Goal: Information Seeking & Learning: Check status

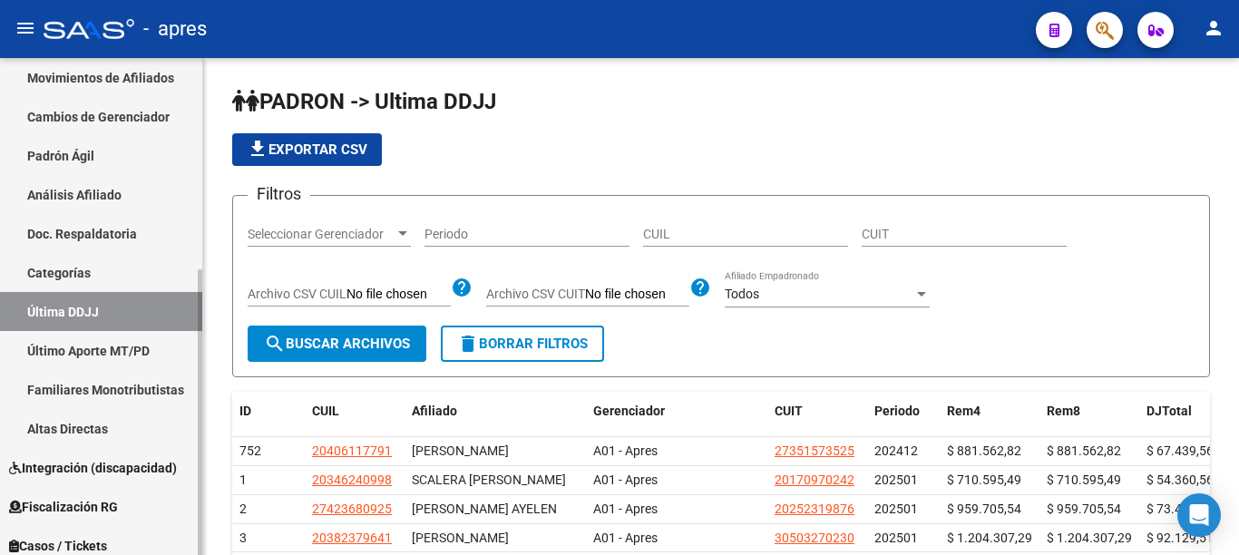
scroll to position [272, 0]
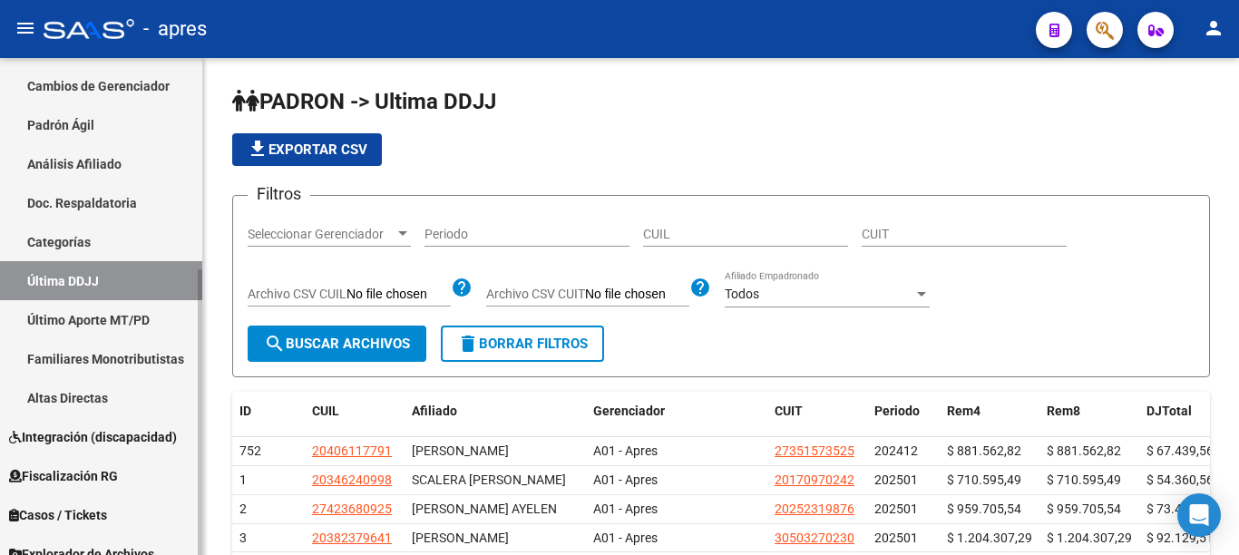
click at [68, 476] on span "Fiscalización RG" at bounding box center [63, 476] width 109 height 20
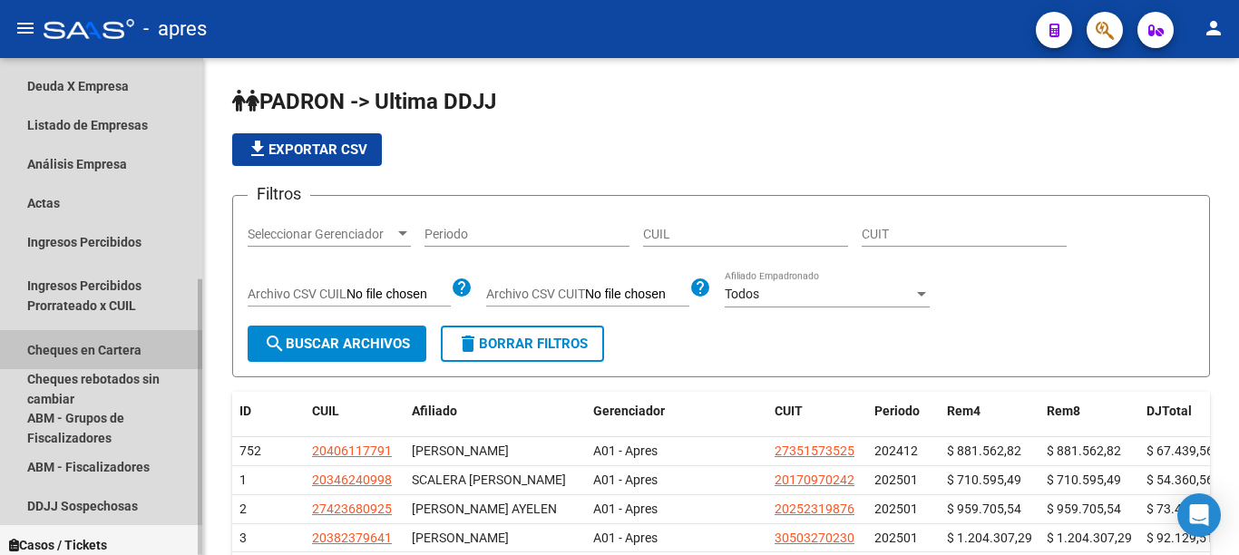
click at [197, 368] on link "Cheques en Cartera" at bounding box center [101, 349] width 202 height 39
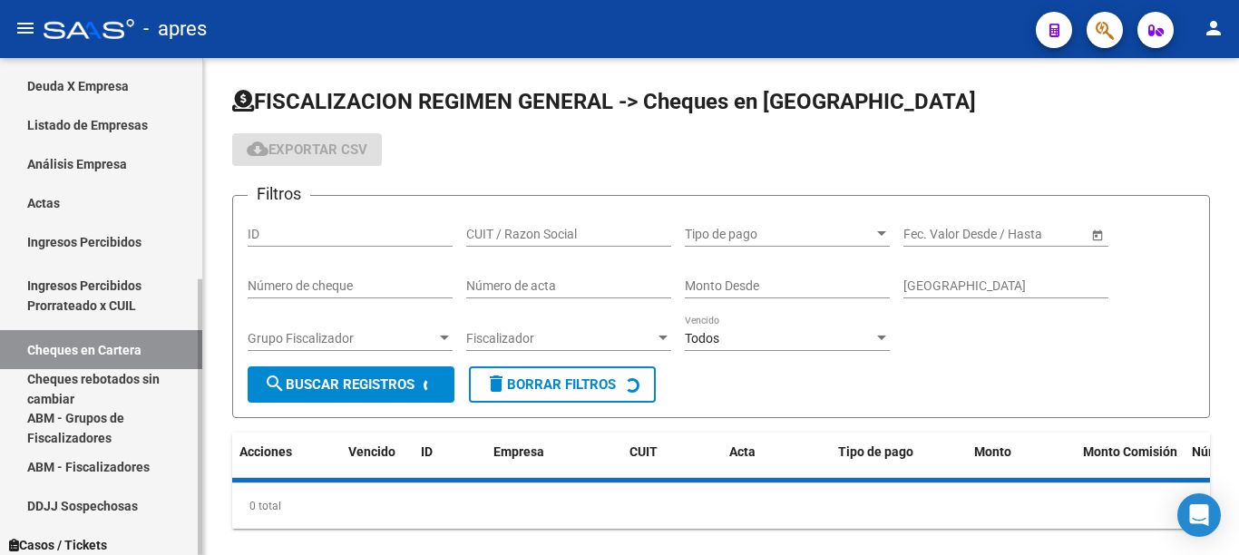
click at [46, 200] on link "Actas" at bounding box center [101, 202] width 202 height 39
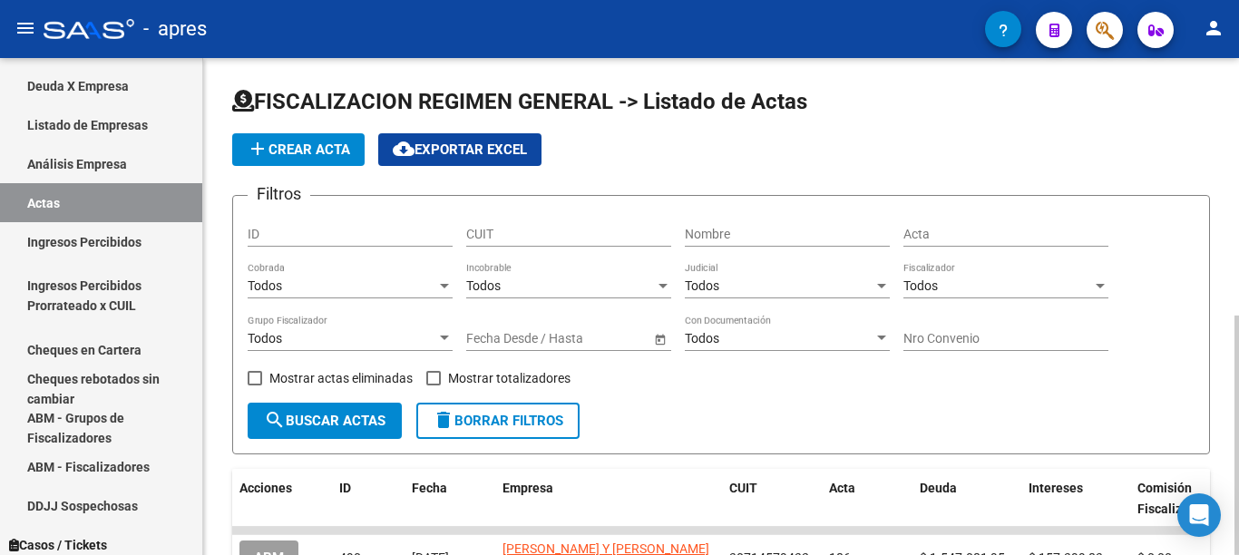
click at [323, 155] on span "add Crear Acta" at bounding box center [298, 150] width 103 height 16
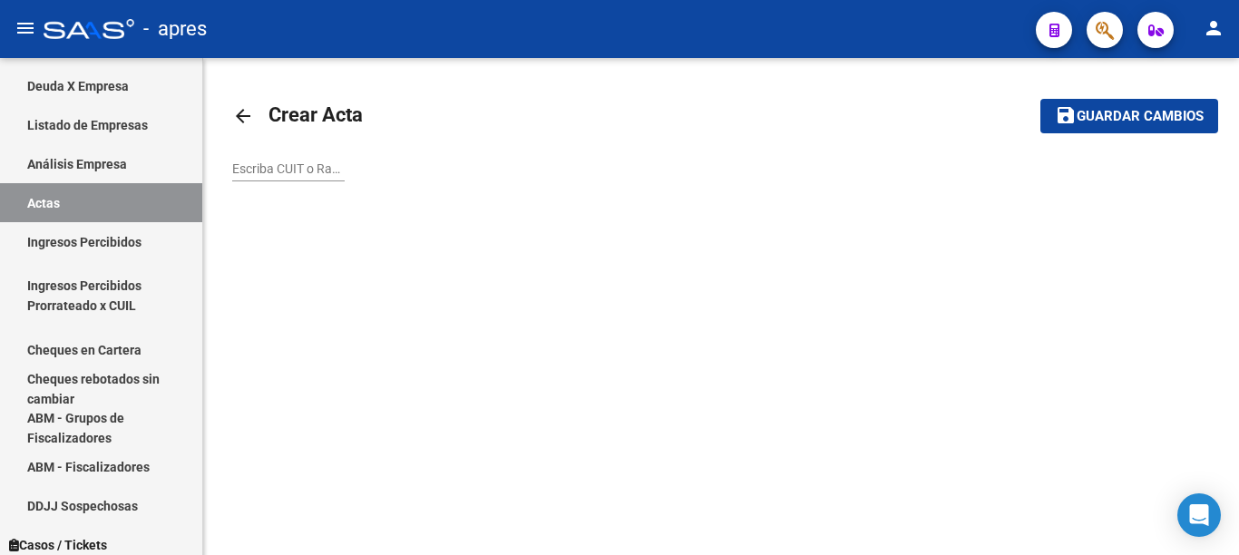
click at [308, 172] on input "Escriba CUIT o Razón Social para buscar" at bounding box center [288, 168] width 112 height 15
paste input "30540026323"
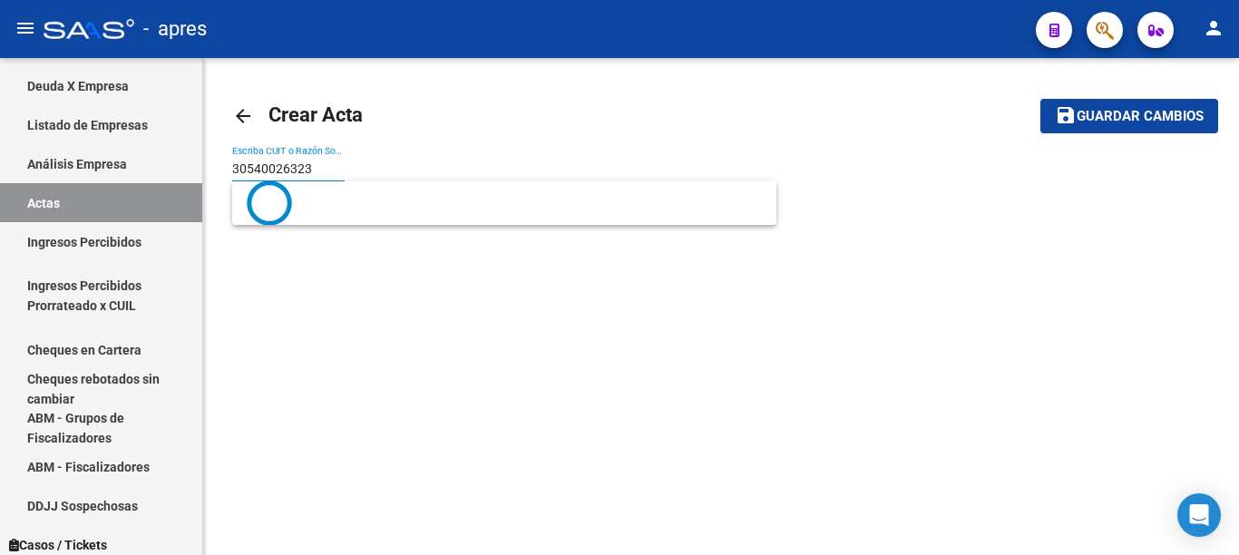
type input "30540026323"
click at [1041, 99] on button "save Guardar cambios" at bounding box center [1130, 116] width 178 height 34
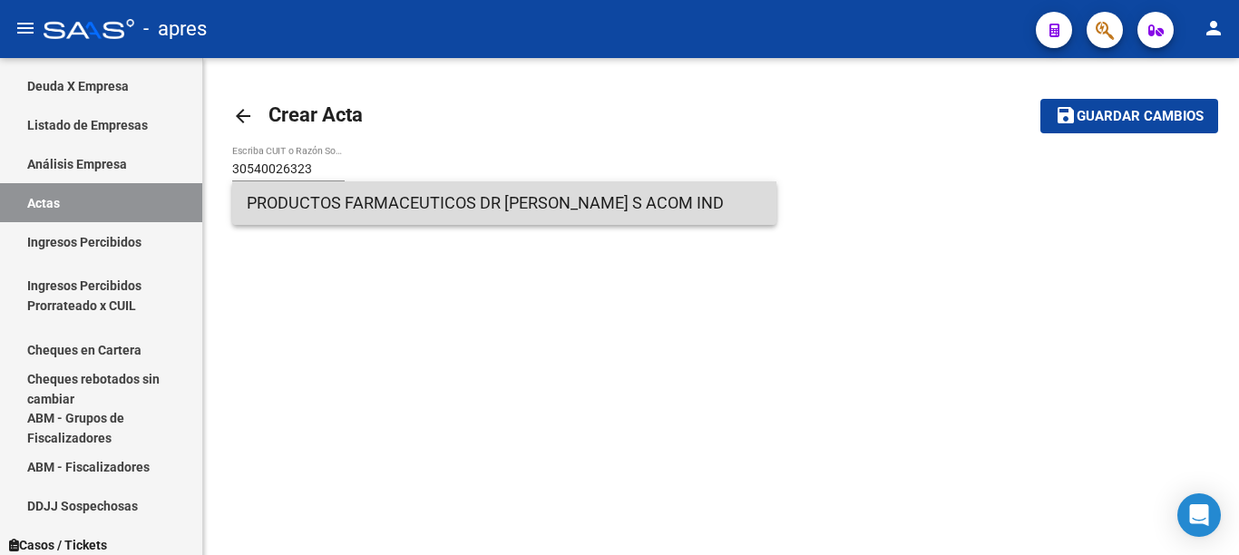
click at [389, 204] on span "PRODUCTOS FARMACEUTICOS DR [PERSON_NAME] S ACOM IND" at bounding box center [504, 203] width 515 height 44
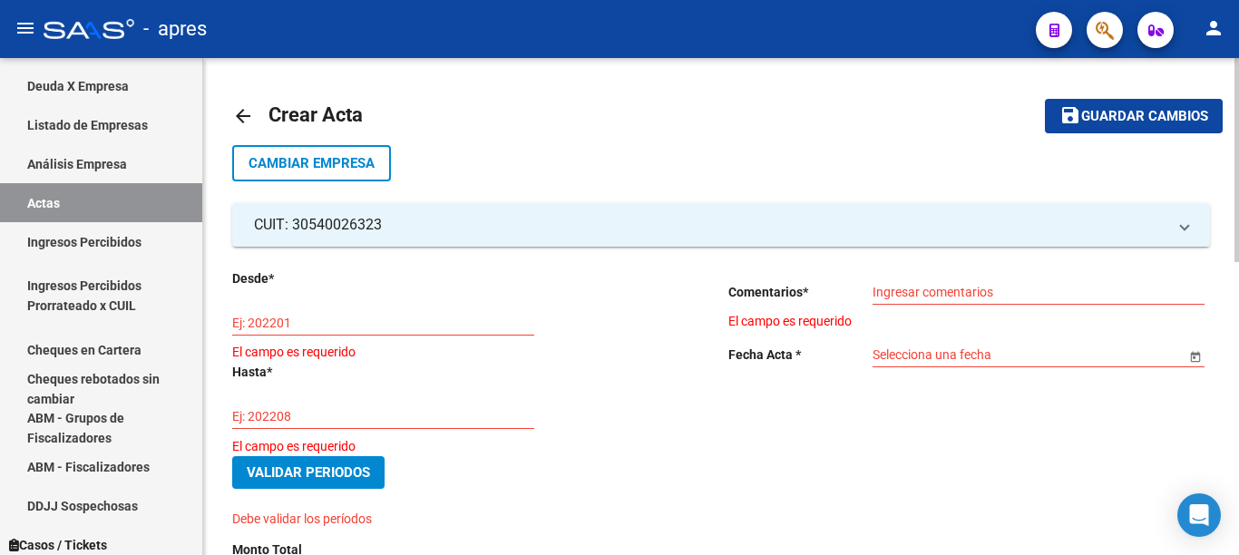
click at [367, 327] on input "Ej: 202201" at bounding box center [383, 323] width 302 height 15
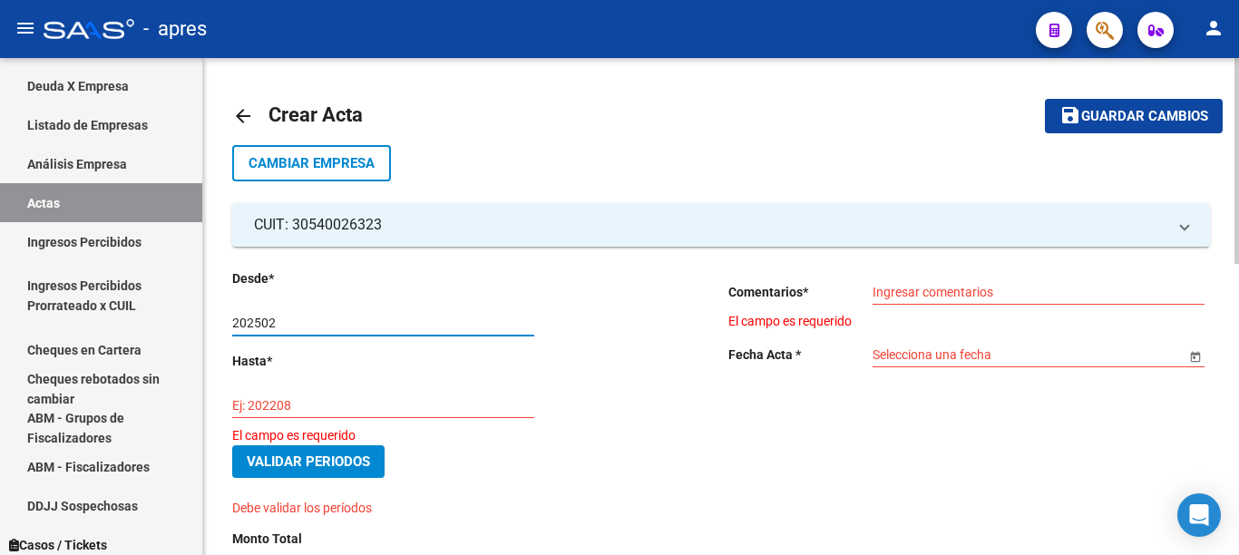
type input "202502"
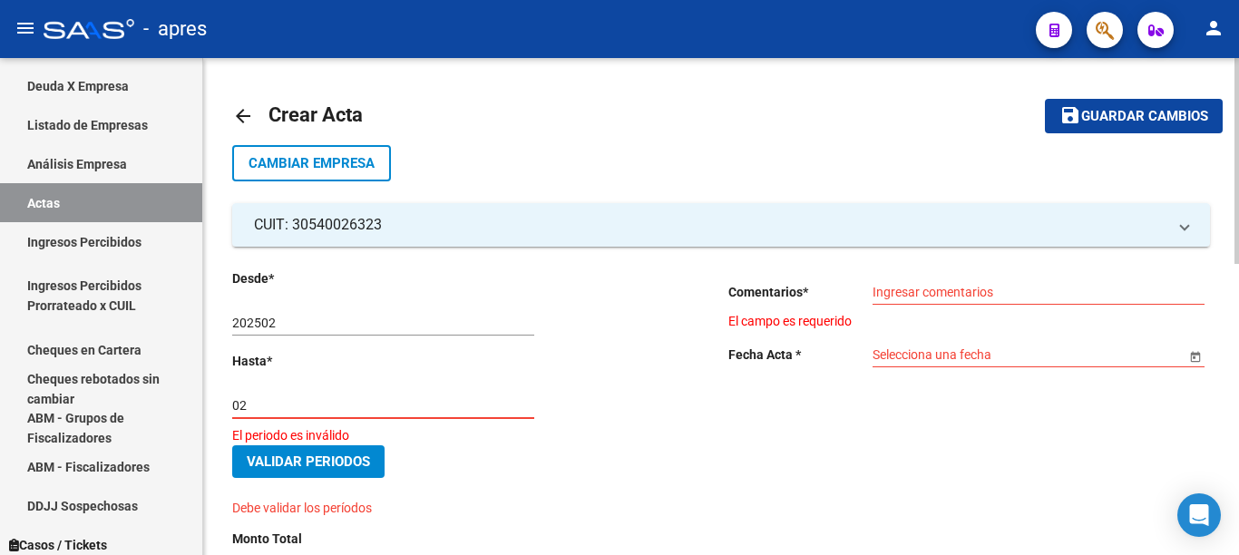
type input "0"
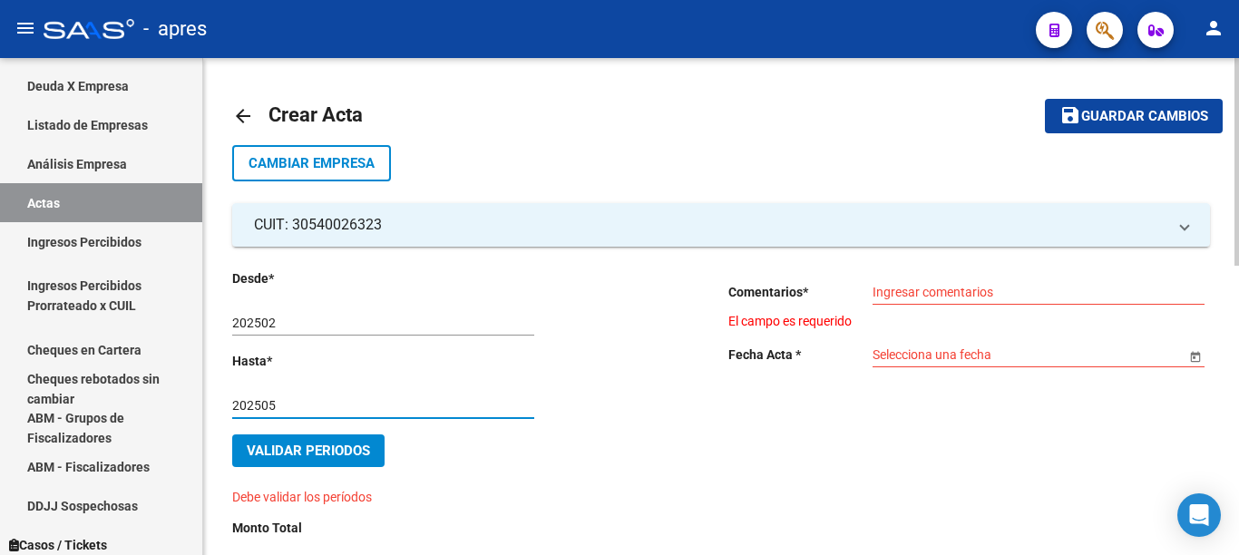
type input "202505"
click at [955, 294] on input "Ingresar comentarios" at bounding box center [1039, 292] width 332 height 15
type input "DEUDA BONIFICADA"
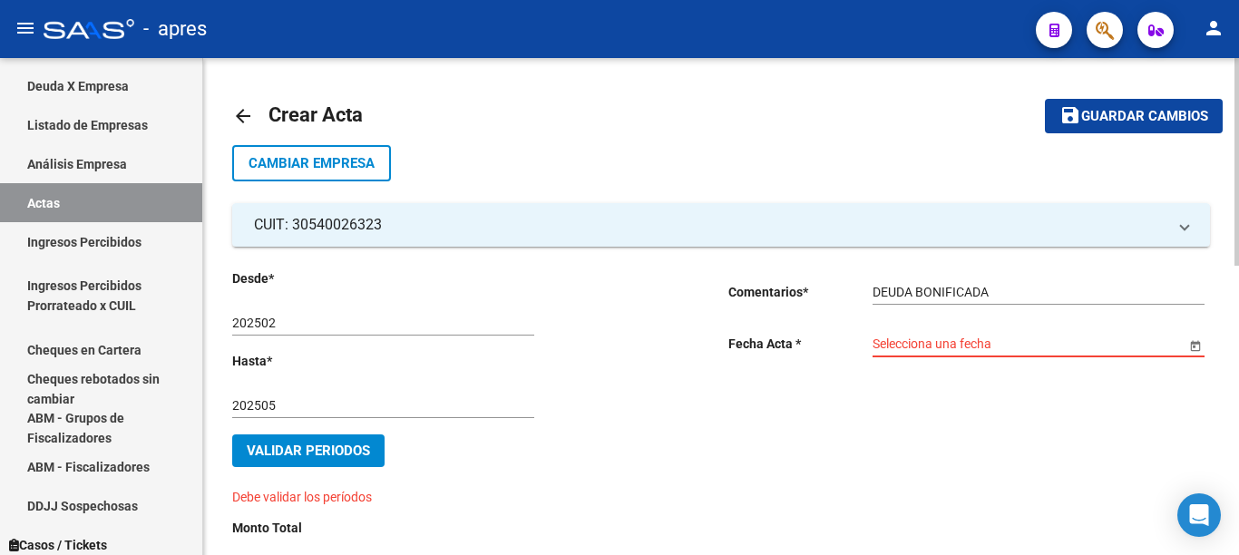
click at [1195, 347] on span "Open calendar" at bounding box center [1196, 345] width 44 height 44
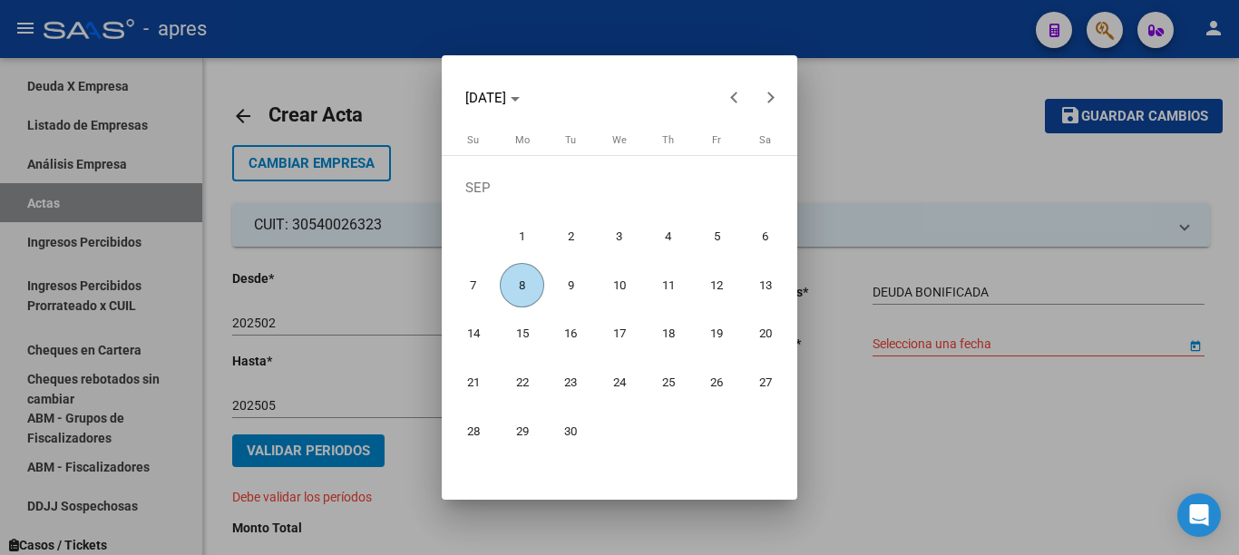
click at [504, 293] on span "8" at bounding box center [522, 285] width 44 height 44
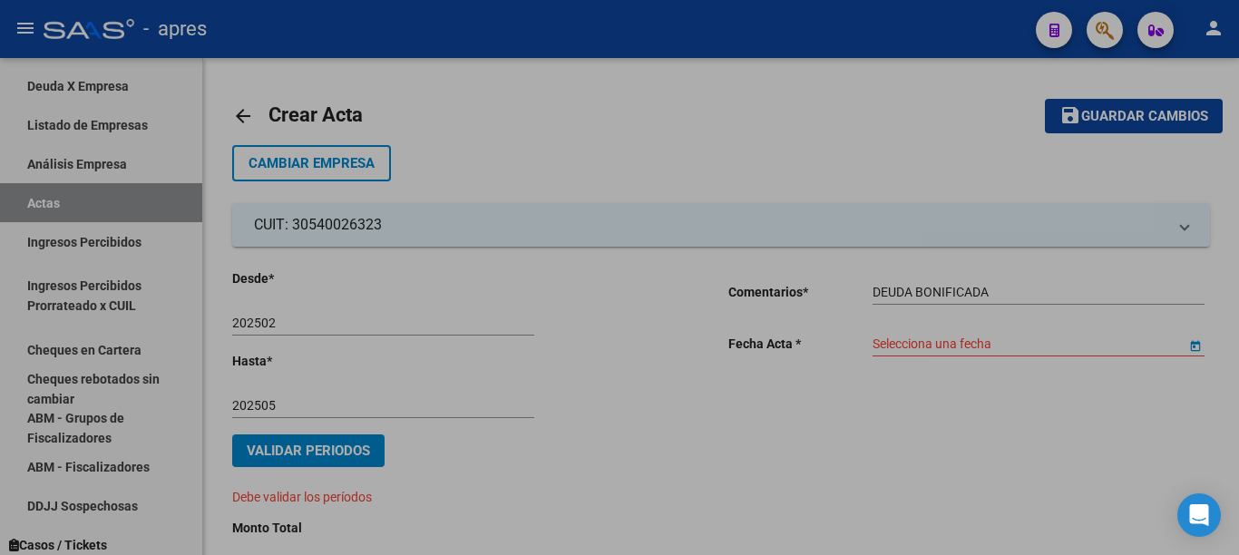
type input "[DATE]"
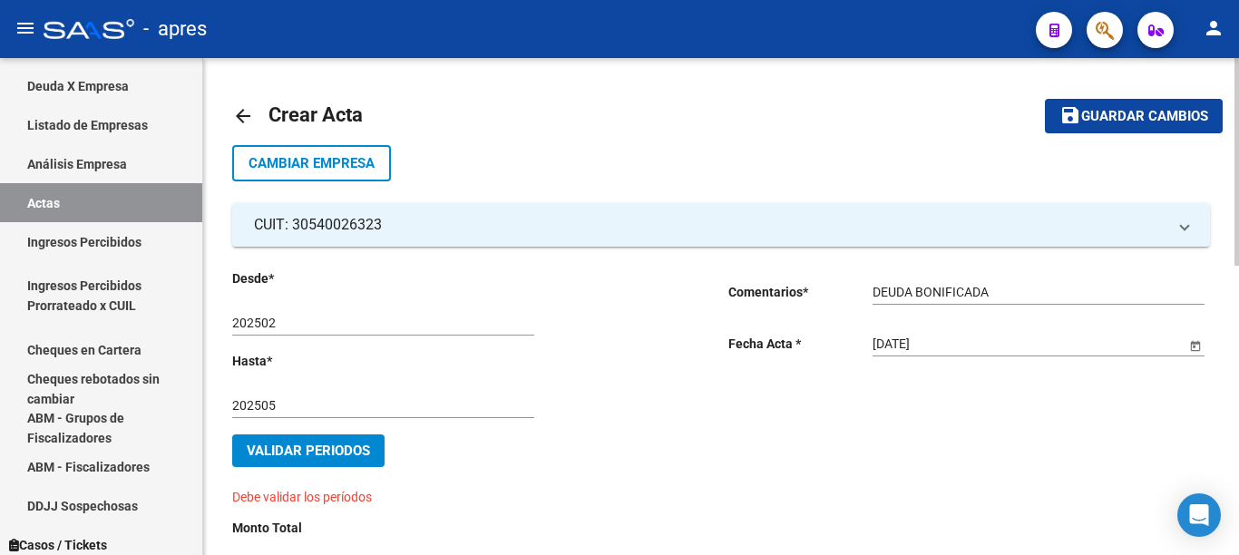
click at [331, 453] on span "Validar Periodos" at bounding box center [308, 451] width 123 height 16
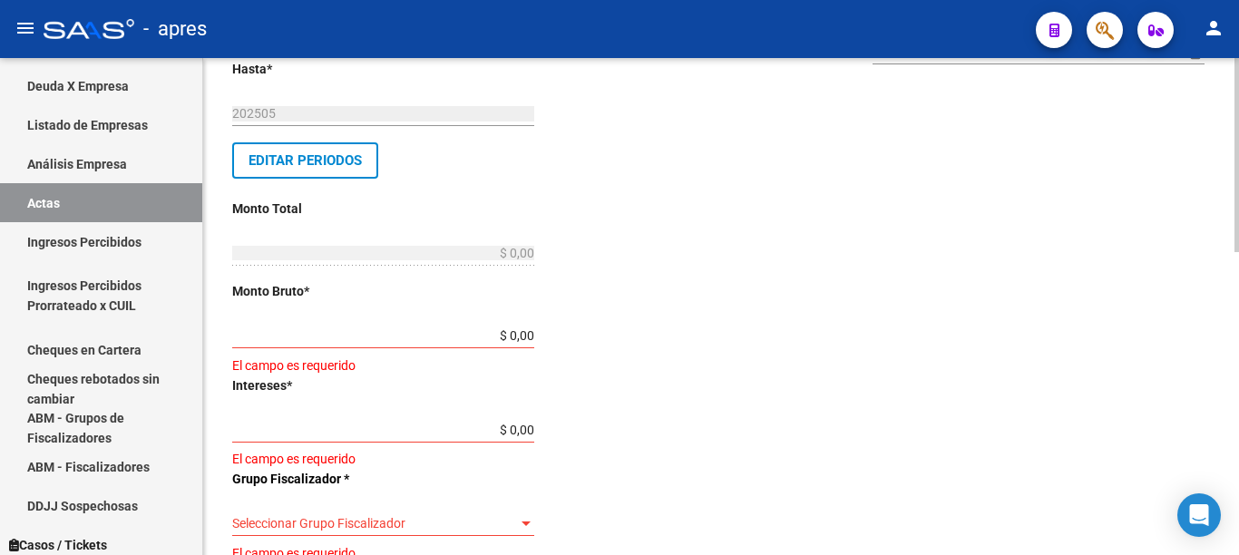
scroll to position [299, 0]
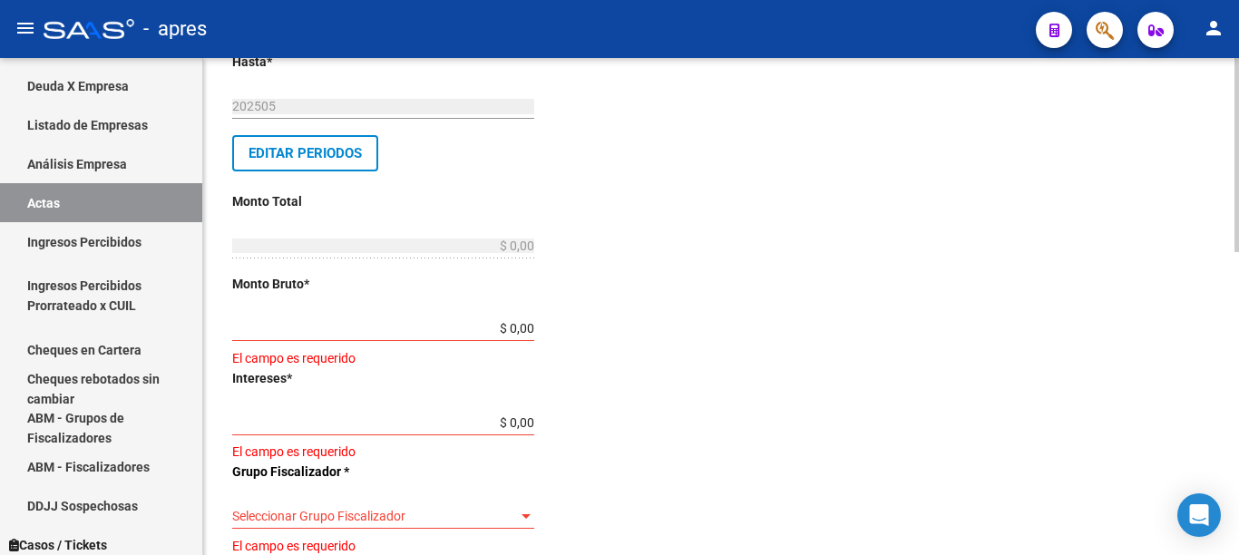
click at [1238, 252] on div at bounding box center [1237, 155] width 5 height 194
drag, startPoint x: 490, startPoint y: 327, endPoint x: 711, endPoint y: 327, distance: 221.3
click at [709, 327] on div "Desde * 202502 Ej: 202201 Hasta * 202505 Ej: 202208 Editar Periodos Monto Total…" at bounding box center [473, 478] width 482 height 1019
type input "$ 0,09"
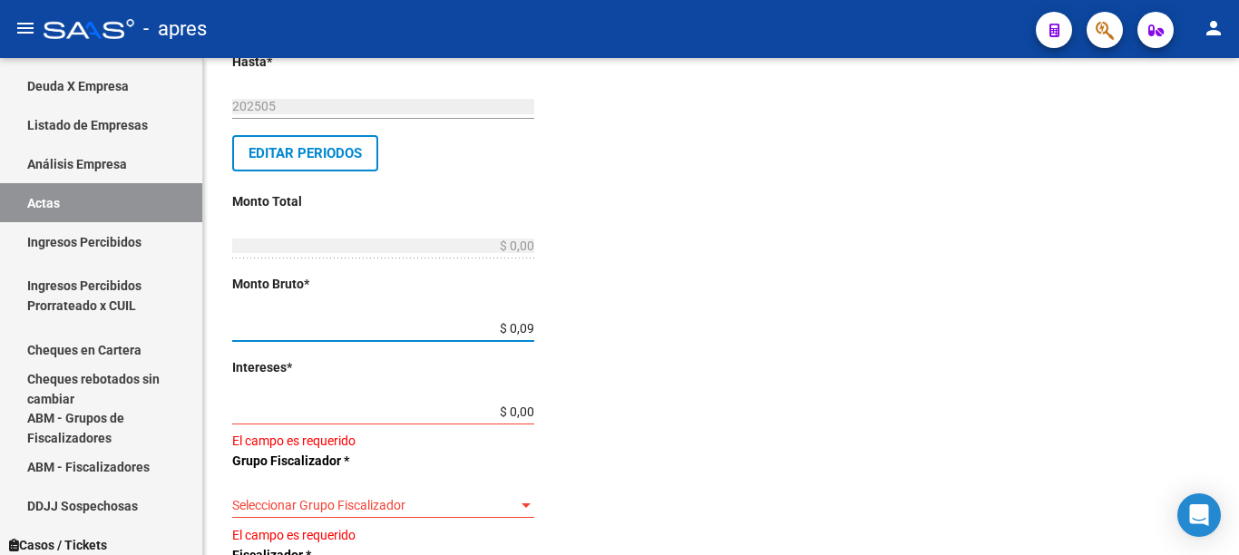
type input "$ 0,09"
type input "$ 0,01"
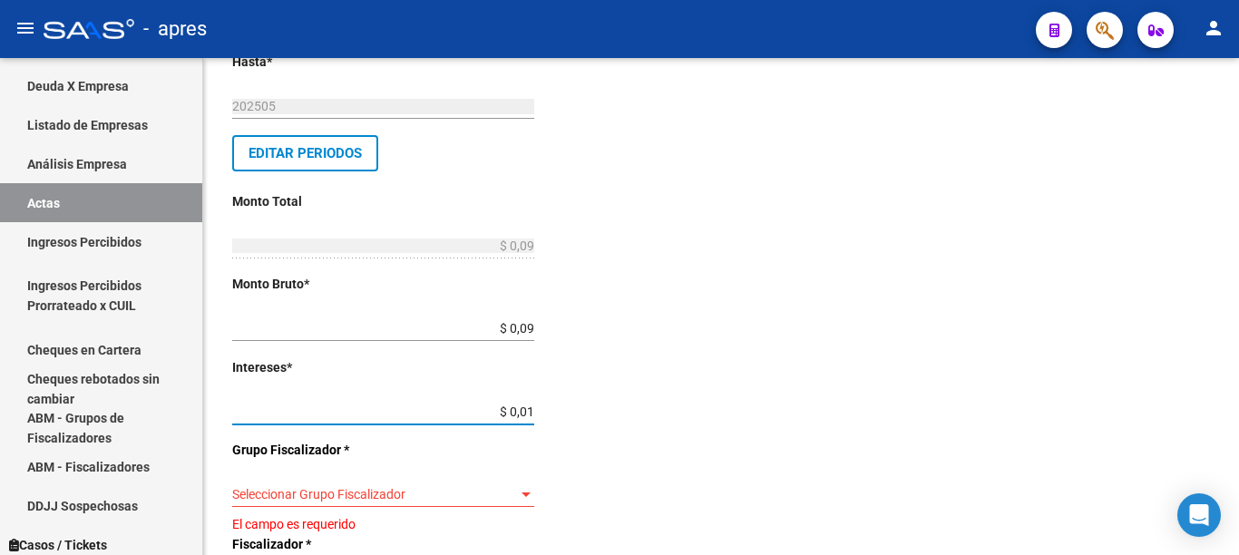
type input "$ 0,10"
click at [523, 493] on div at bounding box center [526, 495] width 9 height 5
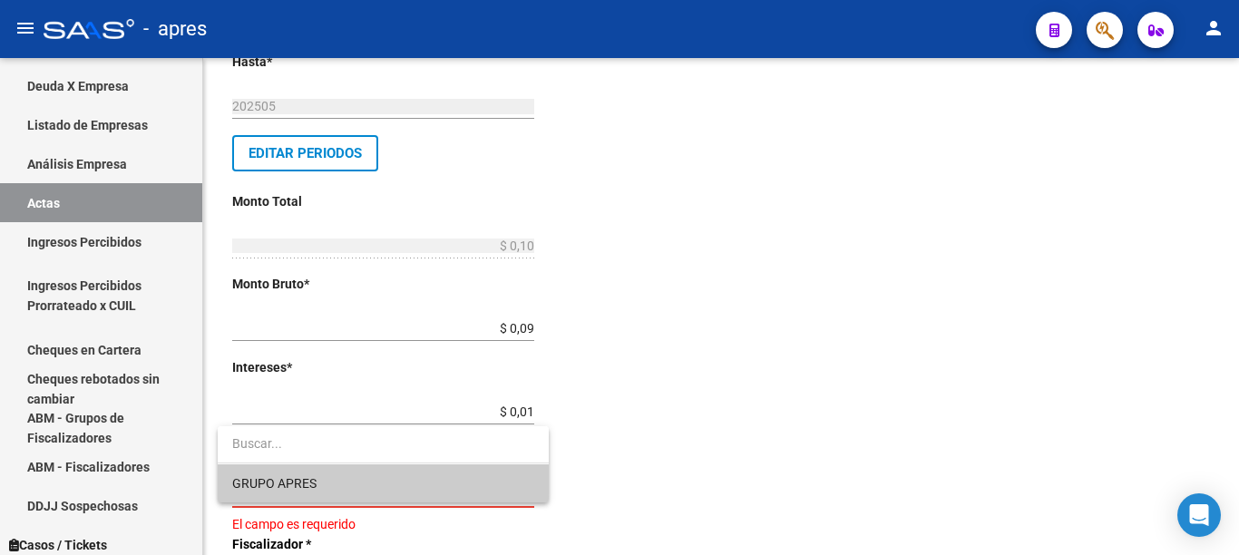
click at [386, 486] on span "GRUPO APRES" at bounding box center [383, 483] width 302 height 38
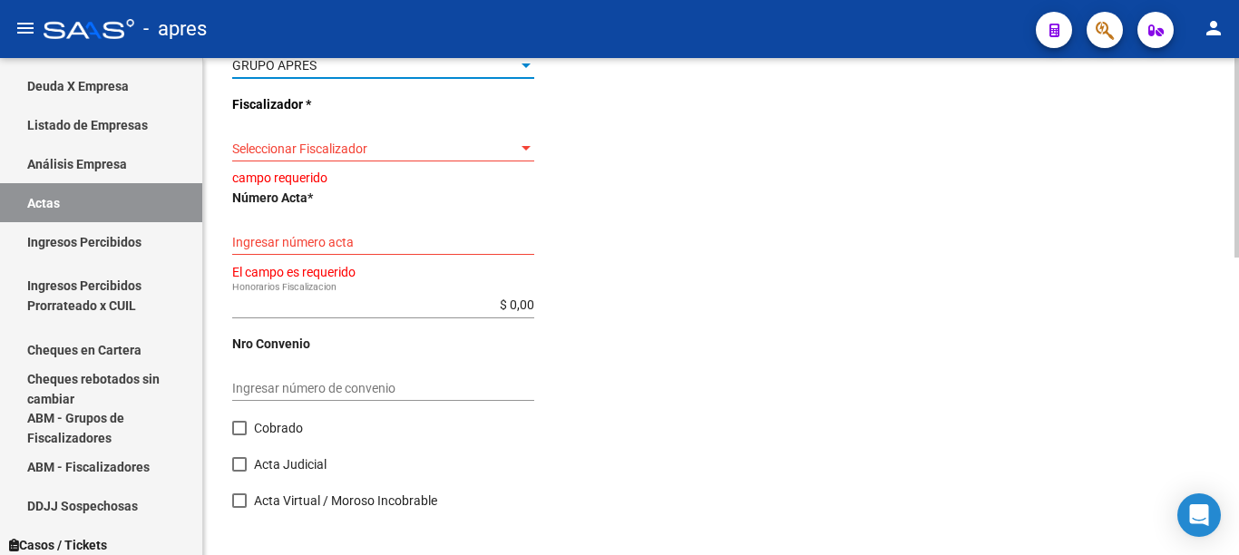
scroll to position [654, 0]
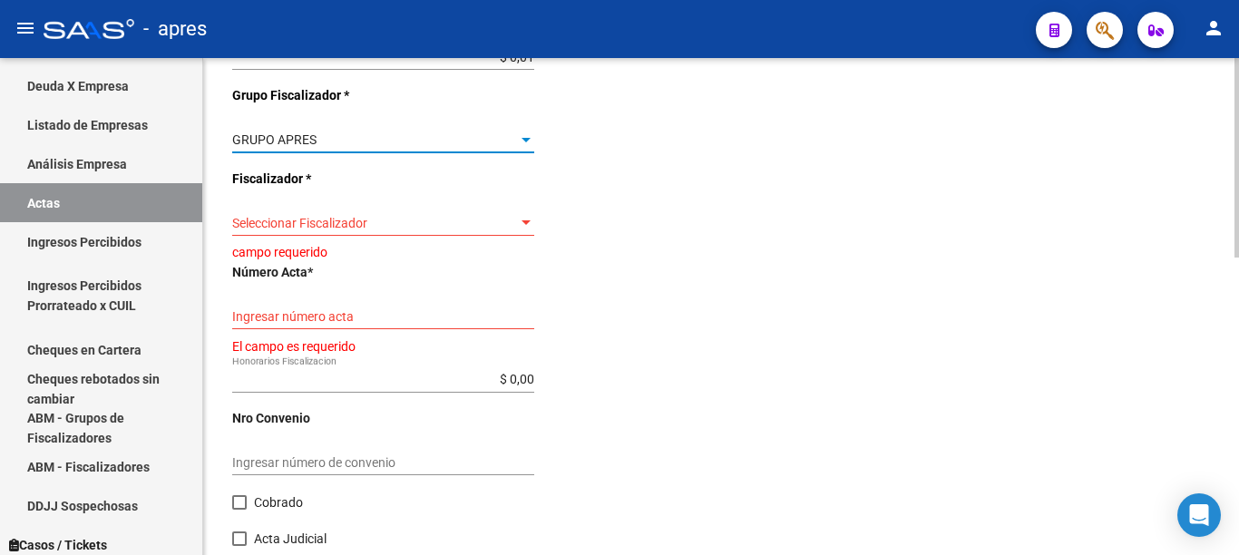
click at [1238, 258] on div at bounding box center [1237, 158] width 5 height 200
click at [524, 227] on div at bounding box center [526, 223] width 16 height 15
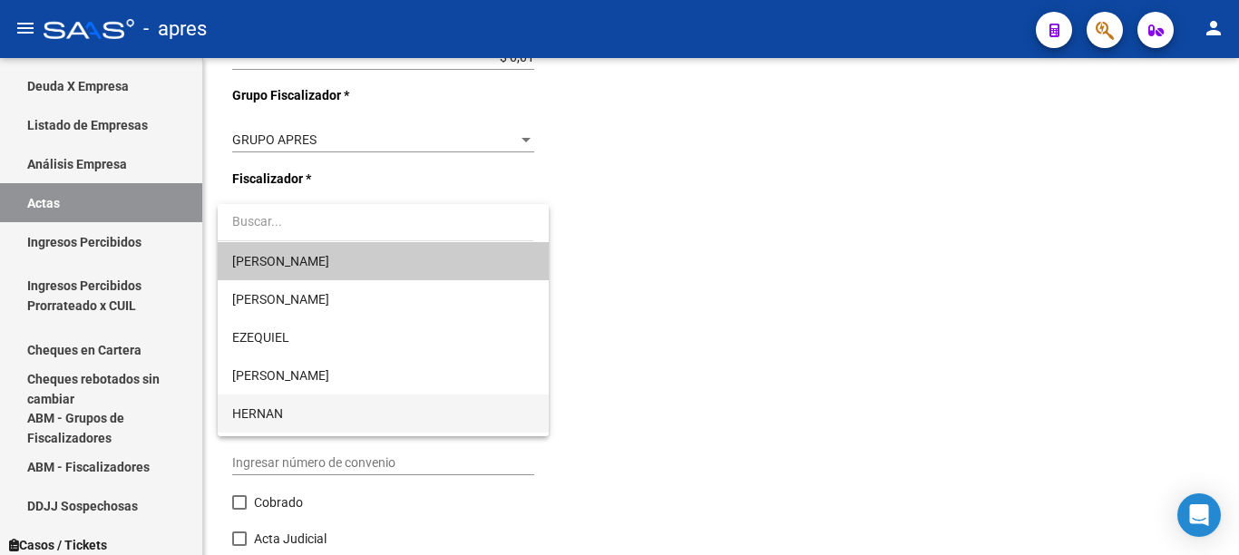
click at [350, 414] on span "HERNAN" at bounding box center [383, 414] width 302 height 38
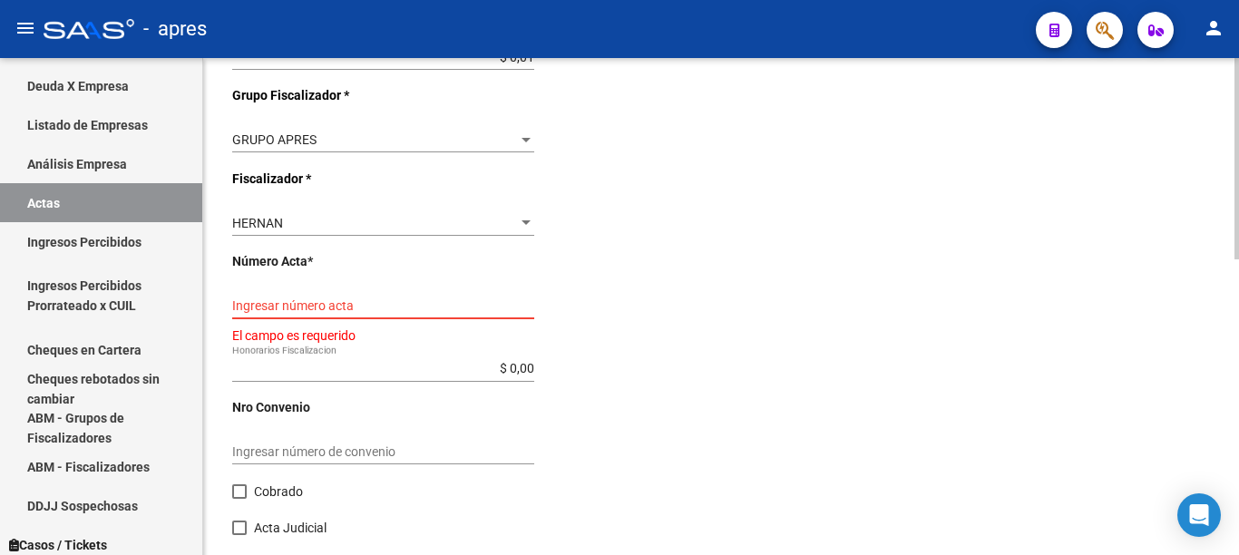
click at [445, 306] on input "Ingresar número acta" at bounding box center [383, 305] width 302 height 15
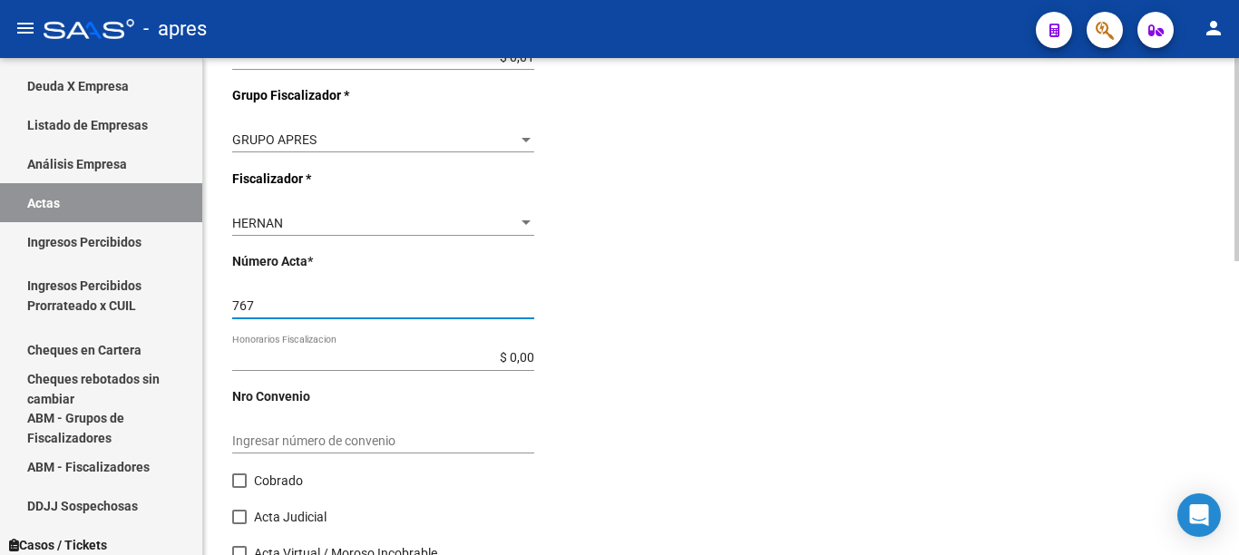
type input "767"
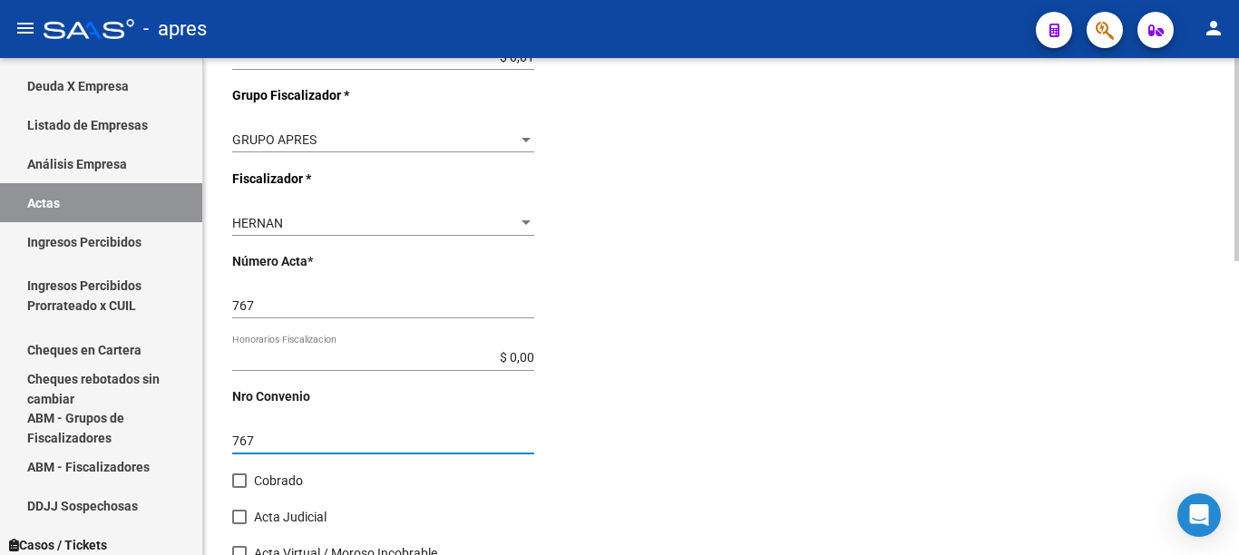
type input "767"
click at [243, 483] on span at bounding box center [239, 481] width 15 height 15
click at [239, 488] on input "Cobrado" at bounding box center [239, 488] width 1 height 1
checkbox input "true"
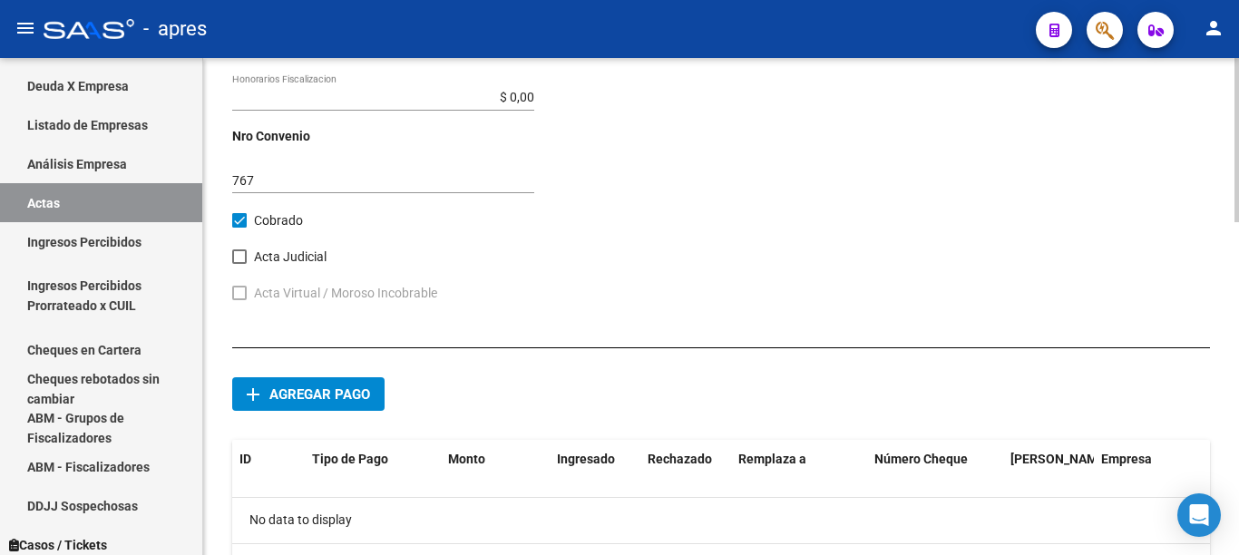
click at [1238, 222] on div at bounding box center [1237, 140] width 5 height 164
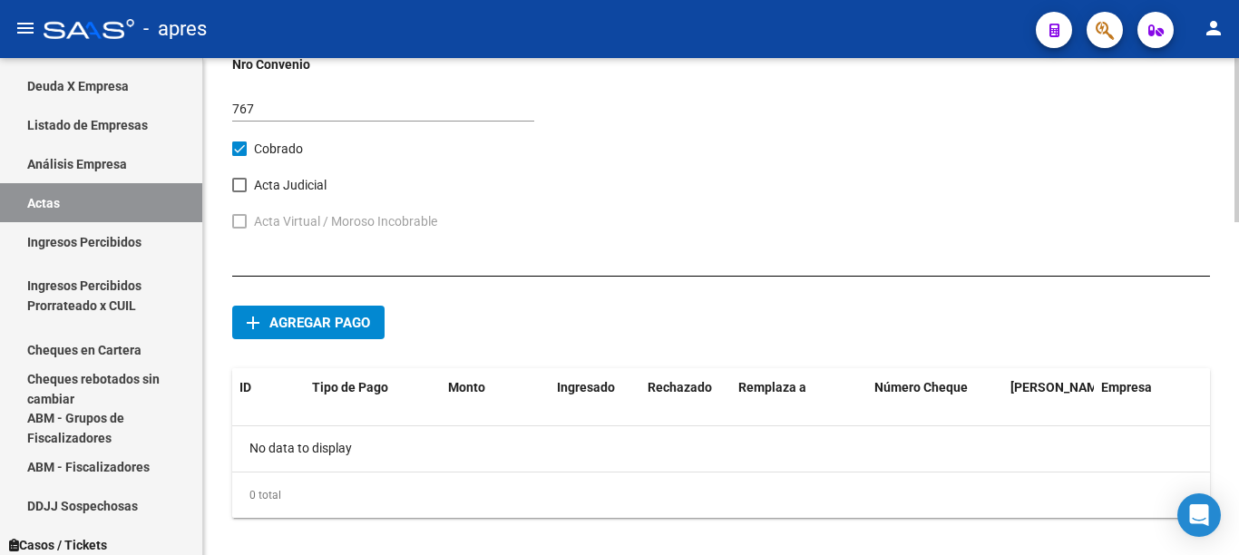
click at [359, 331] on button "add Agregar pago" at bounding box center [308, 323] width 152 height 34
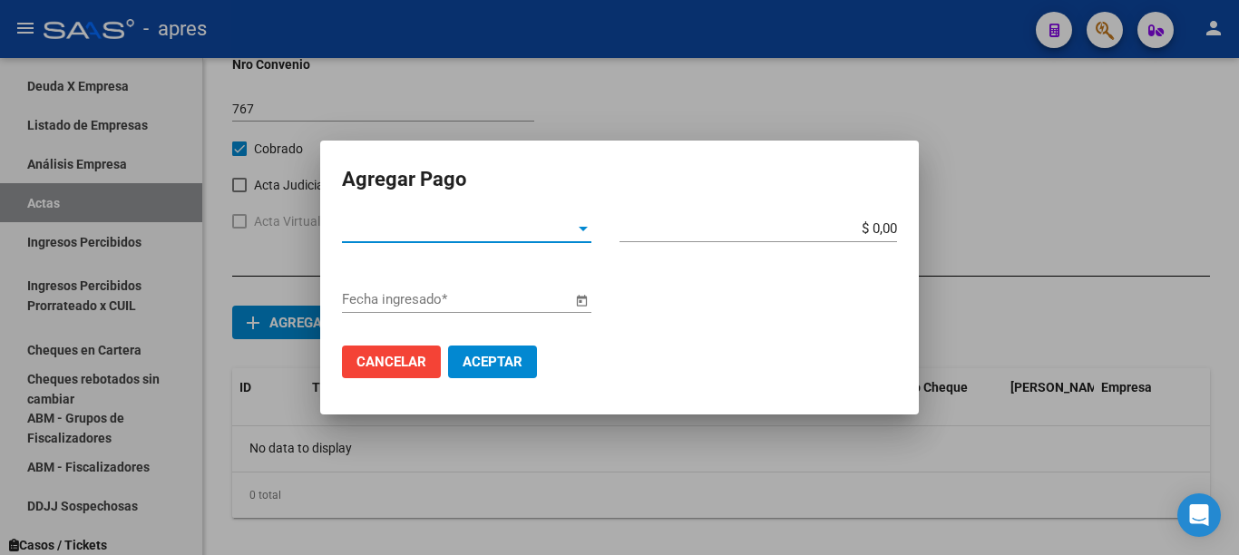
click at [533, 223] on span "Tipo de Pago *" at bounding box center [458, 228] width 233 height 16
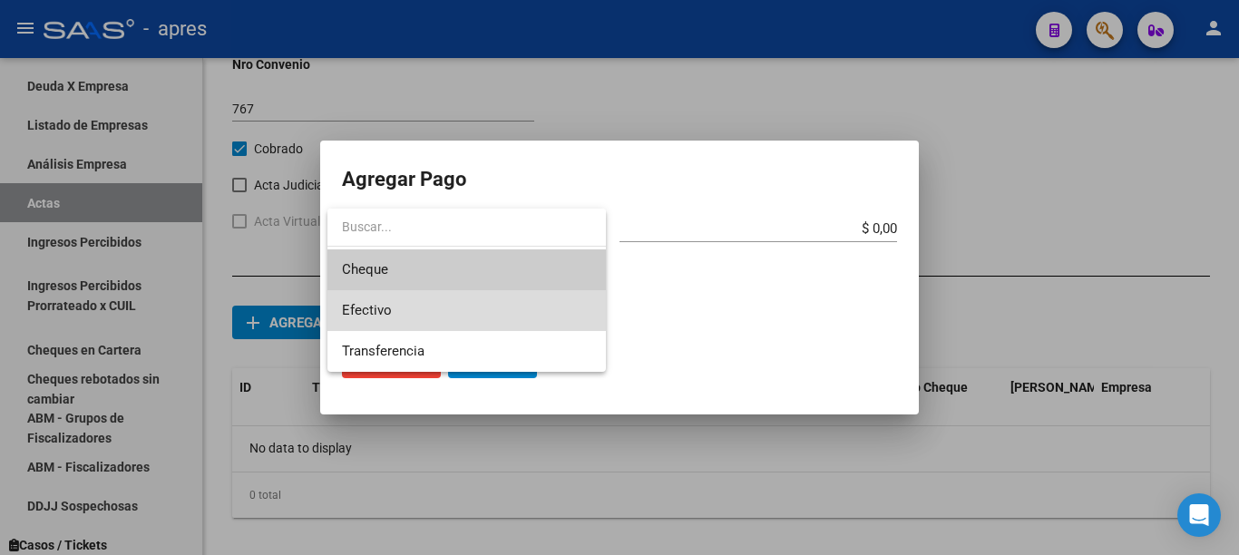
click at [395, 310] on span "Efectivo" at bounding box center [466, 310] width 249 height 41
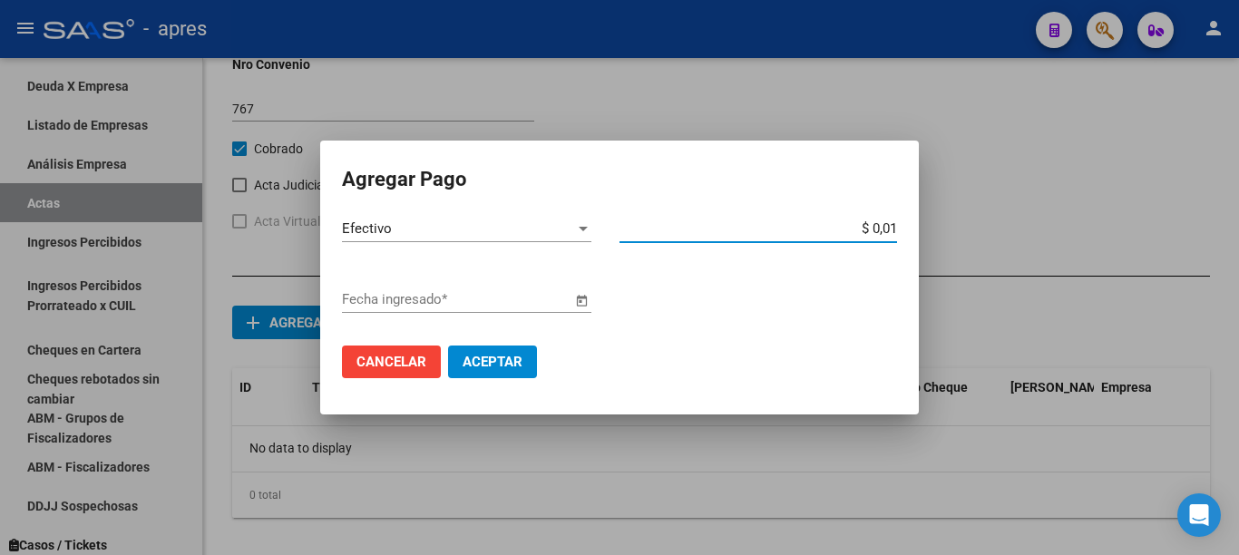
type input "$ 0,10"
click at [573, 307] on span "Open calendar" at bounding box center [582, 300] width 44 height 44
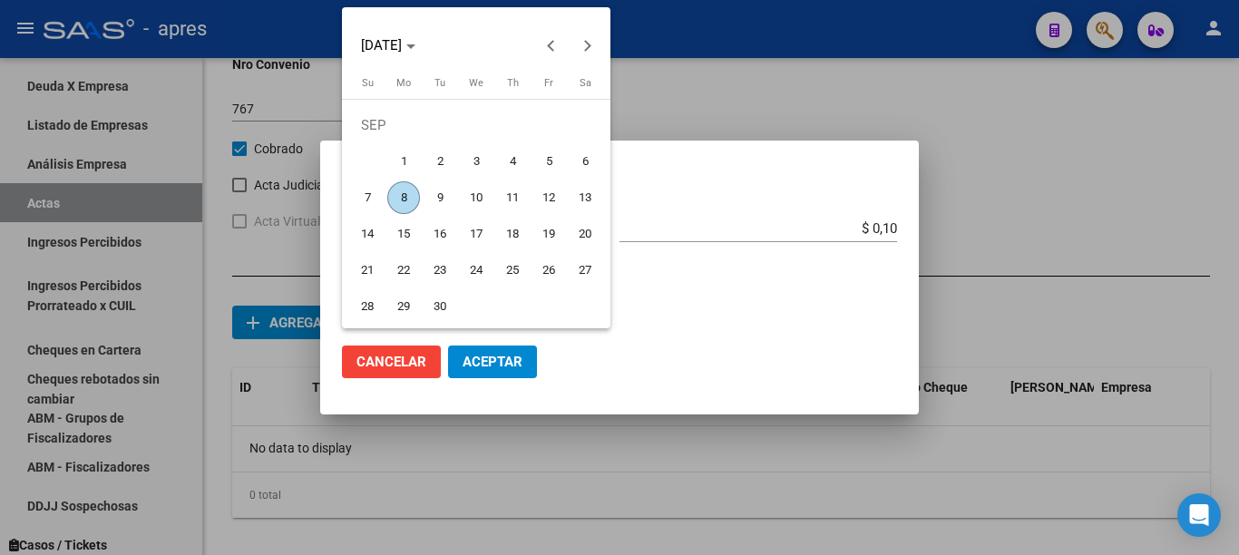
click at [395, 198] on span "8" at bounding box center [403, 197] width 33 height 33
type input "[DATE]"
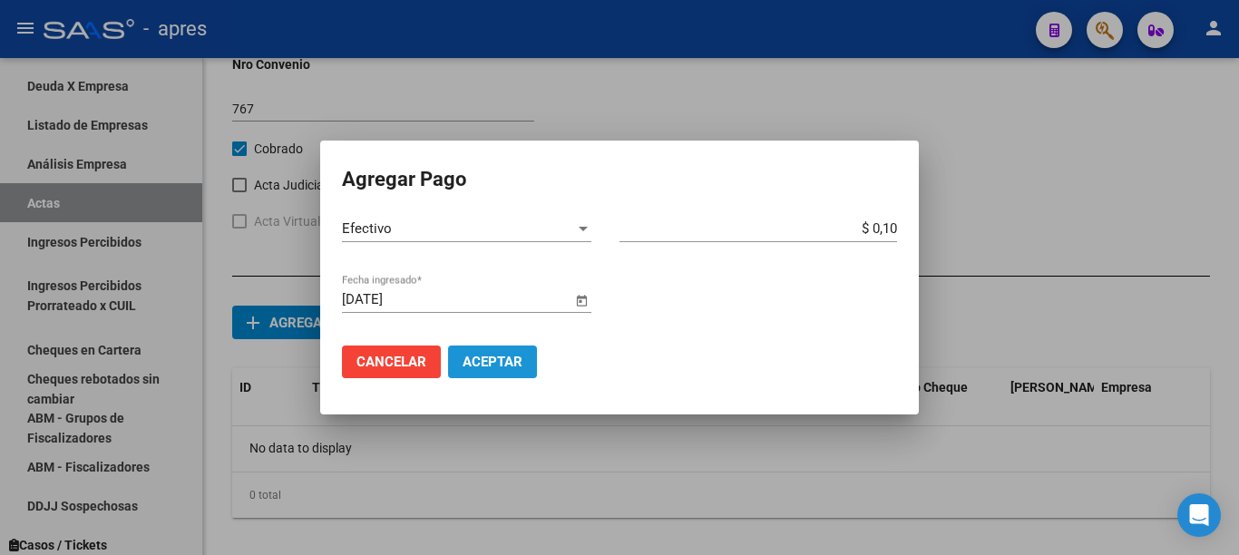
click at [499, 361] on span "Aceptar" at bounding box center [493, 362] width 60 height 16
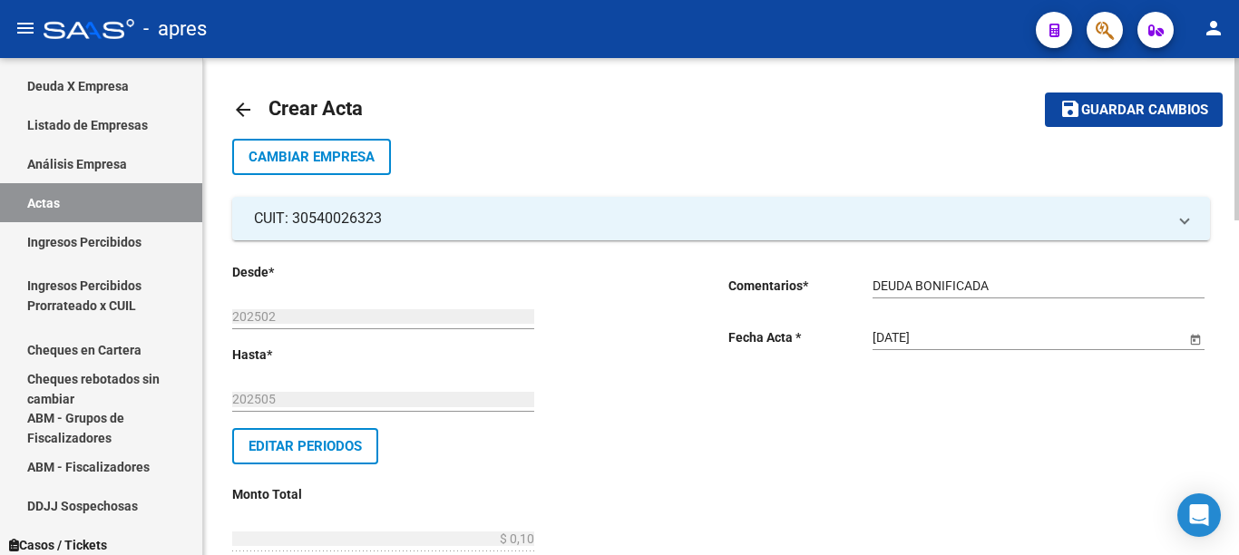
scroll to position [0, 0]
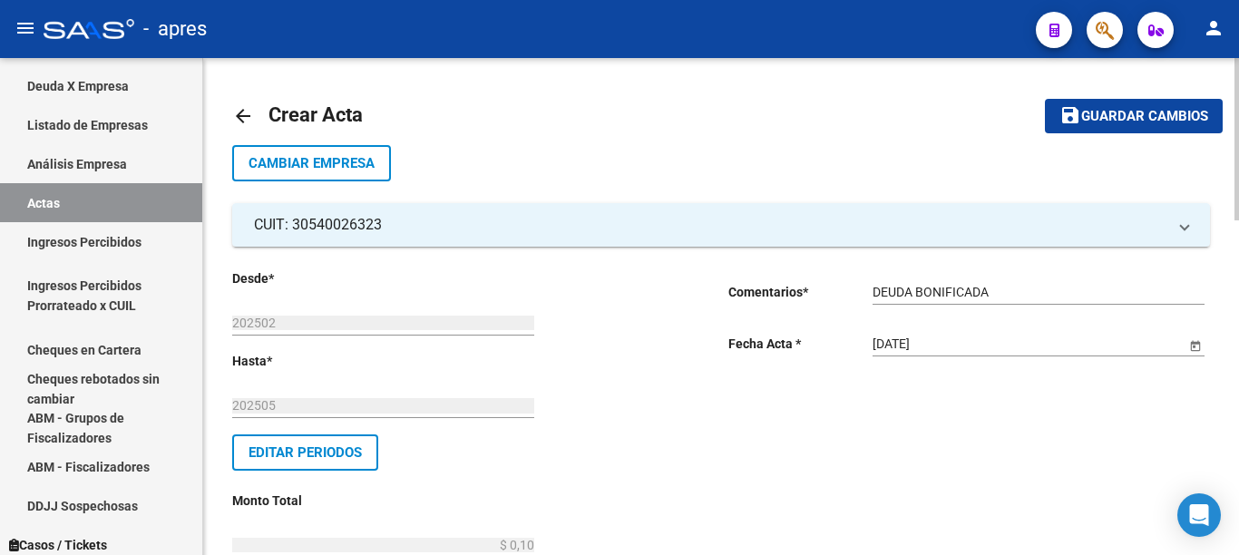
click at [1237, 0] on html "menu - apres person Firma Express Inicio Instructivos Contacto OS Reportes Ingr…" at bounding box center [619, 277] width 1239 height 555
click at [1129, 125] on button "save Guardar cambios" at bounding box center [1134, 116] width 178 height 34
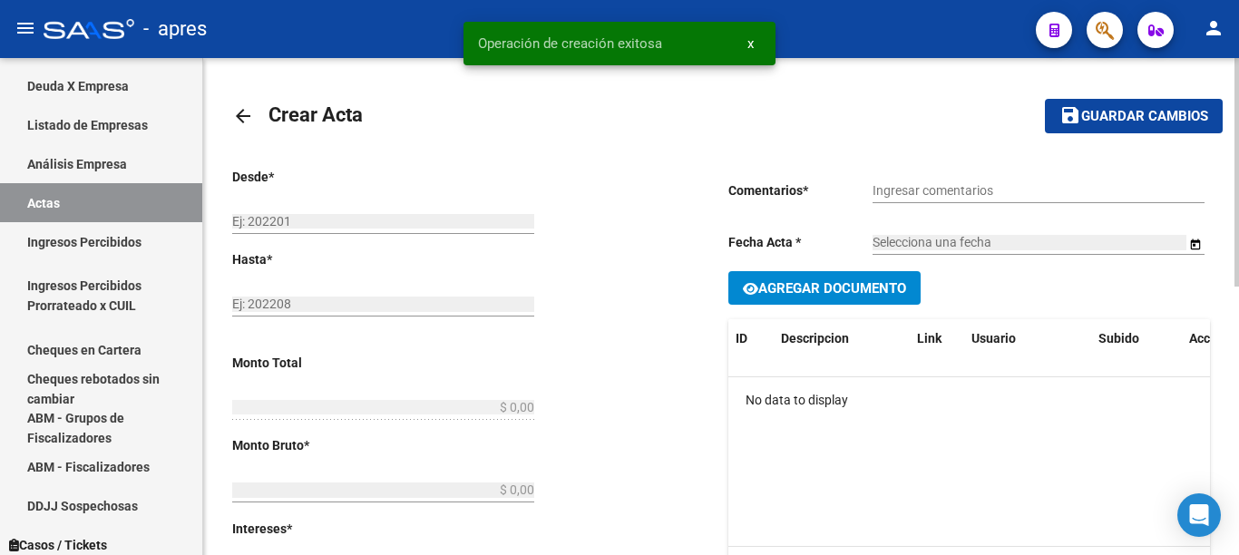
type input "202502"
type input "202505"
type input "$ 0,10"
type input "$ 0,09"
type input "$ 0,01"
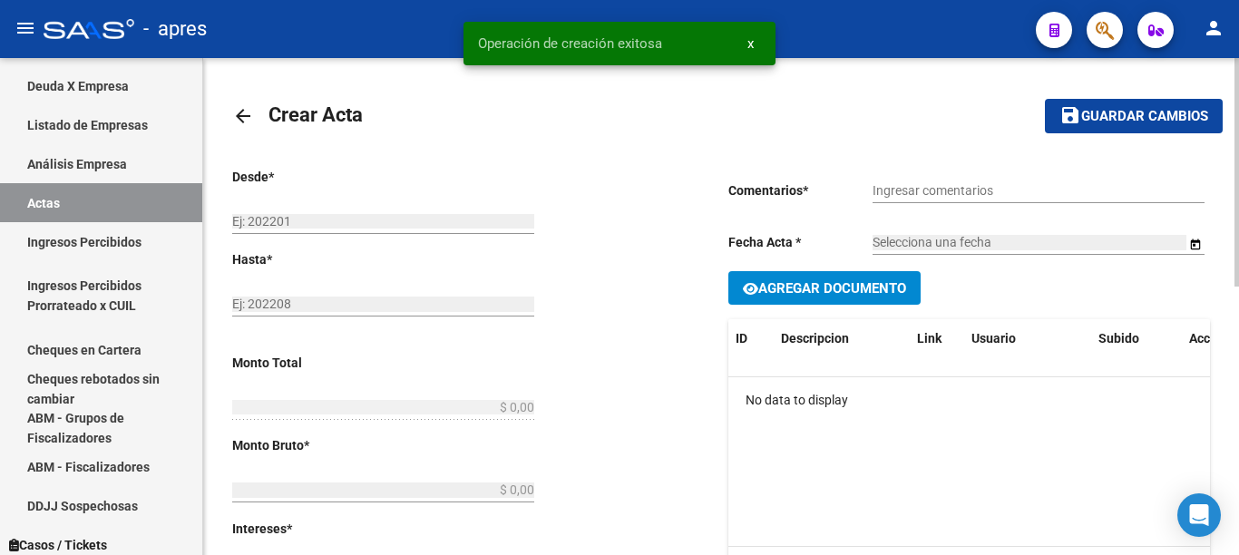
type input "767"
checkbox input "true"
type input "DEUDA BONIFICADA"
type input "[DATE]"
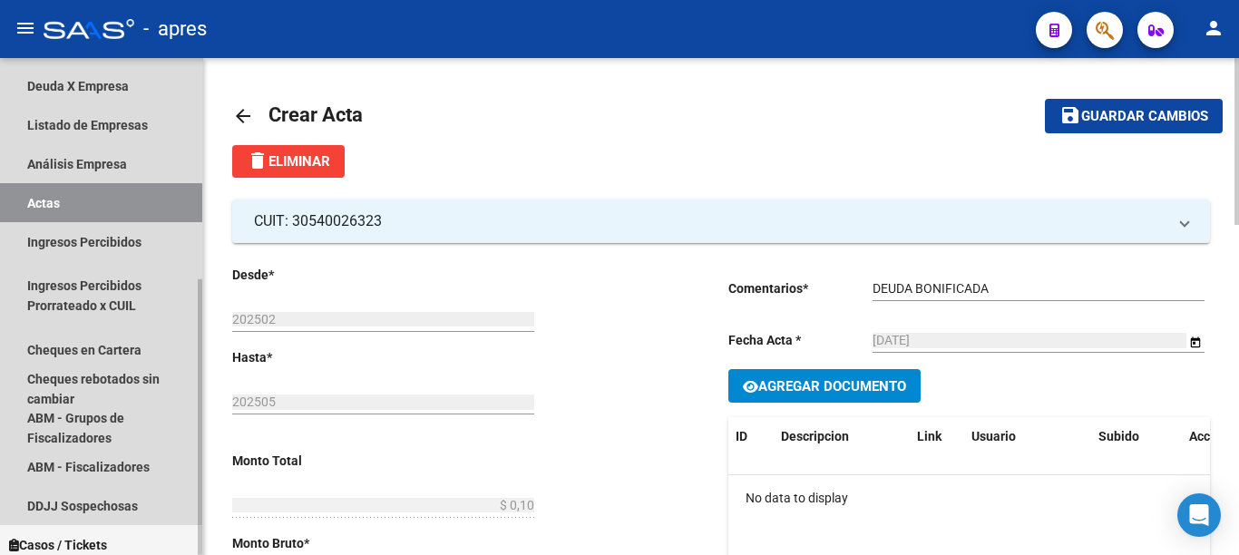
click at [50, 200] on link "Actas" at bounding box center [101, 202] width 202 height 39
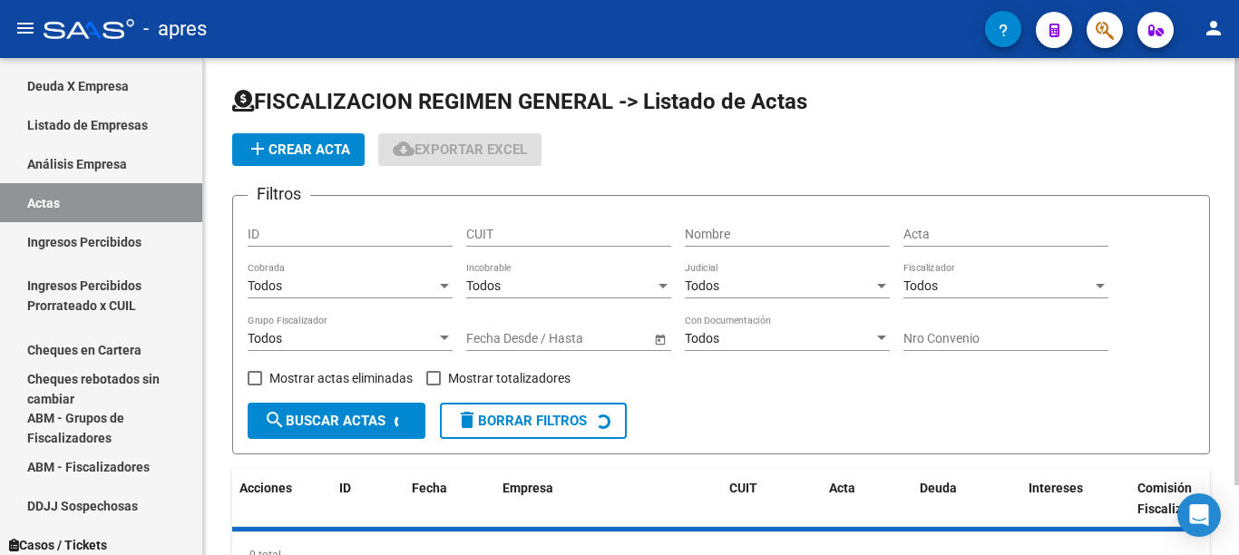
click at [301, 150] on span "add Crear Acta" at bounding box center [298, 150] width 103 height 16
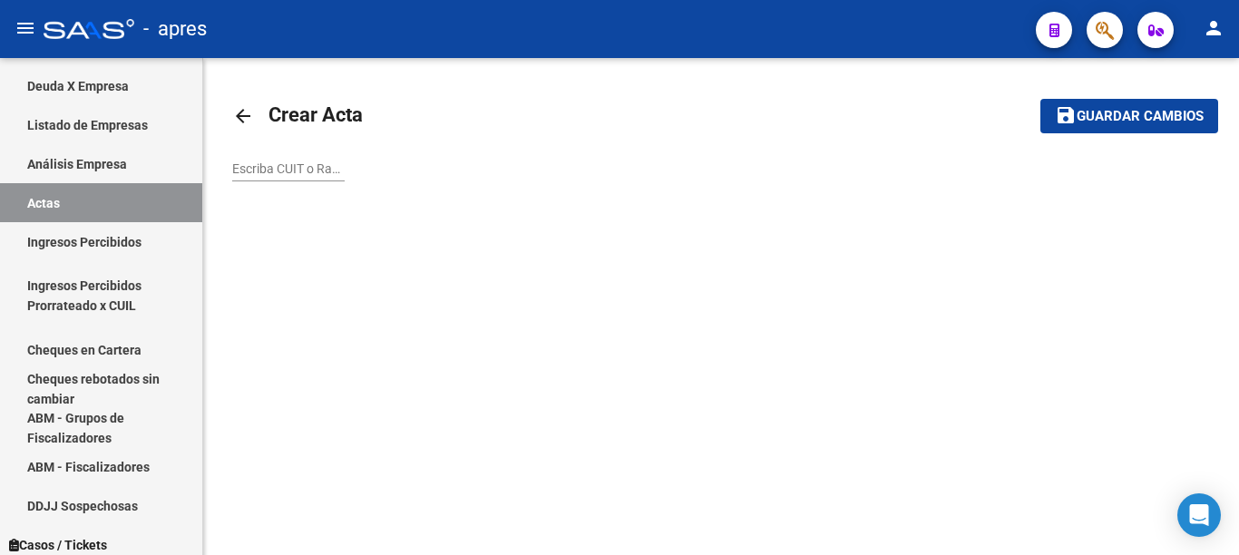
click at [305, 166] on input "Escriba CUIT o Razón Social para buscar" at bounding box center [288, 168] width 112 height 15
paste input "30708015616"
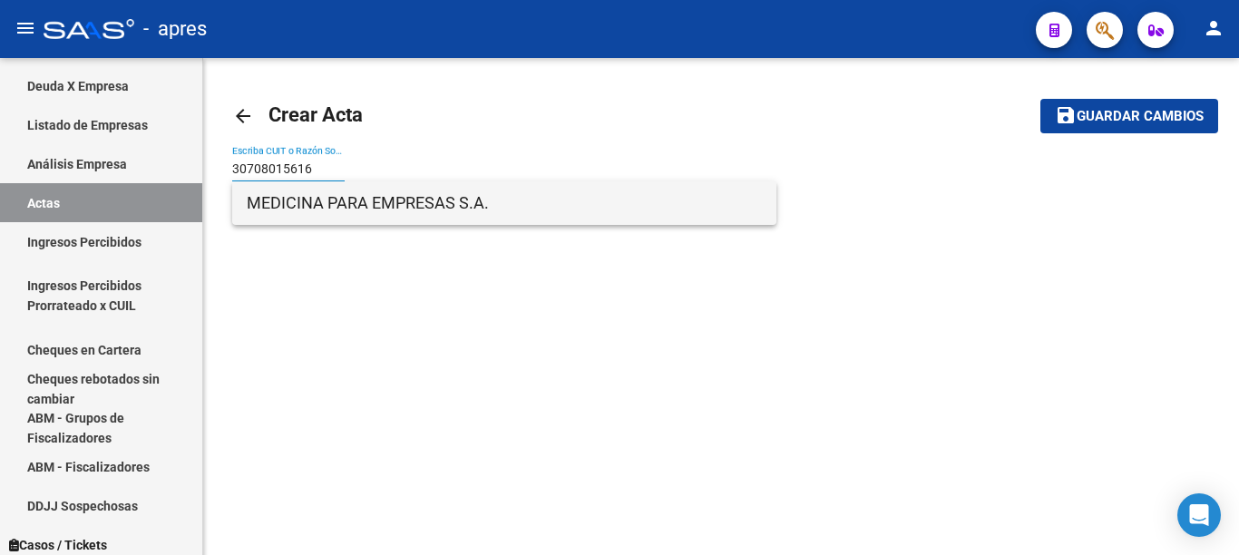
type input "30708015616"
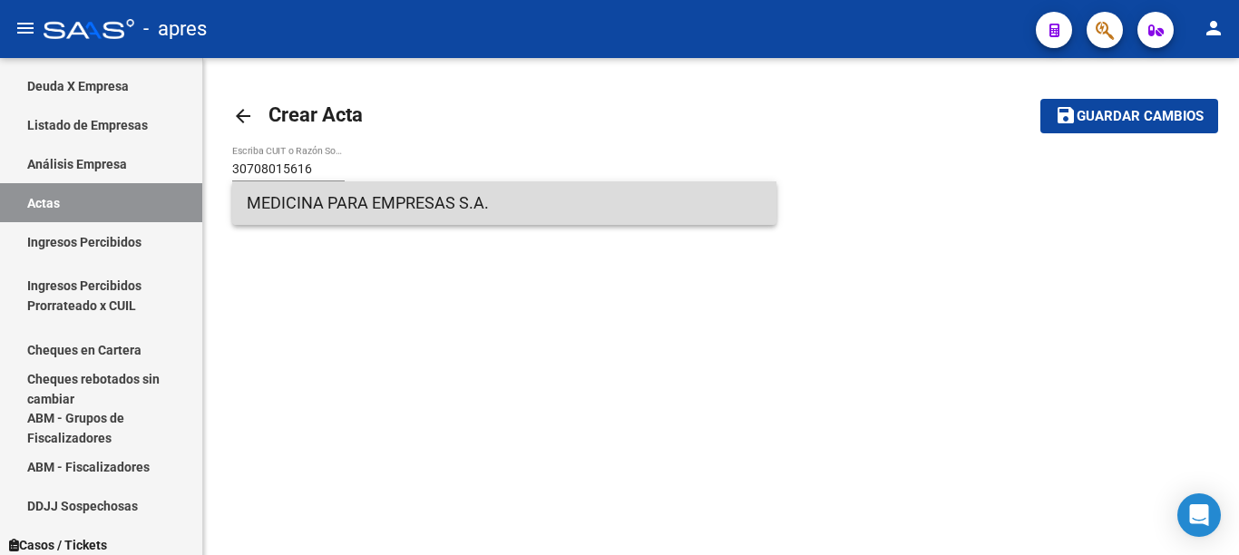
click at [362, 204] on span "MEDICINA PARA EMPRESAS S.A." at bounding box center [504, 203] width 515 height 44
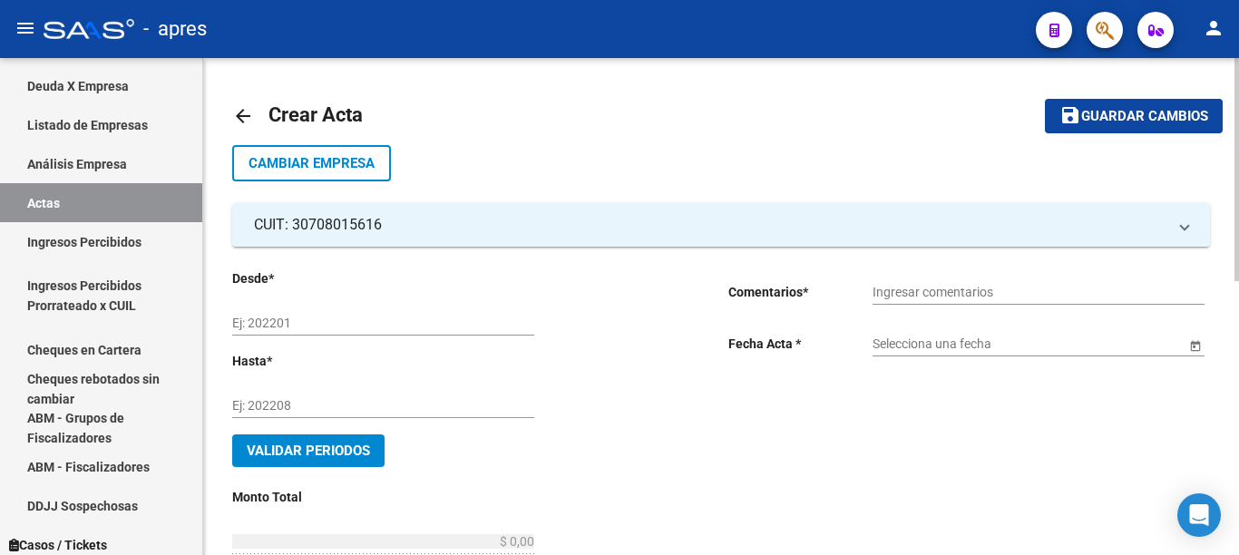
click at [325, 318] on input "Ej: 202201" at bounding box center [383, 323] width 302 height 15
type input "202502"
type input "202505"
click at [884, 294] on input "Ingresar comentarios" at bounding box center [1039, 292] width 332 height 15
type input "d"
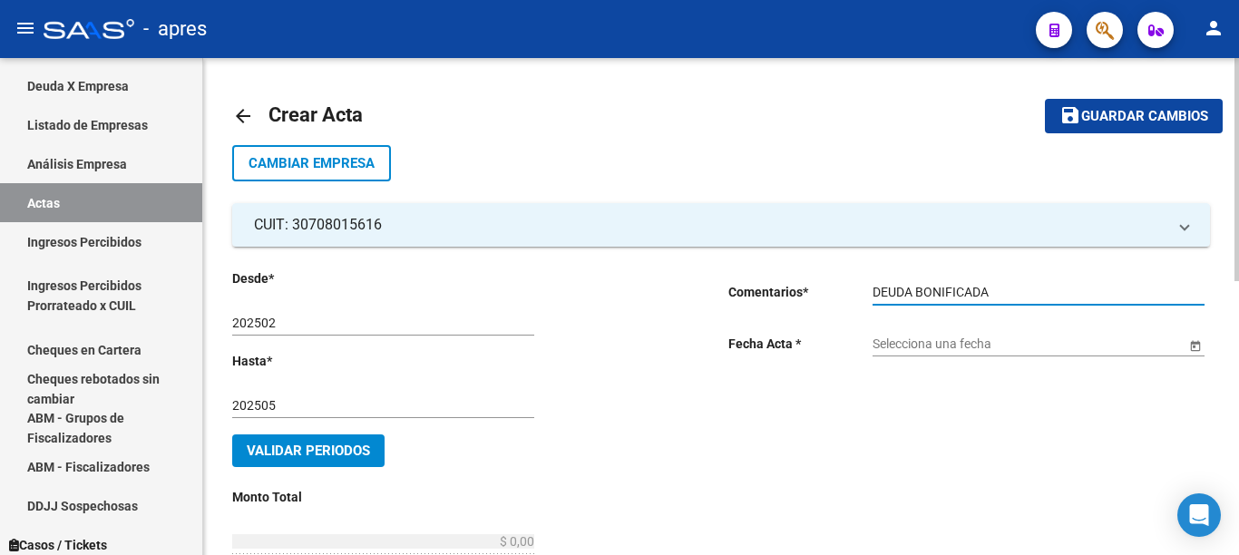
type input "DEUDA BONIFICADA"
click at [1189, 341] on span "Open calendar" at bounding box center [1196, 345] width 44 height 44
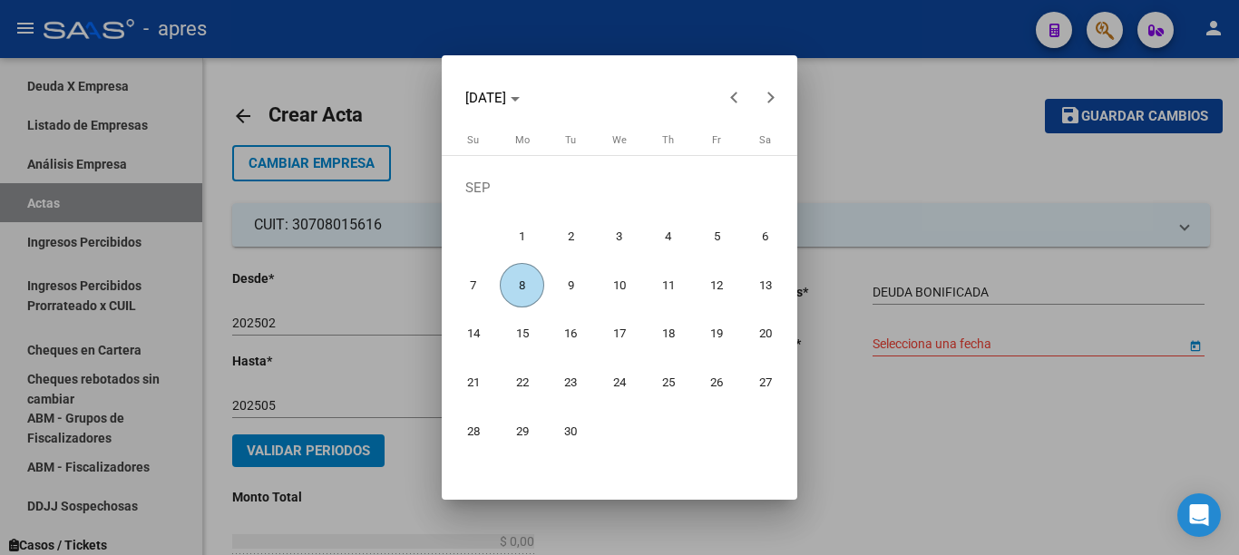
click at [528, 286] on span "8" at bounding box center [522, 285] width 44 height 44
type input "[DATE]"
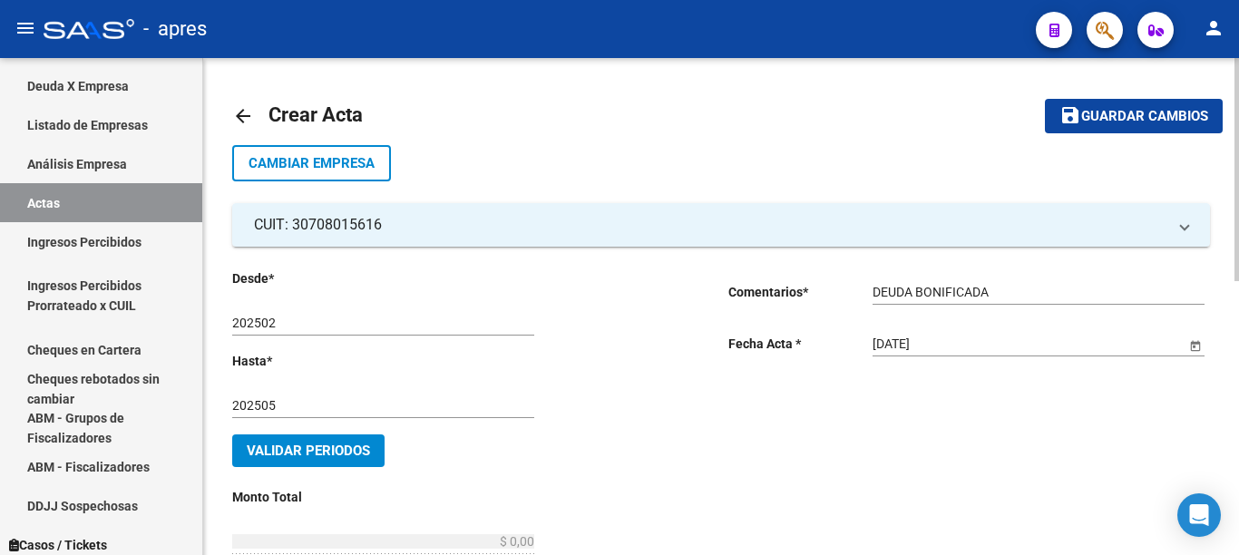
click at [311, 463] on button "Validar Periodos" at bounding box center [308, 451] width 152 height 33
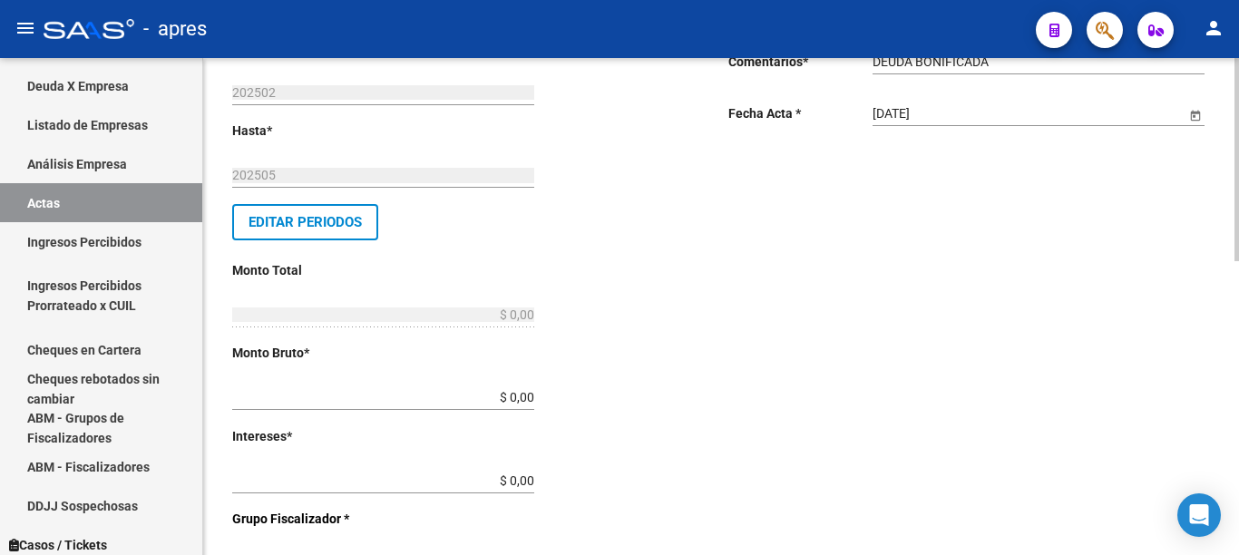
scroll to position [449, 0]
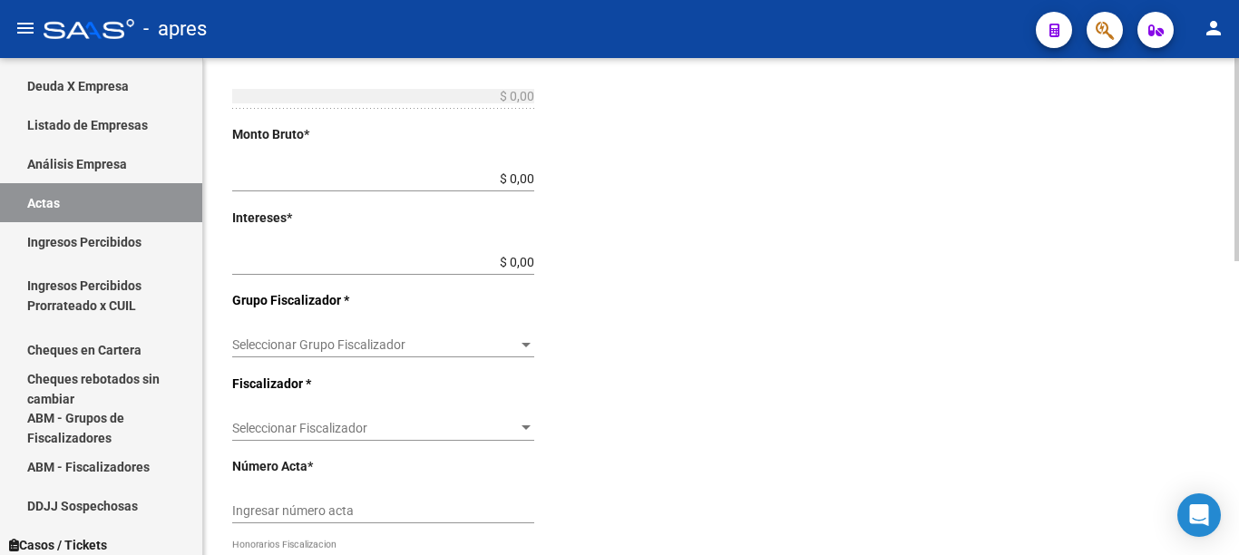
click at [1238, 261] on div at bounding box center [1237, 159] width 5 height 203
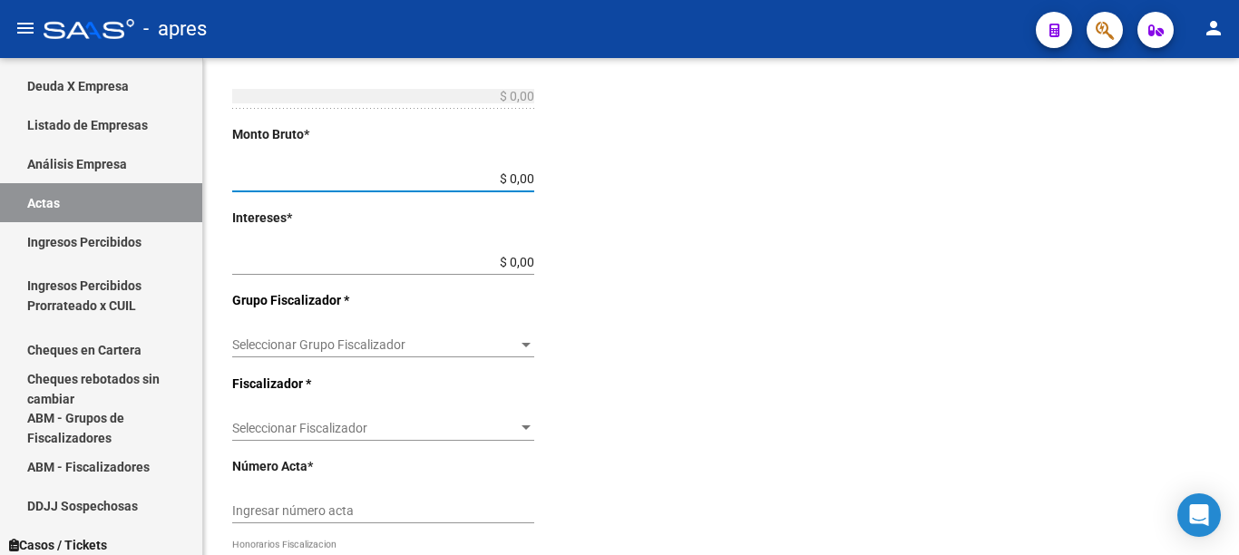
drag, startPoint x: 485, startPoint y: 181, endPoint x: 770, endPoint y: 176, distance: 284.9
click at [764, 179] on div "Desde * 202502 Ej: 202201 Hasta * 202505 Ej: 202208 Editar Periodos Monto Total…" at bounding box center [721, 291] width 978 height 986
type input "$ 0,06"
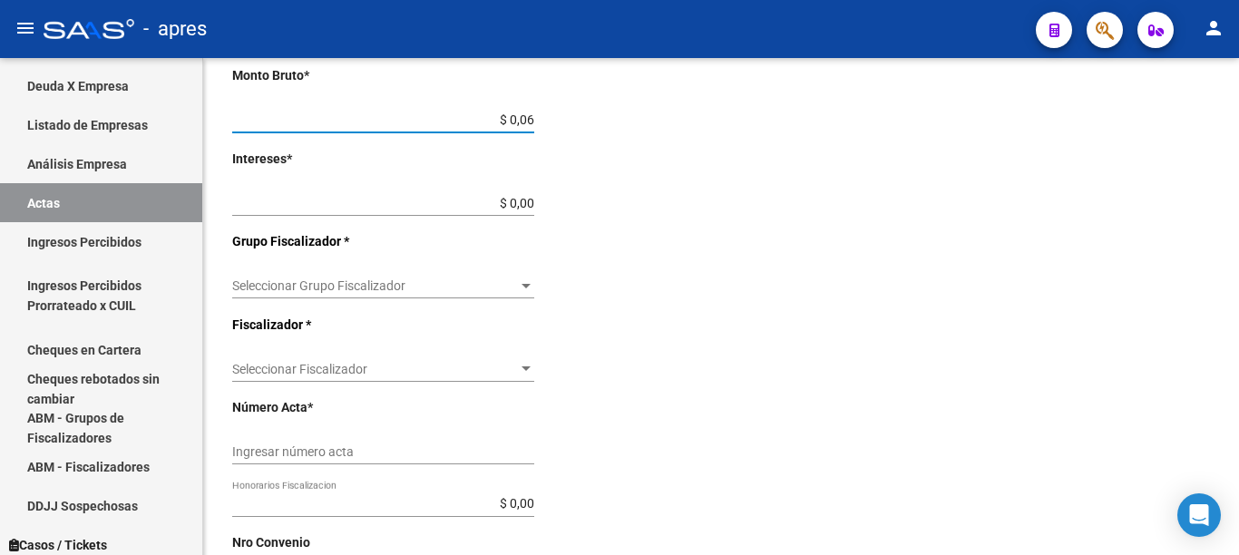
scroll to position [540, 0]
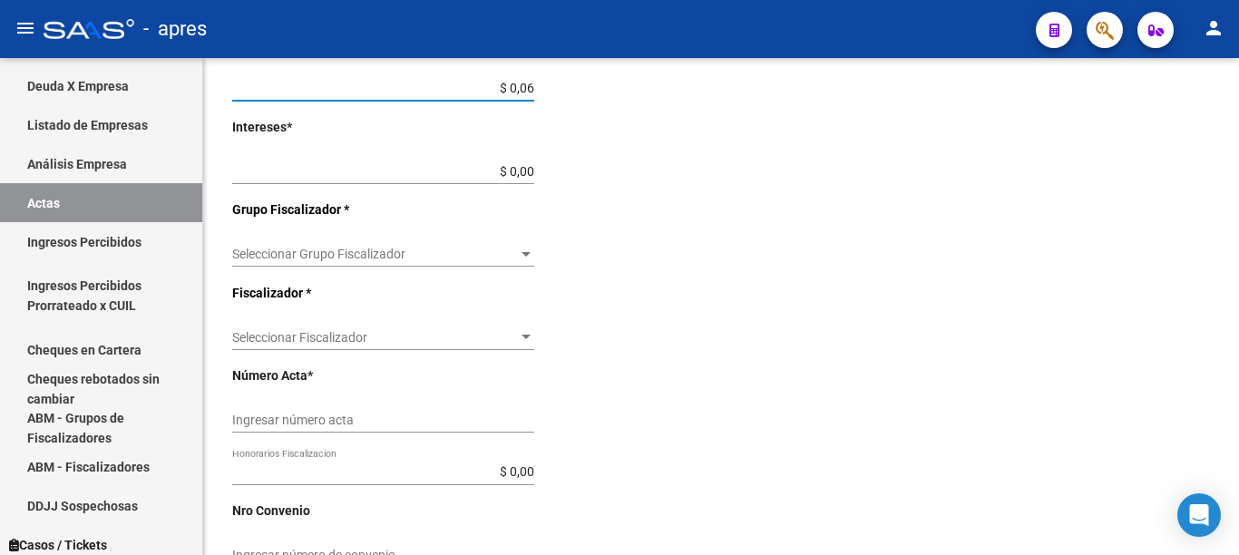
type input "$ 0,06"
drag, startPoint x: 500, startPoint y: 174, endPoint x: 699, endPoint y: 169, distance: 199.6
click at [695, 171] on div "Desde * 202502 Ej: 202201 Hasta * 202505 Ej: 202208 Editar Periodos Monto Total…" at bounding box center [473, 211] width 482 height 964
type input "$ 0,01"
type input "$ 0,07"
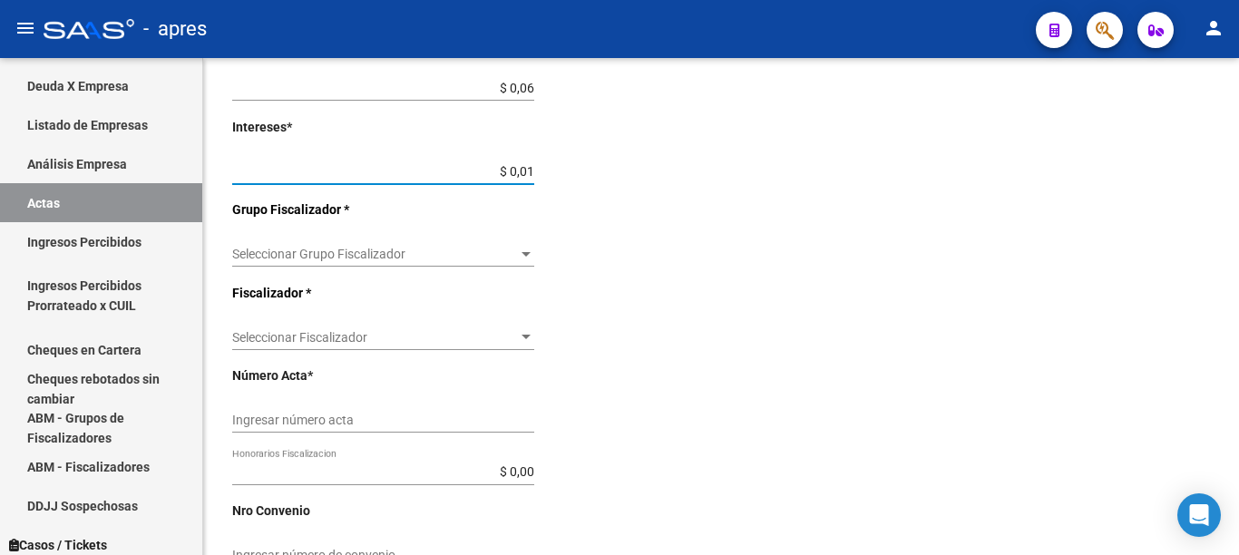
click at [504, 264] on div "Seleccionar Grupo Fiscalizador Seleccionar Grupo Fiscalizador" at bounding box center [383, 248] width 302 height 36
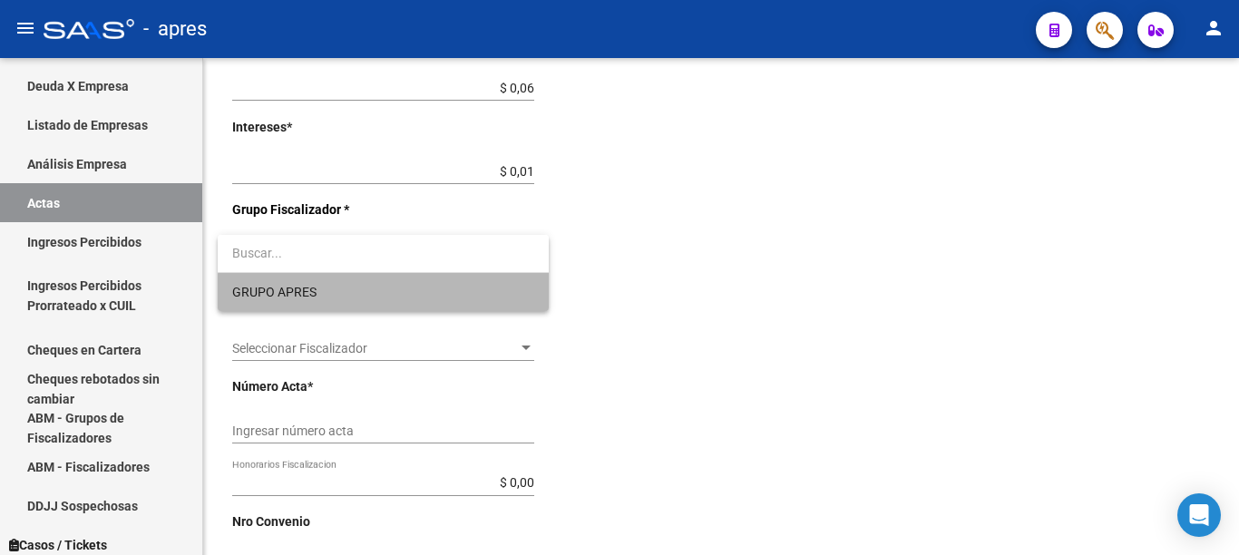
click at [384, 292] on span "GRUPO APRES" at bounding box center [383, 292] width 302 height 38
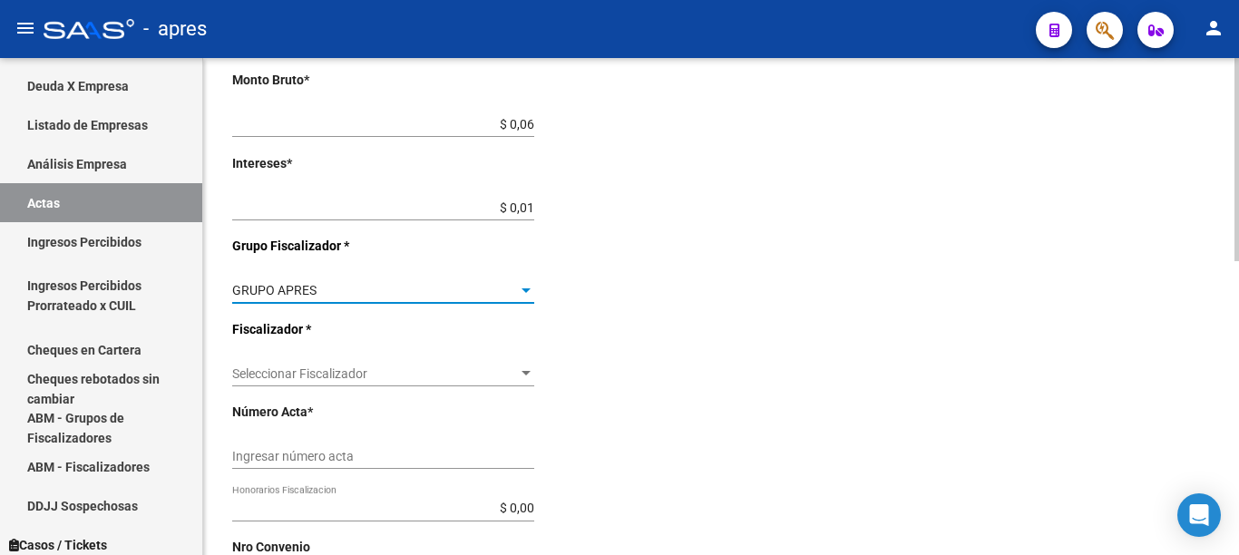
click at [523, 337] on div "Desde * 202502 Ej: 202201 Hasta * 202505 Ej: 202208 Editar Periodos Monto Total…" at bounding box center [451, 247] width 438 height 964
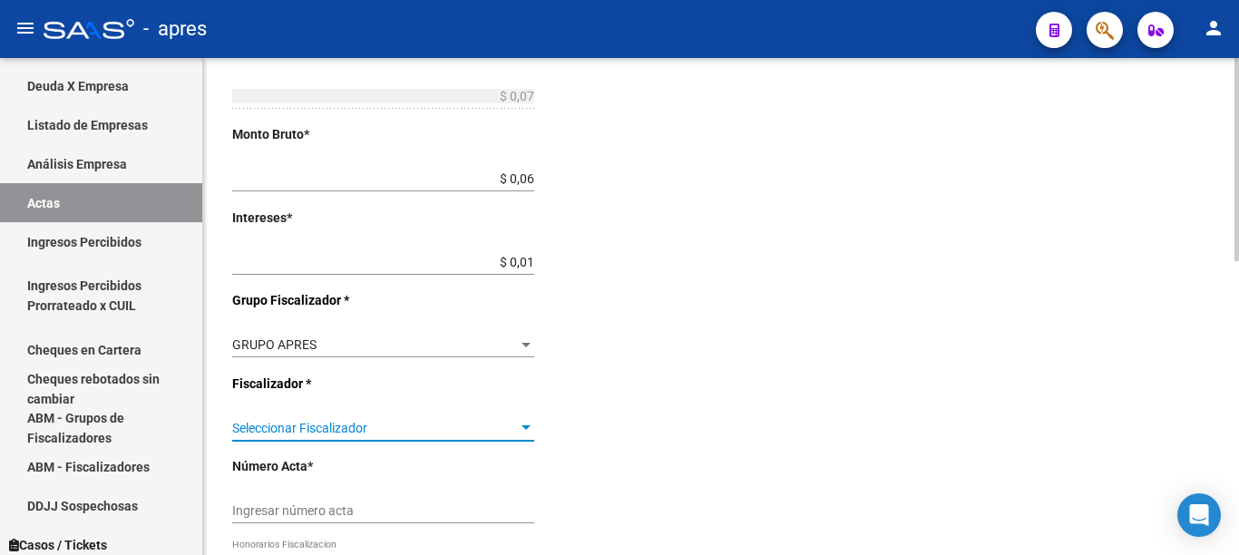
click at [484, 441] on div "Seleccionar Fiscalizador Seleccionar Fiscalizador" at bounding box center [383, 431] width 302 height 52
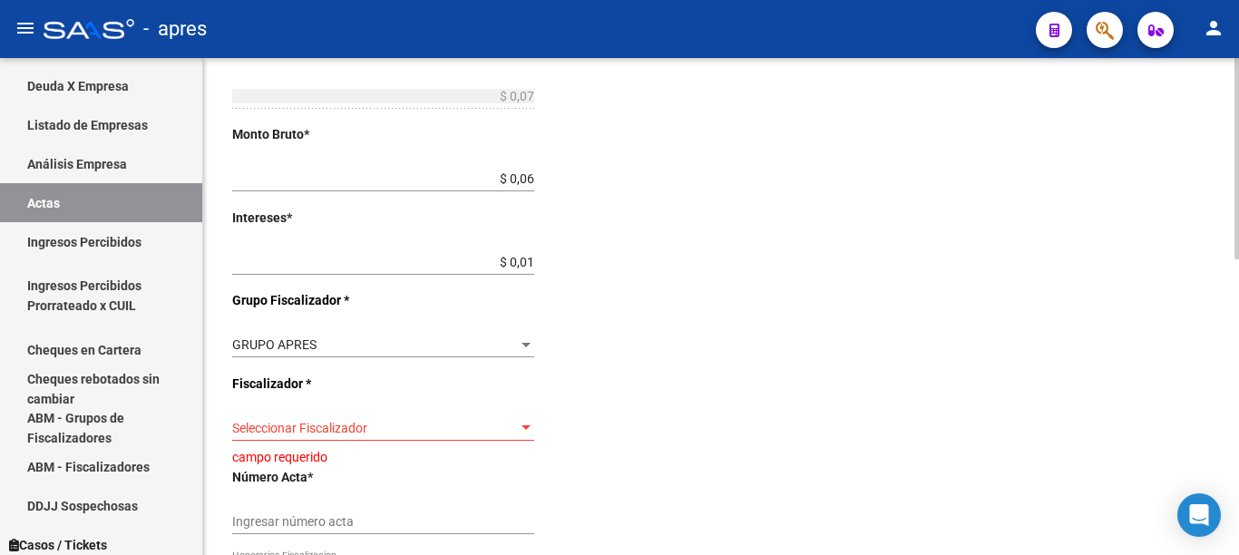
click at [484, 425] on span "Seleccionar Fiscalizador" at bounding box center [375, 428] width 286 height 15
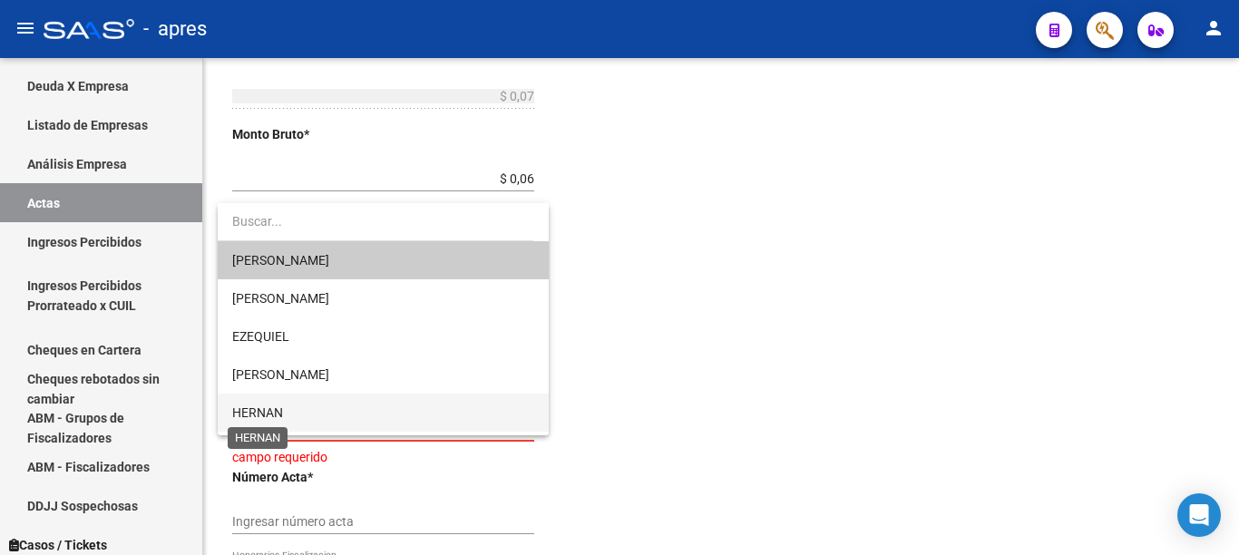
click at [270, 420] on span "HERNAN" at bounding box center [257, 412] width 51 height 15
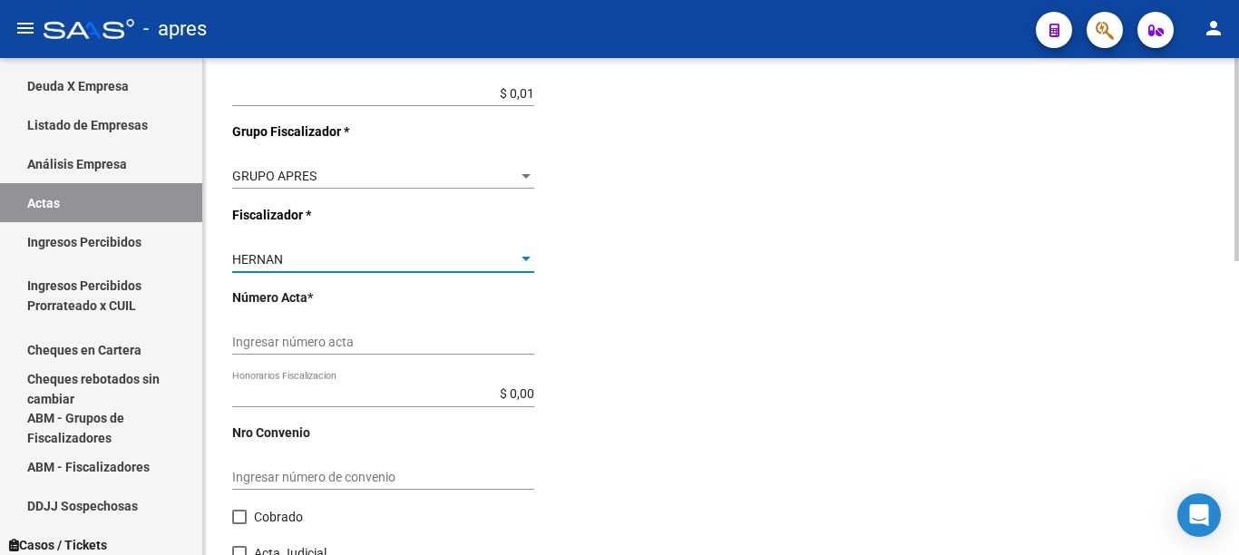
scroll to position [687, 0]
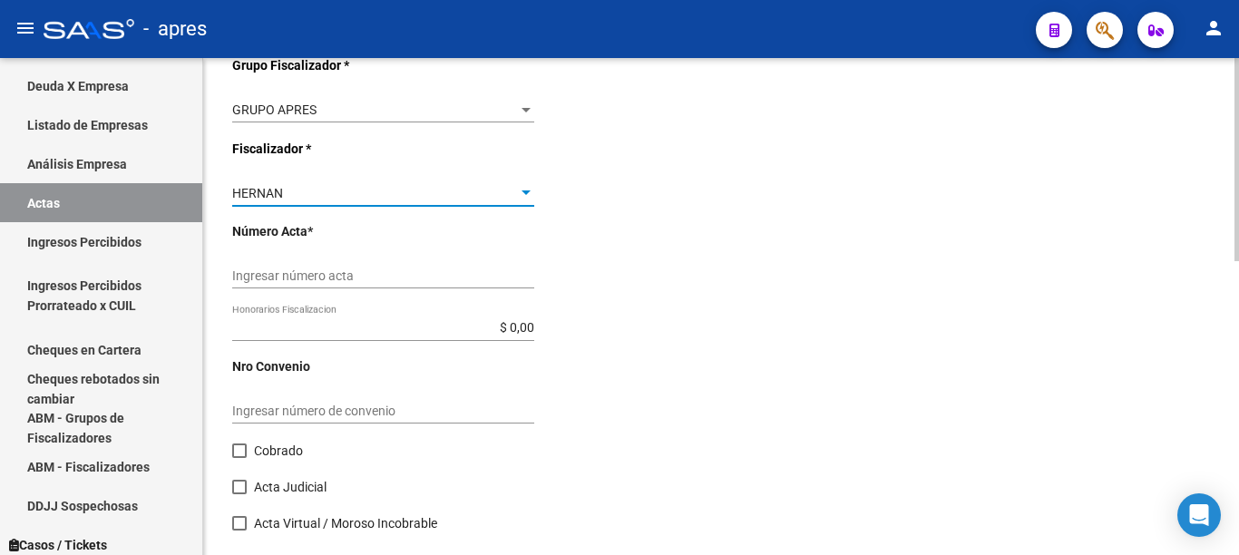
click at [1238, 261] on div at bounding box center [1237, 159] width 5 height 203
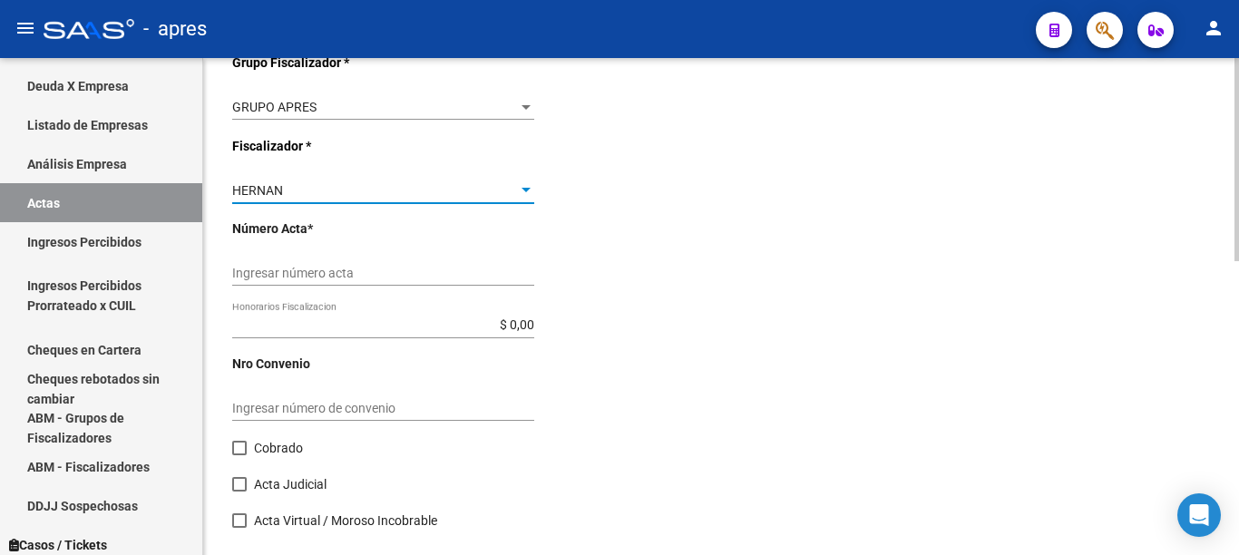
drag, startPoint x: 355, startPoint y: 272, endPoint x: 369, endPoint y: 269, distance: 14.8
click at [359, 273] on input "Ingresar número acta" at bounding box center [383, 273] width 302 height 15
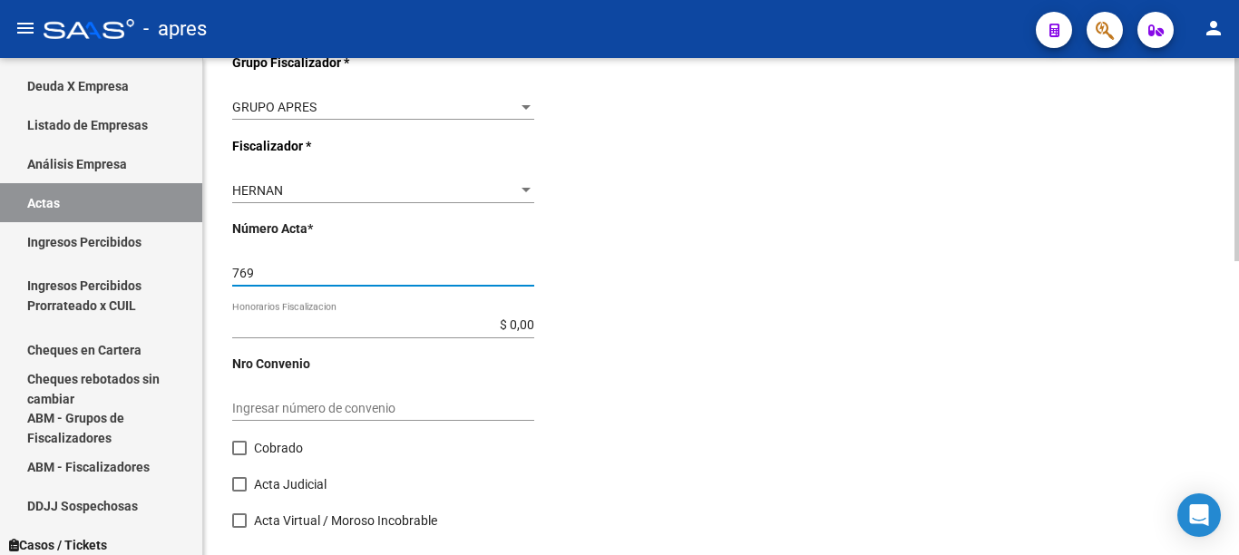
type input "769"
click at [366, 401] on input "Ingresar número de convenio" at bounding box center [383, 408] width 302 height 15
type input "769"
click at [236, 446] on span at bounding box center [239, 448] width 15 height 15
click at [239, 455] on input "Cobrado" at bounding box center [239, 455] width 1 height 1
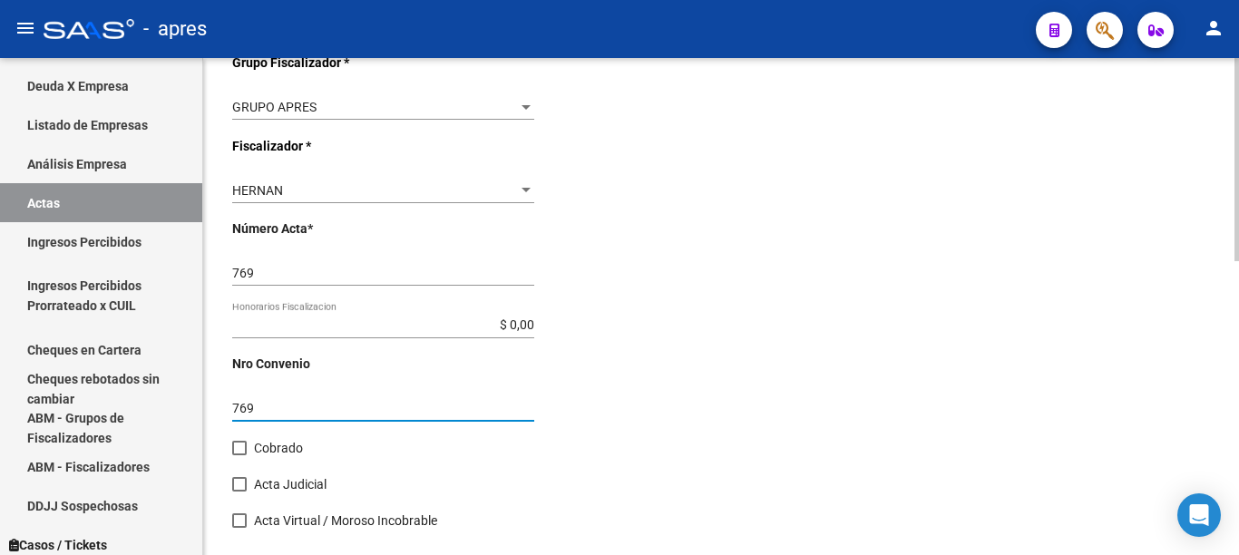
checkbox input "true"
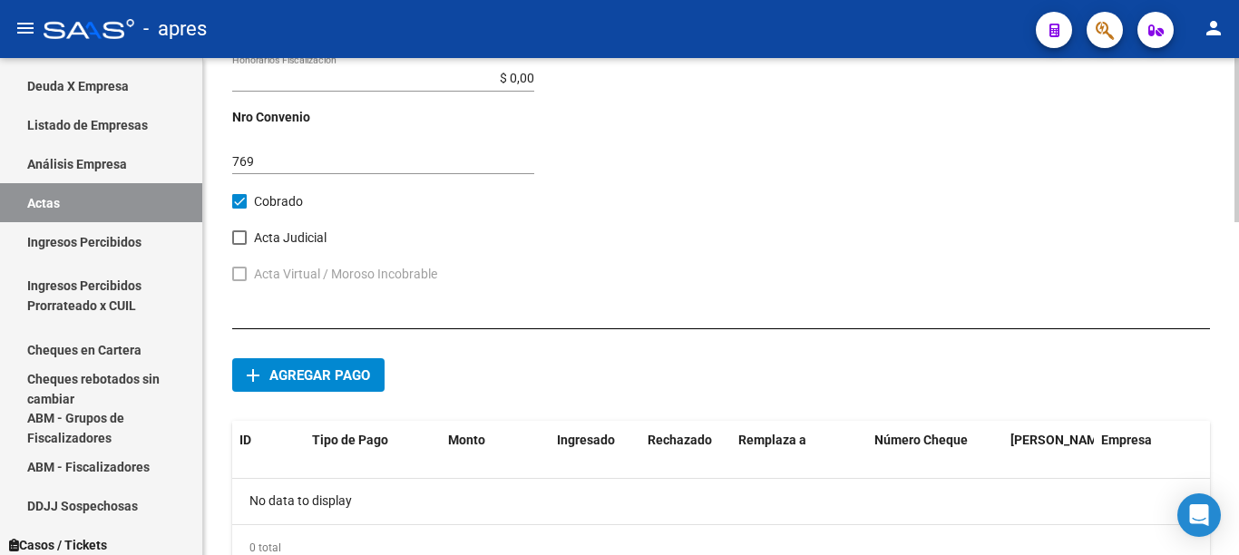
scroll to position [1007, 0]
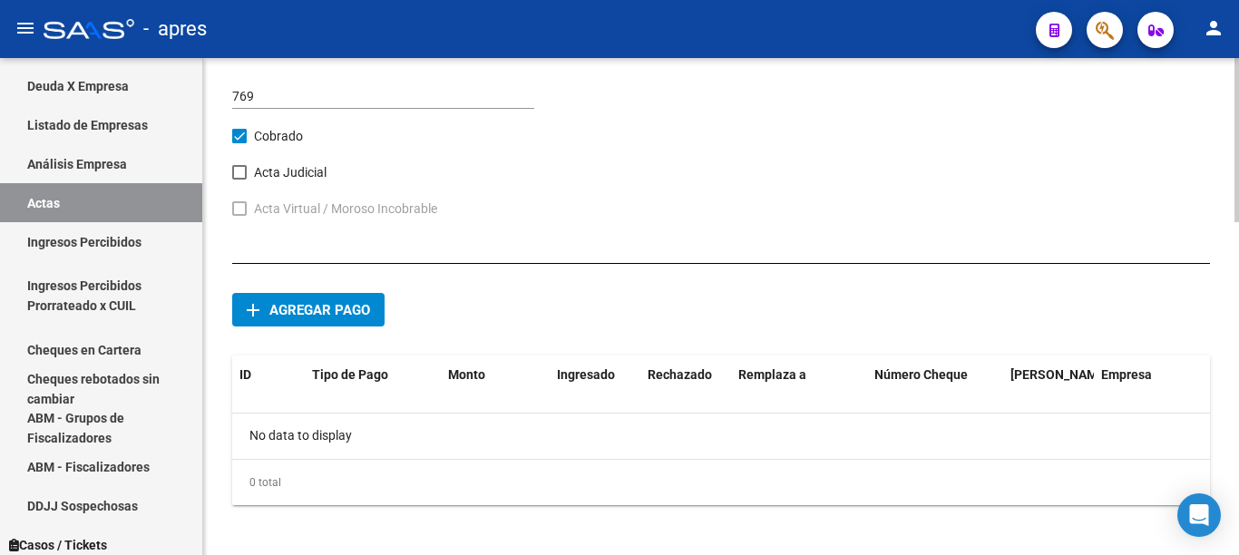
click at [1236, 222] on div at bounding box center [1237, 140] width 5 height 164
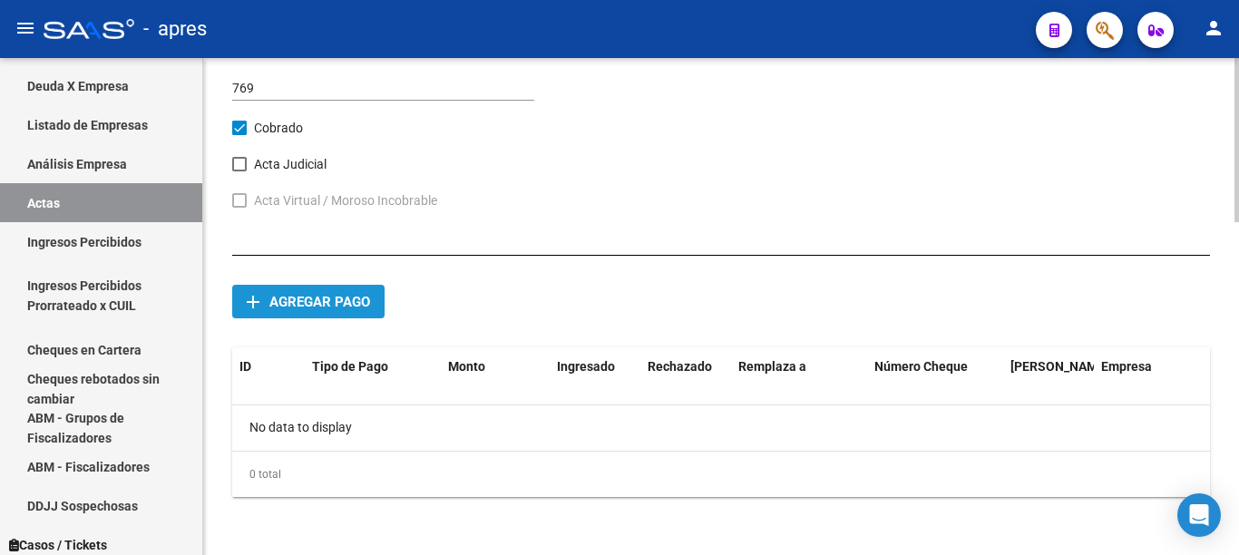
click at [317, 303] on span "Agregar pago" at bounding box center [319, 302] width 101 height 16
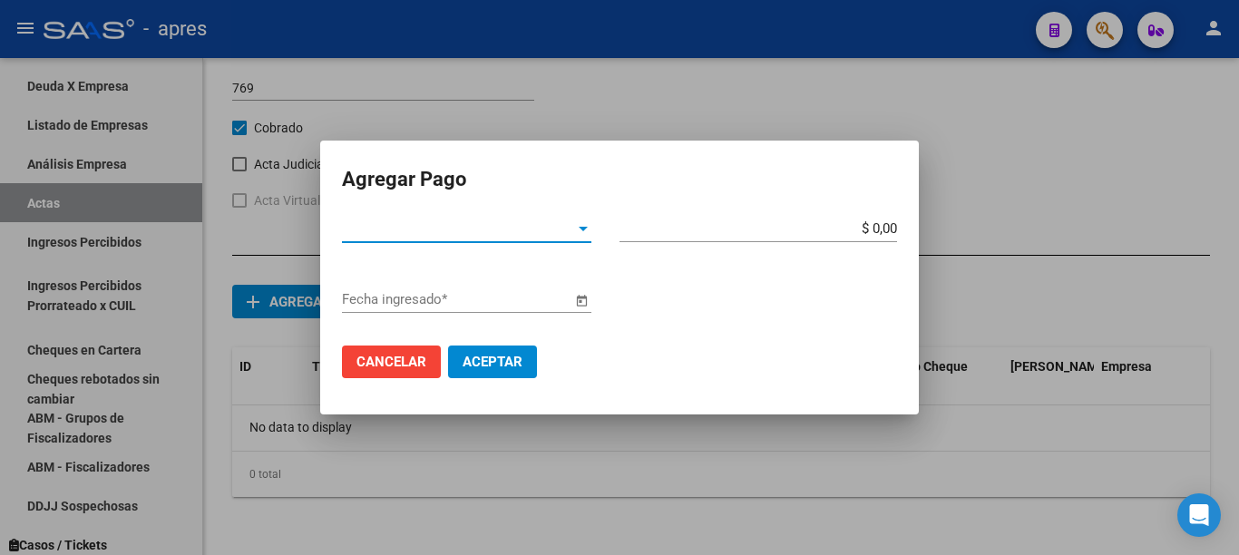
click at [513, 232] on span "Tipo de Pago *" at bounding box center [458, 228] width 233 height 16
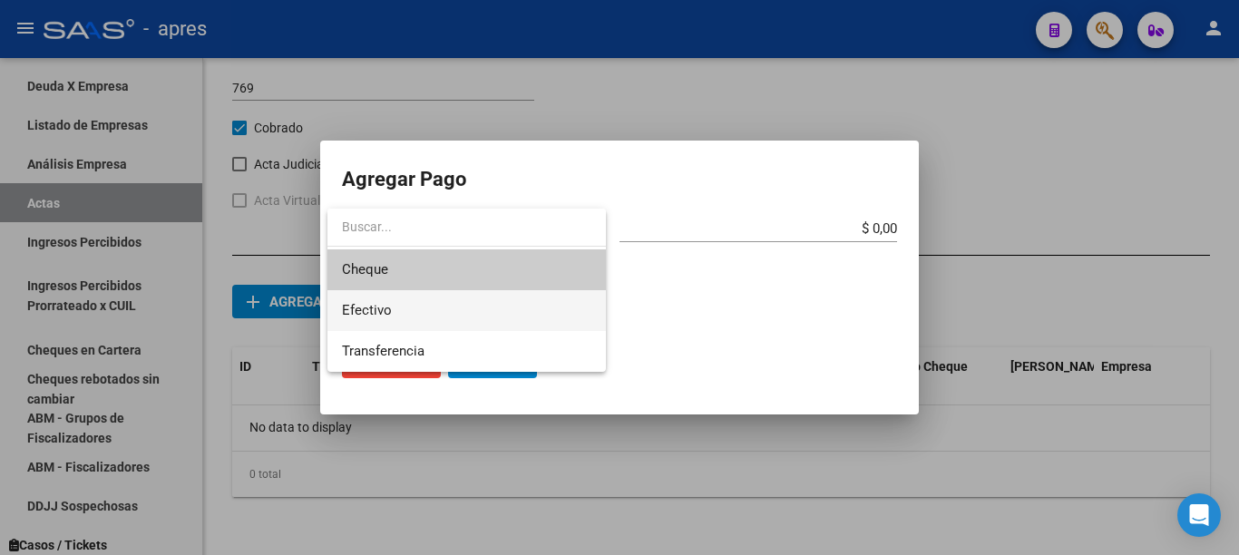
drag, startPoint x: 435, startPoint y: 277, endPoint x: 425, endPoint y: 304, distance: 28.7
click at [425, 304] on div "Cheque Efectivo Transferencia" at bounding box center [466, 290] width 278 height 163
click at [425, 304] on span "Efectivo" at bounding box center [466, 310] width 249 height 41
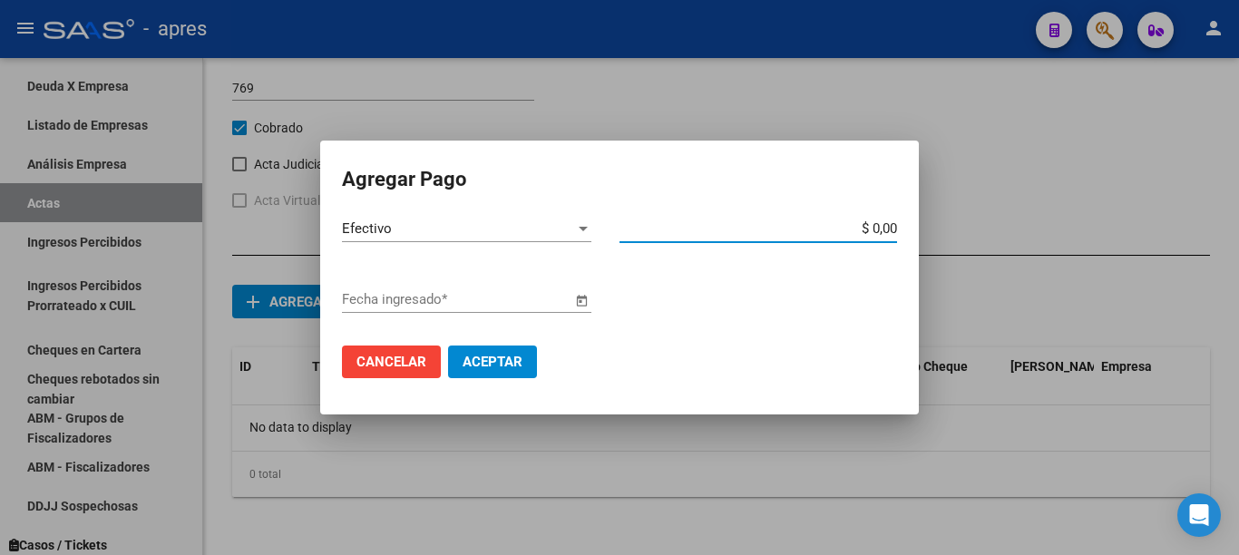
drag, startPoint x: 831, startPoint y: 229, endPoint x: 1043, endPoint y: 228, distance: 212.3
click at [1041, 229] on div "Agregar Pago Efectivo Tipo de Pago * $ 0,00 Monto bruto * Fecha ingresado * Can…" at bounding box center [619, 277] width 1239 height 555
type input "$ 0,07"
click at [586, 304] on span "Open calendar" at bounding box center [582, 300] width 44 height 44
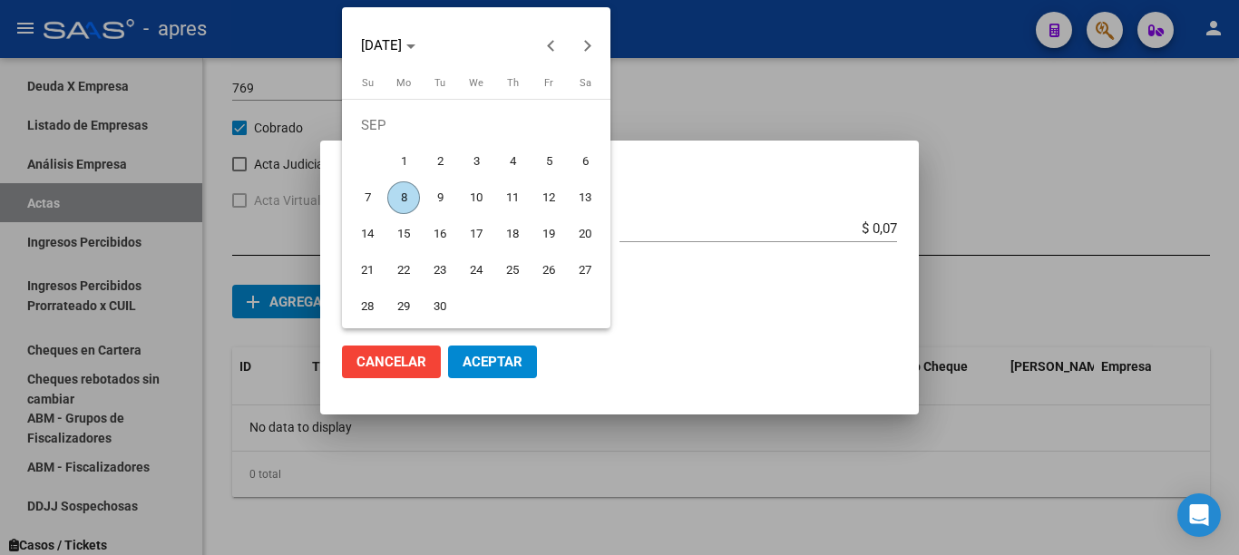
click at [403, 200] on span "8" at bounding box center [403, 197] width 33 height 33
type input "[DATE]"
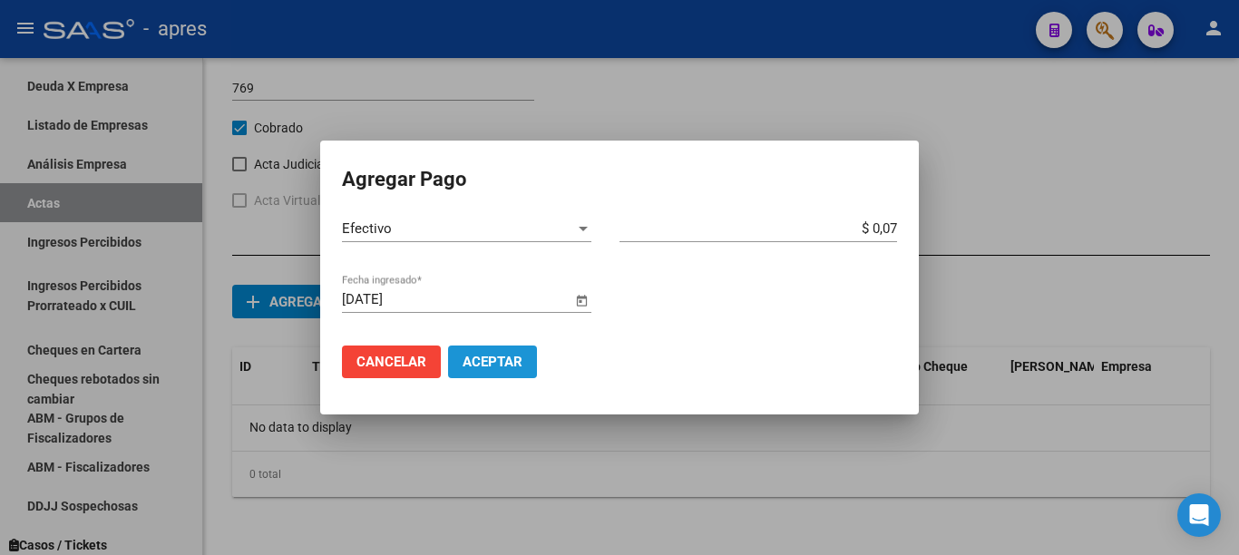
click at [496, 370] on button "Aceptar" at bounding box center [492, 362] width 89 height 33
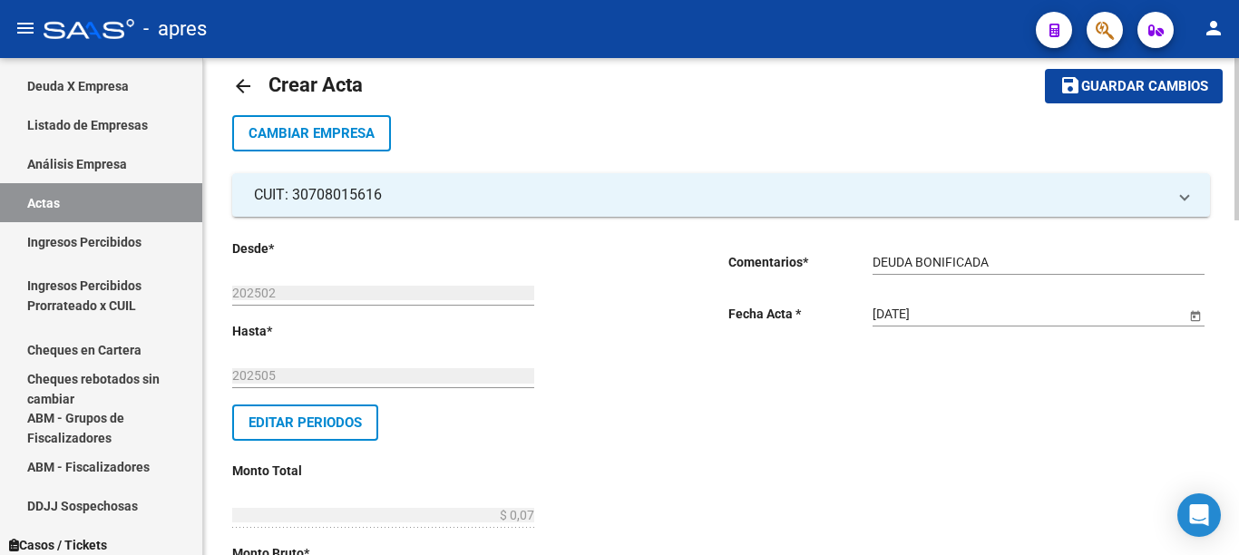
scroll to position [0, 0]
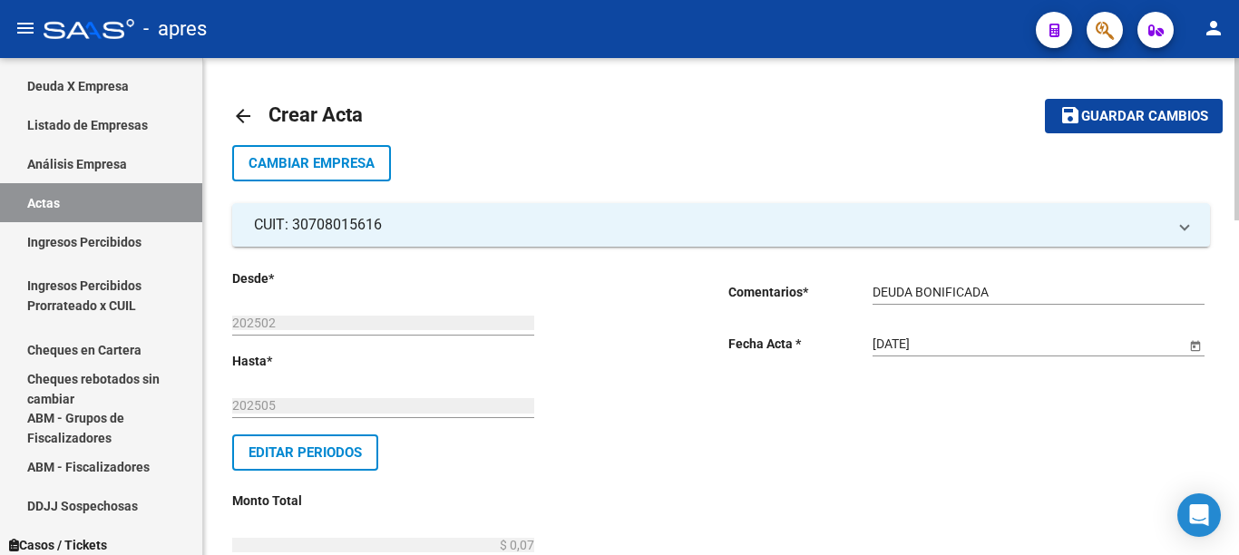
click at [1236, 88] on div at bounding box center [1237, 139] width 5 height 162
click at [1124, 112] on span "Guardar cambios" at bounding box center [1144, 117] width 127 height 16
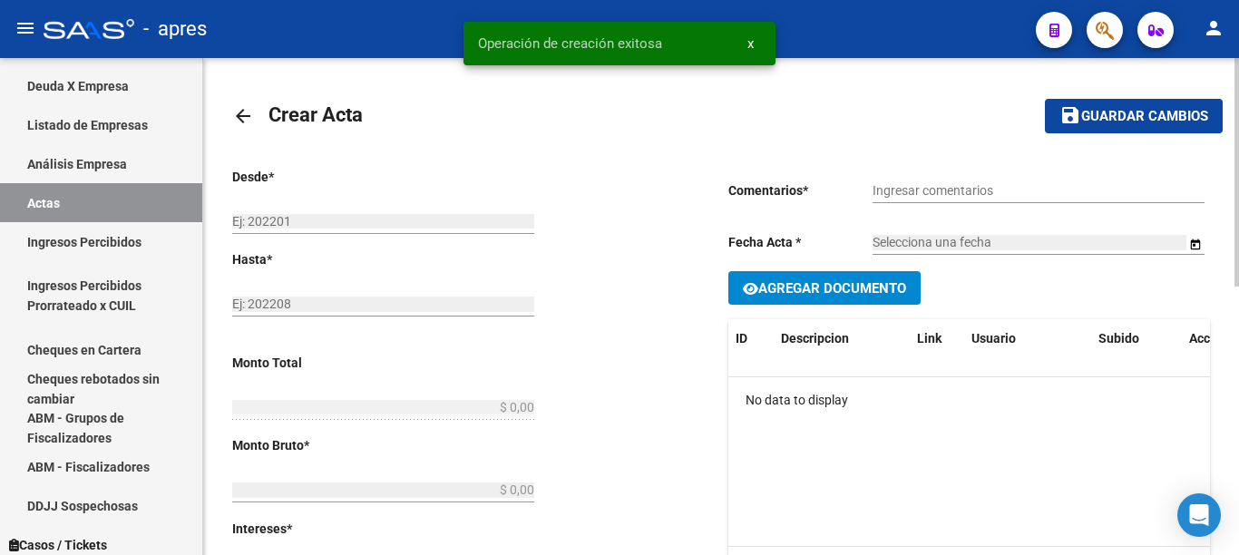
type input "202502"
type input "202505"
type input "$ 0,07"
type input "$ 0,06"
type input "$ 0,01"
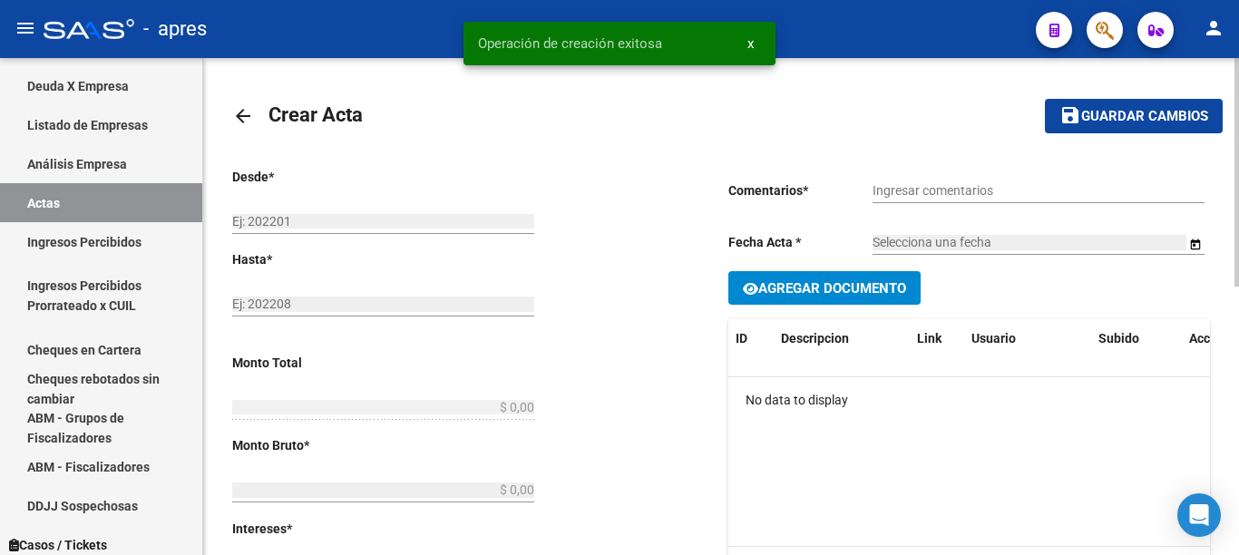
type input "769"
checkbox input "true"
type input "DEUDA BONIFICADA"
type input "[DATE]"
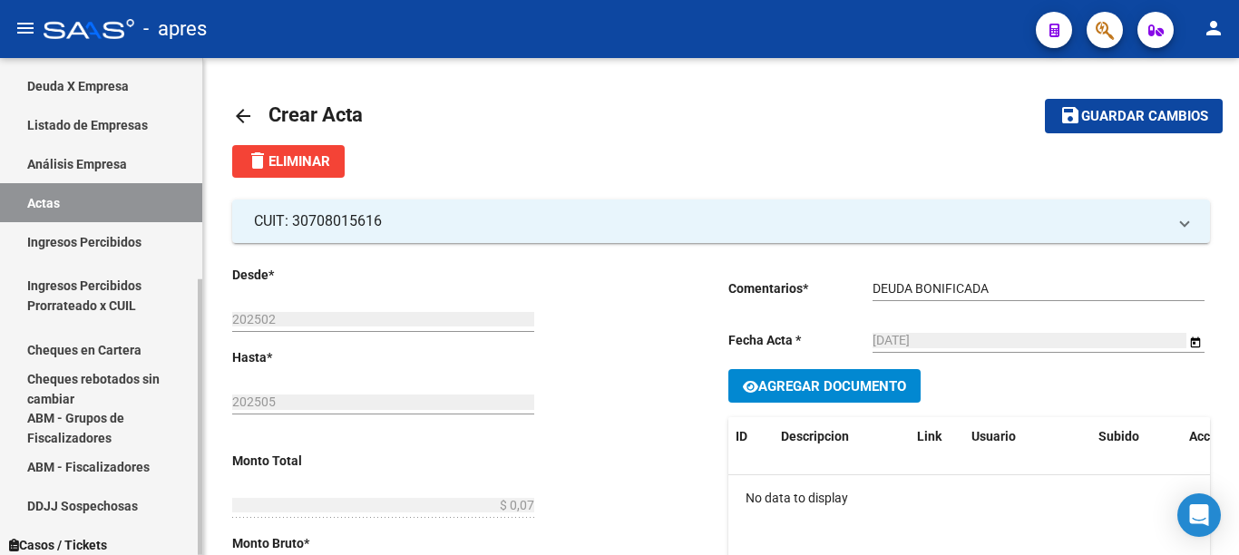
click at [73, 200] on link "Actas" at bounding box center [101, 202] width 202 height 39
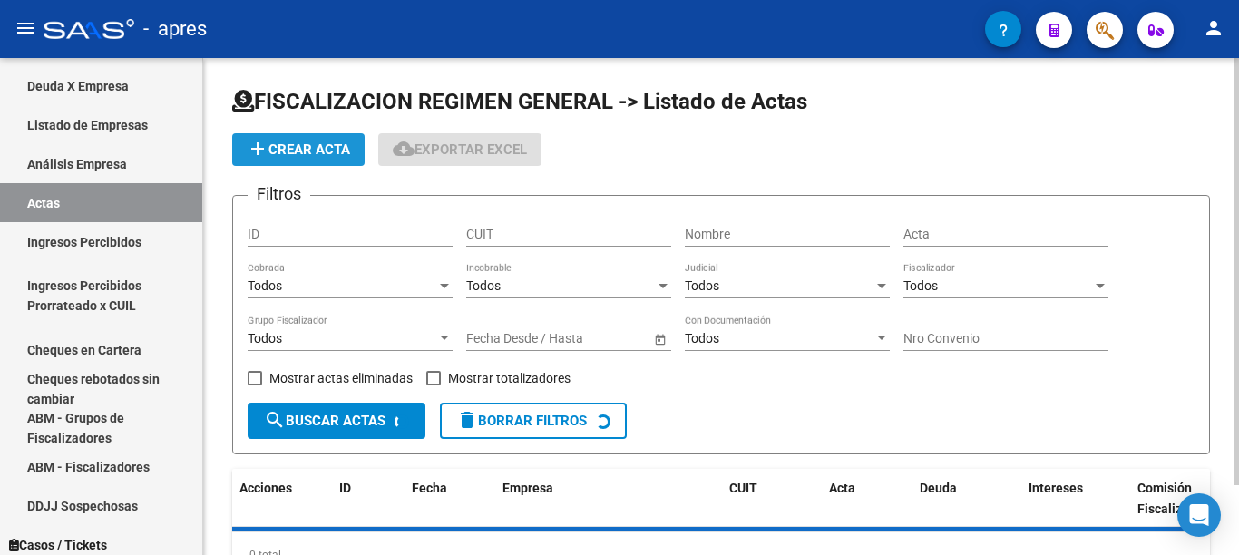
click at [314, 156] on span "add Crear Acta" at bounding box center [298, 150] width 103 height 16
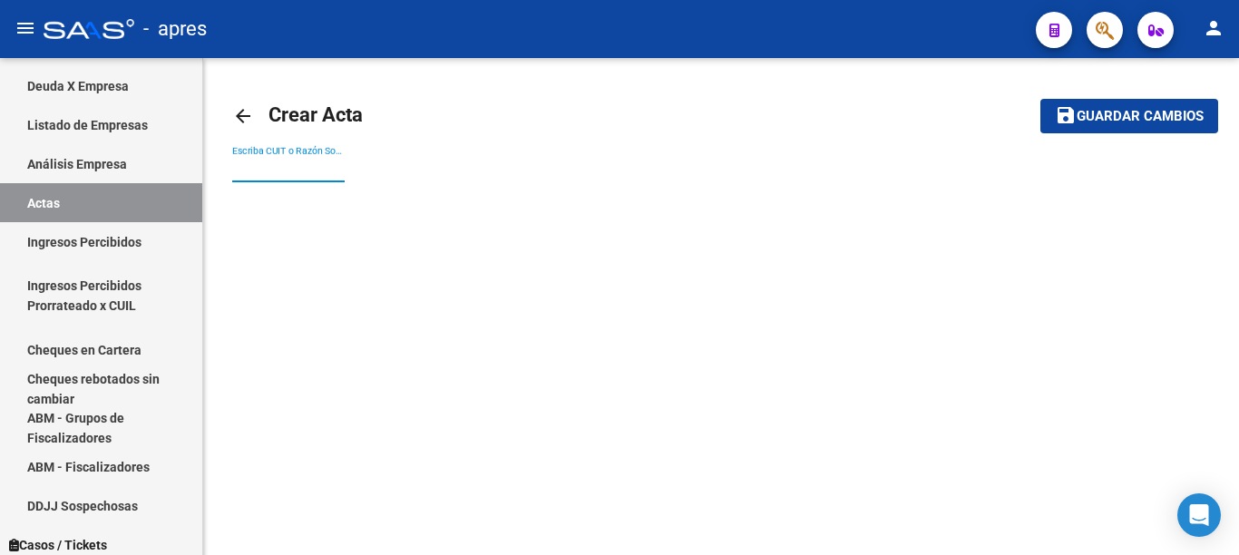
click at [319, 168] on input "Escriba CUIT o Razón Social para buscar" at bounding box center [288, 168] width 112 height 15
paste input "30714701149"
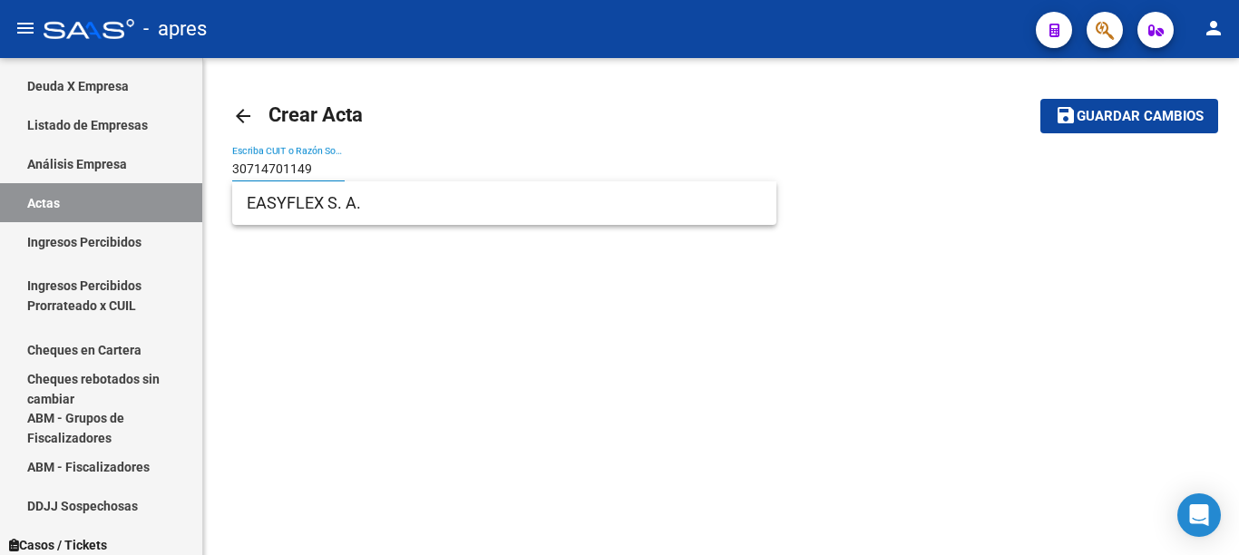
type input "30714701149"
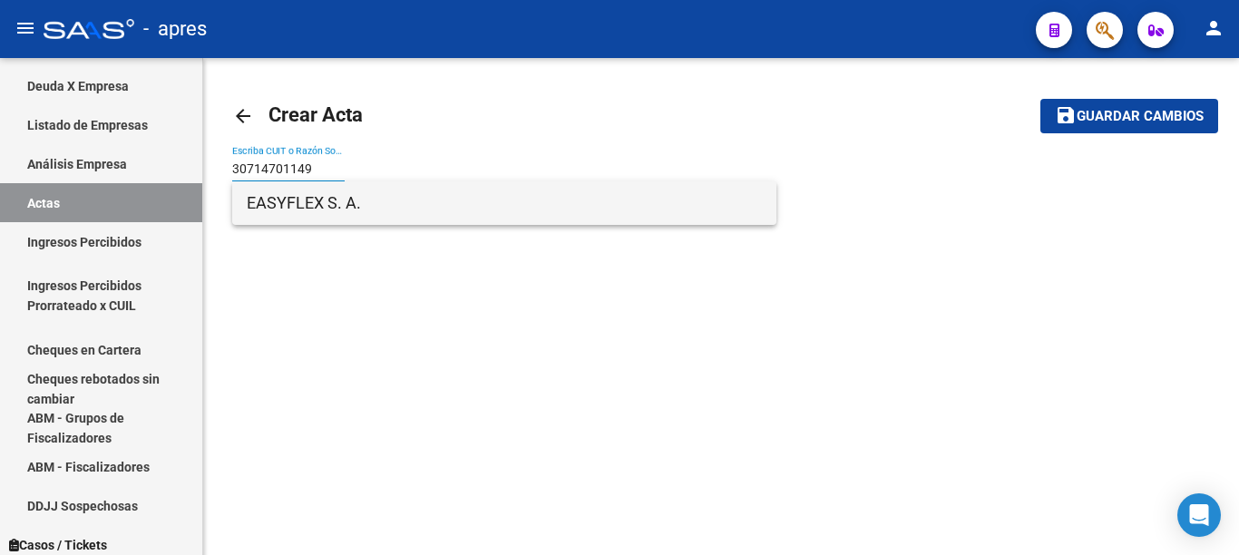
click at [376, 206] on span "EASYFLEX S. A." at bounding box center [504, 203] width 515 height 44
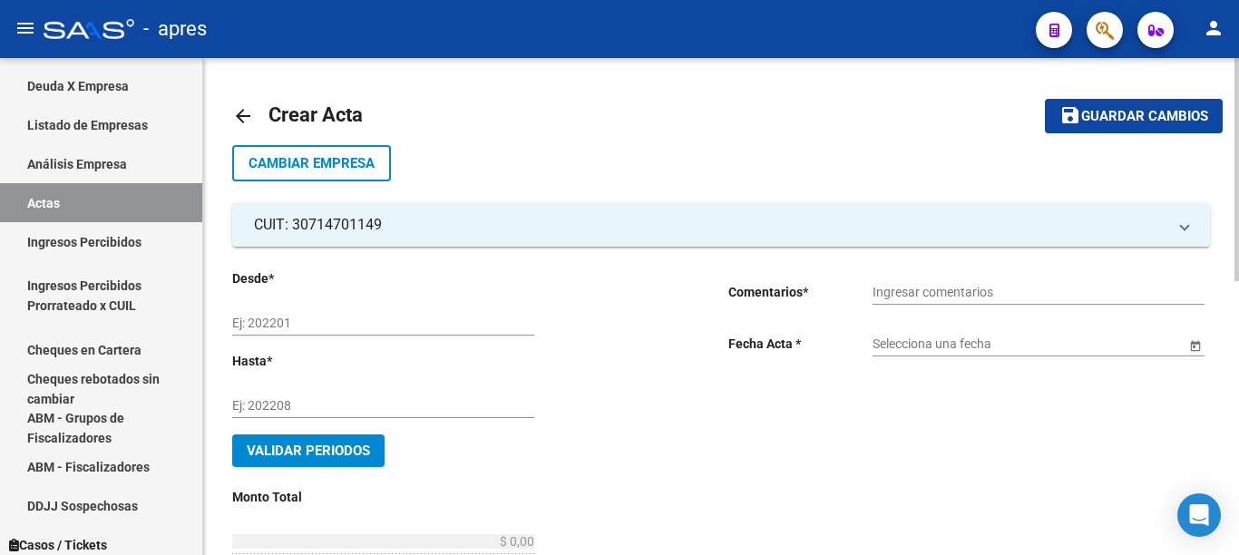
click at [417, 313] on div "Ej: 202201" at bounding box center [383, 317] width 302 height 36
type input "202502"
type input "202505"
click at [923, 294] on input "Ingresar comentarios" at bounding box center [1039, 292] width 332 height 15
type input "DEUDA BONIFICADA"
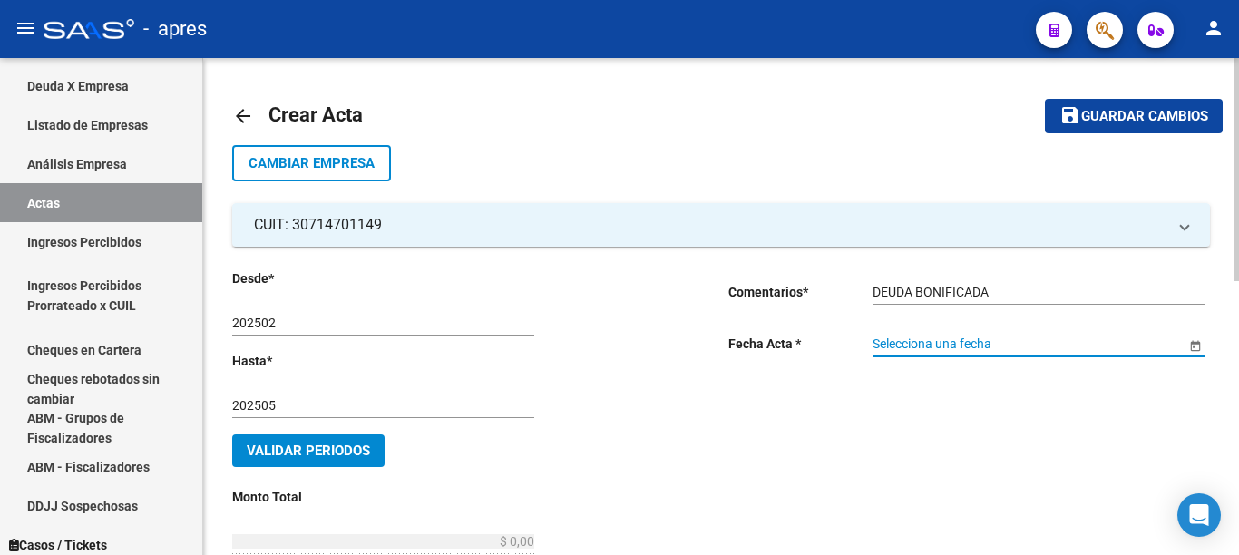
click at [1194, 347] on span "Open calendar" at bounding box center [1196, 345] width 44 height 44
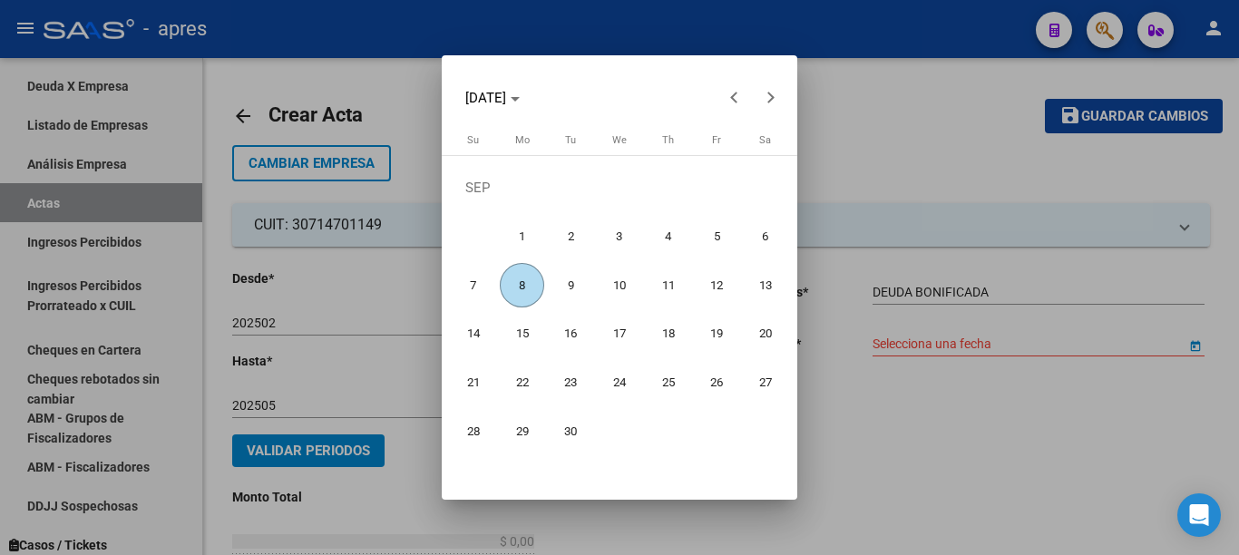
click at [513, 290] on span "8" at bounding box center [522, 285] width 44 height 44
type input "[DATE]"
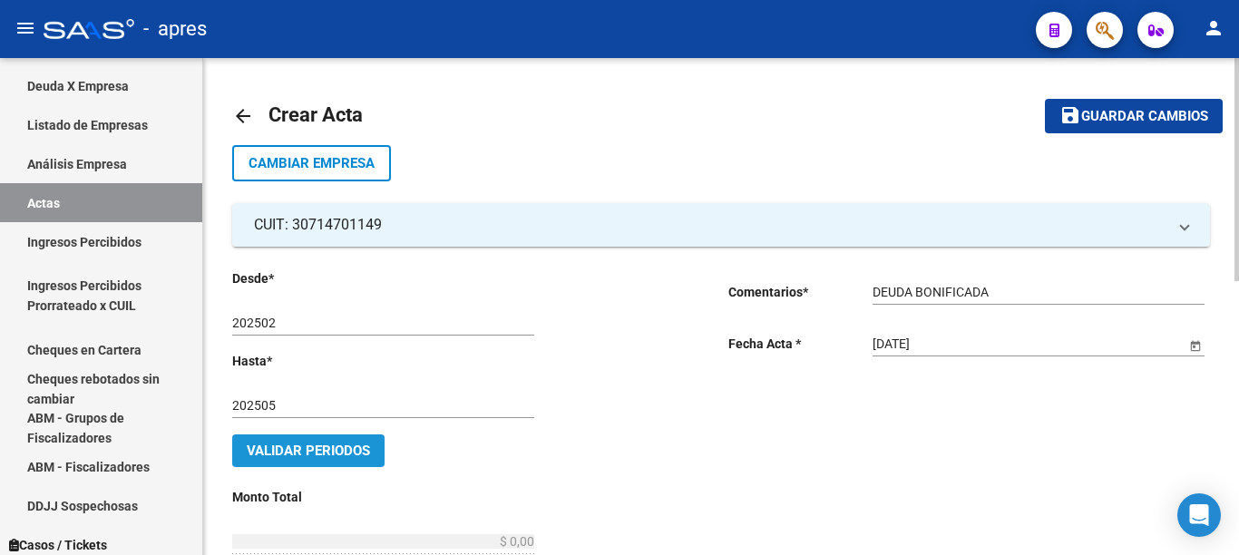
click at [331, 456] on span "Validar Periodos" at bounding box center [308, 451] width 123 height 16
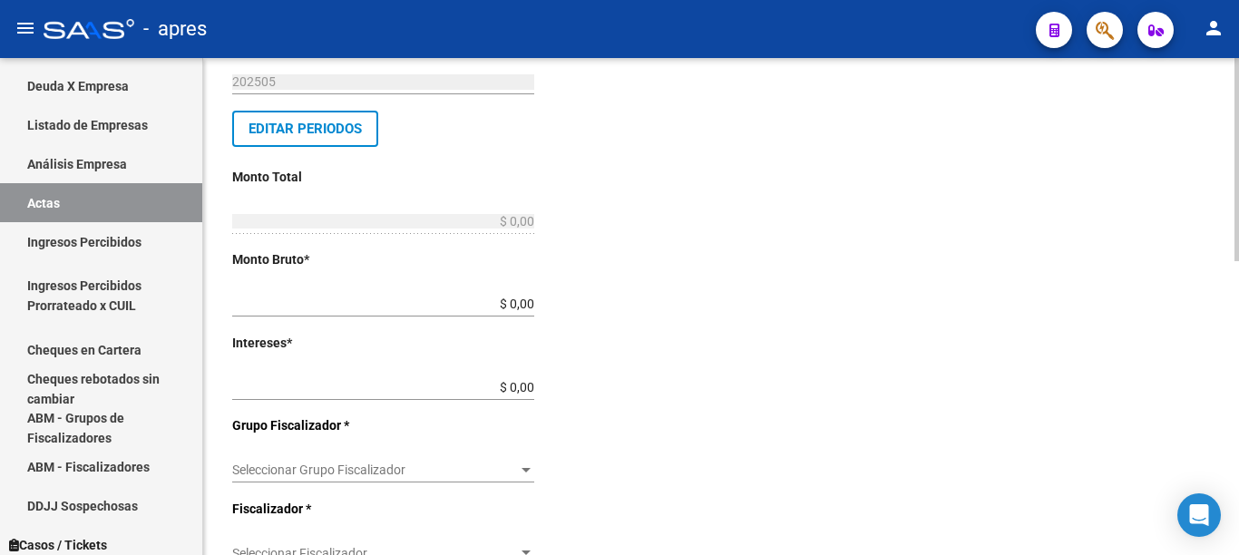
scroll to position [344, 0]
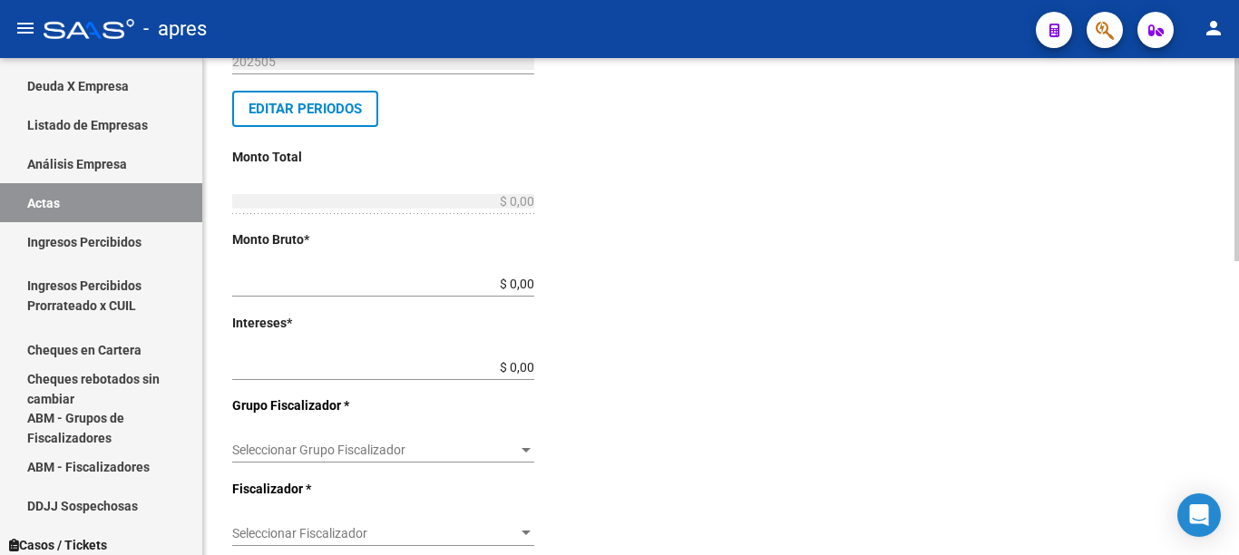
click at [1238, 261] on div at bounding box center [1237, 159] width 5 height 203
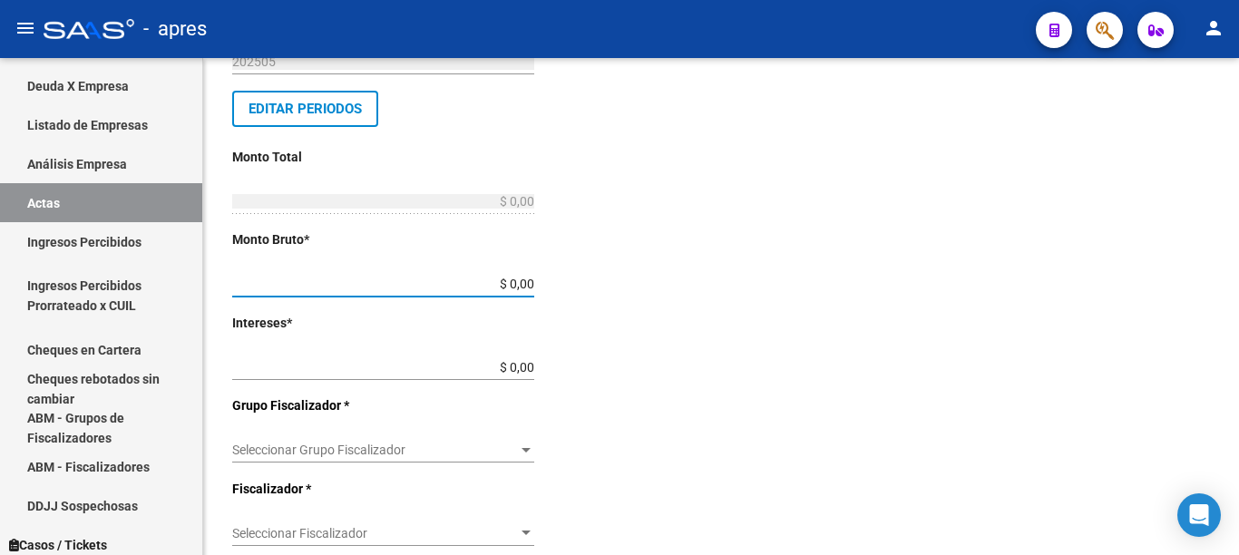
drag, startPoint x: 483, startPoint y: 288, endPoint x: 777, endPoint y: 287, distance: 294.8
click at [777, 287] on div "Desde * 202502 Ej: 202201 Hasta * 202505 Ej: 202208 Editar Periodos Monto Total…" at bounding box center [721, 396] width 978 height 986
type input "$ 0,09"
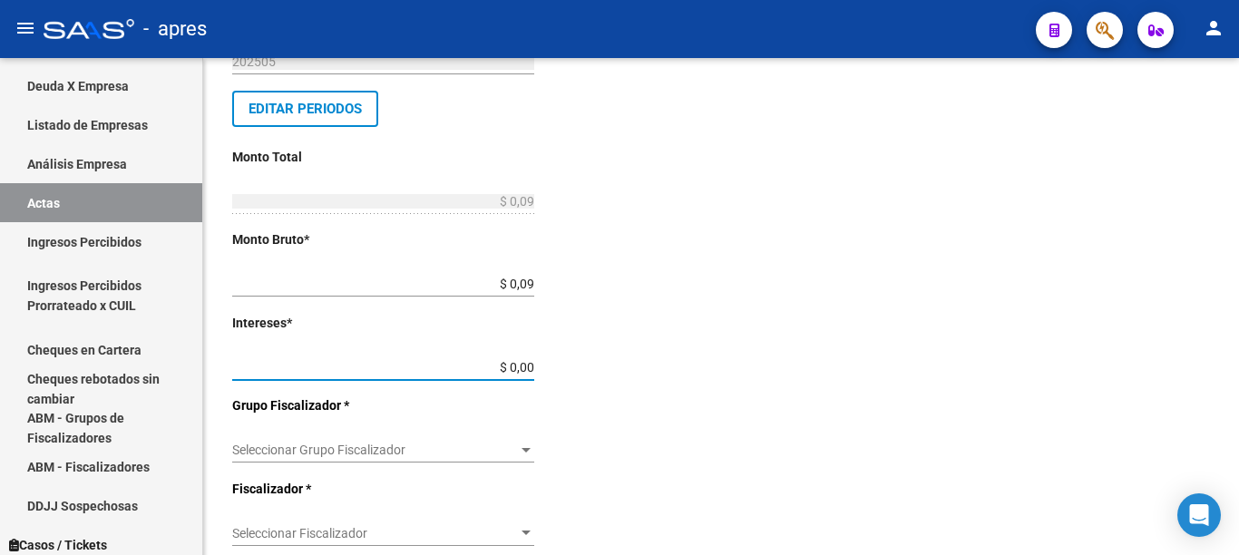
type input "$ 0,01"
type input "$ 0,10"
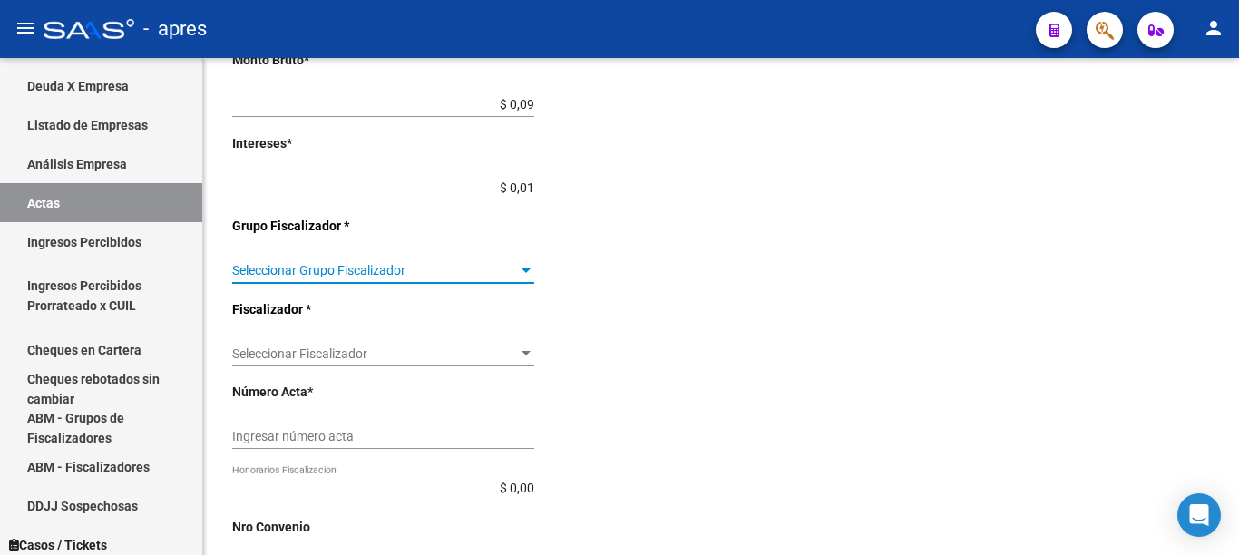
scroll to position [562, 0]
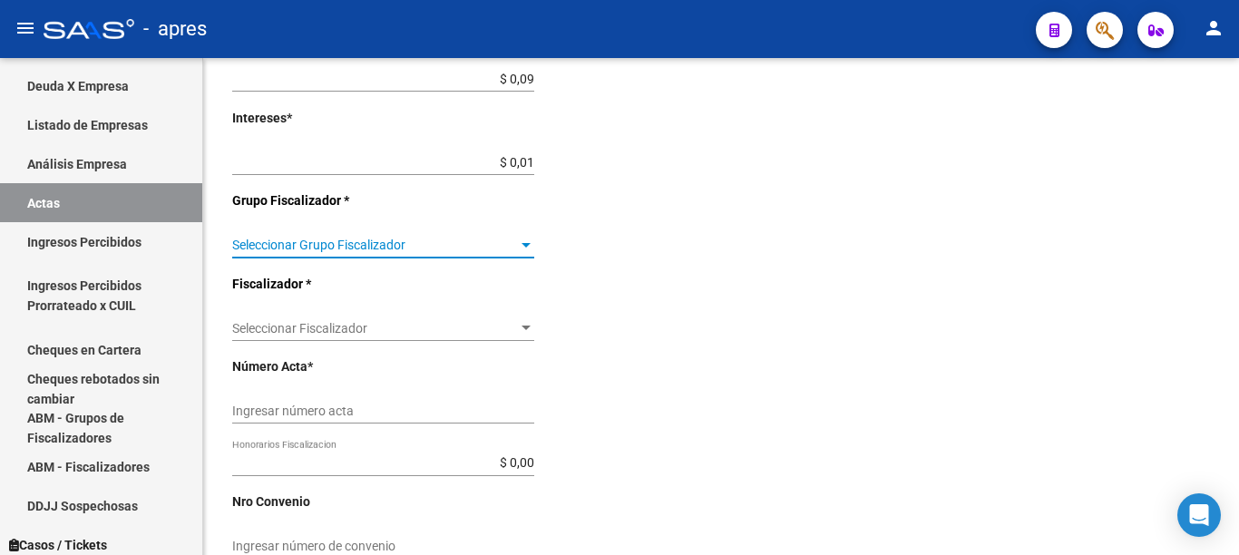
click at [1237, 261] on div at bounding box center [1237, 159] width 5 height 203
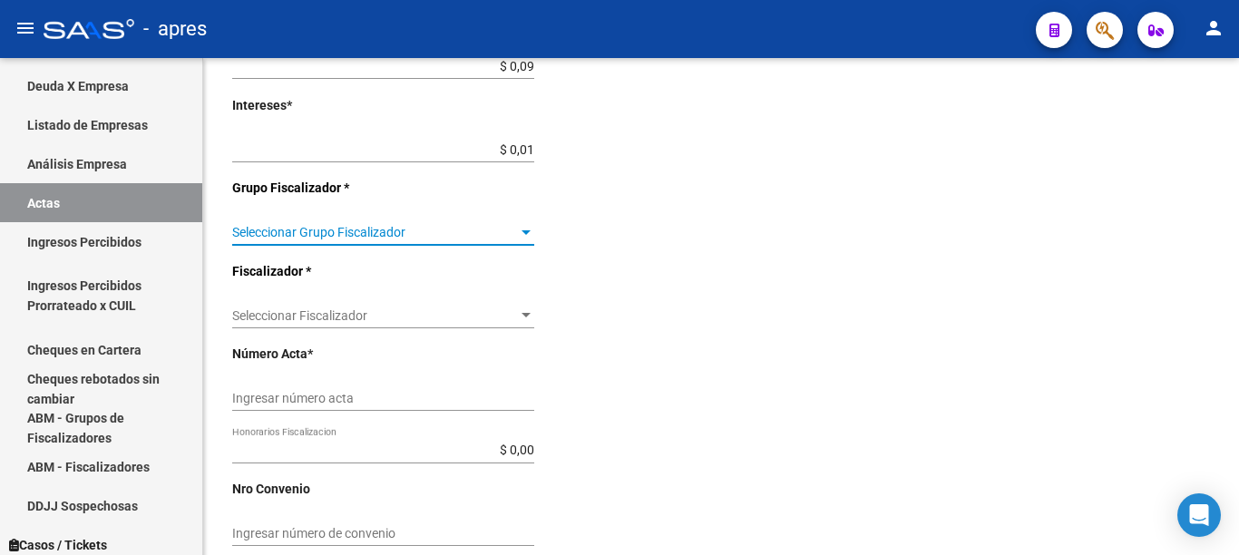
click at [512, 228] on span "Seleccionar Grupo Fiscalizador" at bounding box center [375, 232] width 286 height 15
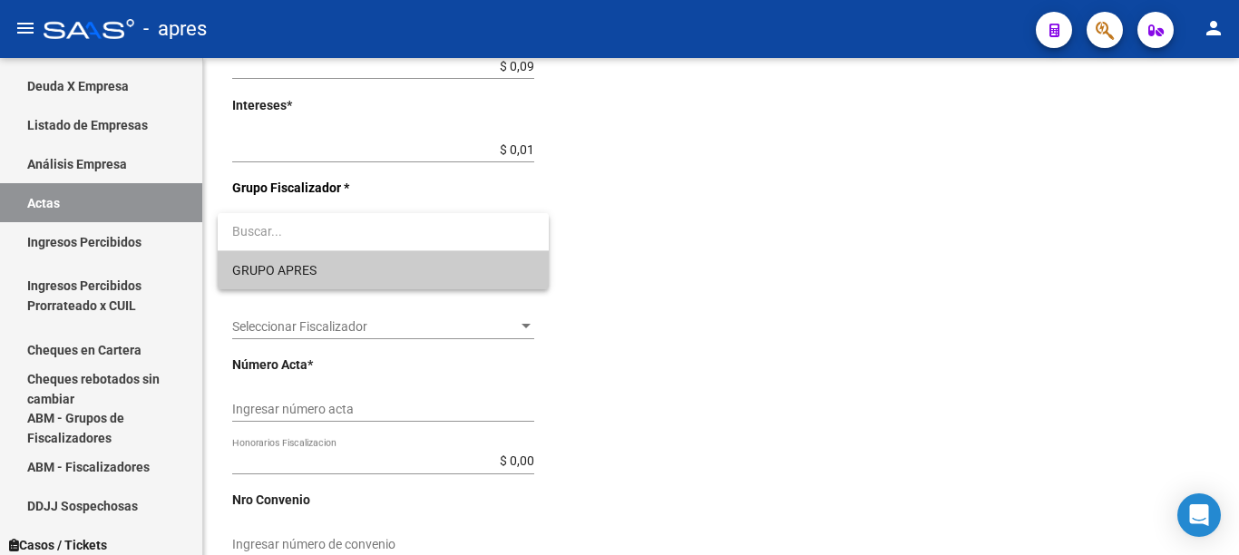
click at [334, 265] on span "GRUPO APRES" at bounding box center [383, 270] width 302 height 38
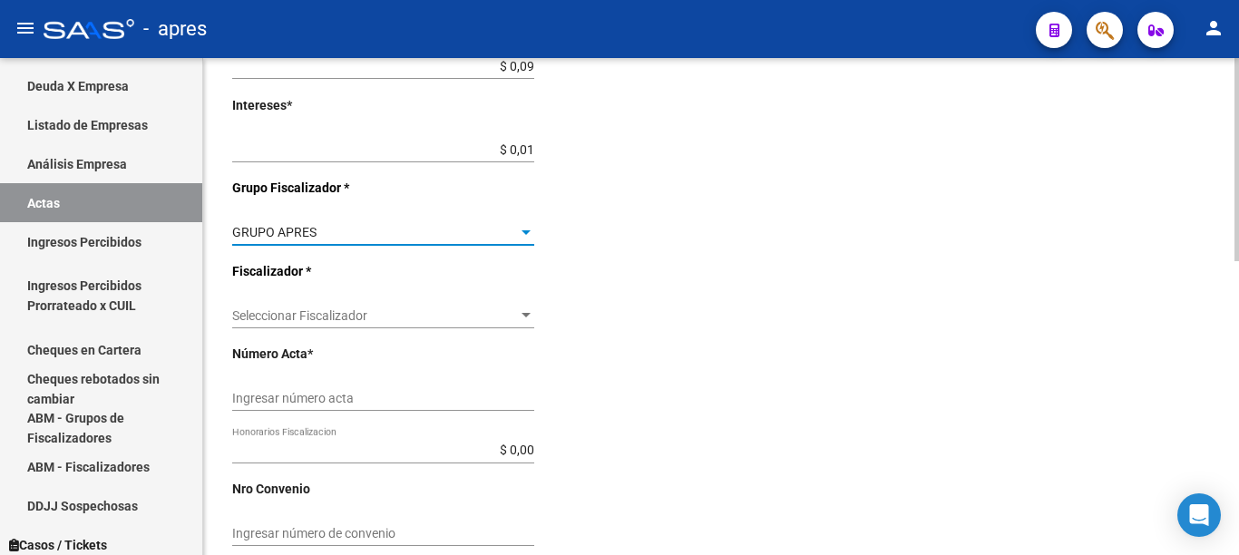
click at [508, 317] on span "Seleccionar Fiscalizador" at bounding box center [375, 315] width 286 height 15
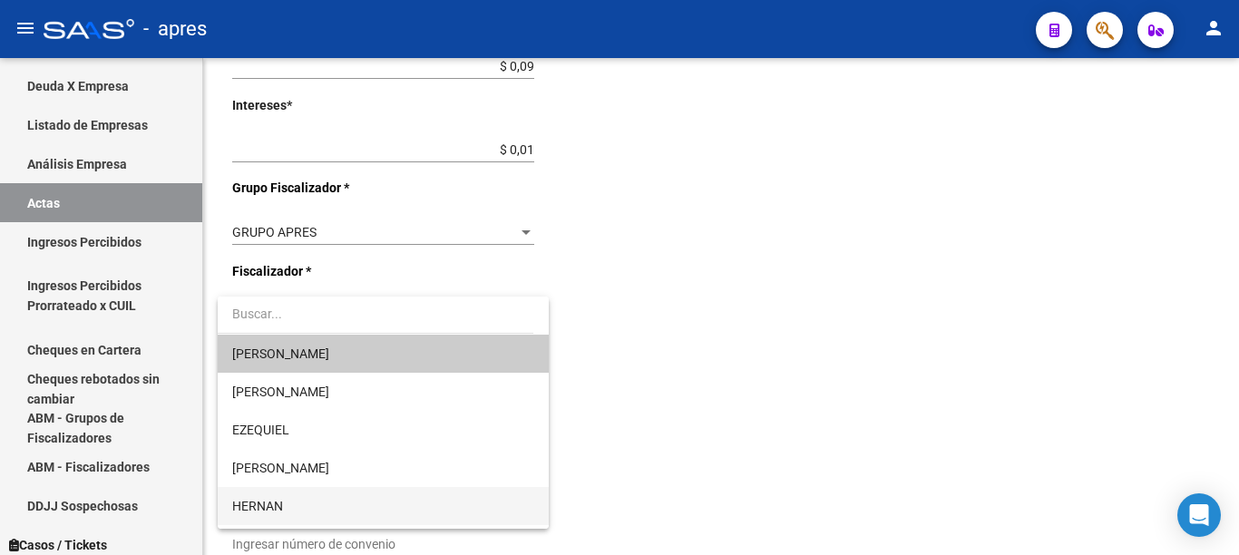
click at [285, 508] on span "HERNAN" at bounding box center [383, 506] width 302 height 38
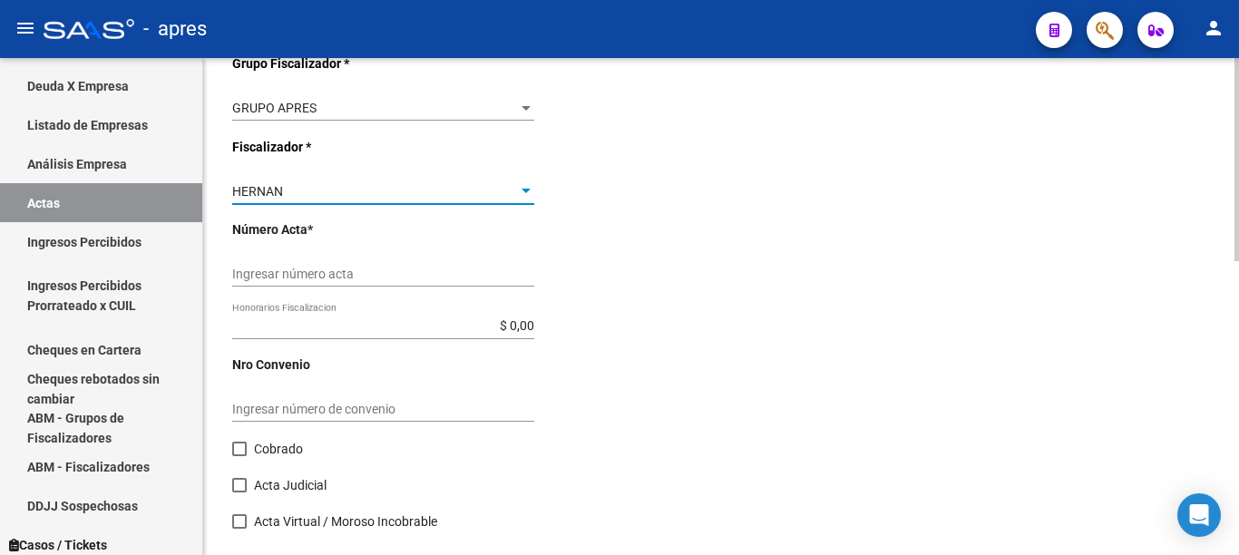
scroll to position [721, 0]
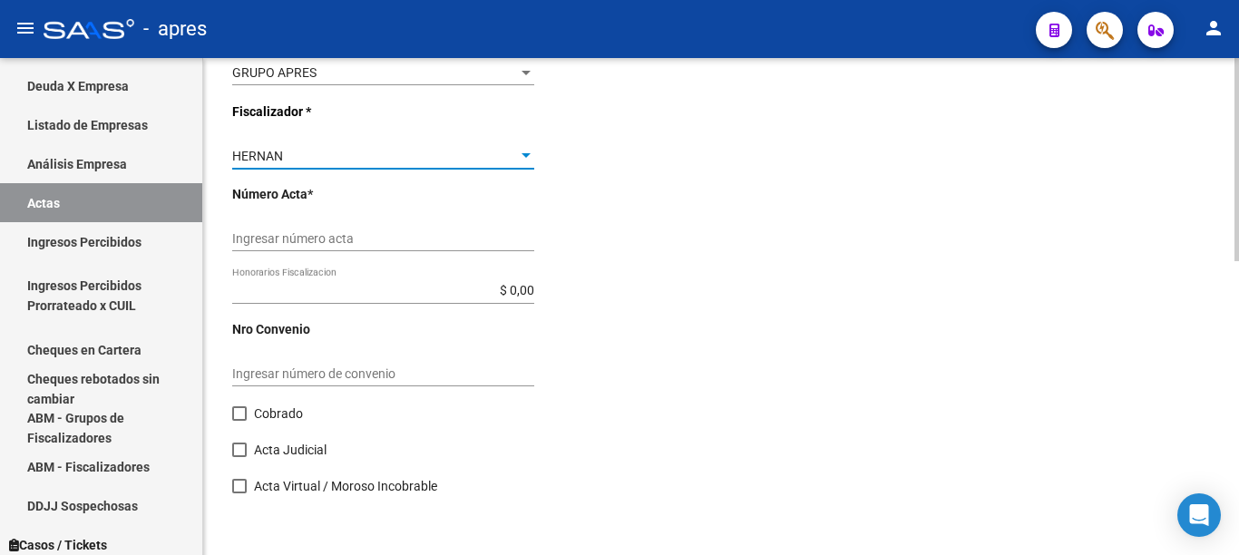
click at [1238, 261] on div at bounding box center [1237, 159] width 5 height 203
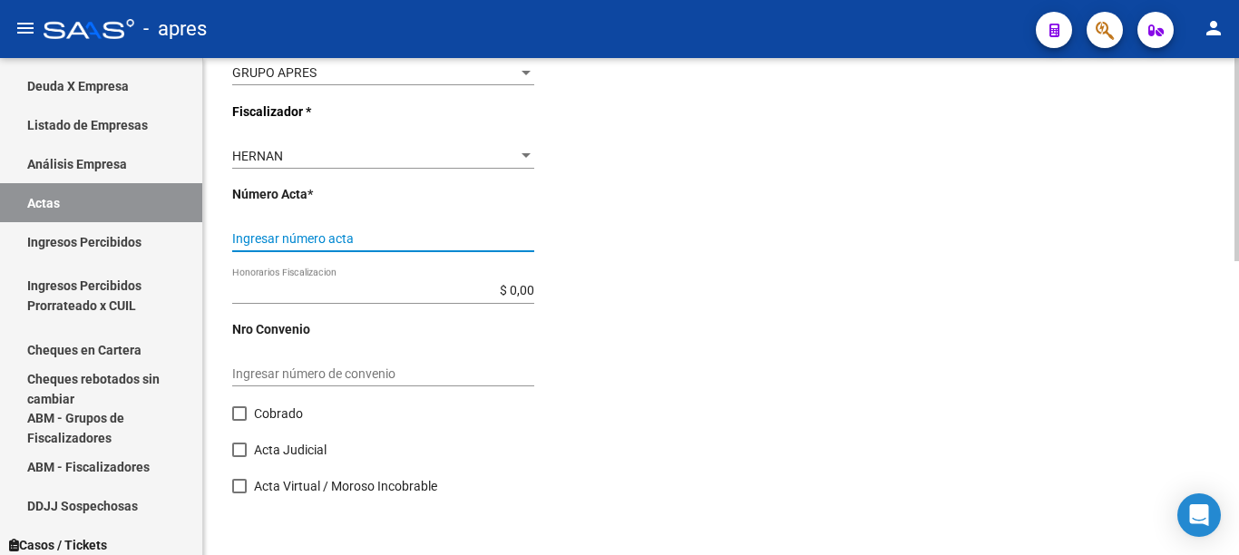
click at [265, 239] on input "Ingresar número acta" at bounding box center [383, 238] width 302 height 15
type input "771"
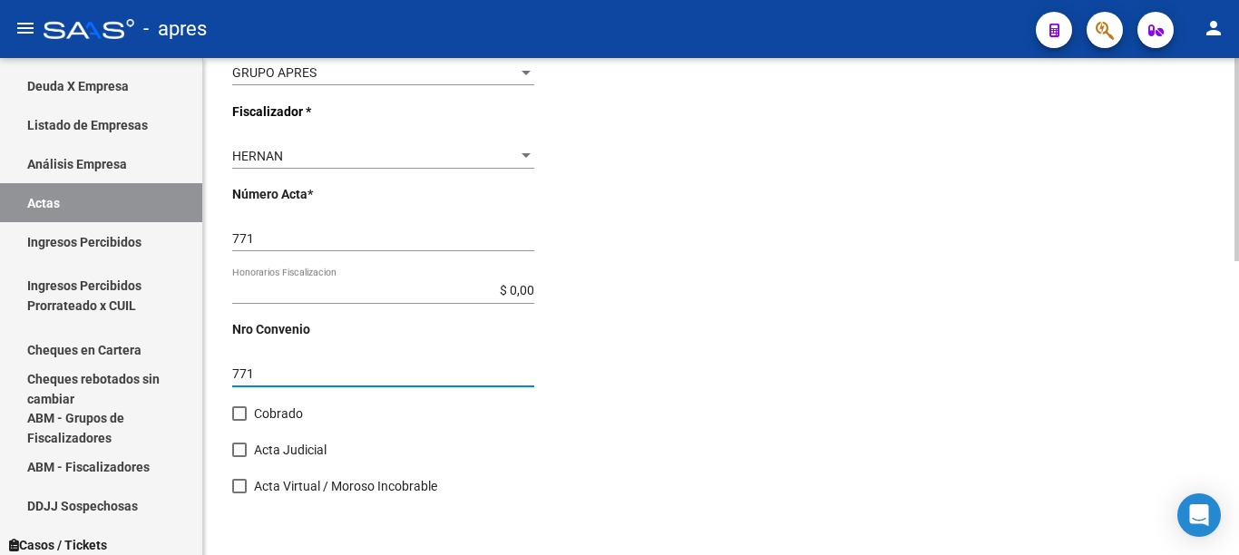
type input "771"
click at [237, 421] on span at bounding box center [239, 413] width 15 height 15
click at [239, 421] on input "Cobrado" at bounding box center [239, 421] width 1 height 1
checkbox input "true"
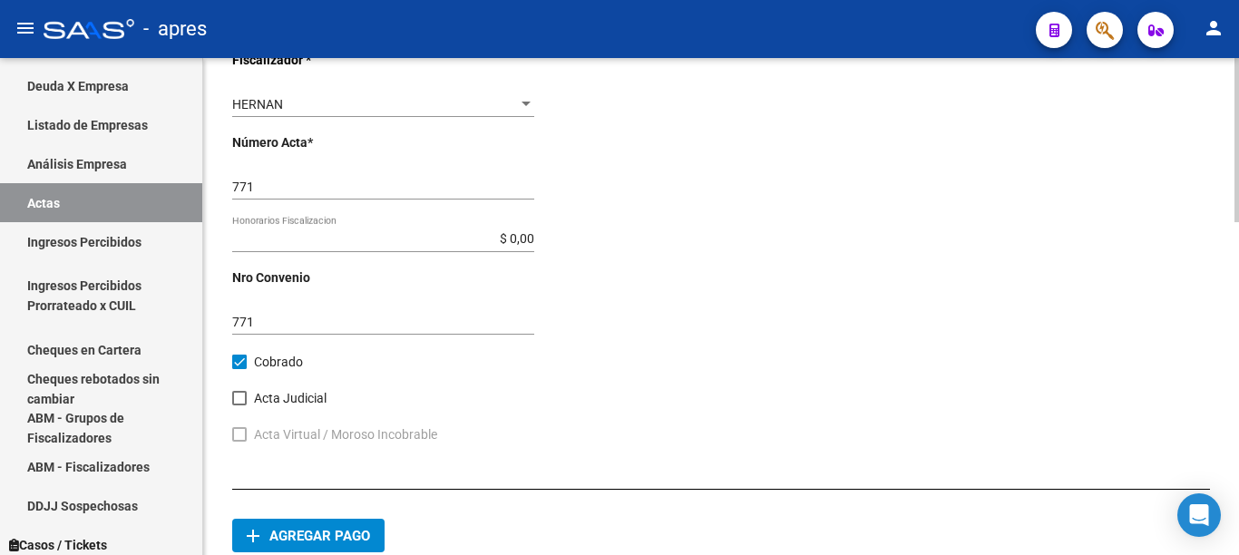
scroll to position [1007, 0]
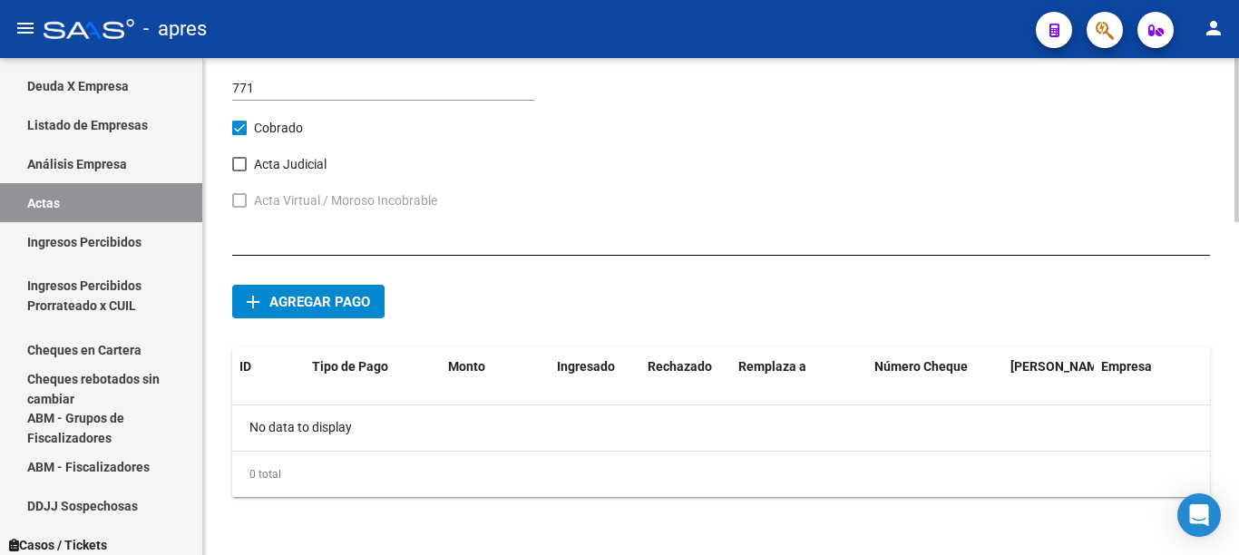
click at [1238, 222] on div at bounding box center [1237, 140] width 5 height 164
click at [354, 299] on span "Agregar pago" at bounding box center [319, 302] width 101 height 16
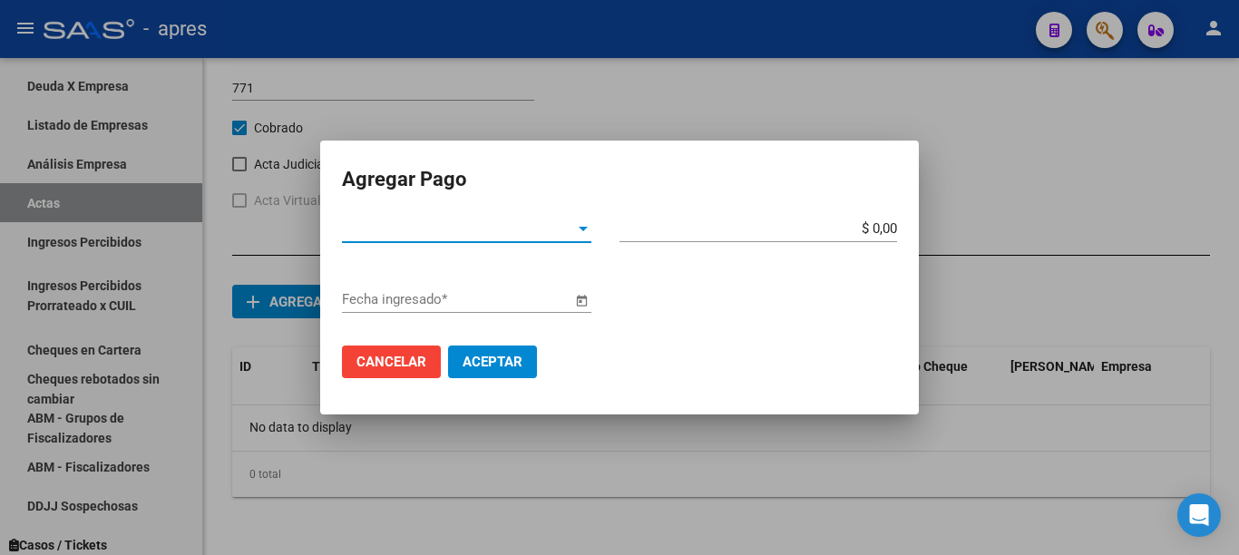
click at [575, 234] on div at bounding box center [583, 228] width 16 height 15
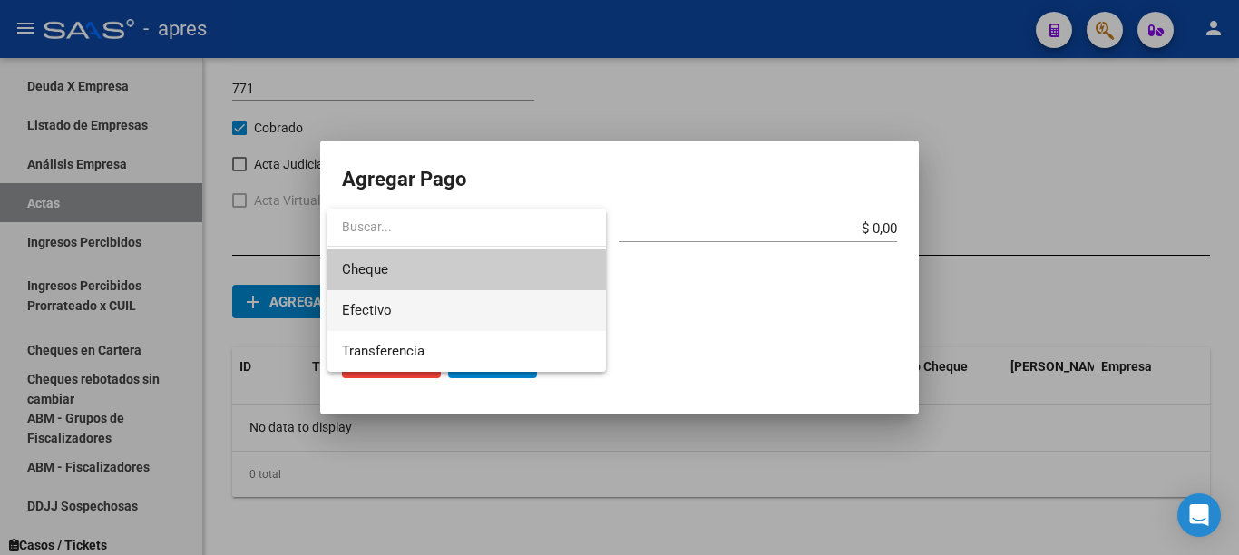
click at [403, 309] on span "Efectivo" at bounding box center [466, 310] width 249 height 41
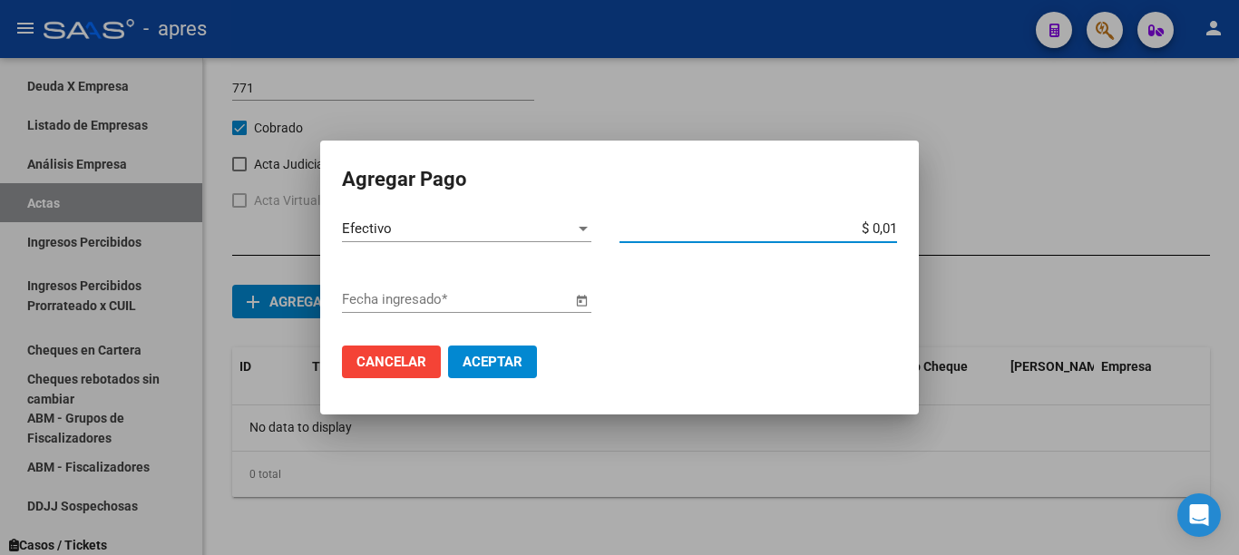
type input "$ 0,10"
click at [583, 296] on span "Open calendar" at bounding box center [582, 300] width 44 height 44
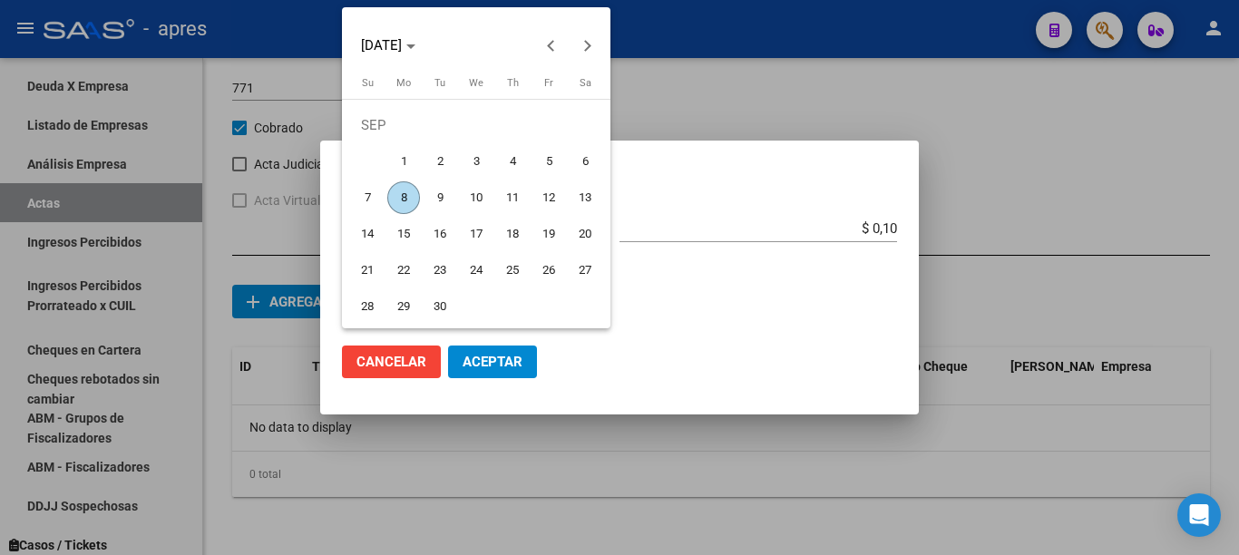
click at [399, 196] on span "8" at bounding box center [403, 197] width 33 height 33
type input "[DATE]"
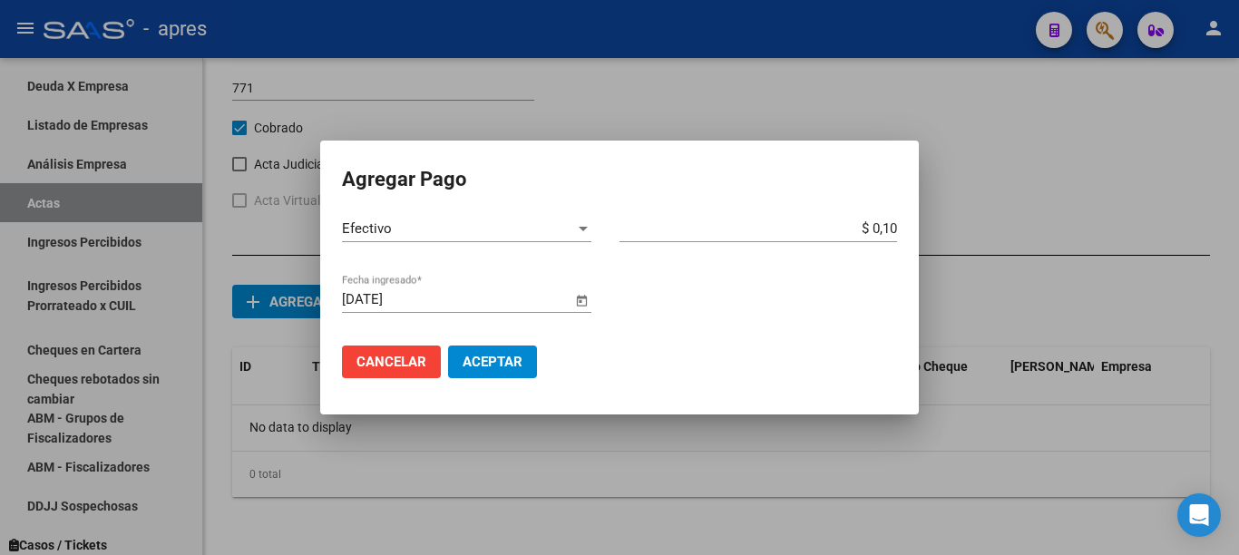
click at [503, 357] on span "Aceptar" at bounding box center [493, 362] width 60 height 16
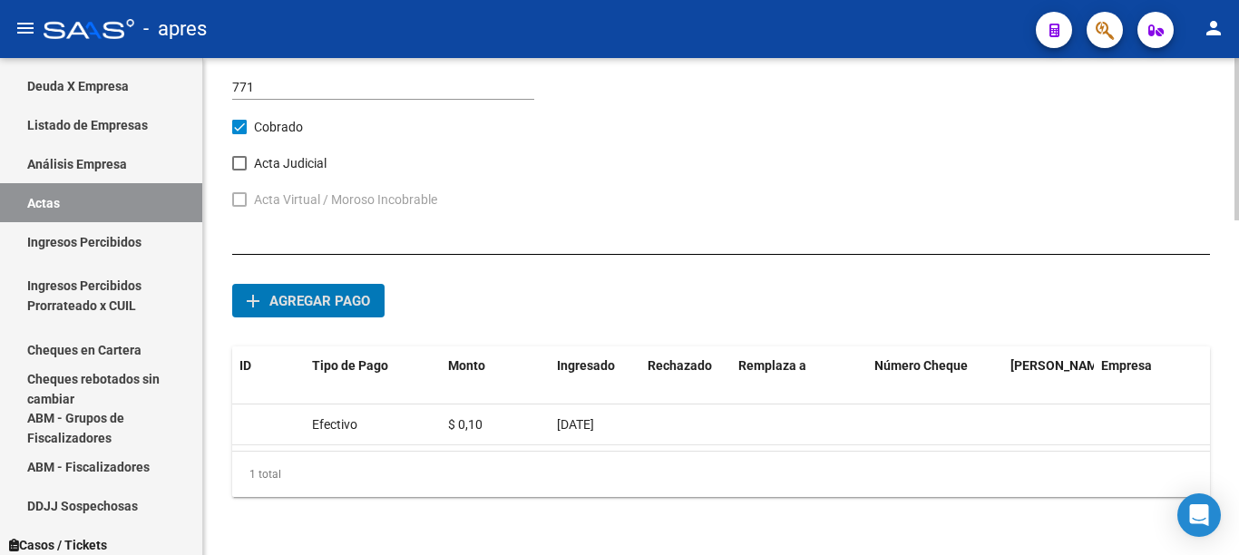
click at [1238, 220] on div at bounding box center [1237, 139] width 5 height 162
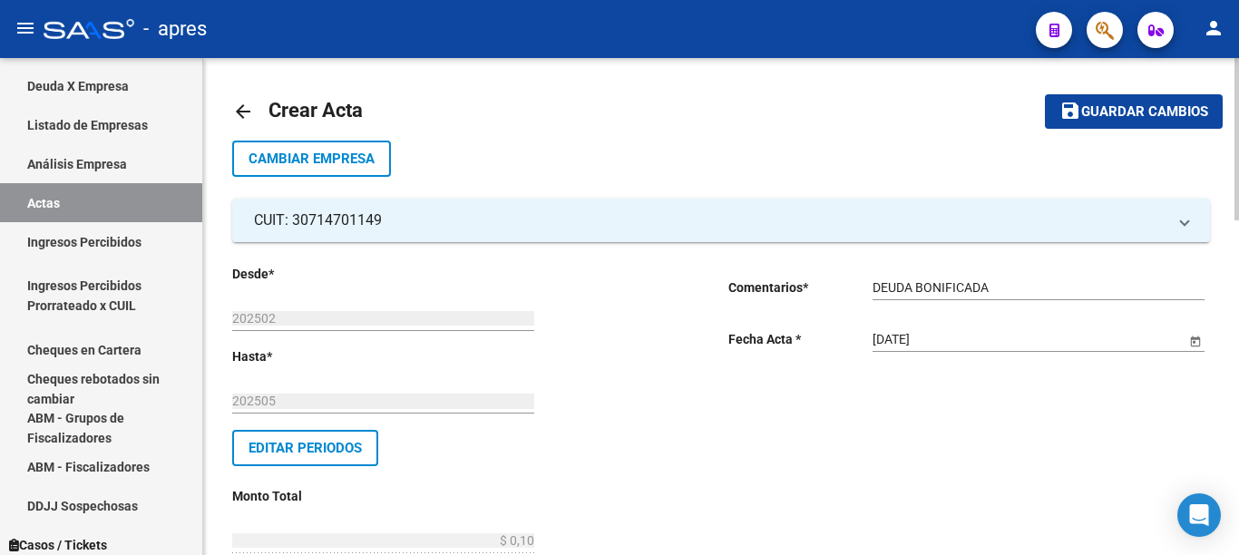
scroll to position [0, 0]
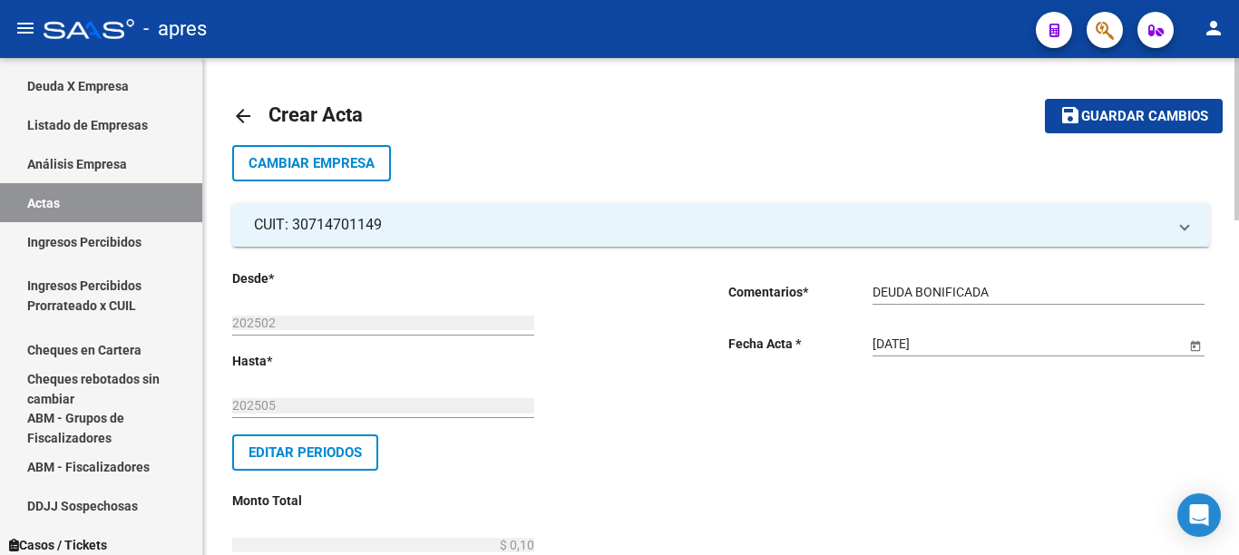
click at [1133, 123] on span "Guardar cambios" at bounding box center [1144, 117] width 127 height 16
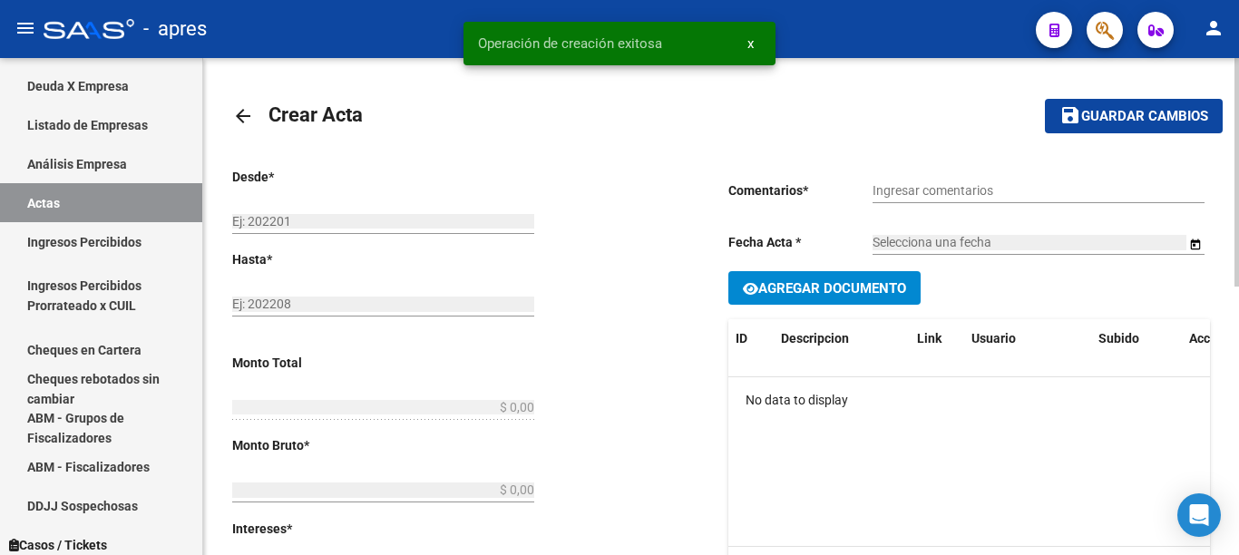
type input "202502"
type input "202505"
type input "$ 0,10"
type input "$ 0,09"
type input "$ 0,01"
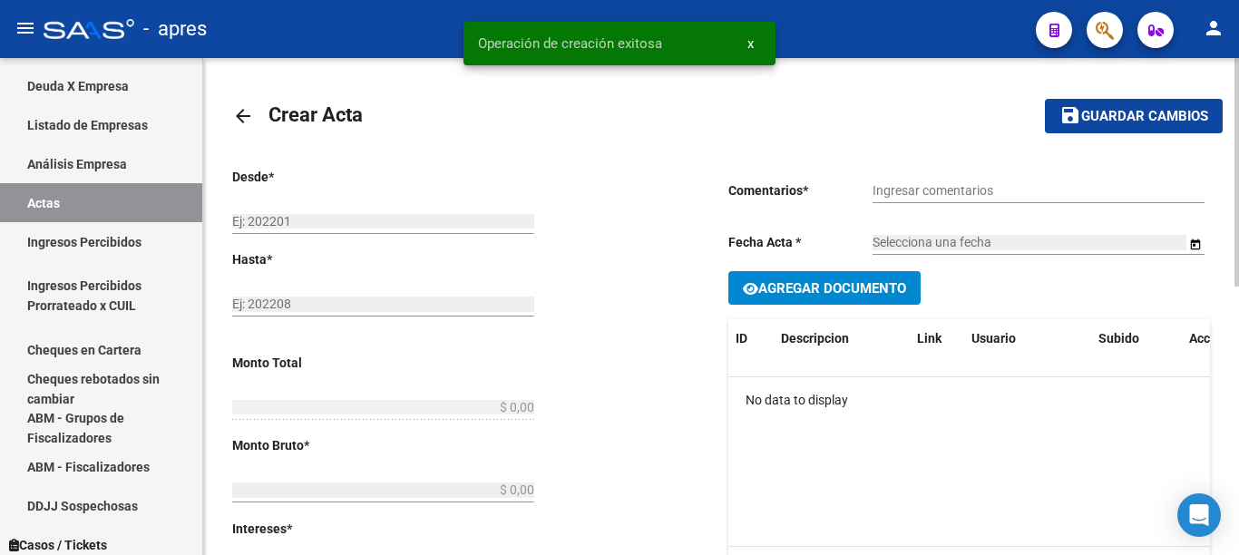
type input "771"
checkbox input "true"
type input "DEUDA BONIFICADA"
type input "[DATE]"
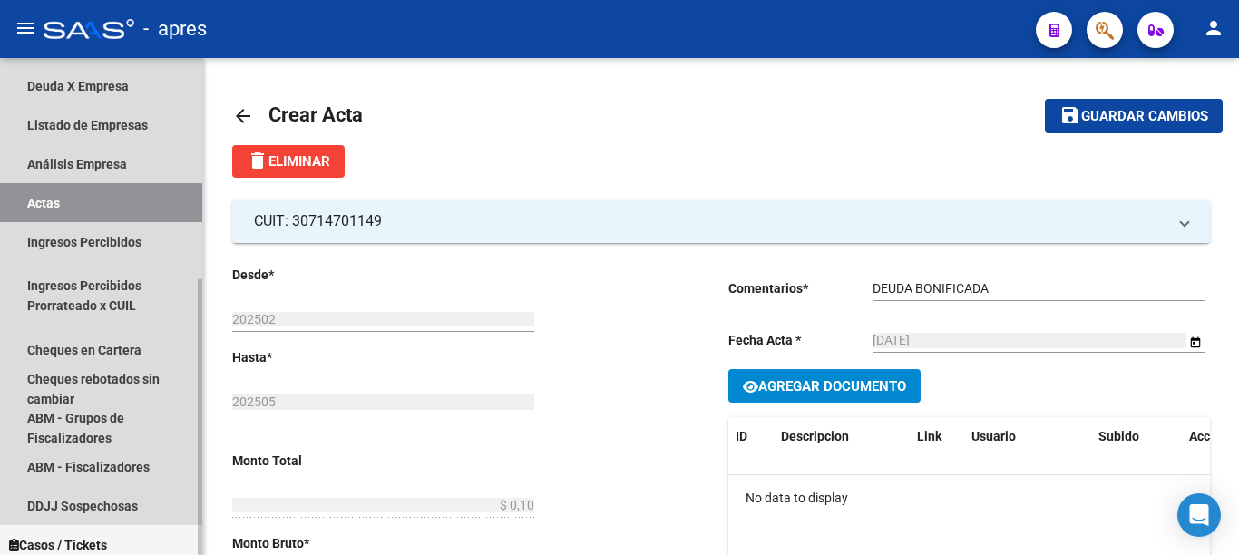
click at [56, 205] on link "Actas" at bounding box center [101, 202] width 202 height 39
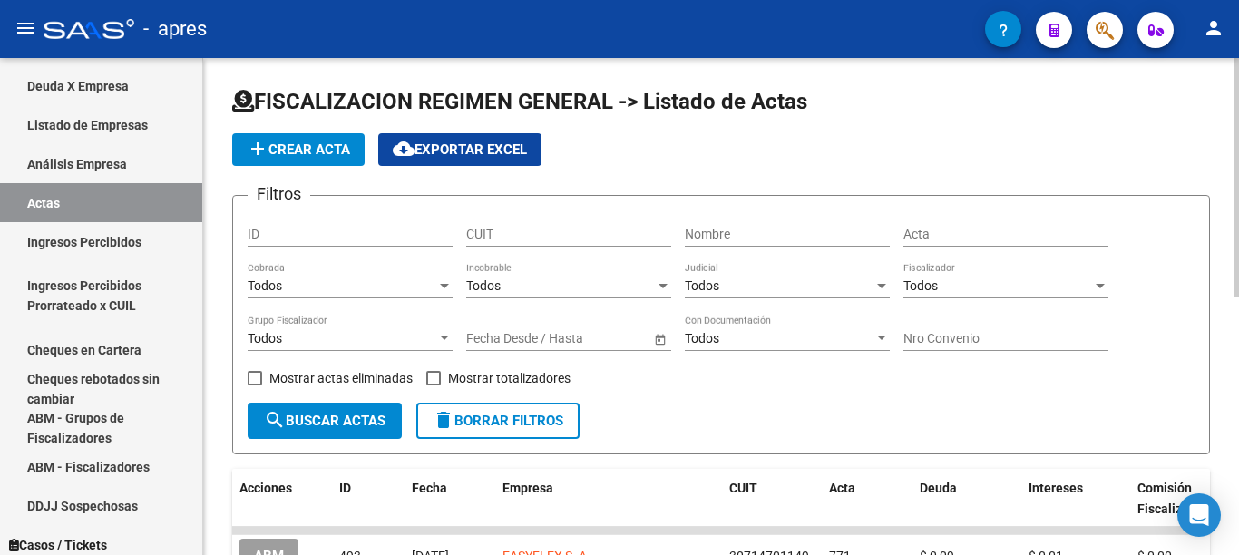
click at [308, 152] on span "add Crear Acta" at bounding box center [298, 150] width 103 height 16
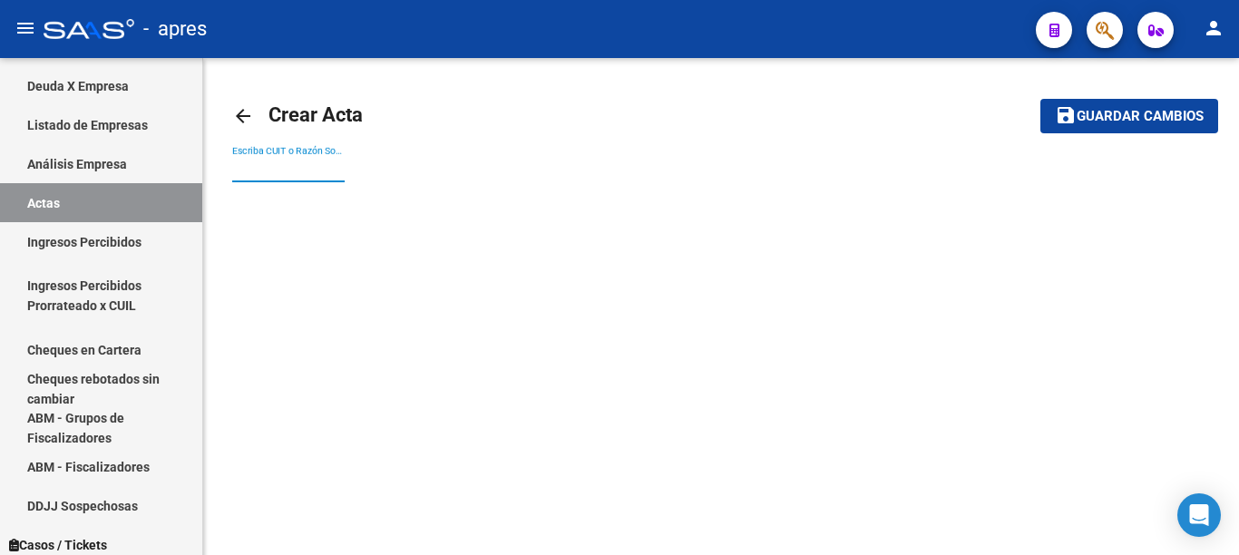
click at [309, 168] on input "Escriba CUIT o Razón Social para buscar" at bounding box center [288, 168] width 112 height 15
paste input "30602173638"
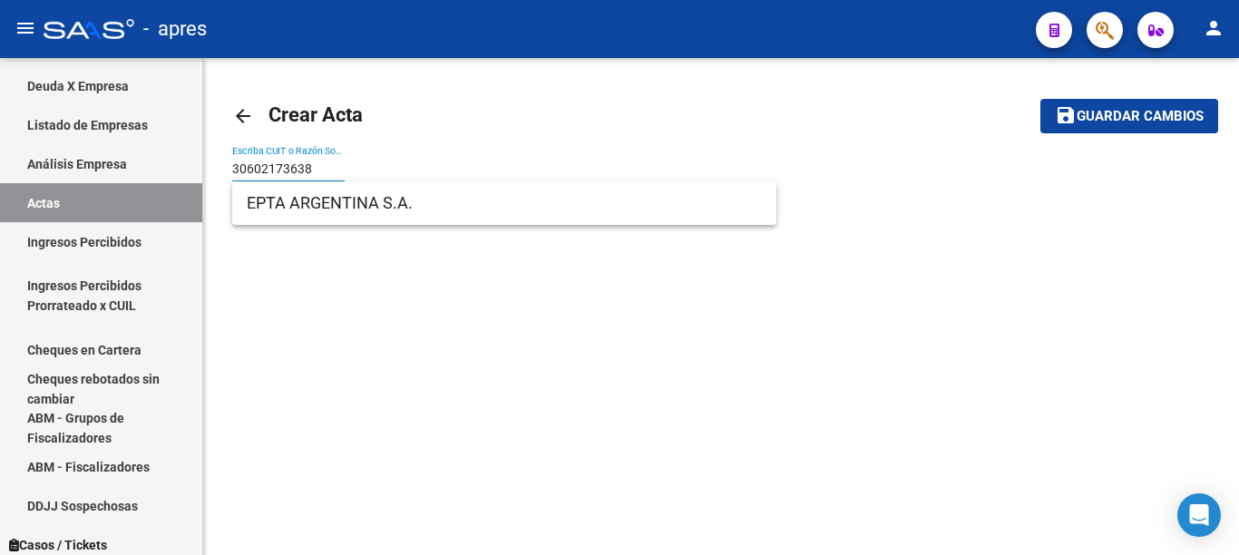
type input "30602173638"
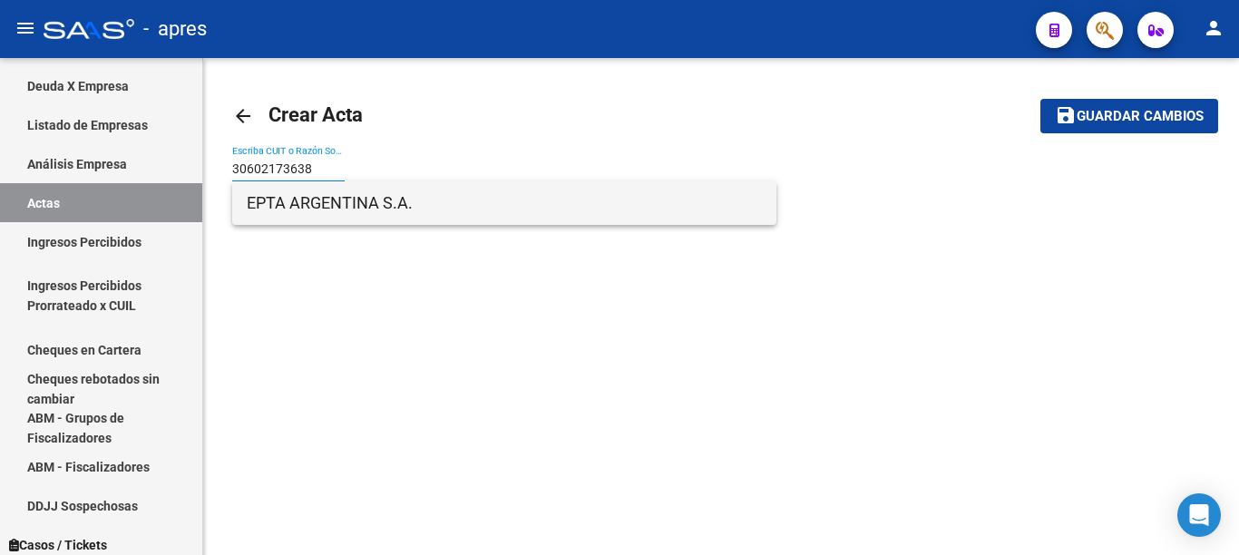
click at [390, 210] on span "EPTA ARGENTINA S.A." at bounding box center [504, 203] width 515 height 44
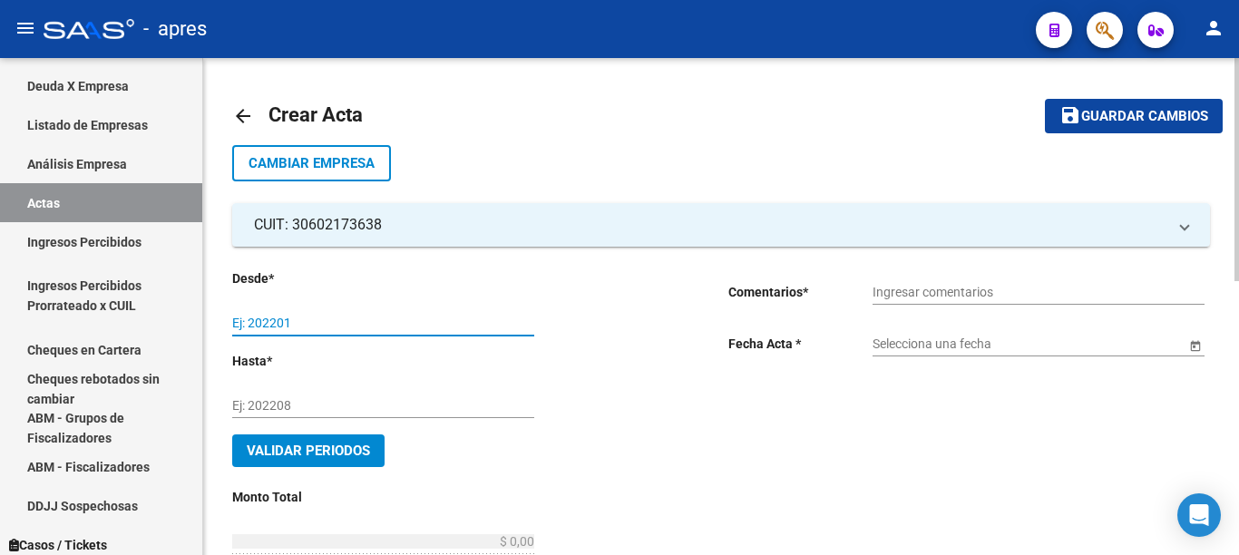
click at [380, 324] on input "Ej: 202201" at bounding box center [383, 323] width 302 height 15
type input "202502"
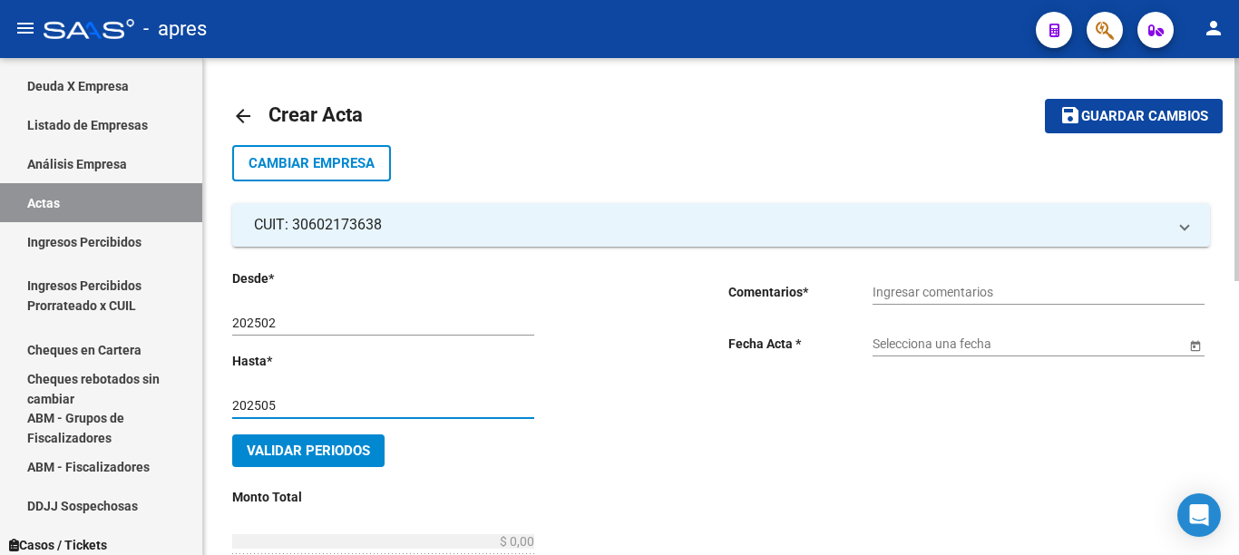
type input "202505"
click at [894, 299] on input "Ingresar comentarios" at bounding box center [1039, 292] width 332 height 15
type input "DEUDA BONIFICADA"
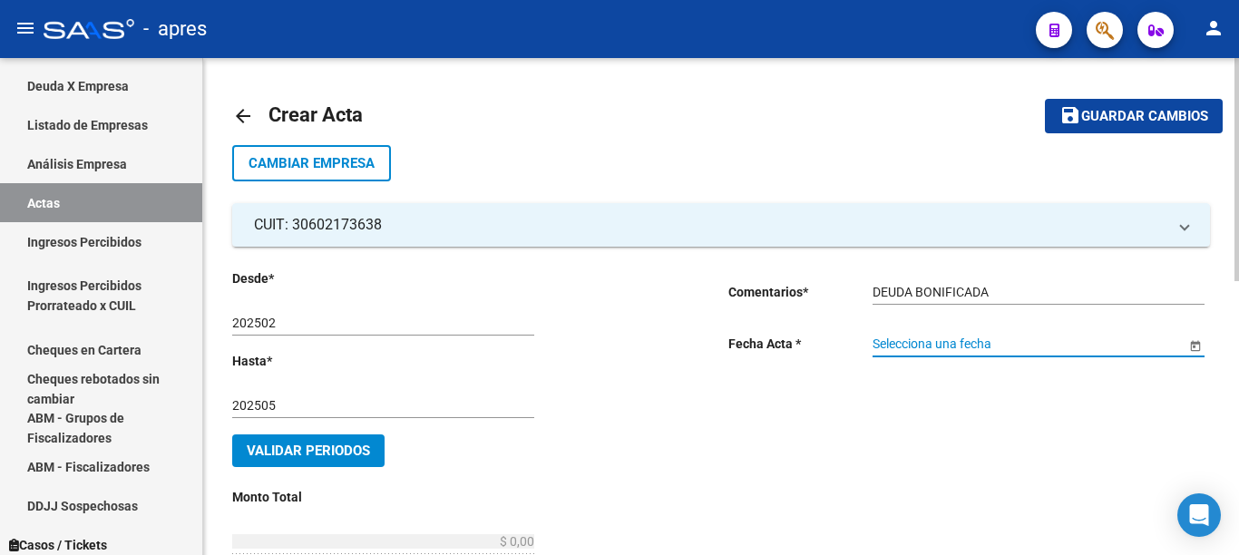
click at [1193, 347] on span "Open calendar" at bounding box center [1196, 345] width 44 height 44
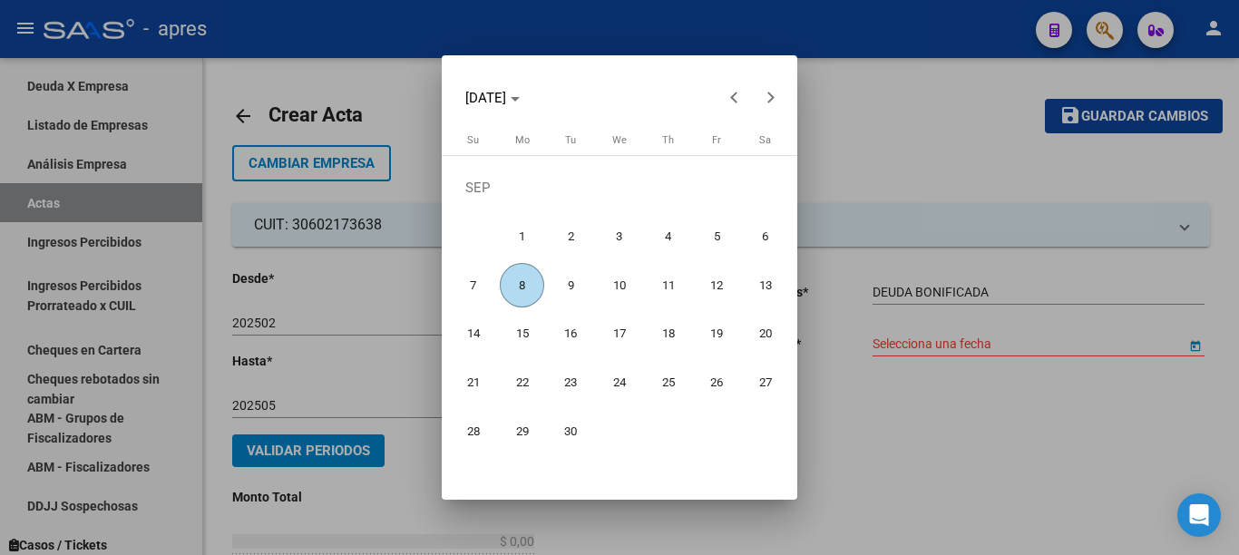
click at [529, 279] on span "8" at bounding box center [522, 285] width 44 height 44
type input "[DATE]"
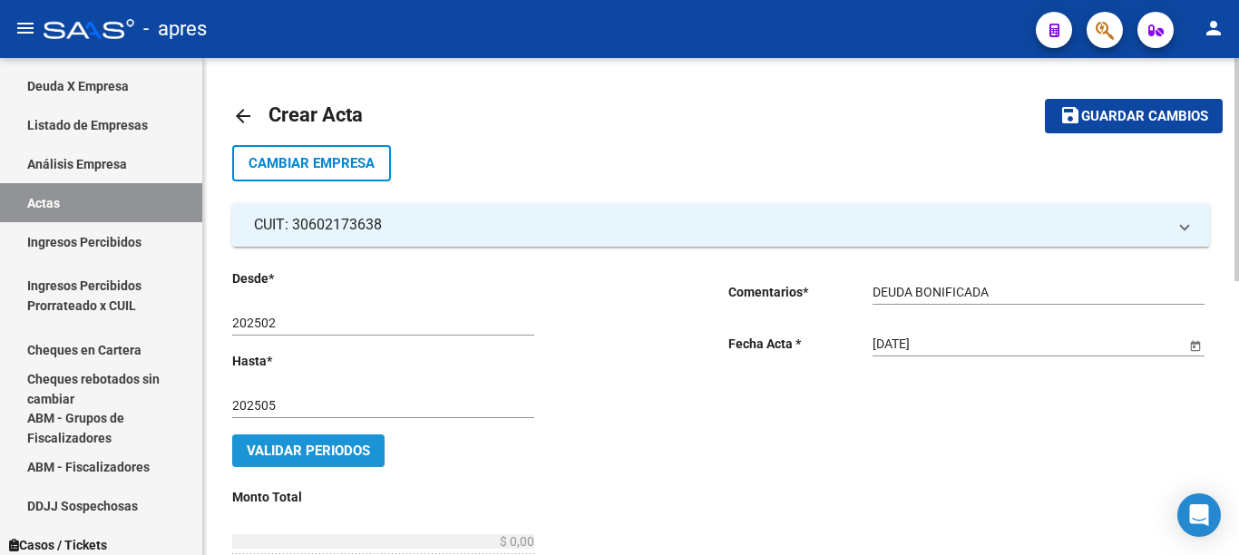
click at [303, 466] on button "Validar Periodos" at bounding box center [308, 451] width 152 height 33
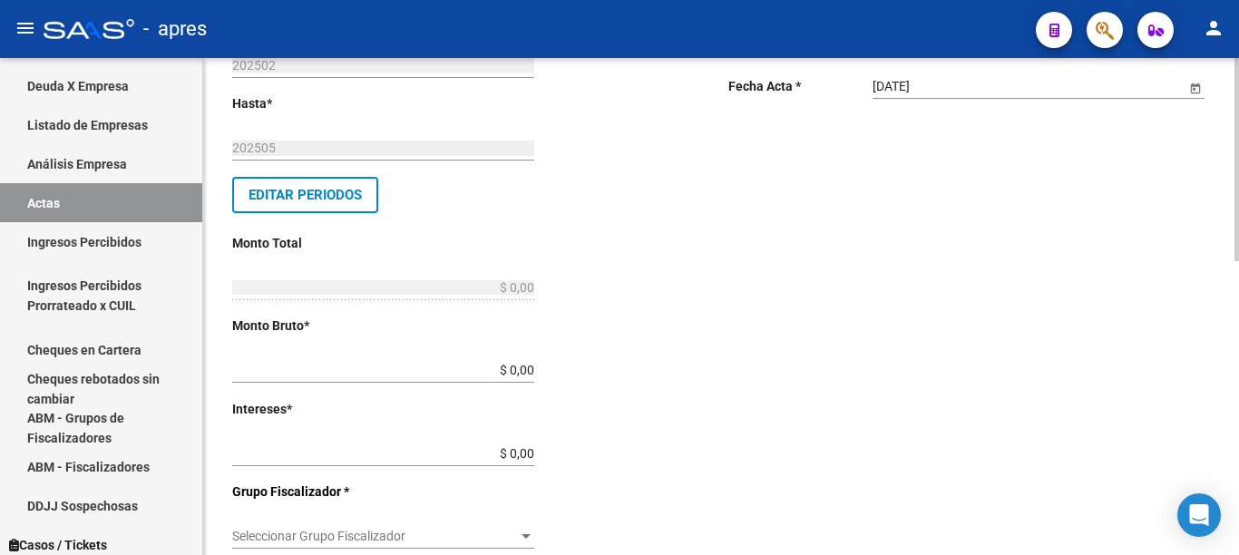
scroll to position [295, 0]
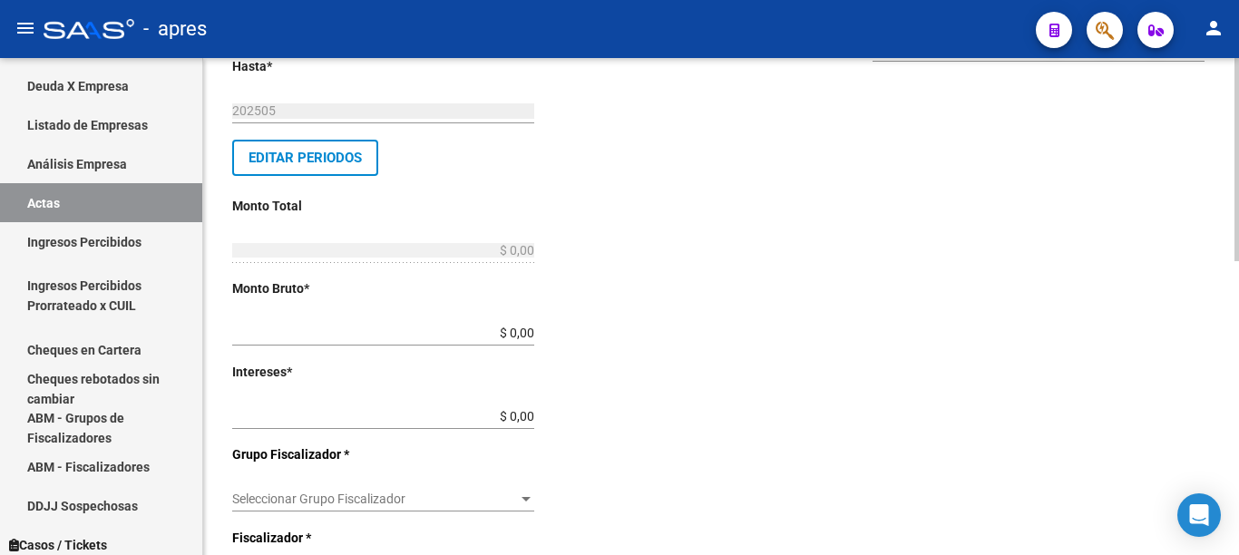
click at [1238, 261] on div at bounding box center [1237, 159] width 5 height 203
drag, startPoint x: 474, startPoint y: 337, endPoint x: 587, endPoint y: 337, distance: 113.4
click at [587, 337] on div "Desde * 202502 Ej: 202201 Hasta * 202505 Ej: 202208 Editar Periodos Monto Total…" at bounding box center [451, 456] width 438 height 964
type input "$ 0,09"
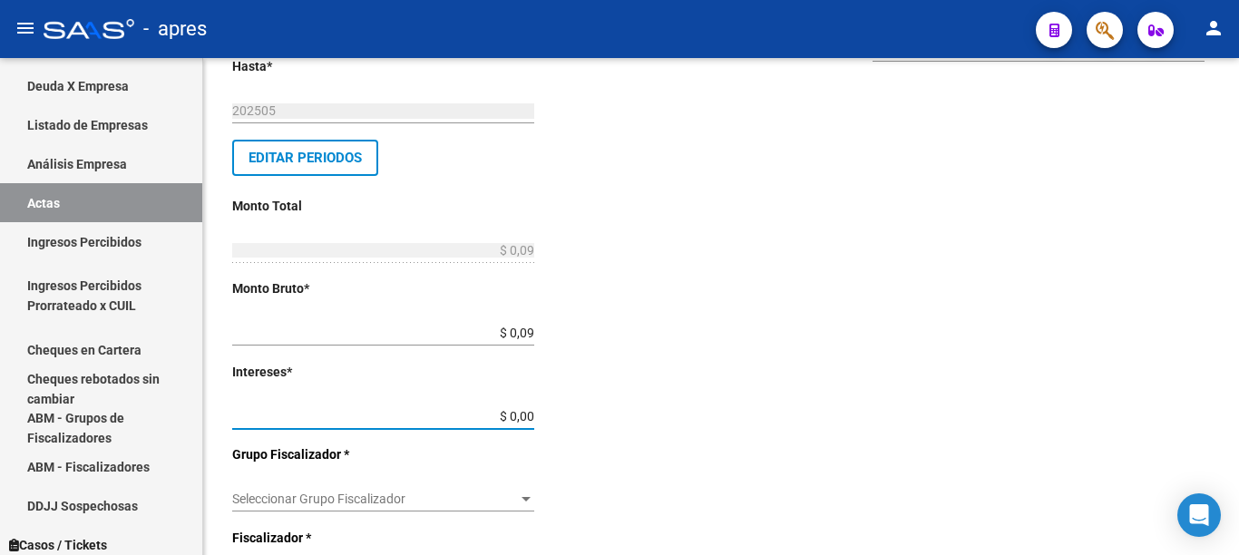
type input "$ 0,01"
type input "$ 0,10"
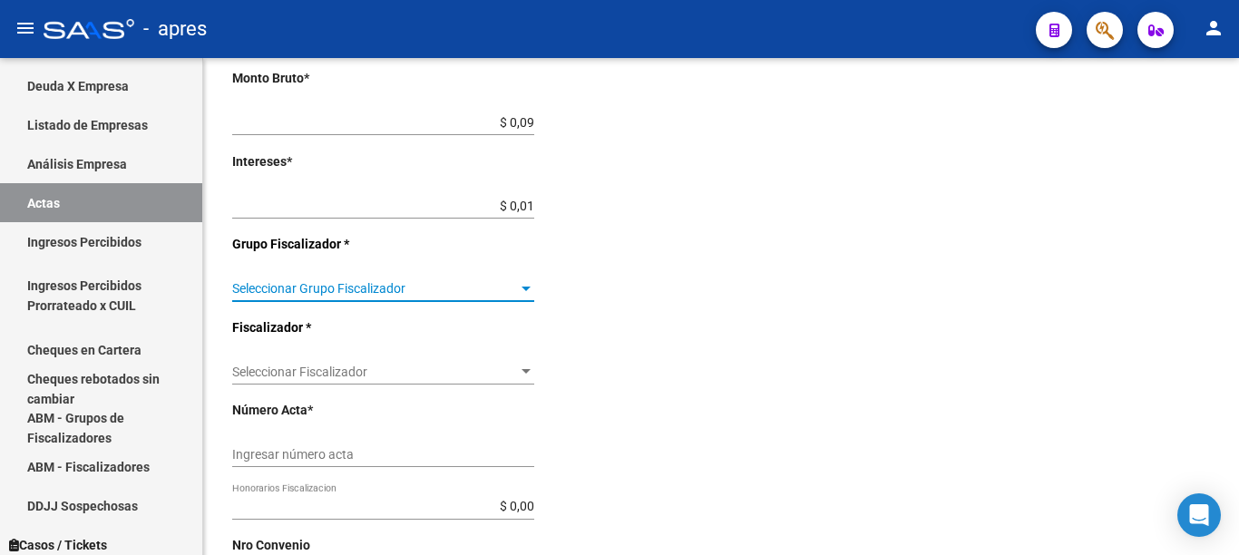
scroll to position [521, 0]
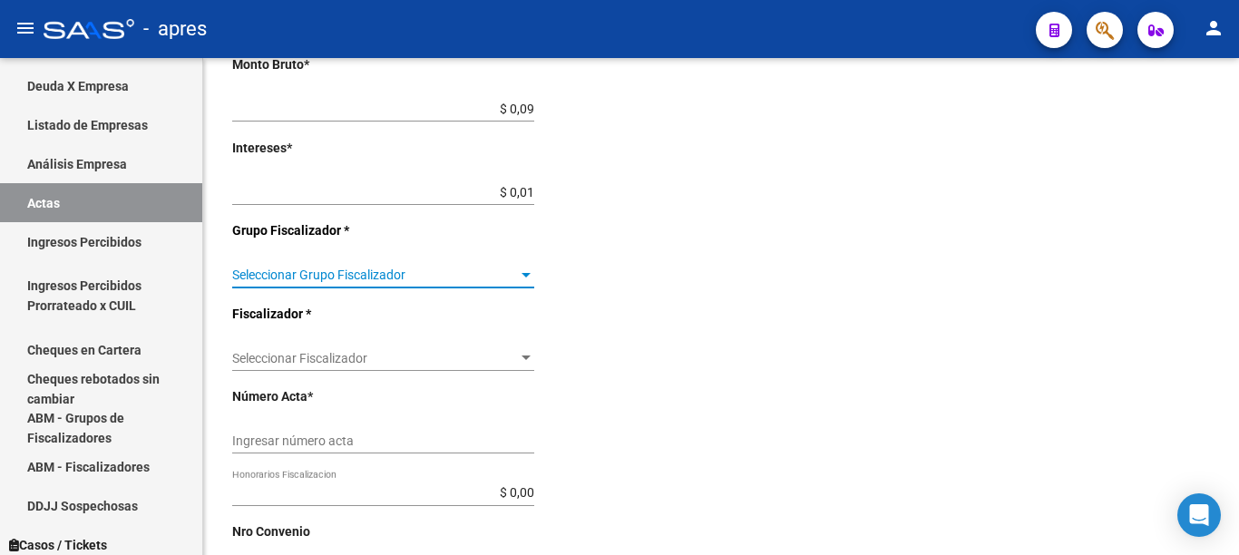
click at [1238, 261] on div at bounding box center [1237, 159] width 5 height 203
click at [504, 280] on span "Seleccionar Grupo Fiscalizador" at bounding box center [375, 273] width 286 height 15
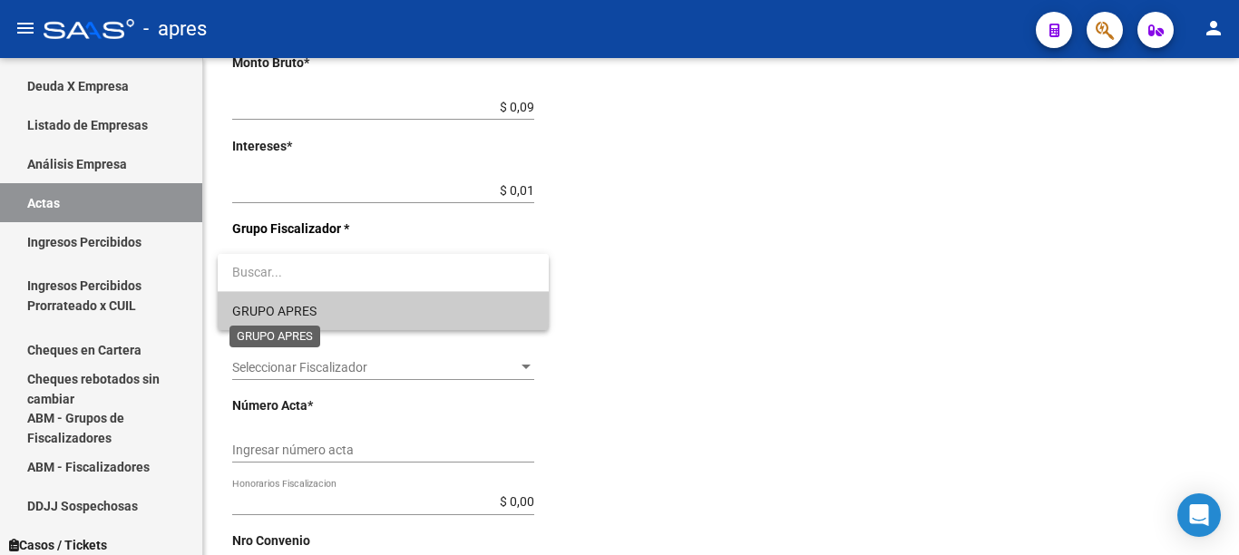
click at [294, 310] on span "GRUPO APRES" at bounding box center [274, 311] width 84 height 15
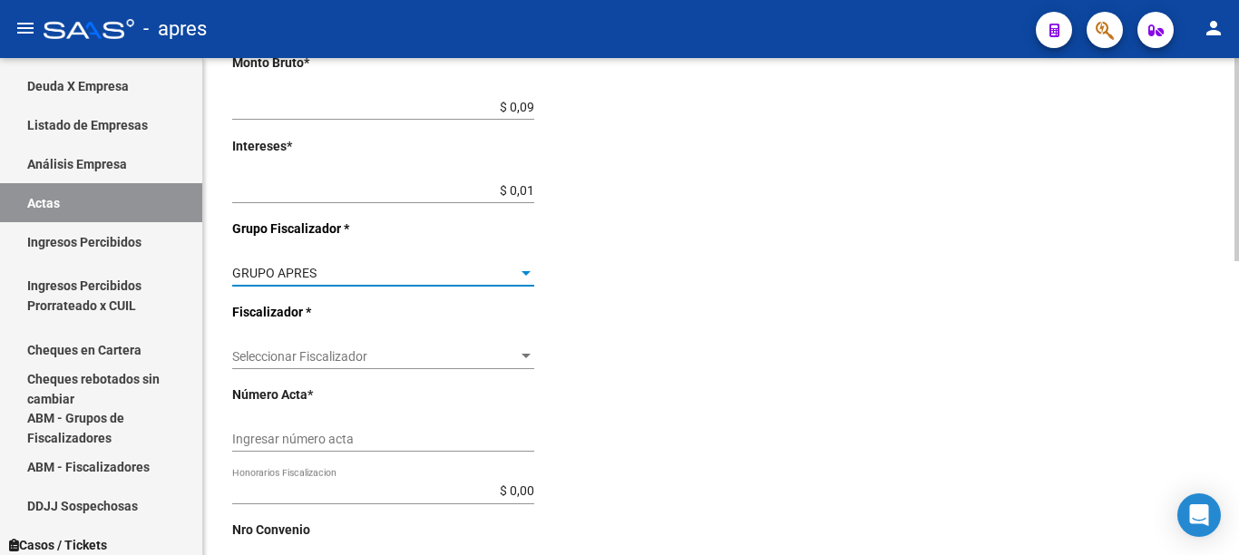
click at [481, 361] on span "Seleccionar Fiscalizador" at bounding box center [375, 356] width 286 height 15
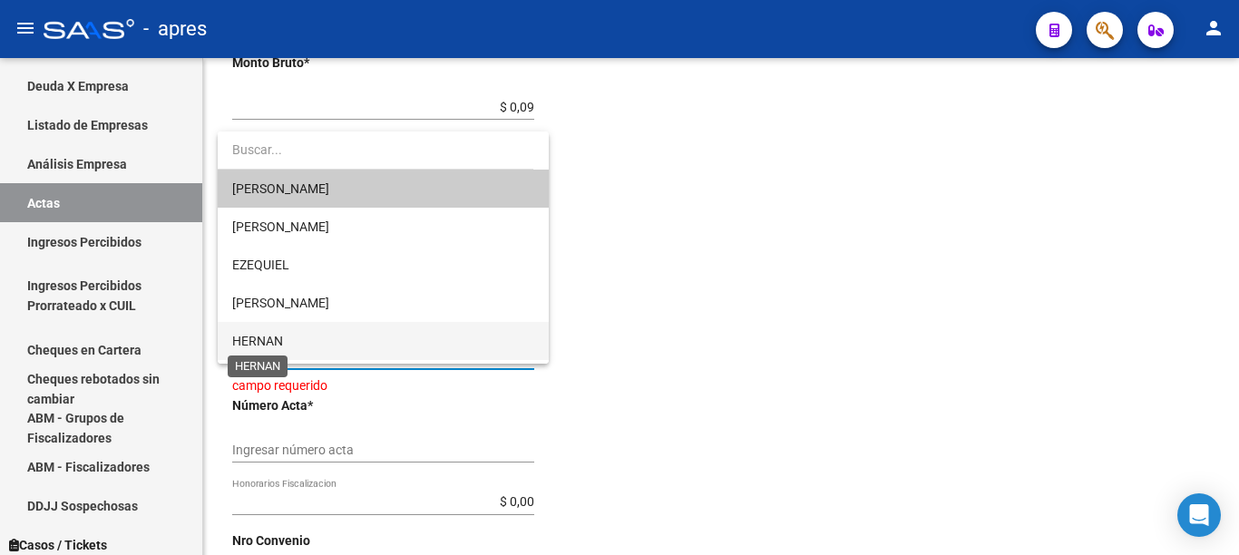
click at [262, 335] on span "HERNAN" at bounding box center [257, 341] width 51 height 15
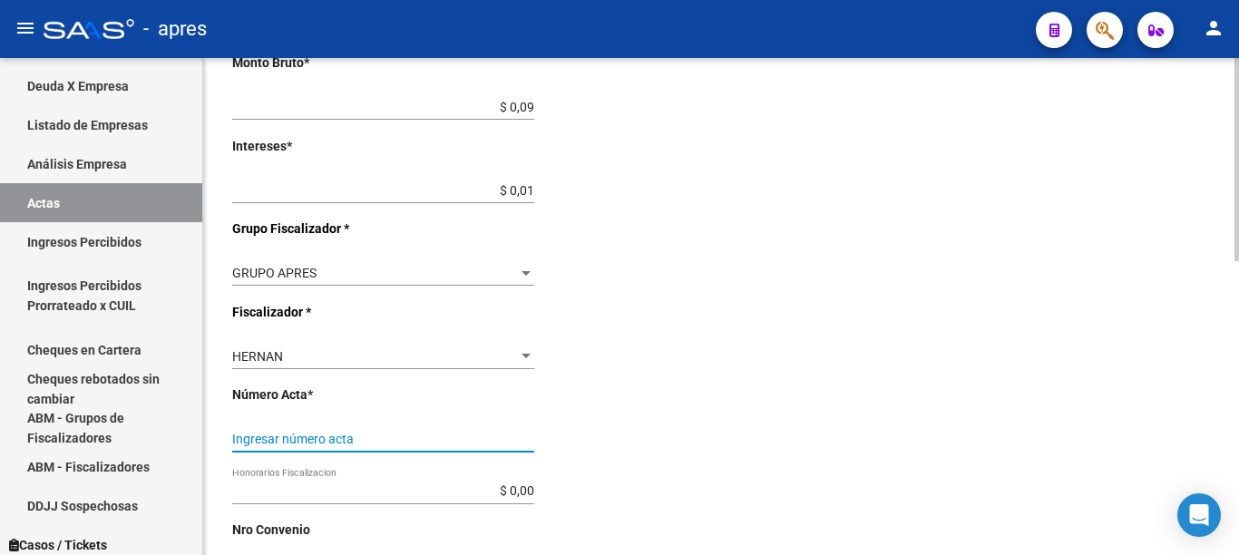
click at [374, 437] on input "Ingresar número acta" at bounding box center [383, 439] width 302 height 15
type input "773"
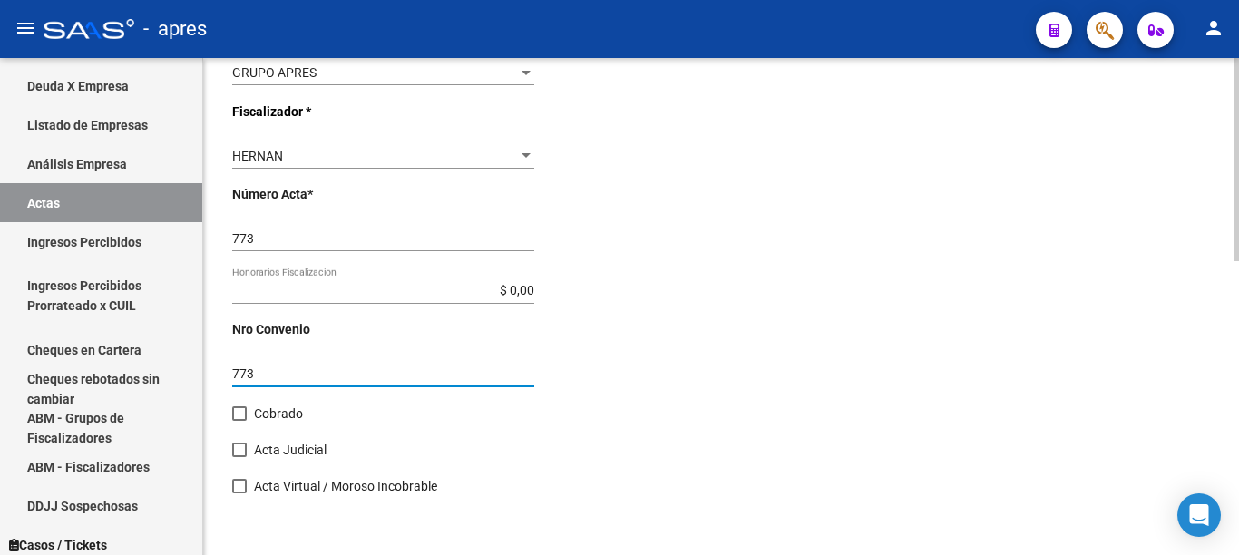
type input "773"
click at [237, 415] on span at bounding box center [239, 413] width 15 height 15
click at [239, 421] on input "Cobrado" at bounding box center [239, 421] width 1 height 1
checkbox input "true"
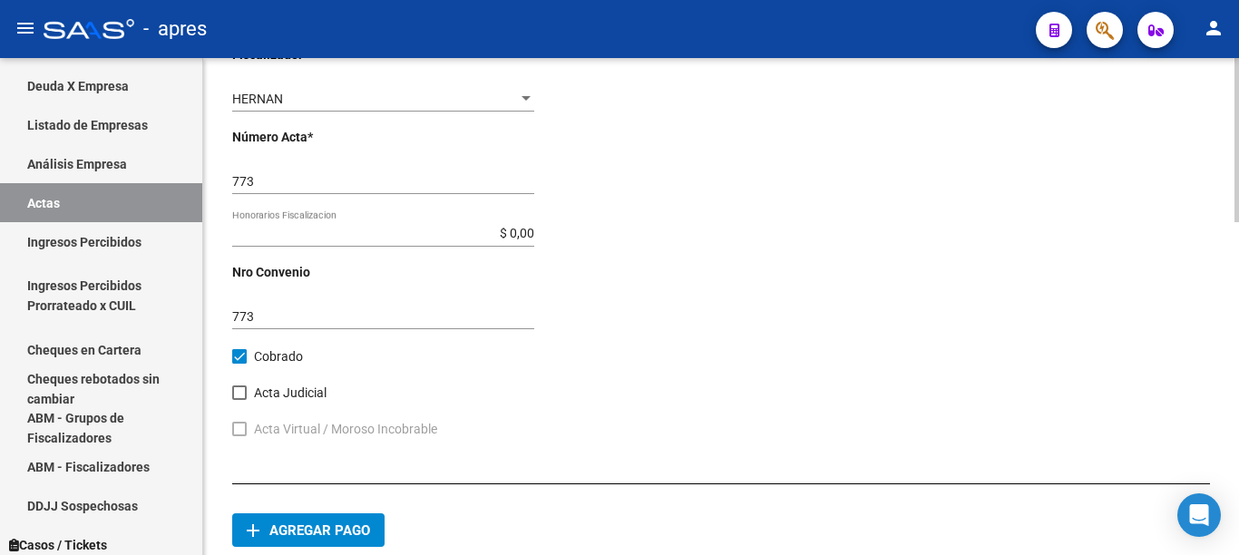
scroll to position [853, 0]
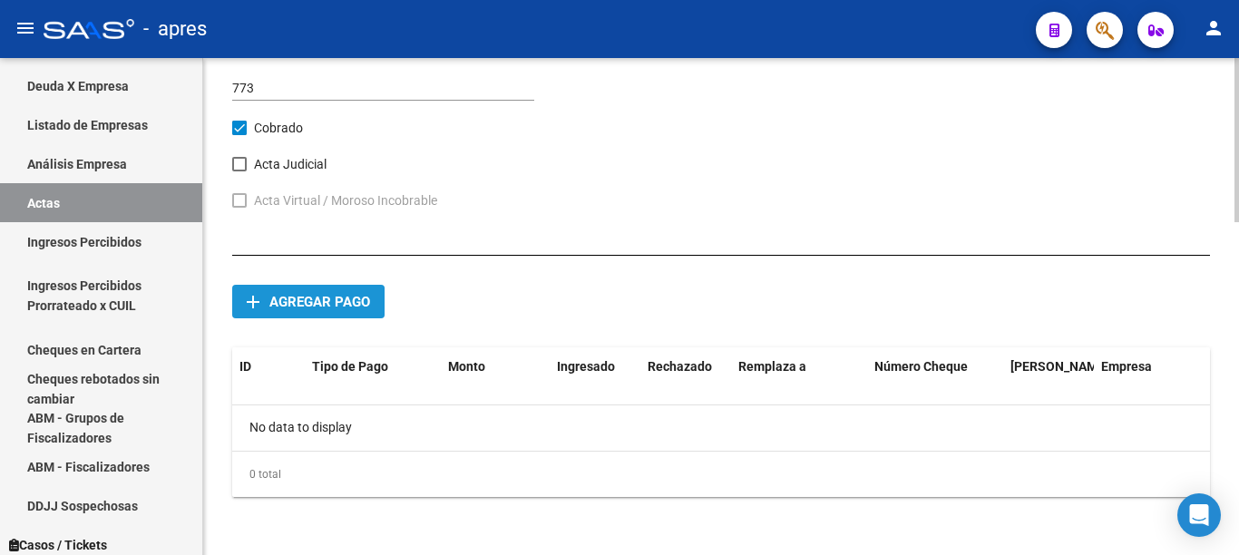
click at [295, 302] on span "Agregar pago" at bounding box center [319, 302] width 101 height 16
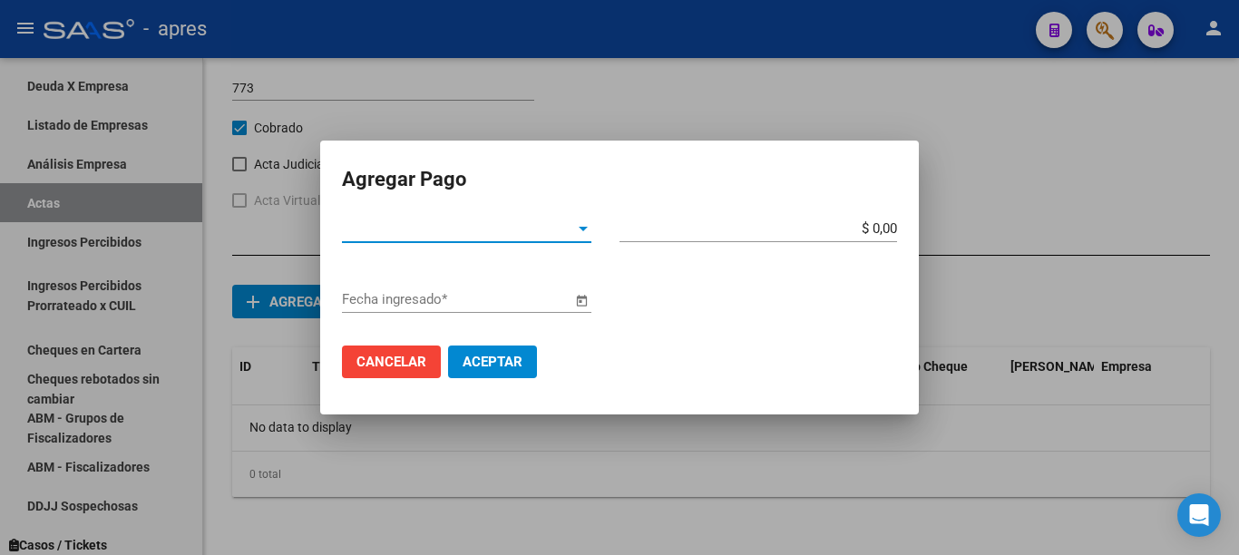
click at [561, 232] on span "Tipo de Pago *" at bounding box center [458, 228] width 233 height 16
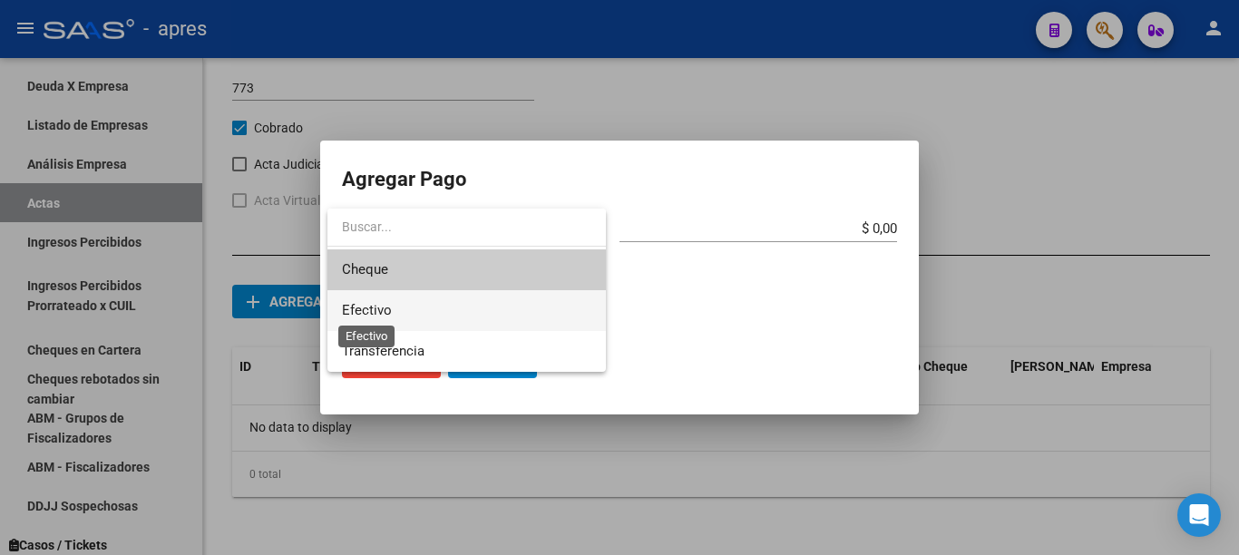
click at [387, 308] on span "Efectivo" at bounding box center [367, 310] width 50 height 16
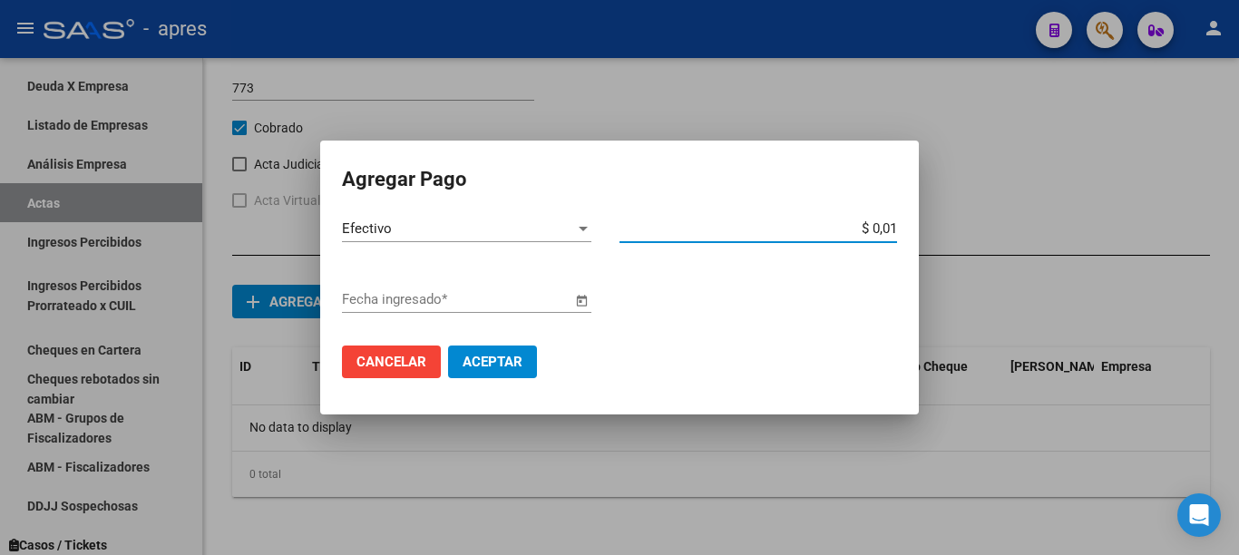
type input "$ 0,10"
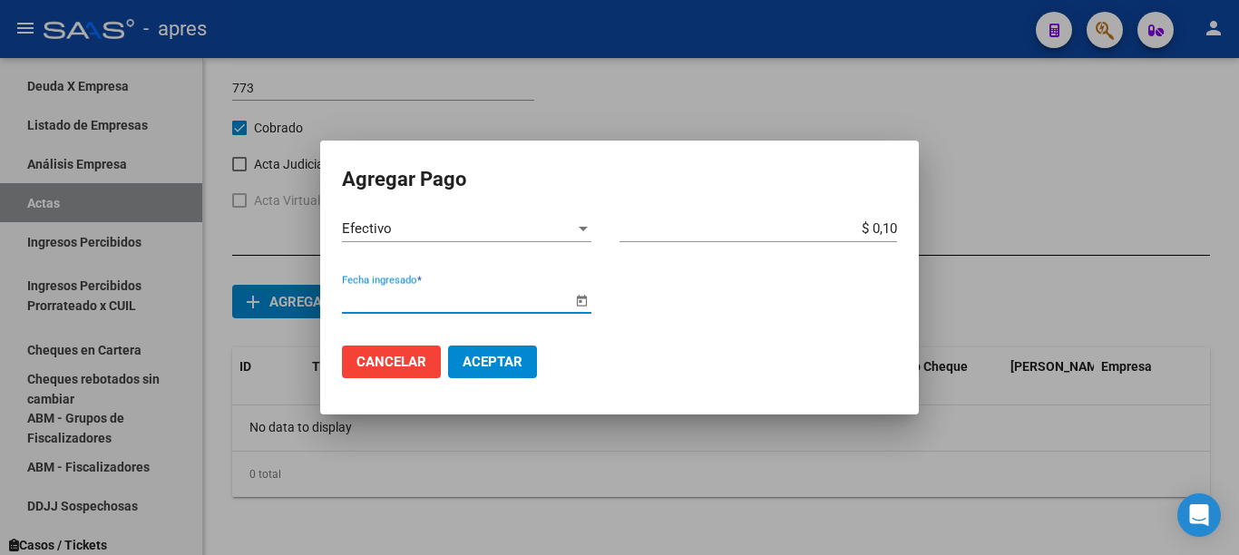
click at [578, 301] on span "Open calendar" at bounding box center [582, 300] width 44 height 44
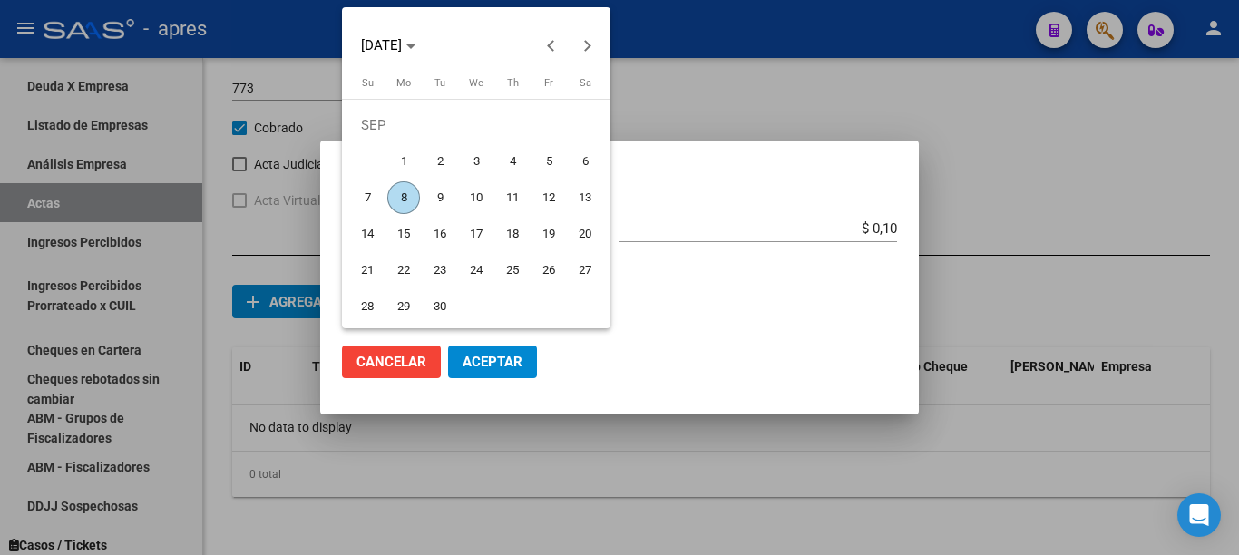
click at [407, 196] on span "8" at bounding box center [403, 197] width 33 height 33
type input "[DATE]"
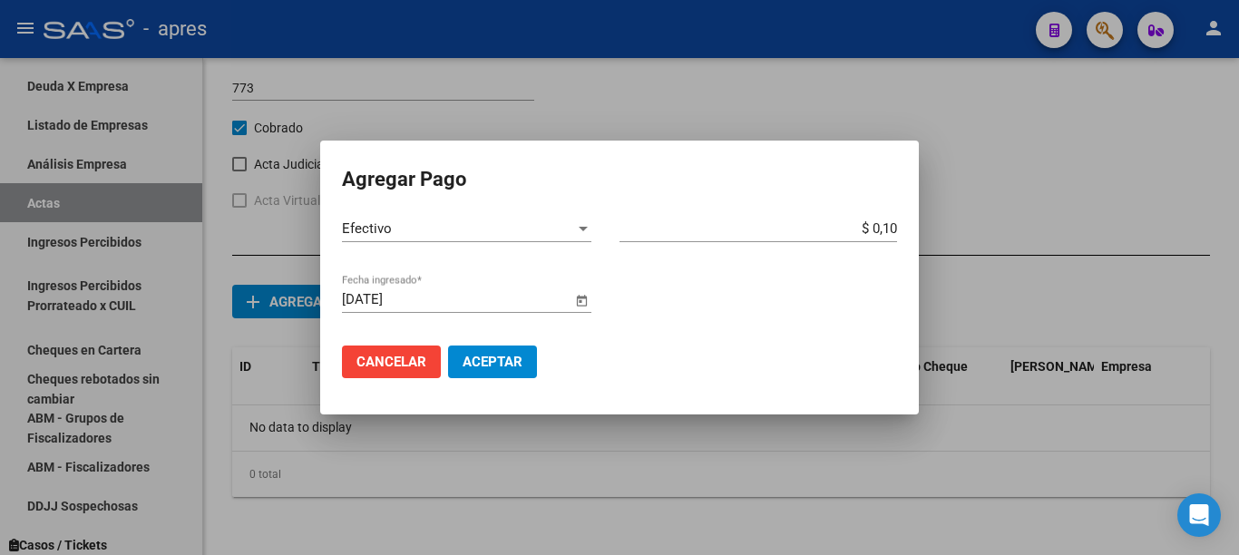
click at [494, 374] on button "Aceptar" at bounding box center [492, 362] width 89 height 33
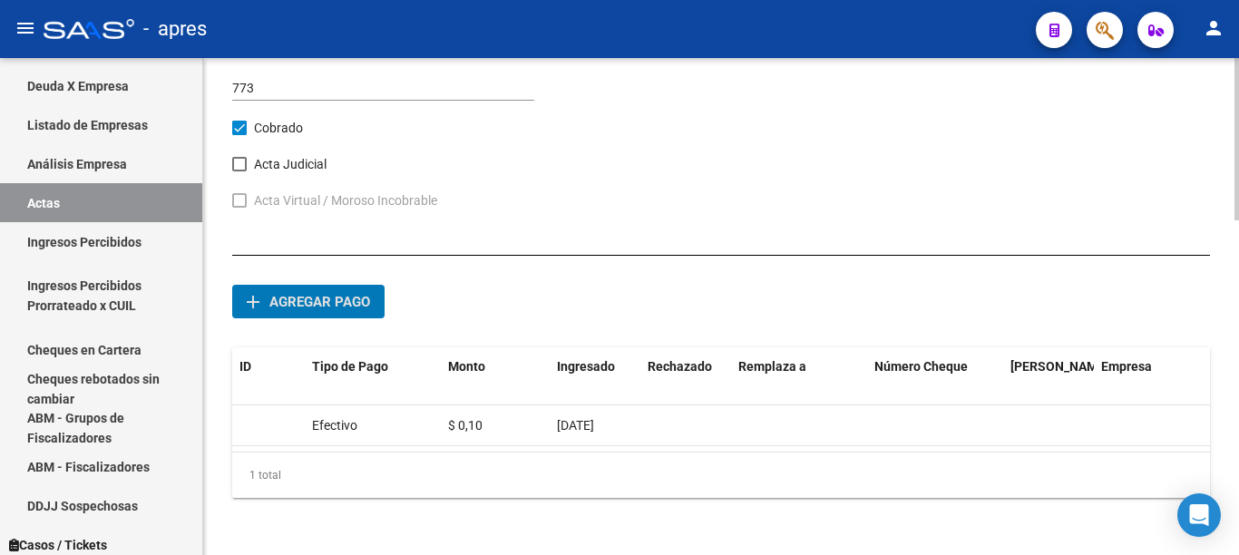
click at [1238, 220] on div at bounding box center [1237, 139] width 5 height 162
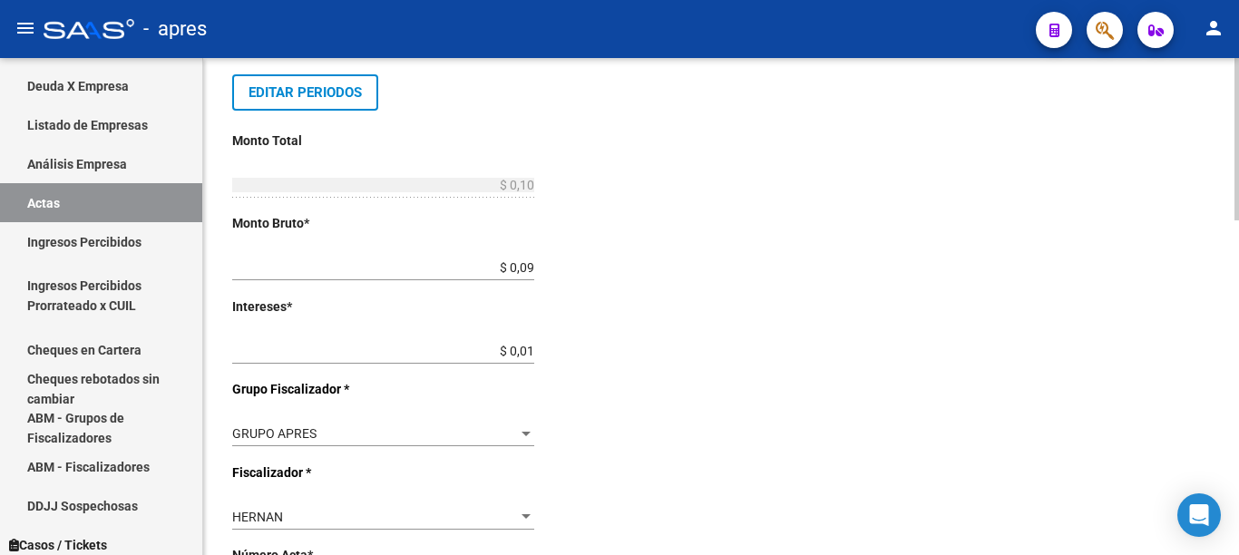
scroll to position [0, 0]
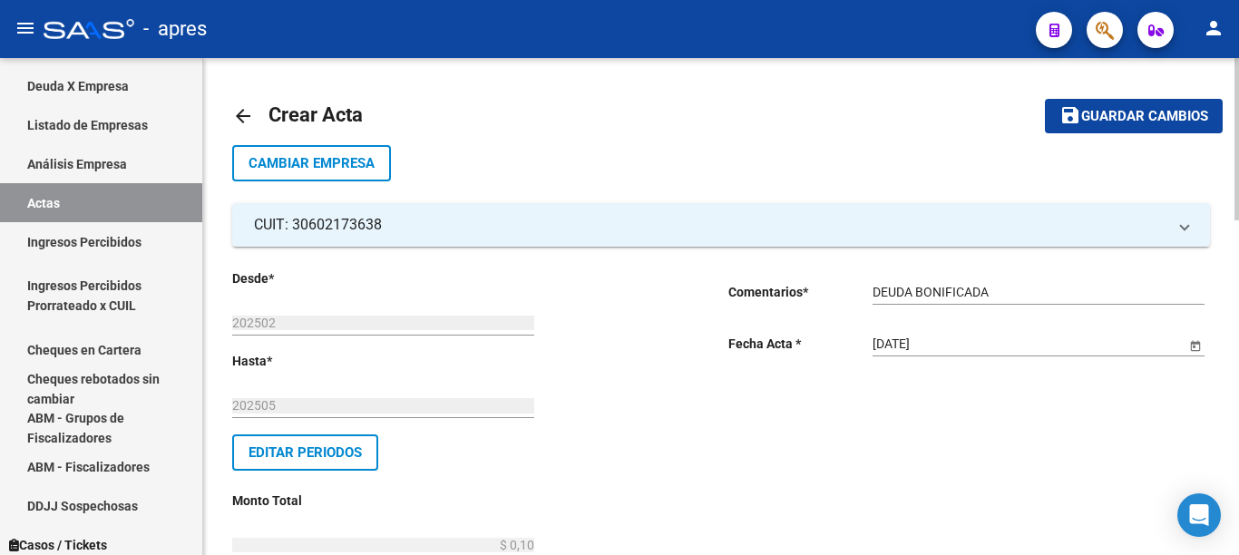
click at [1109, 123] on span "Guardar cambios" at bounding box center [1144, 117] width 127 height 16
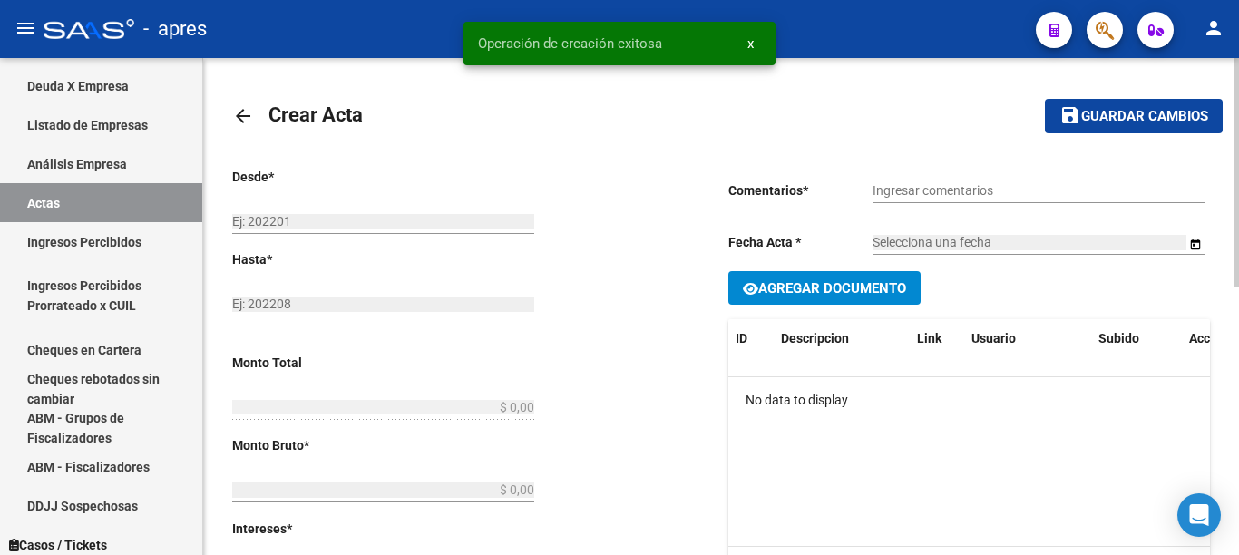
type input "202502"
type input "202505"
type input "$ 0,10"
type input "$ 0,09"
type input "$ 0,01"
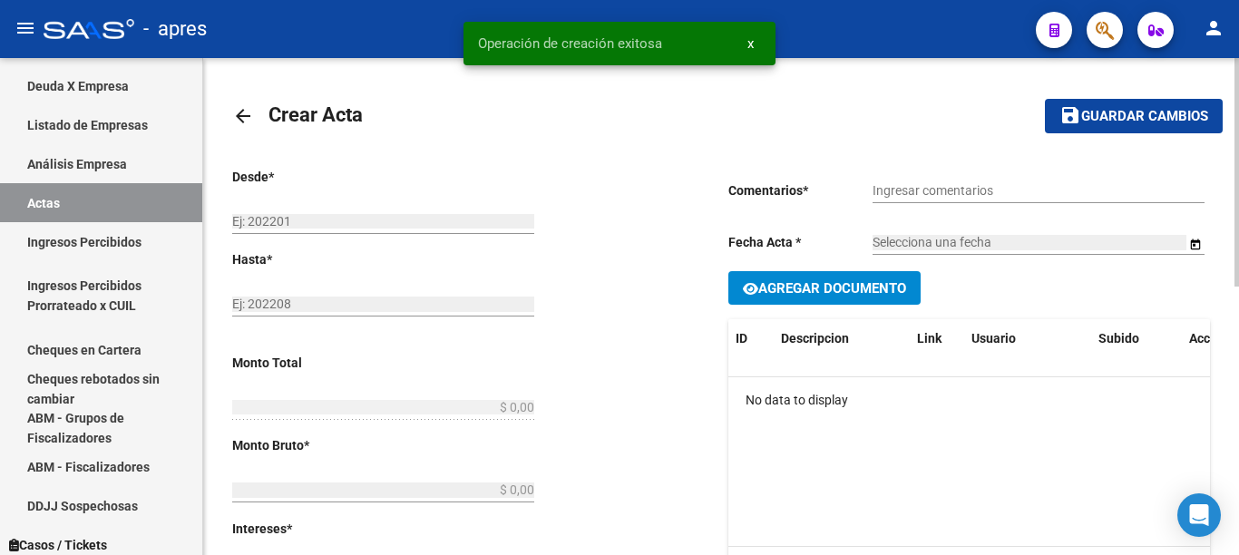
type input "773"
checkbox input "true"
type input "DEUDA BONIFICADA"
type input "[DATE]"
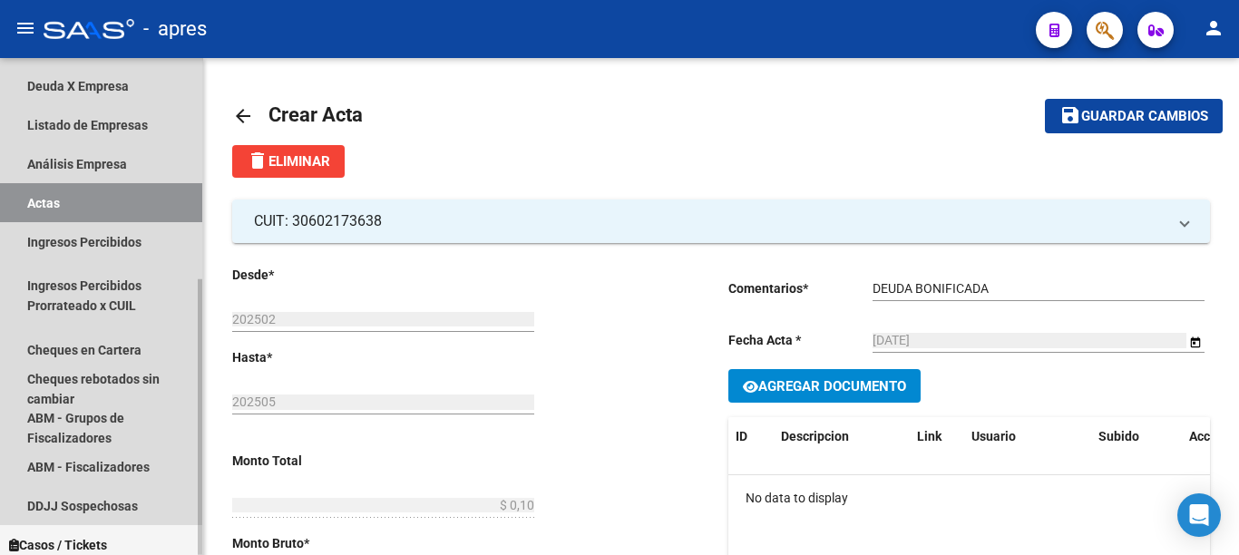
click at [41, 199] on link "Actas" at bounding box center [101, 202] width 202 height 39
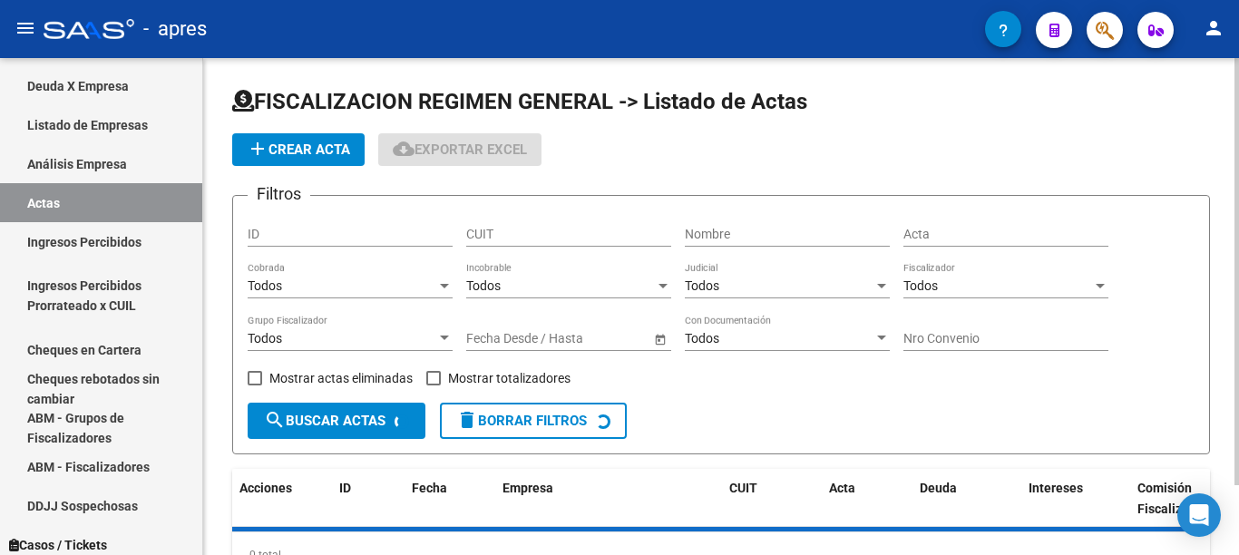
click at [292, 134] on app-list-header "FISCALIZACION REGIMEN GENERAL -> Listado de Actas add Crear Acta cloud_download…" at bounding box center [721, 270] width 978 height 367
click at [285, 148] on span "add Crear Acta" at bounding box center [298, 150] width 103 height 16
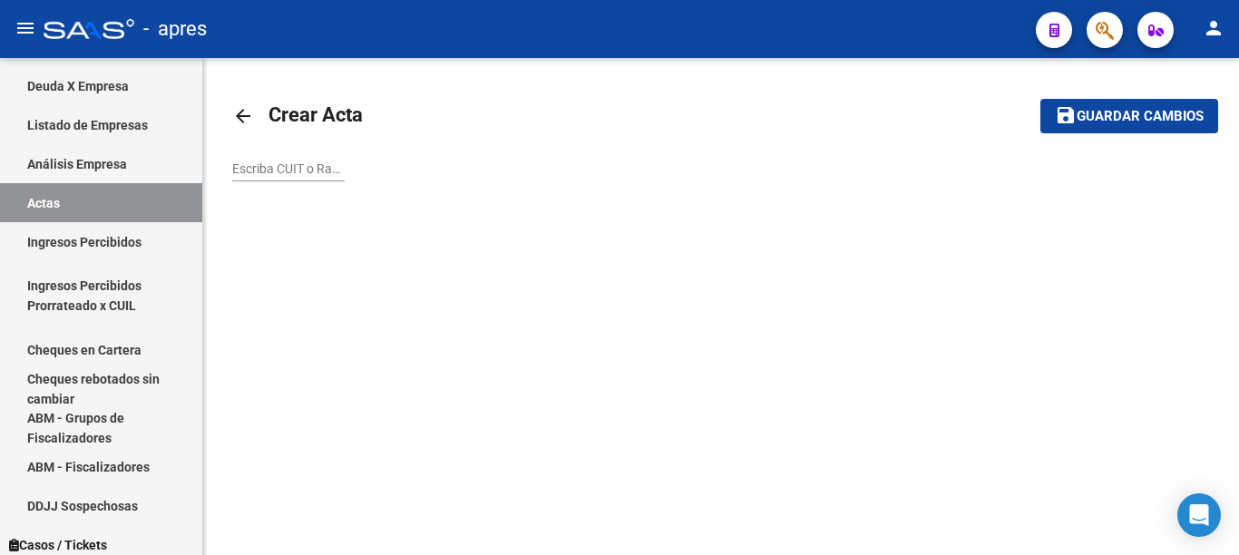
click at [312, 171] on input "Escriba CUIT o Razón Social para buscar" at bounding box center [288, 168] width 112 height 15
paste input "30594336247"
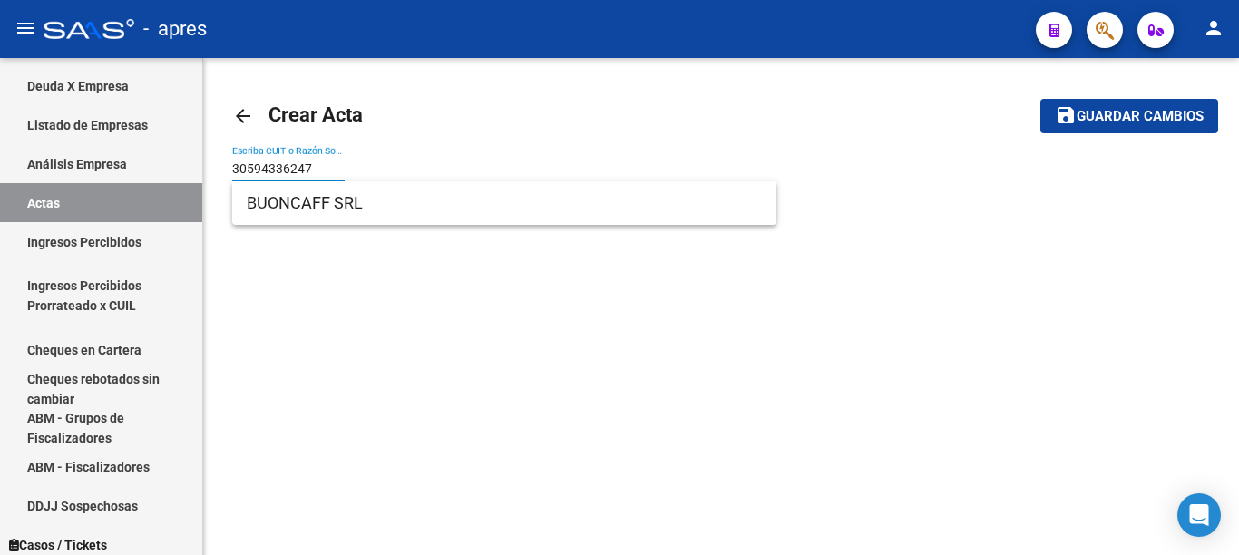
type input "30594336247"
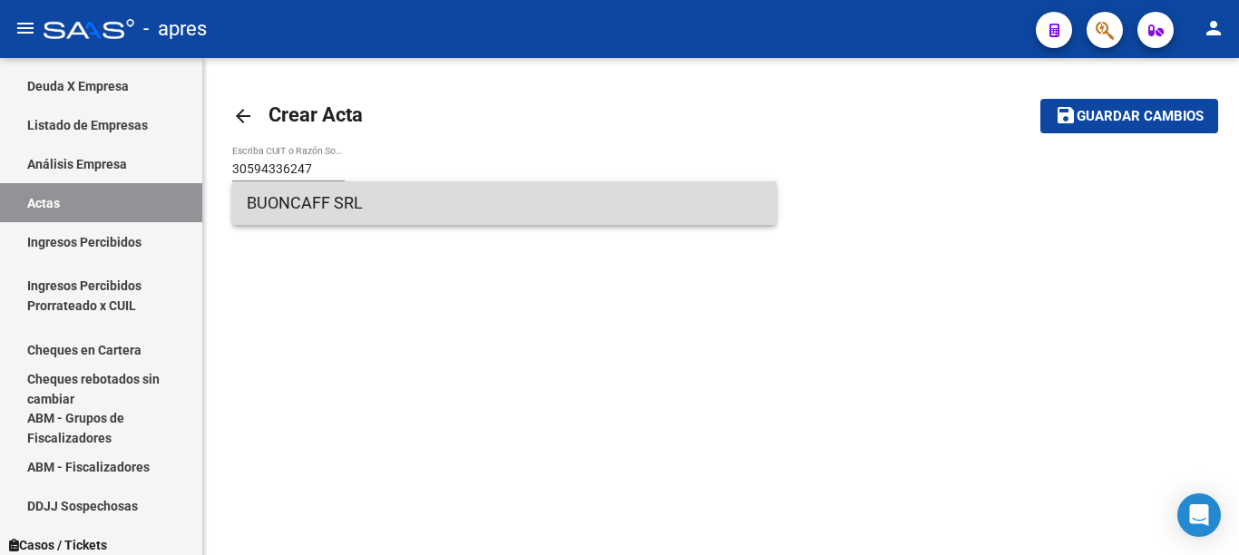
click at [396, 207] on span "BUONCAFF SRL" at bounding box center [504, 203] width 515 height 44
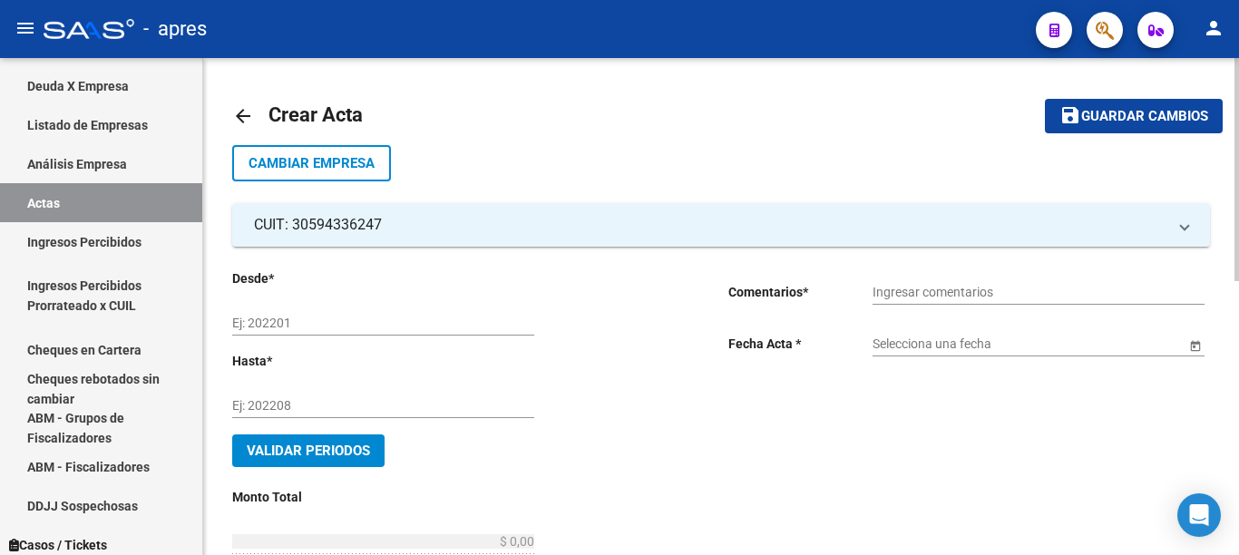
click at [335, 322] on input "Ej: 202201" at bounding box center [383, 323] width 302 height 15
type input "202503"
type input "202505"
click at [933, 290] on input "Ingresar comentarios" at bounding box center [1039, 292] width 332 height 15
type input "DEUDA BONIFICADA"
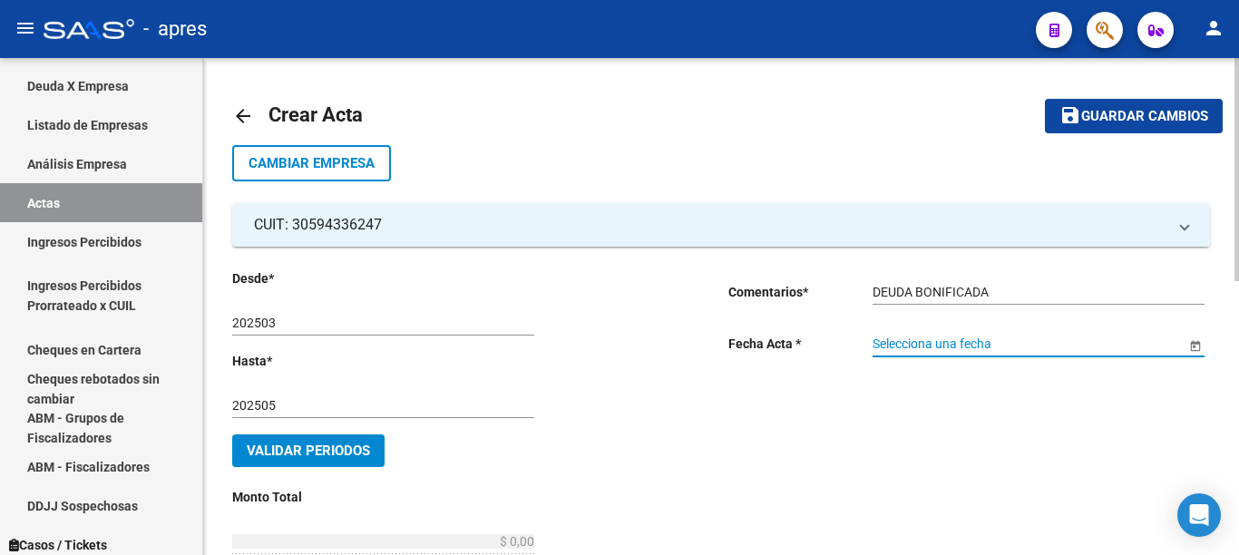
click at [1202, 347] on span "Open calendar" at bounding box center [1196, 345] width 44 height 44
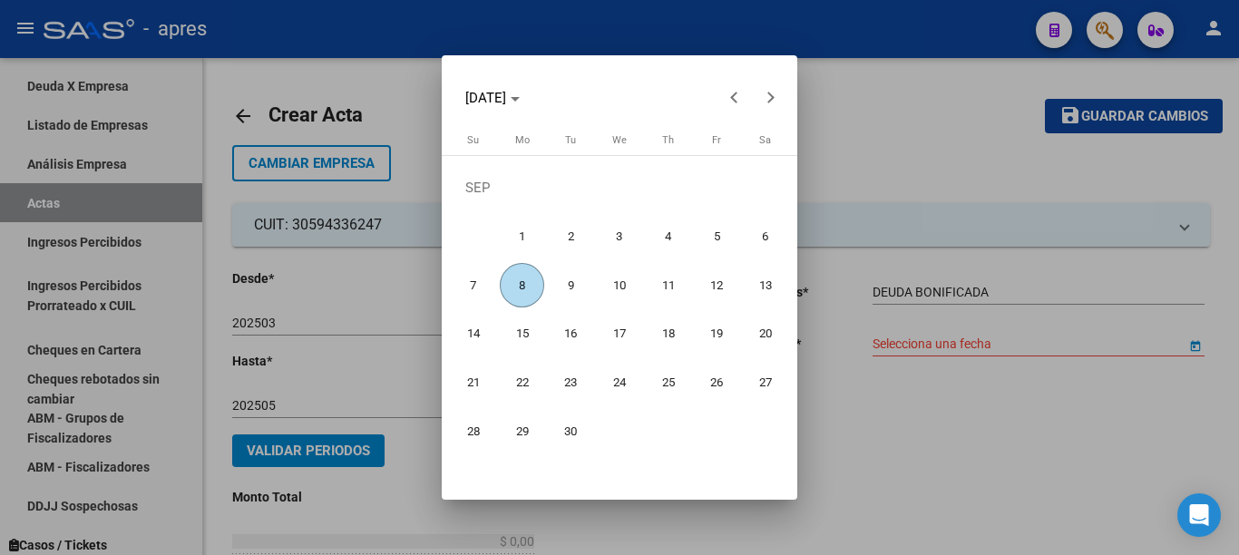
click at [514, 282] on span "8" at bounding box center [522, 285] width 44 height 44
type input "[DATE]"
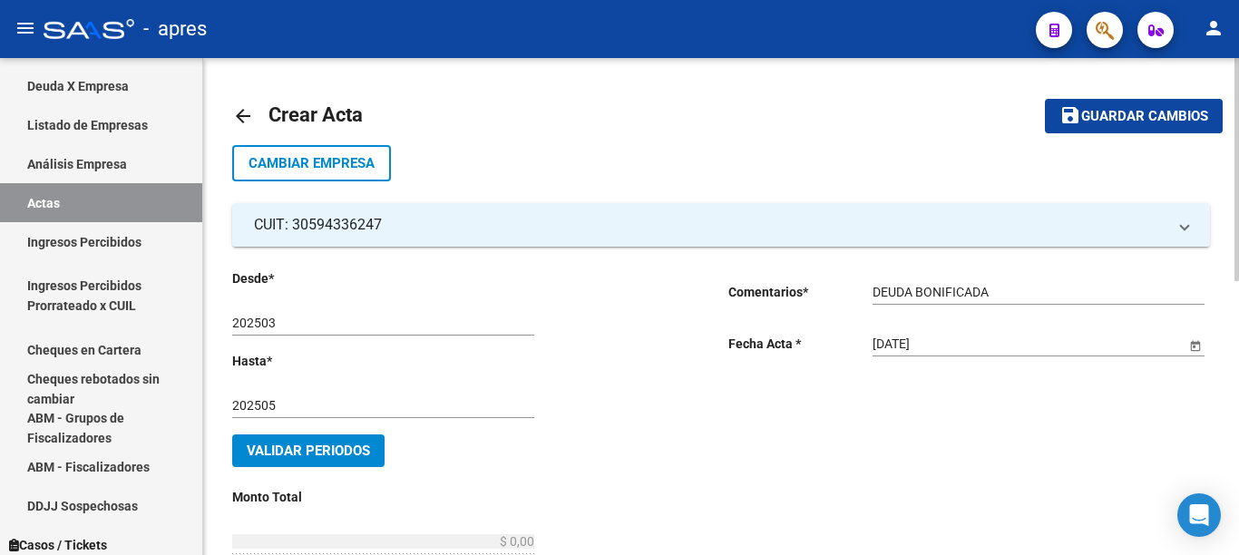
click at [336, 448] on span "Validar Periodos" at bounding box center [308, 451] width 123 height 16
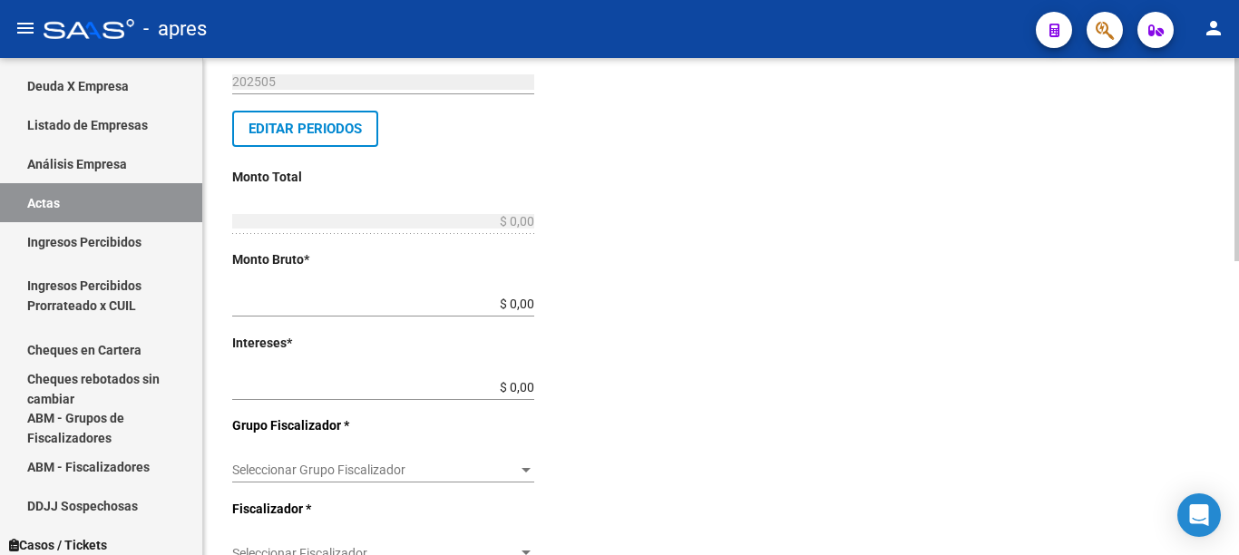
click at [1238, 261] on div at bounding box center [1237, 159] width 5 height 203
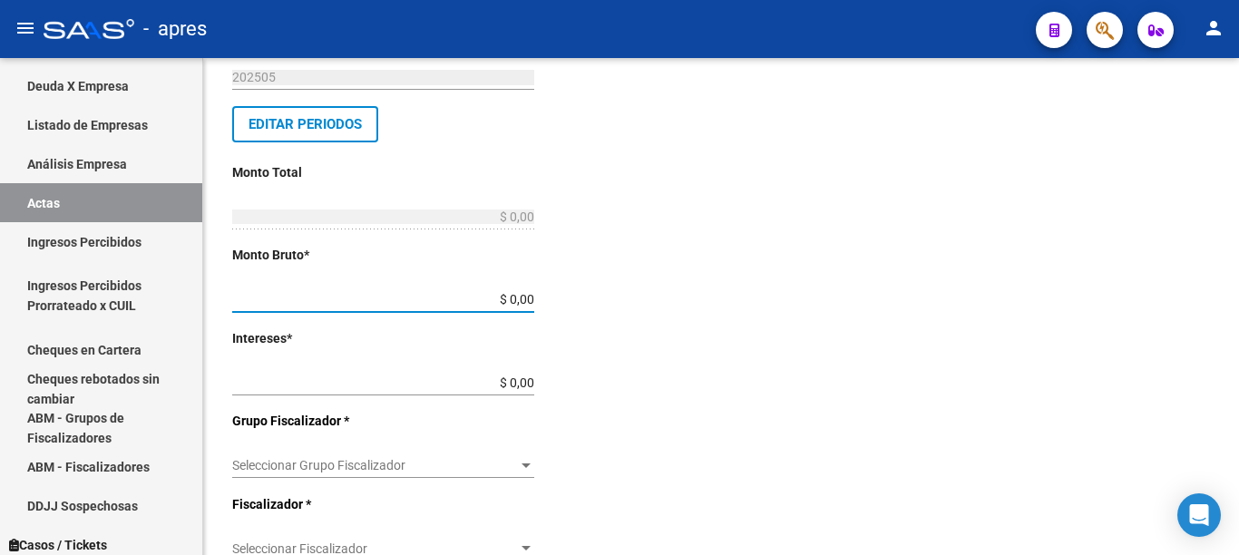
drag, startPoint x: 465, startPoint y: 293, endPoint x: 767, endPoint y: 292, distance: 302.1
click at [767, 292] on div "Desde * 202503 Ej: 202201 Hasta * 202505 Ej: 202208 Editar Periodos Monto Total…" at bounding box center [721, 411] width 978 height 986
type input "$ 0,09"
type input "$ 0,01"
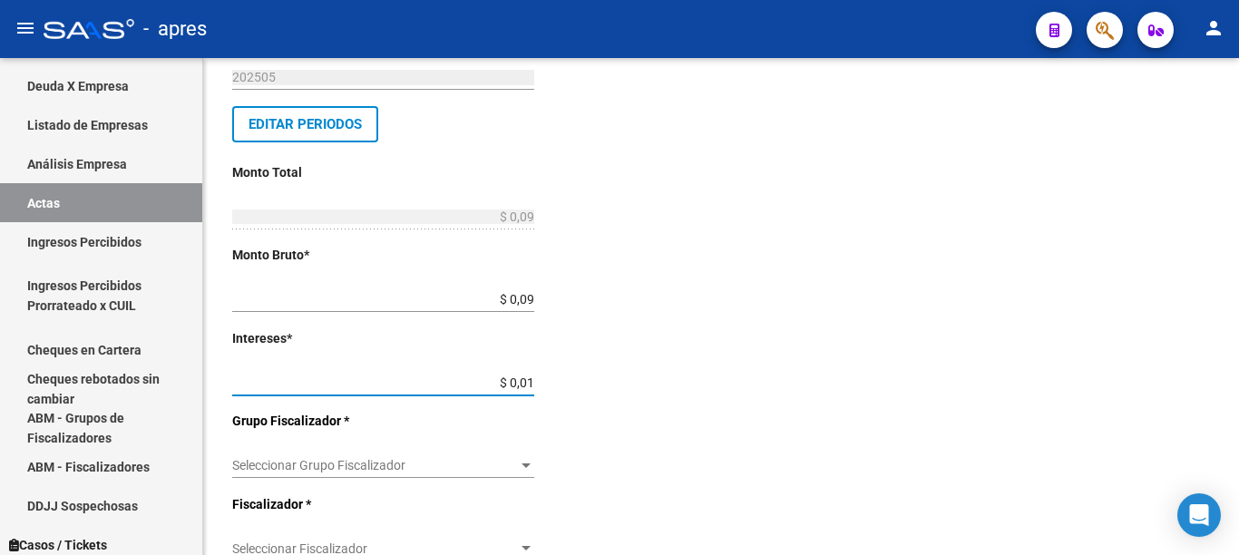
type input "$ 0,10"
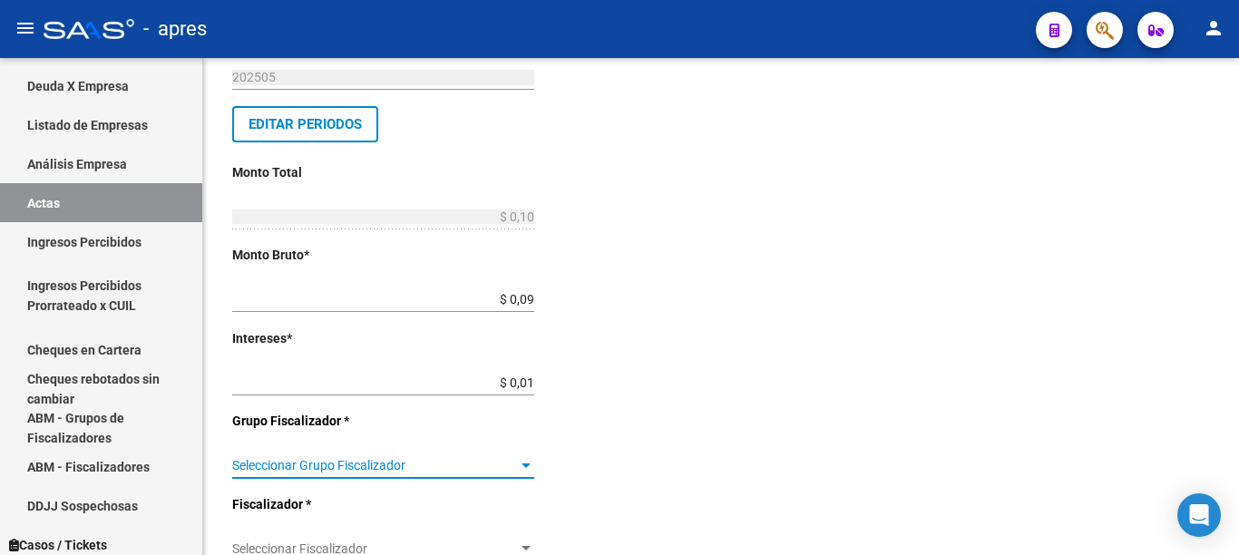
click at [521, 469] on div at bounding box center [526, 465] width 16 height 15
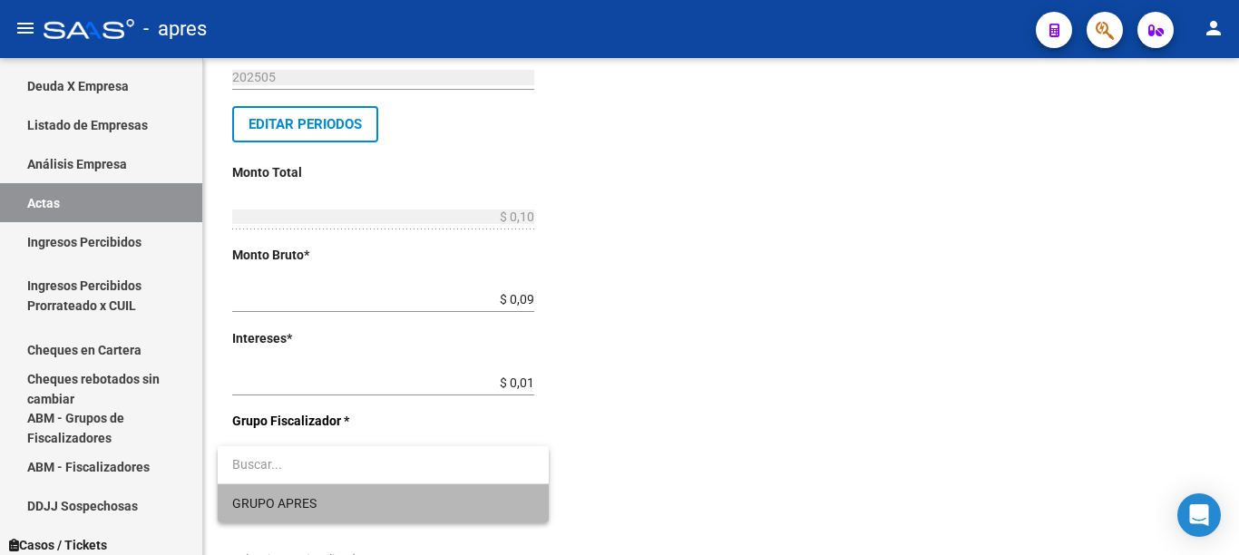
click at [392, 500] on span "GRUPO APRES" at bounding box center [383, 503] width 302 height 38
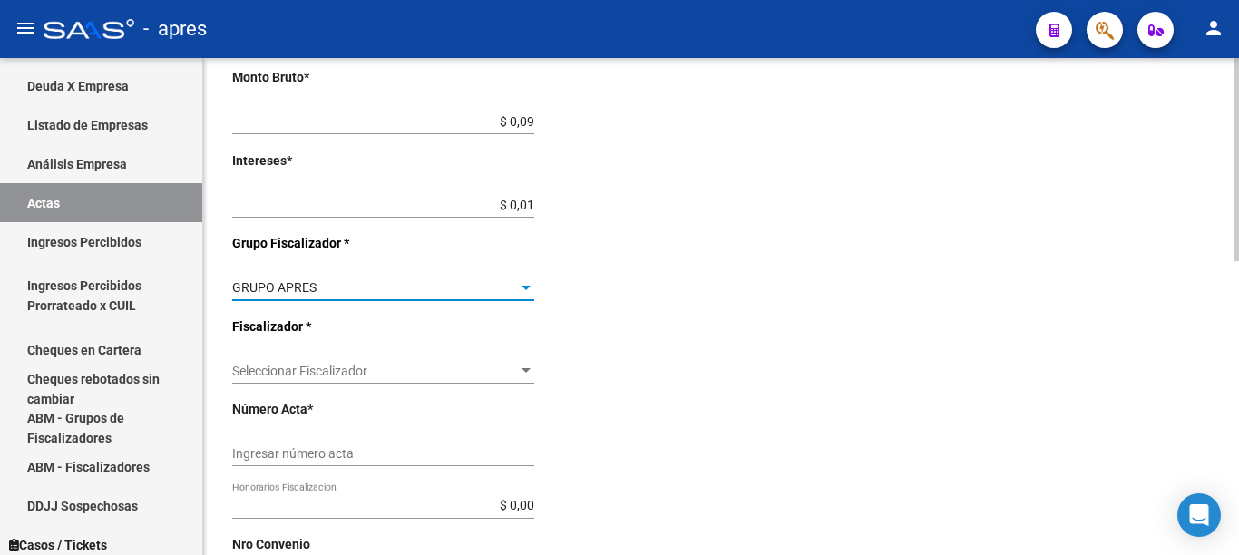
click at [1238, 261] on div at bounding box center [1237, 159] width 5 height 203
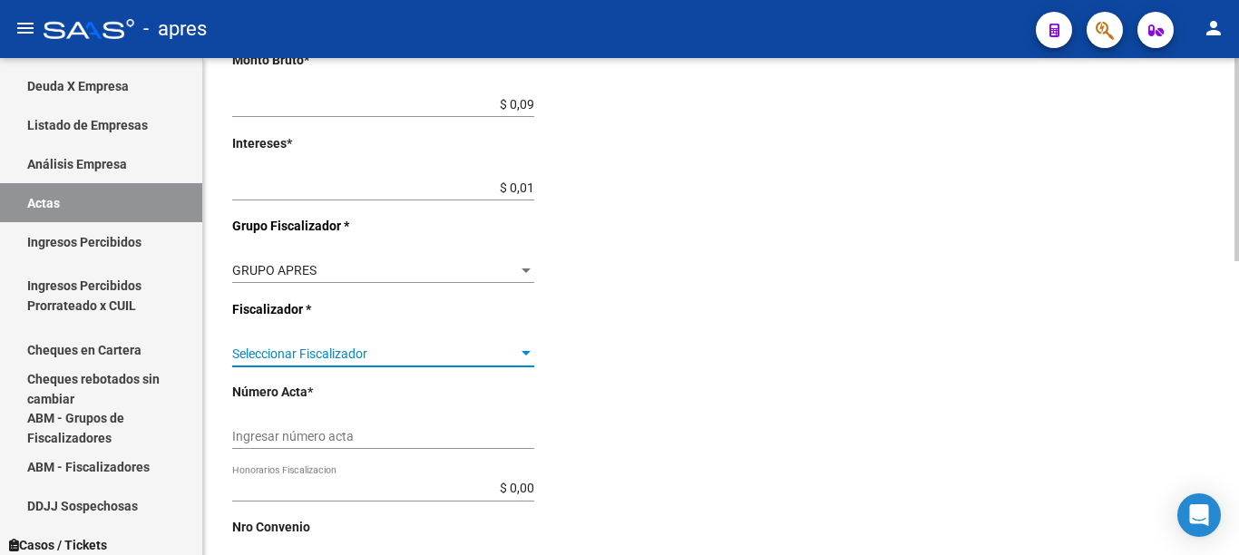
click at [522, 354] on div at bounding box center [526, 353] width 9 height 5
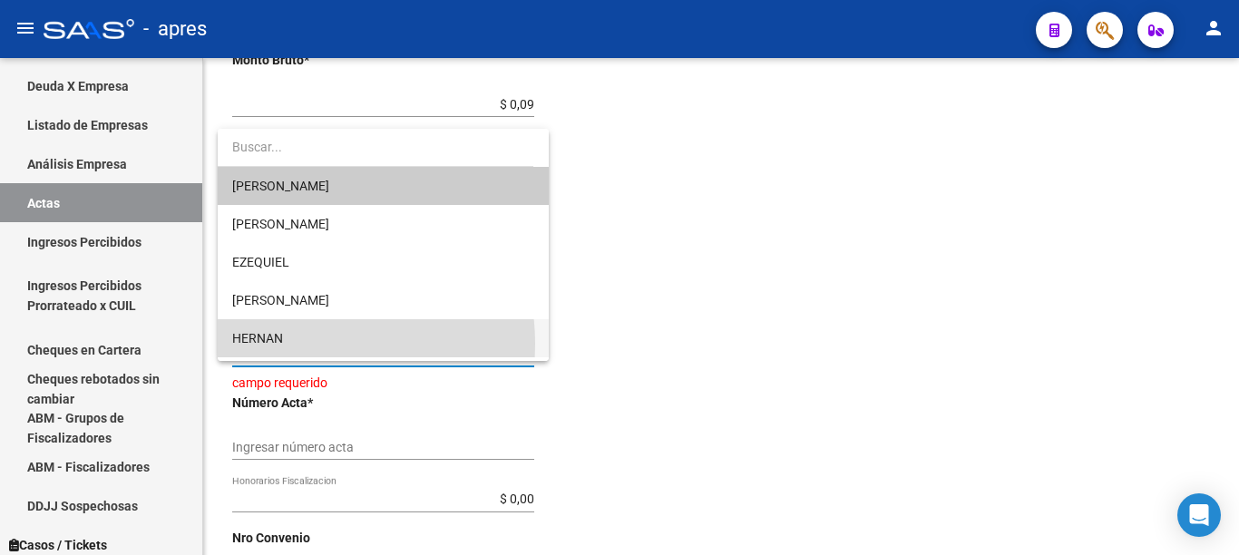
click at [304, 344] on span "HERNAN" at bounding box center [383, 338] width 302 height 38
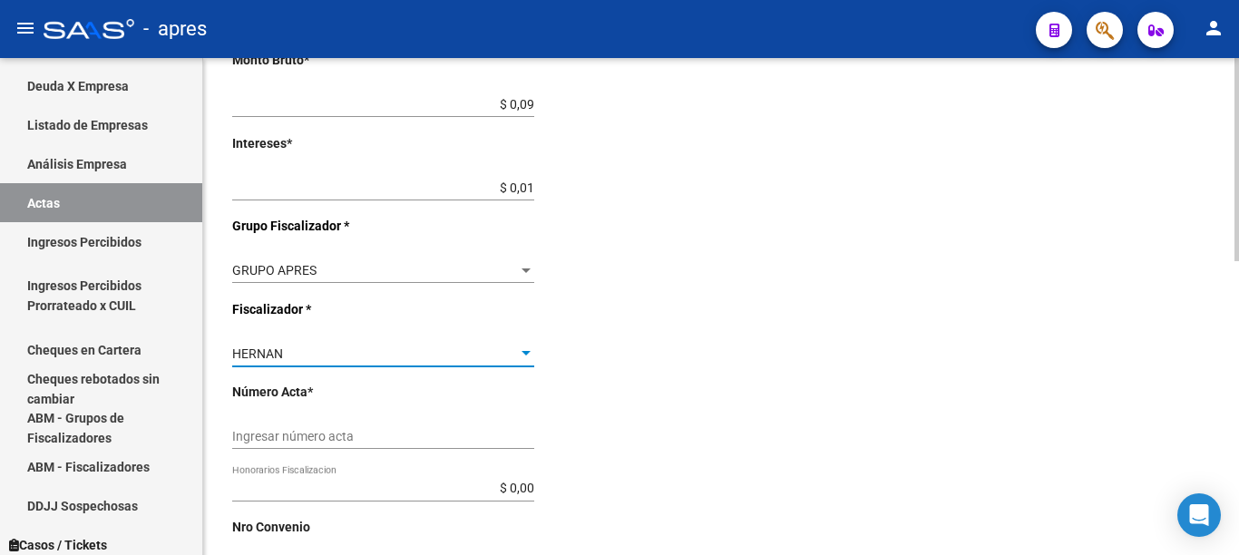
click at [427, 435] on input "Ingresar número acta" at bounding box center [383, 436] width 302 height 15
type input "775"
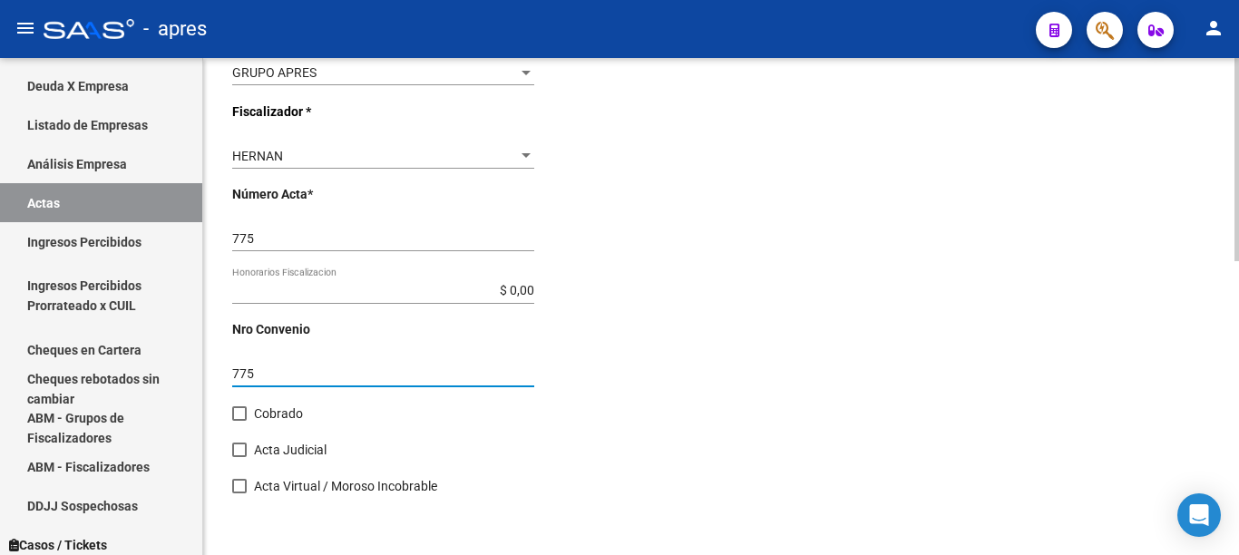
type input "775"
click at [239, 412] on span at bounding box center [239, 413] width 15 height 15
click at [239, 421] on input "Cobrado" at bounding box center [239, 421] width 1 height 1
checkbox input "true"
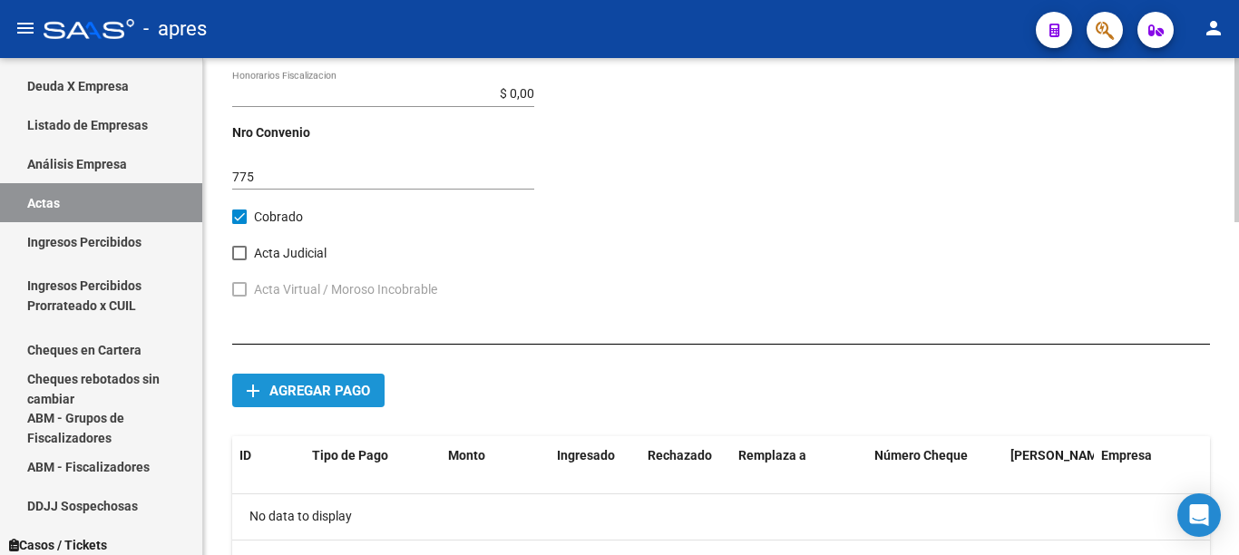
click at [357, 396] on span "Agregar pago" at bounding box center [319, 391] width 101 height 16
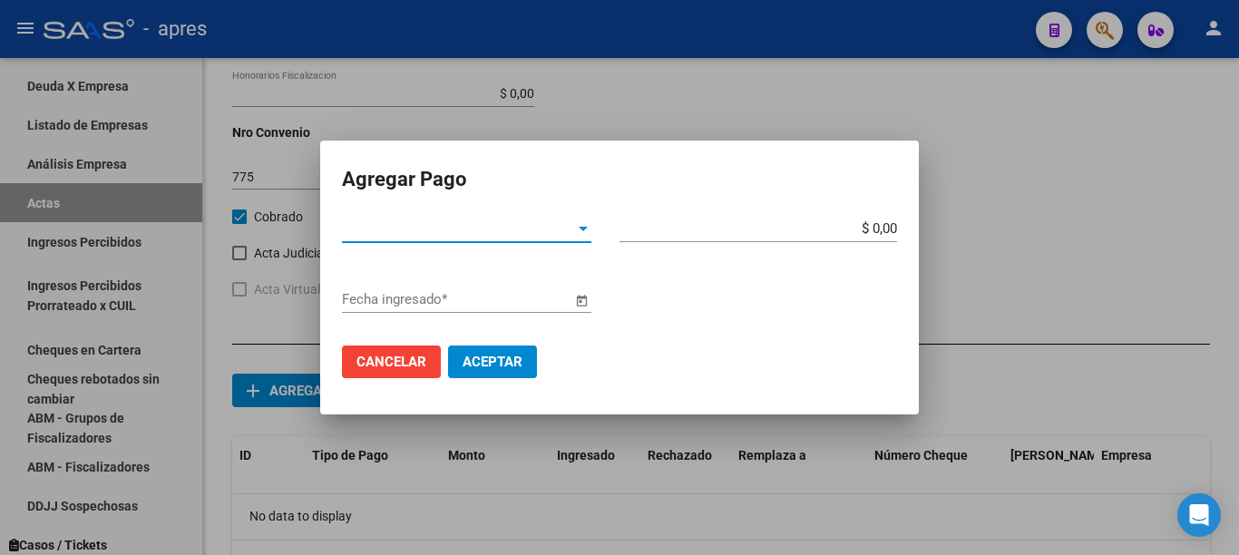
click at [579, 229] on div at bounding box center [583, 229] width 9 height 5
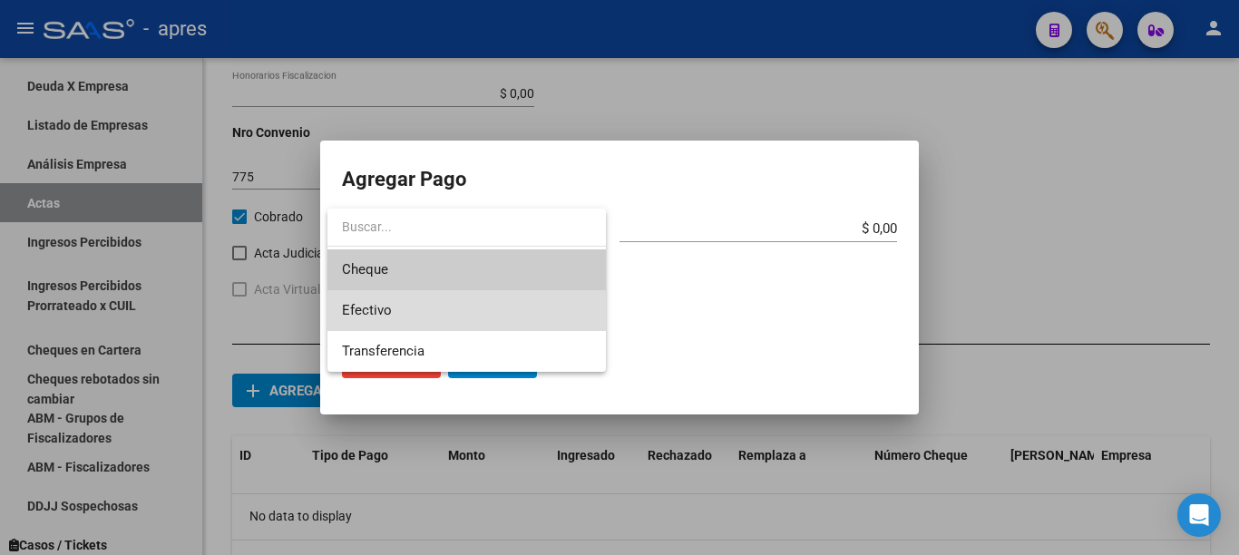
click at [428, 312] on span "Efectivo" at bounding box center [466, 310] width 249 height 41
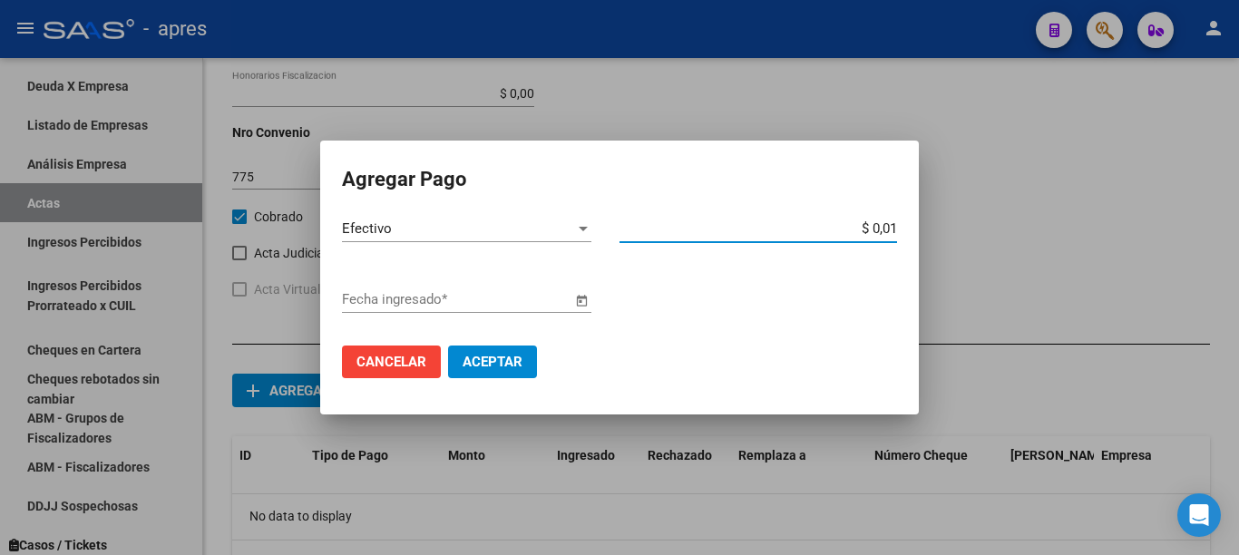
type input "$ 0,10"
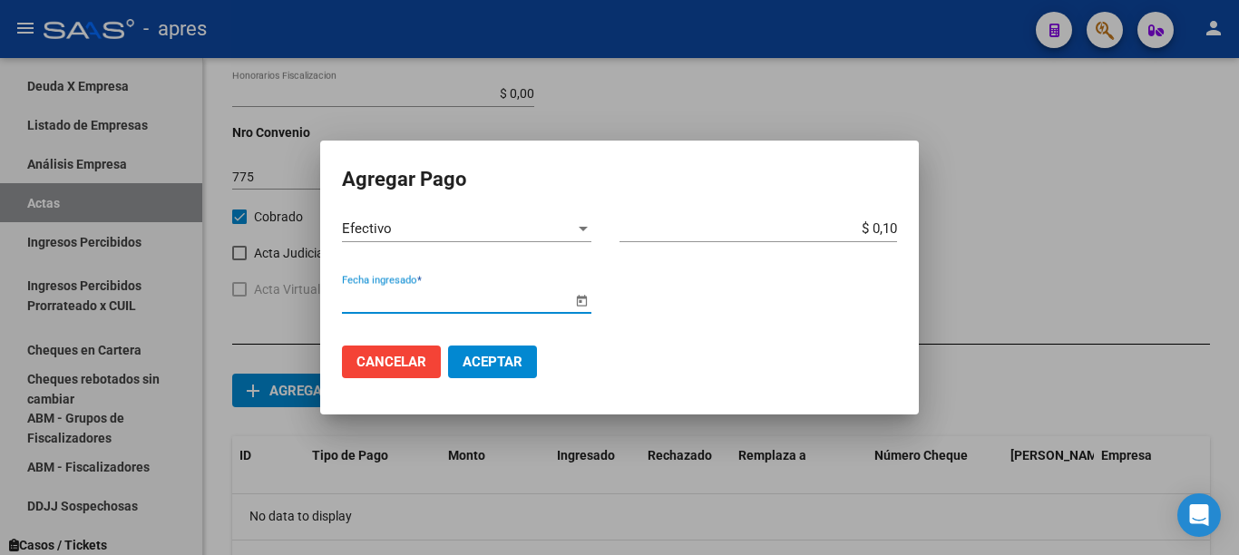
click at [577, 306] on span "Open calendar" at bounding box center [582, 300] width 44 height 44
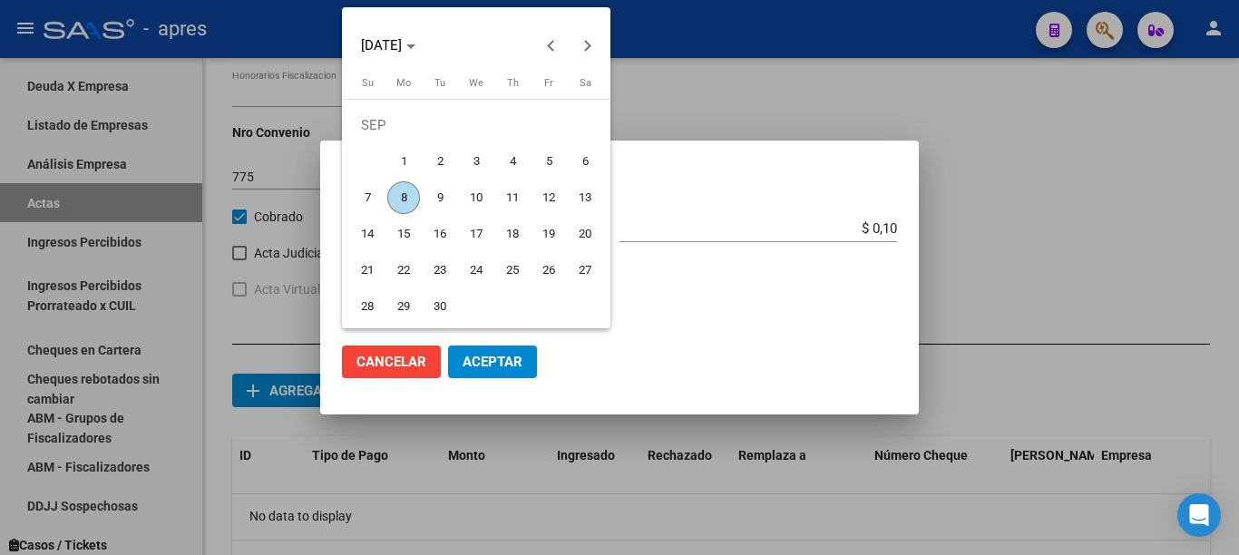
click at [399, 185] on span "8" at bounding box center [403, 197] width 33 height 33
type input "[DATE]"
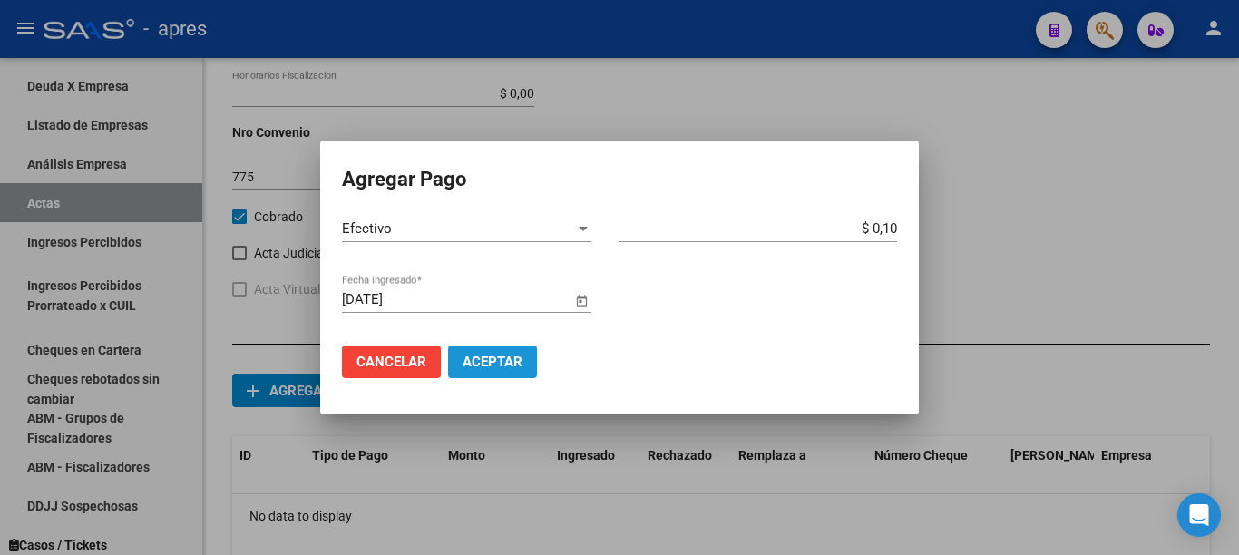
click at [466, 362] on span "Aceptar" at bounding box center [493, 362] width 60 height 16
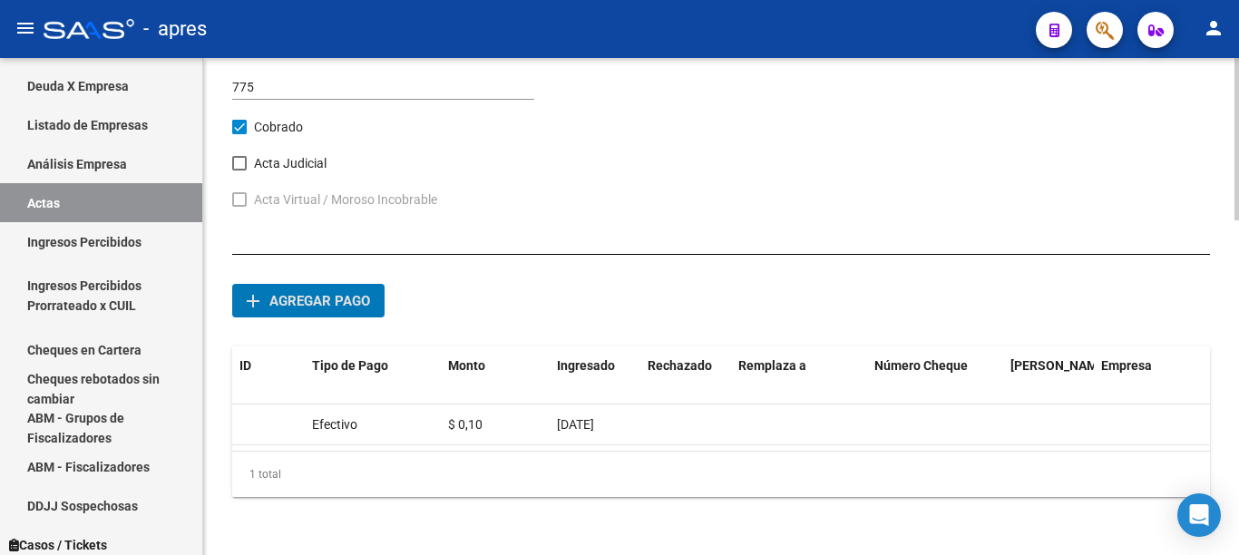
click at [1238, 220] on div at bounding box center [1237, 139] width 5 height 162
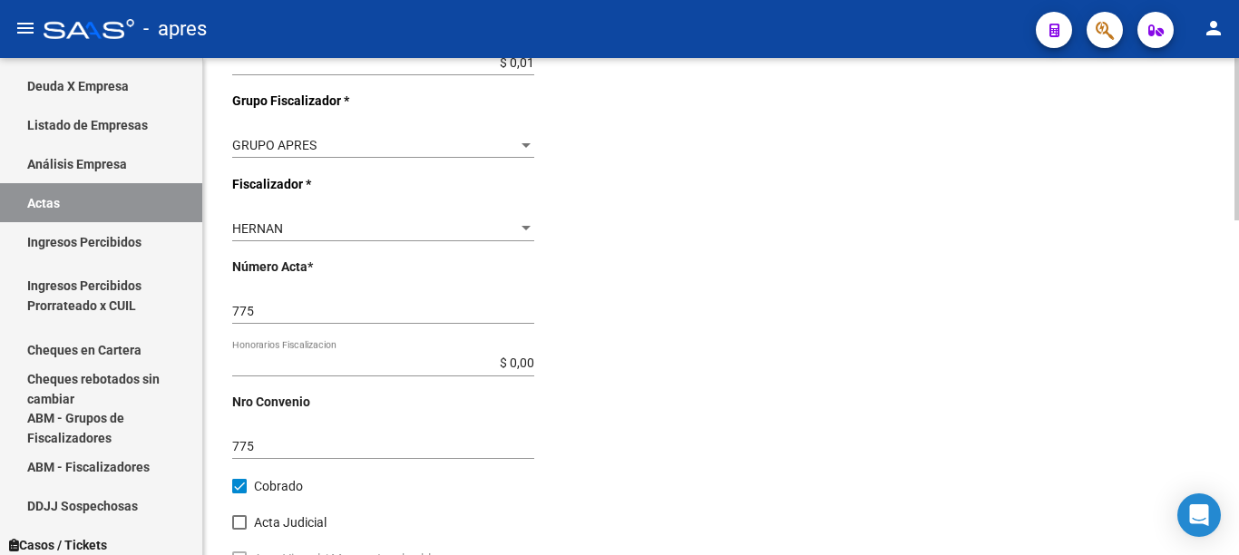
scroll to position [0, 0]
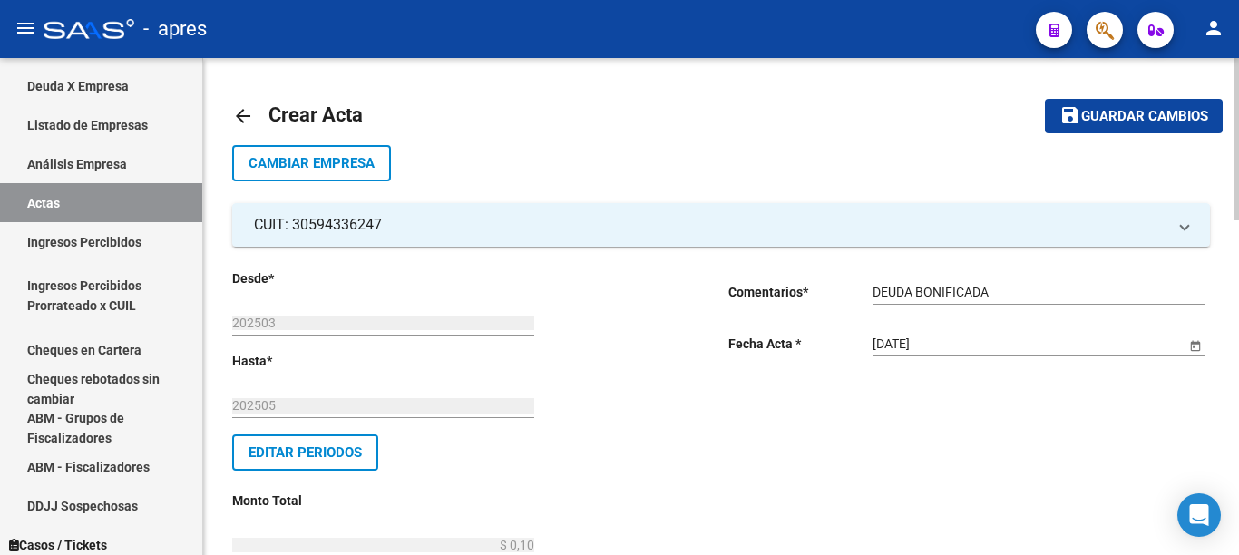
click at [1119, 113] on span "Guardar cambios" at bounding box center [1144, 117] width 127 height 16
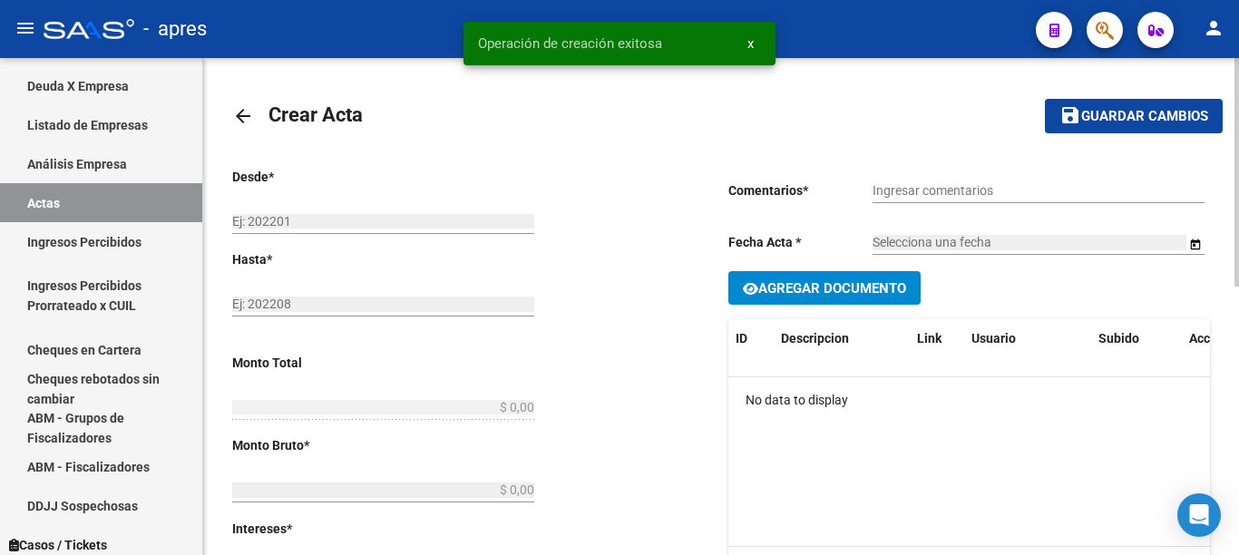
type input "202503"
type input "202505"
type input "$ 0,10"
type input "$ 0,09"
type input "$ 0,01"
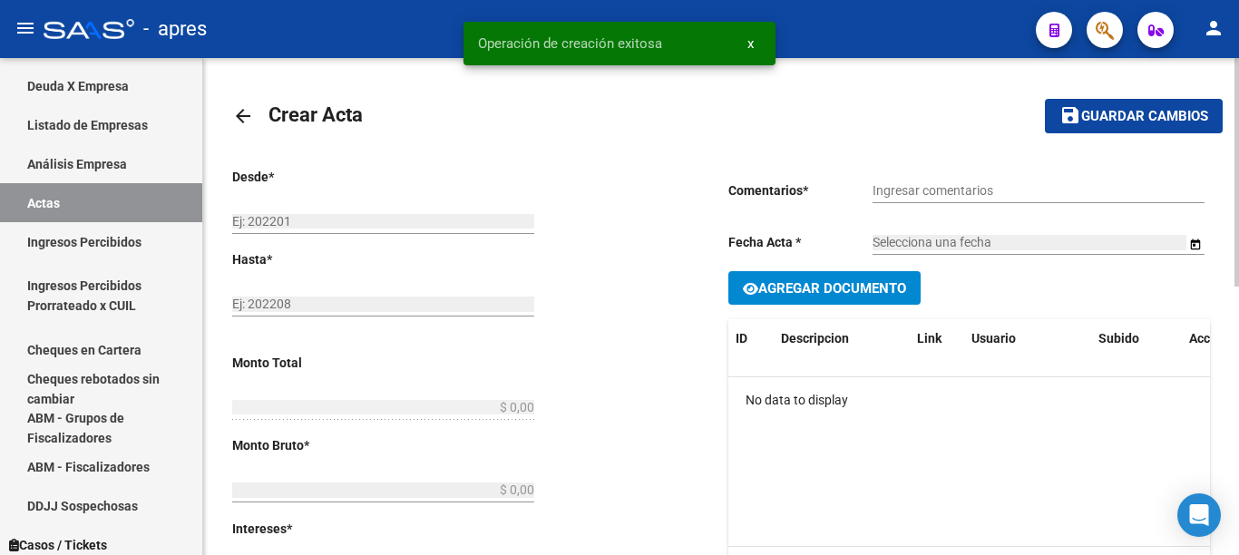
type input "775"
checkbox input "true"
type input "DEUDA BONIFICADA"
type input "[DATE]"
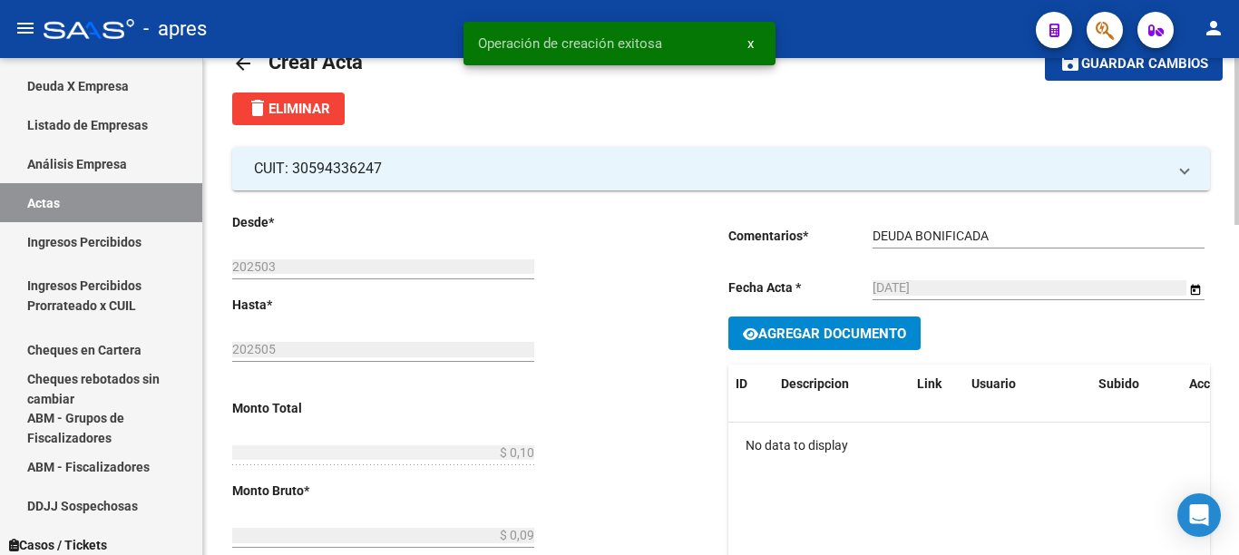
scroll to position [91, 0]
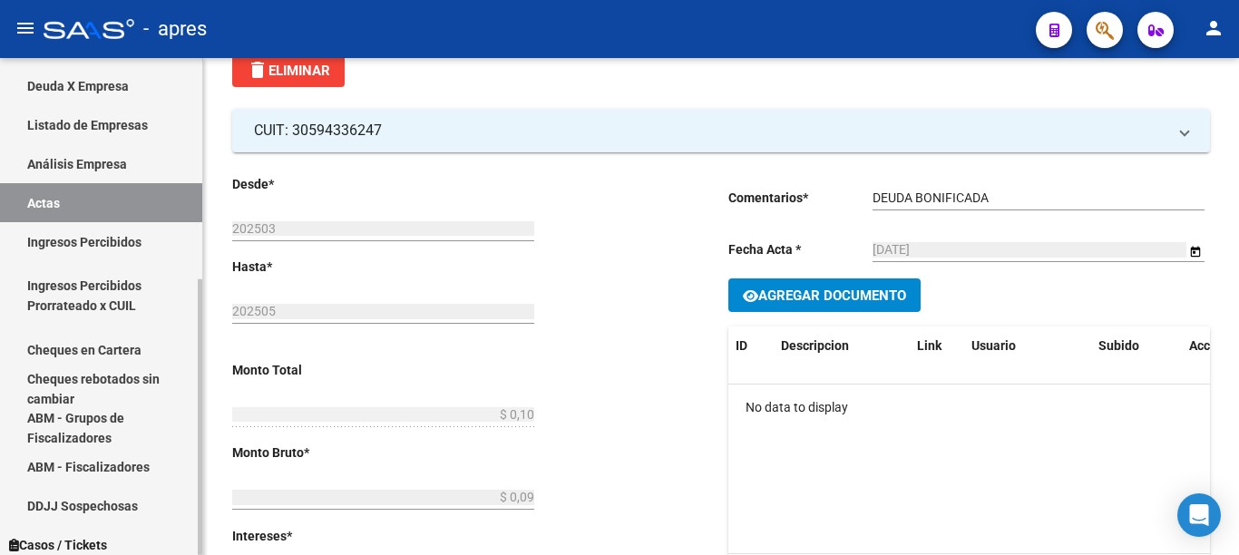
click at [43, 201] on link "Actas" at bounding box center [101, 202] width 202 height 39
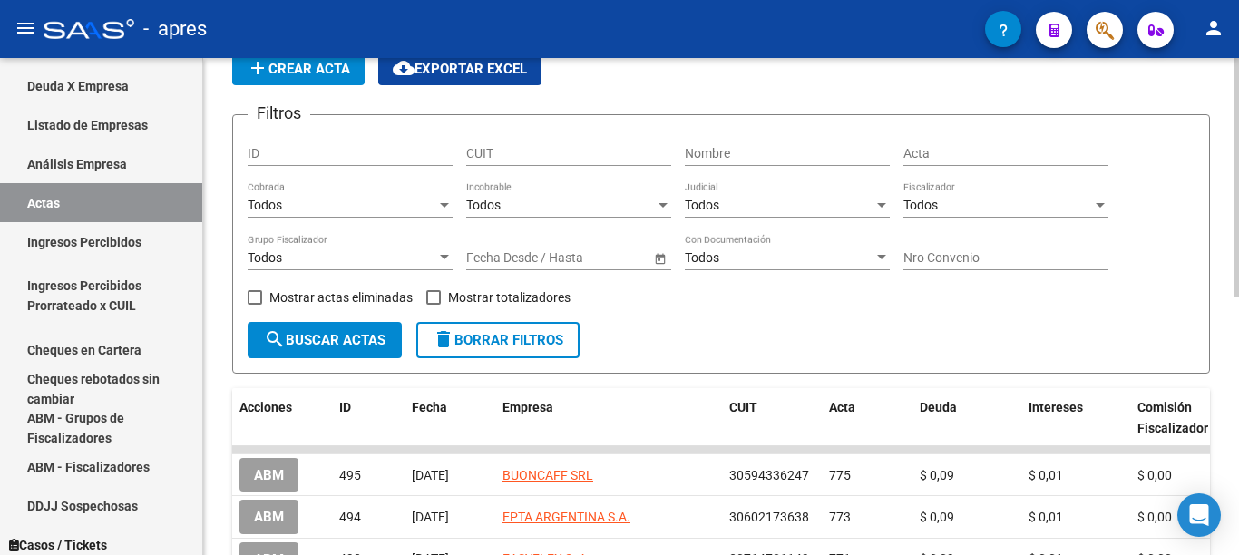
scroll to position [91, 0]
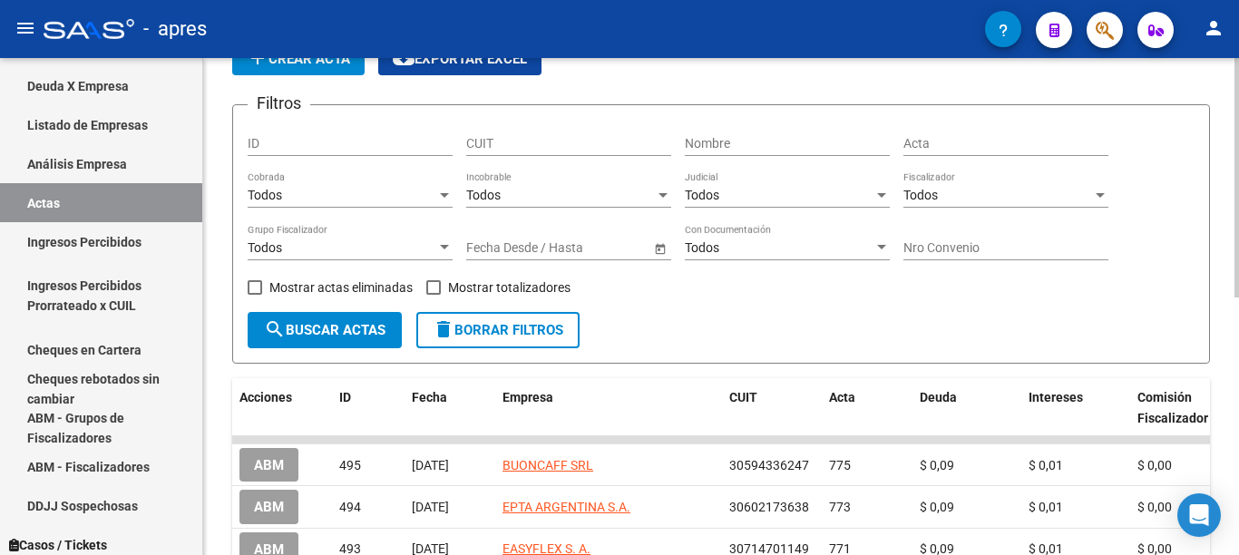
click at [1233, 339] on div "FISCALIZACION REGIMEN GENERAL -> Listado de Actas add Crear Acta cloud_download…" at bounding box center [721, 475] width 1036 height 1016
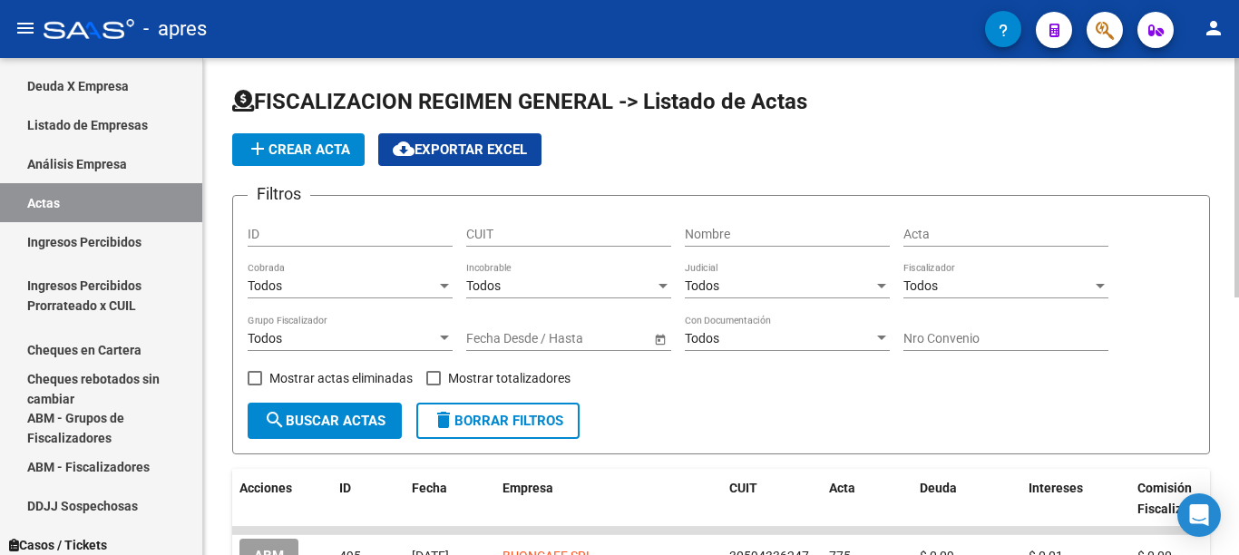
click at [1224, 209] on div "FISCALIZACION REGIMEN GENERAL -> Listado de Actas add Crear Acta cloud_download…" at bounding box center [723, 566] width 1041 height 1016
click at [323, 150] on span "add Crear Acta" at bounding box center [298, 150] width 103 height 16
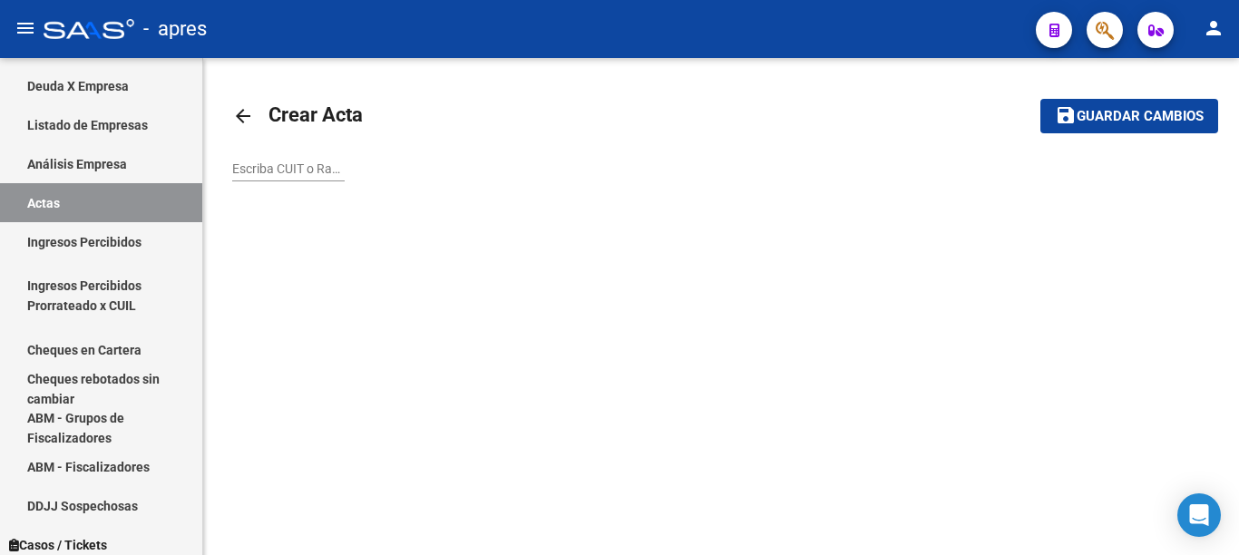
click at [294, 173] on input "Escriba CUIT o Razón Social para buscar" at bounding box center [288, 168] width 112 height 15
paste input "30707962743"
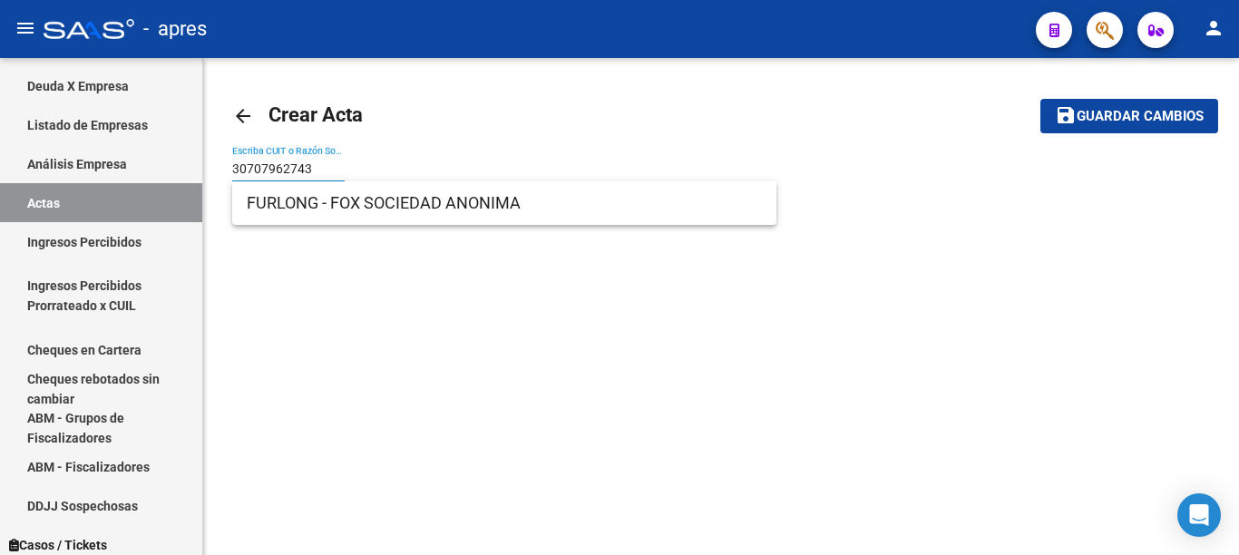
type input "30707962743"
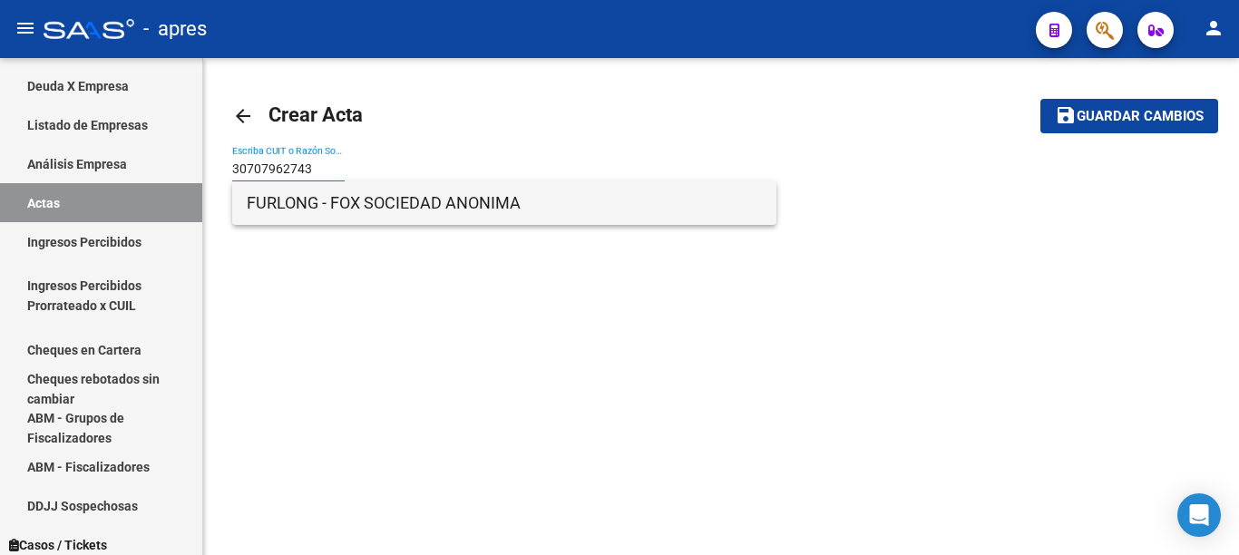
click at [351, 213] on span "FURLONG - FOX SOCIEDAD ANONIMA" at bounding box center [504, 203] width 515 height 44
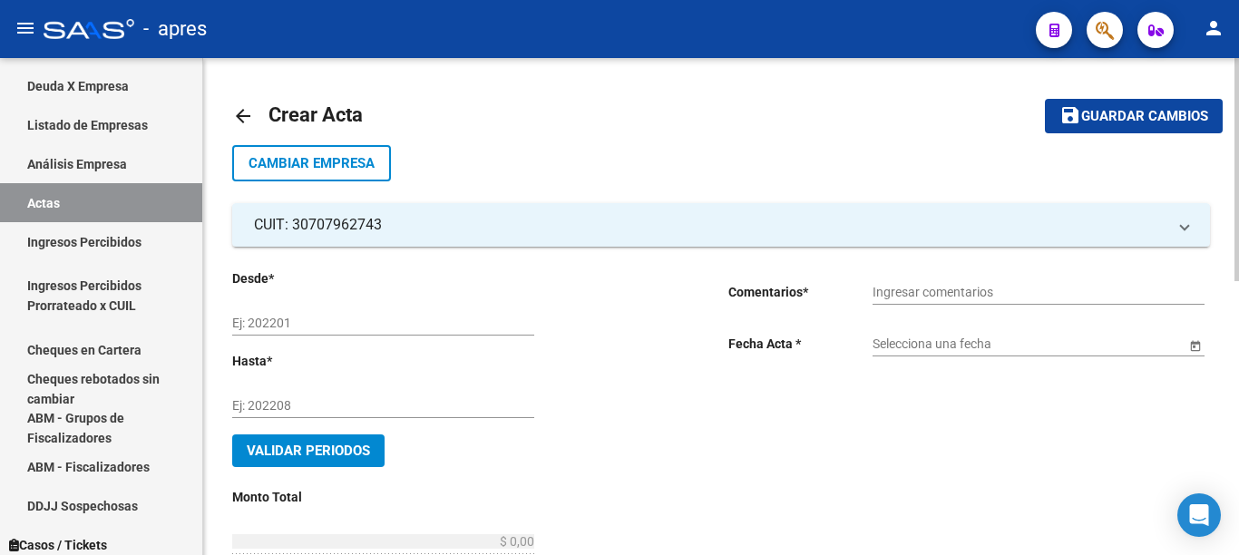
click at [347, 326] on input "Ej: 202201" at bounding box center [383, 323] width 302 height 15
type input "202503"
type input "202505"
click at [894, 288] on input "Ingresar comentarios" at bounding box center [1039, 292] width 332 height 15
type input "DEUDA BONIFICADA"
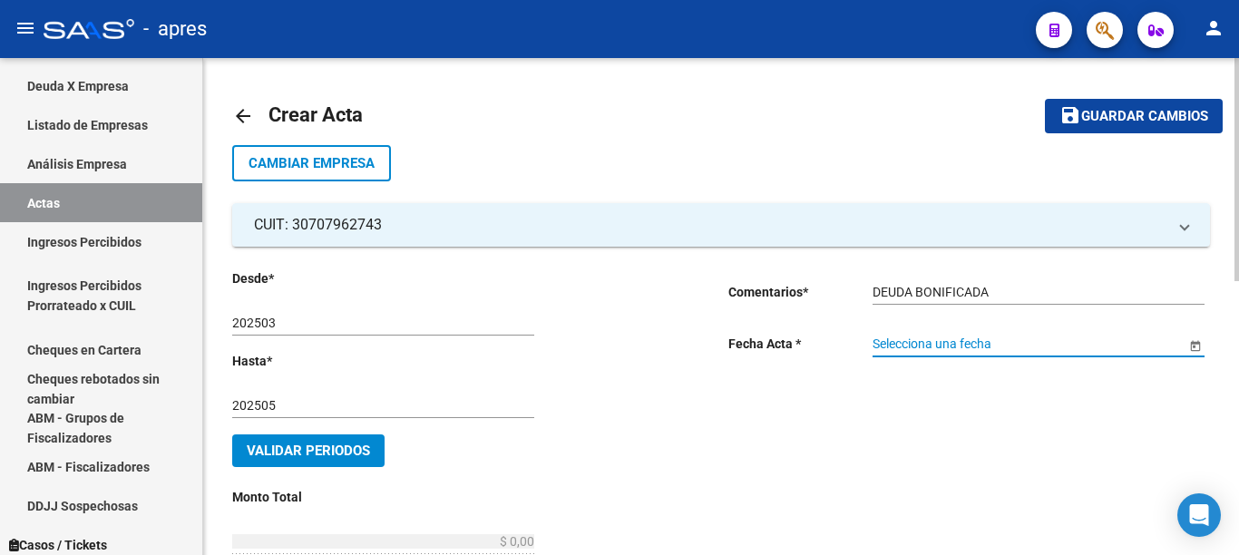
click at [1185, 347] on span "Open calendar" at bounding box center [1196, 345] width 44 height 44
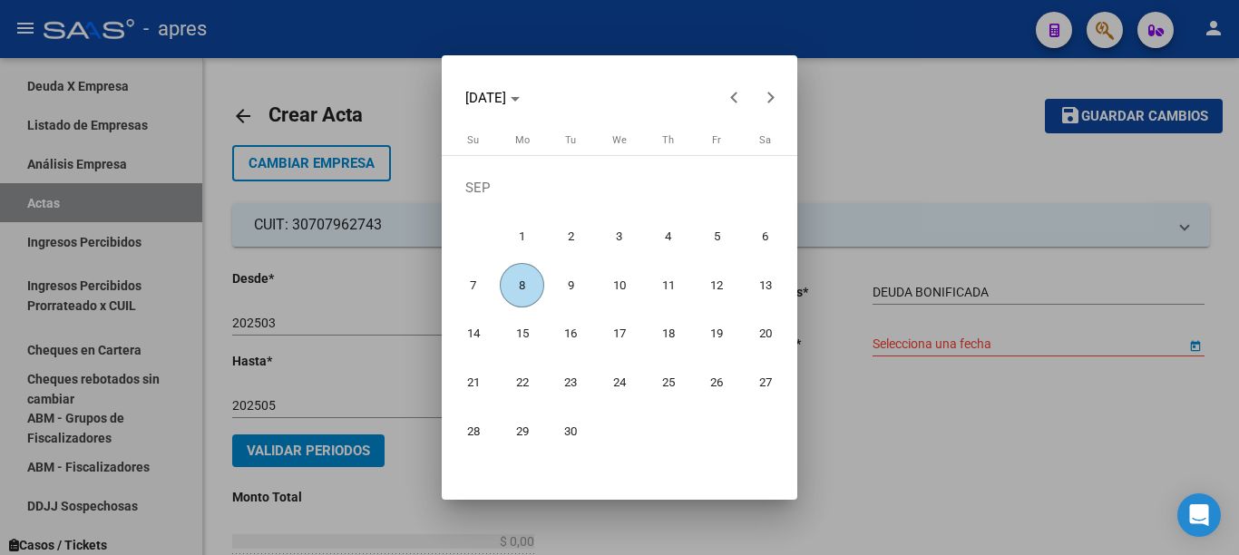
click at [522, 295] on span "8" at bounding box center [522, 285] width 44 height 44
type input "[DATE]"
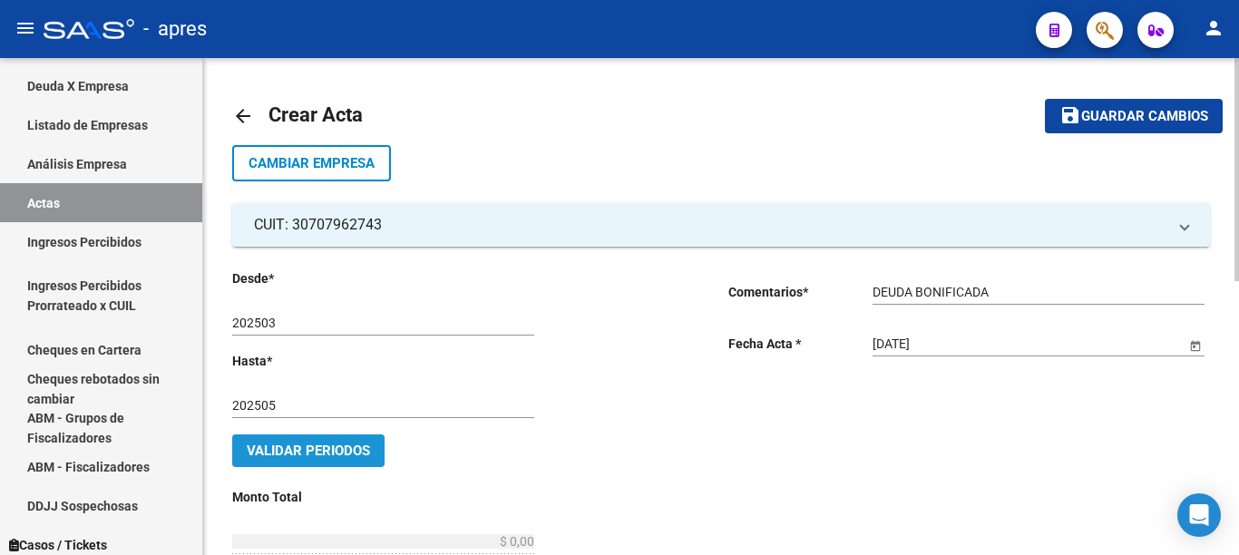
click at [340, 458] on span "Validar Periodos" at bounding box center [308, 451] width 123 height 16
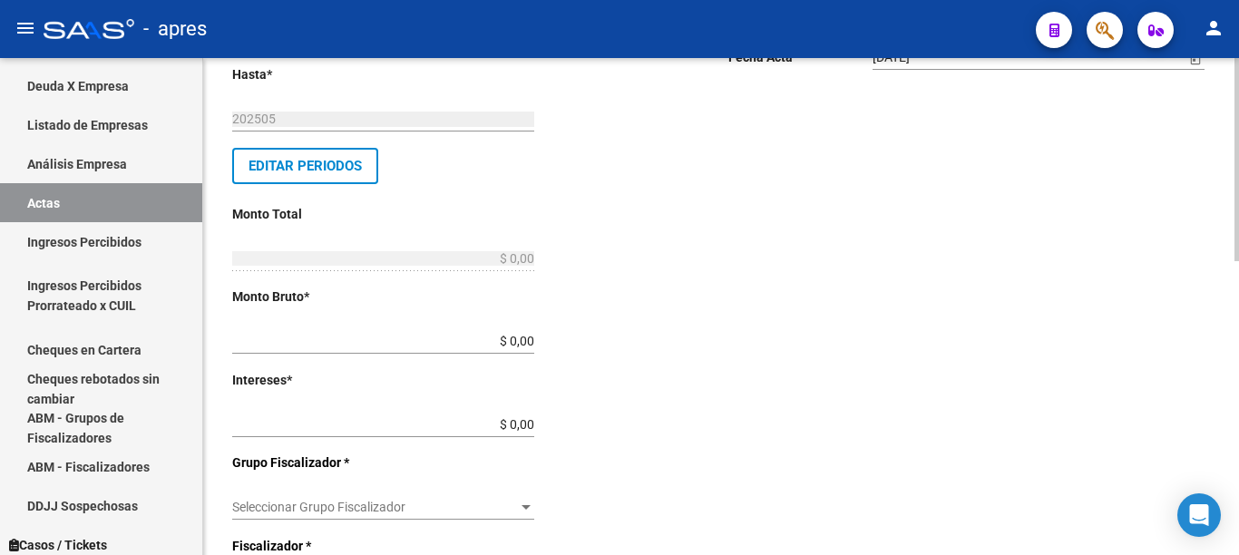
scroll to position [302, 0]
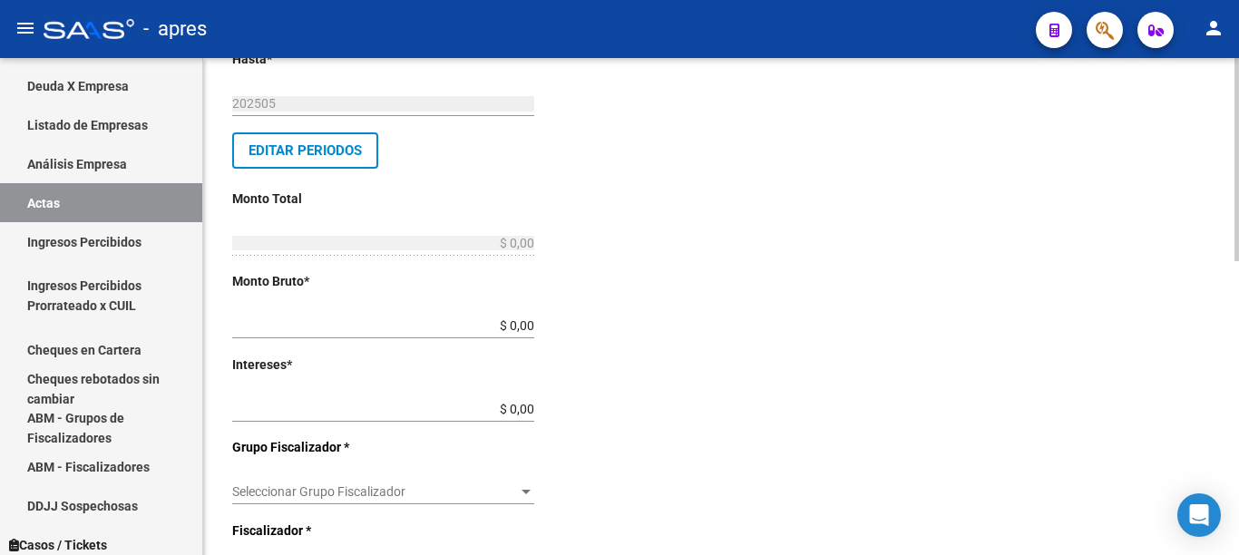
click at [1238, 261] on div at bounding box center [1237, 159] width 5 height 203
drag, startPoint x: 445, startPoint y: 324, endPoint x: 717, endPoint y: 326, distance: 272.2
click at [711, 326] on div "Desde * 202503 Ej: 202201 Hasta * 202505 Ej: 202208 Editar Periodos Monto Total…" at bounding box center [473, 448] width 482 height 964
type input "$ 0,09"
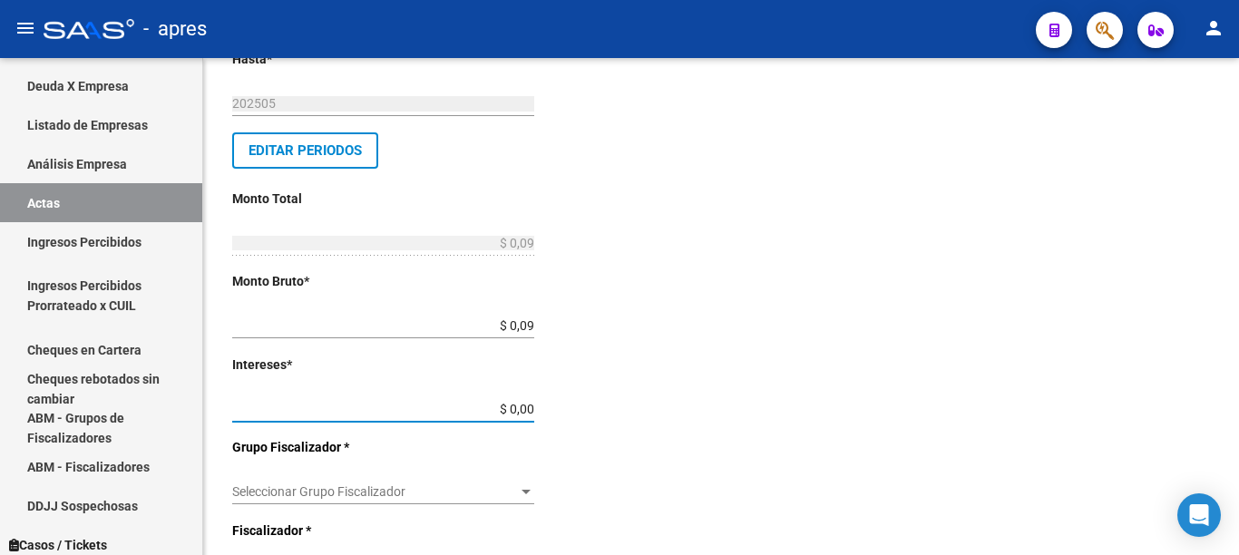
type input "$ 0,01"
type input "$ 0,10"
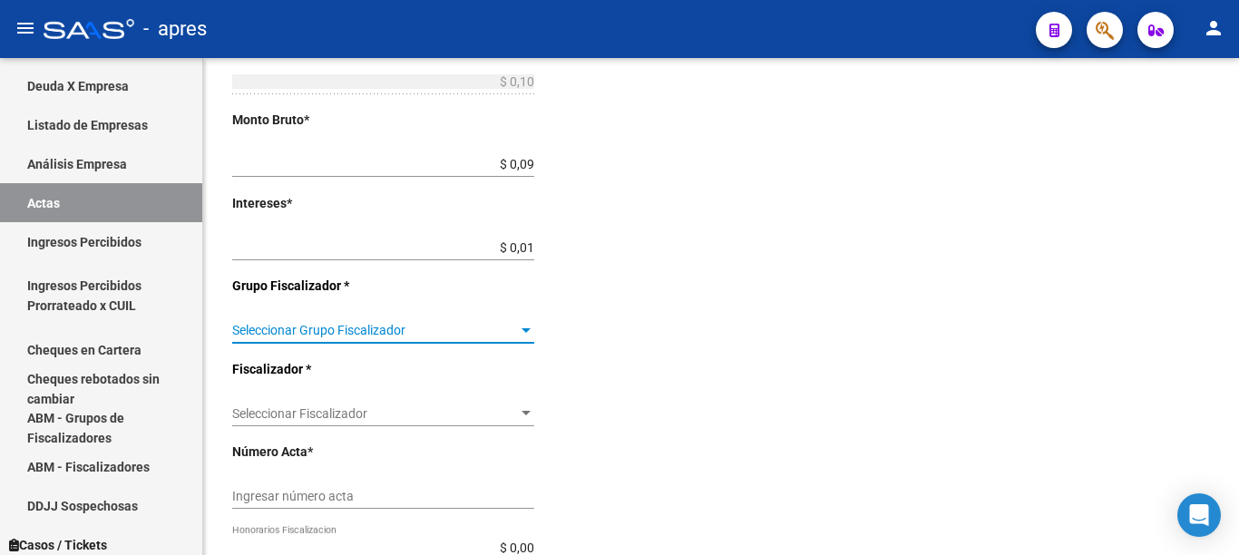
click at [1232, 414] on div "arrow_back Crear Acta save Guardar cambios Cambiar Empresa CUIT: 30707962743 Ra…" at bounding box center [723, 204] width 1041 height 1218
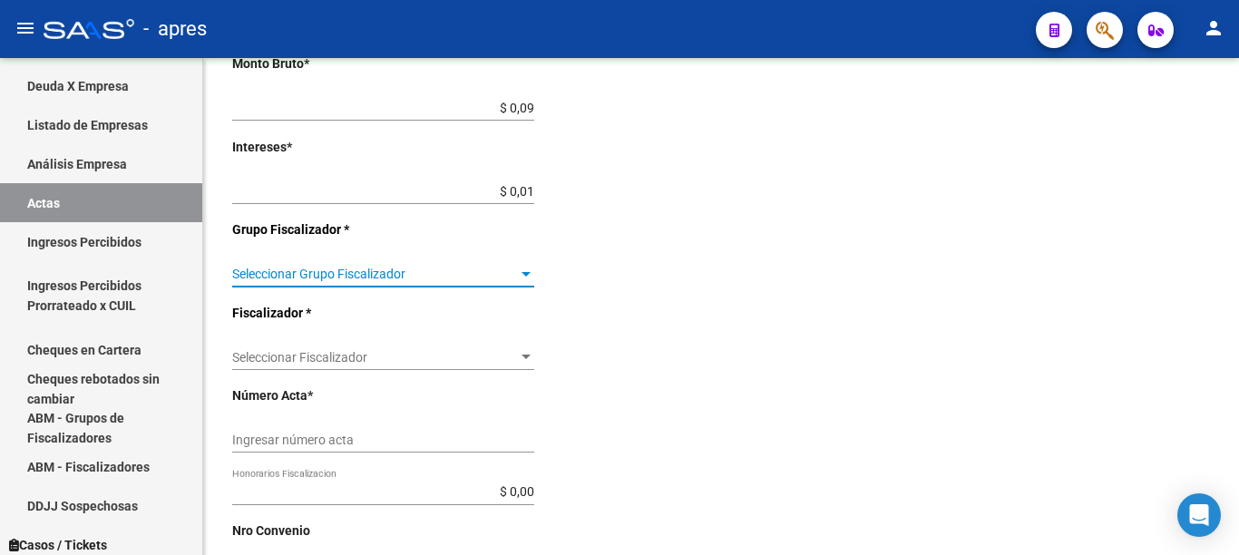
click at [405, 272] on span "Seleccionar Grupo Fiscalizador" at bounding box center [375, 274] width 286 height 15
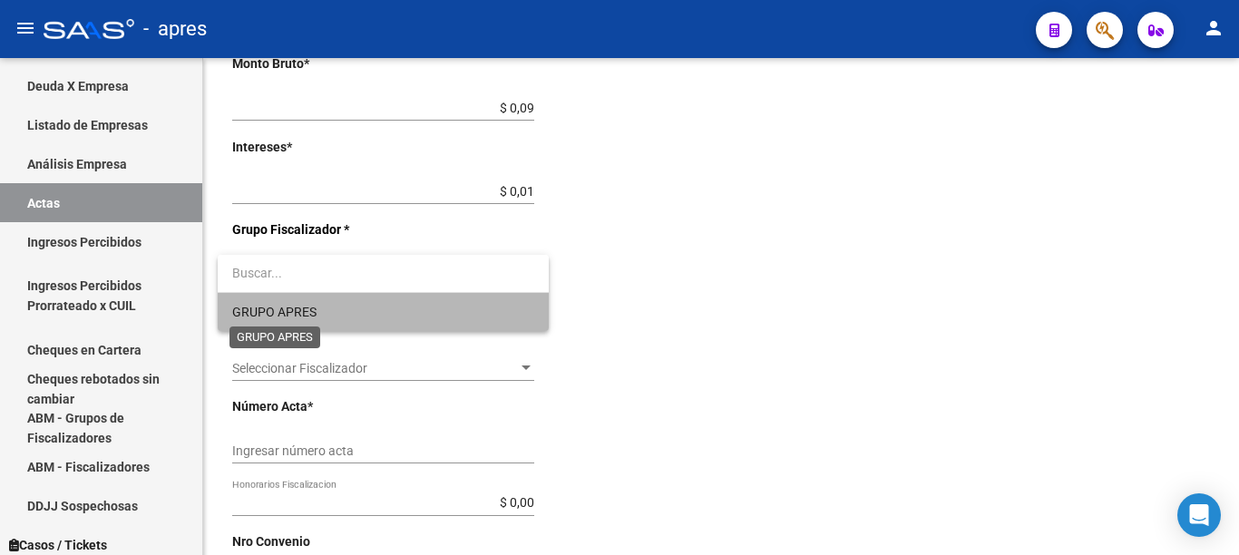
click at [314, 314] on span "GRUPO APRES" at bounding box center [274, 312] width 84 height 15
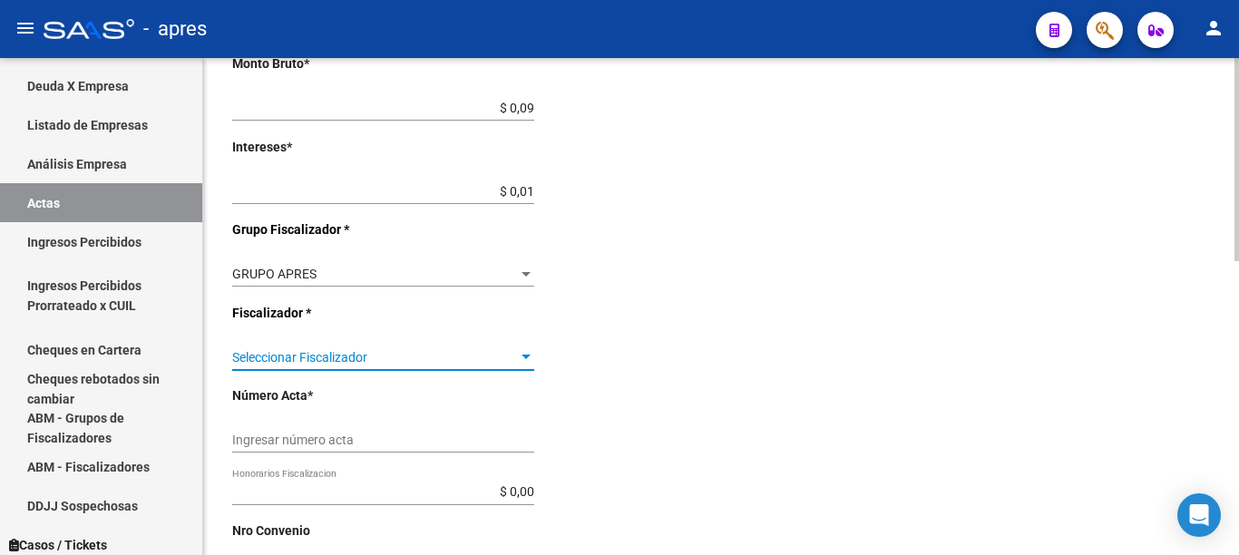
click at [520, 361] on div at bounding box center [526, 357] width 16 height 15
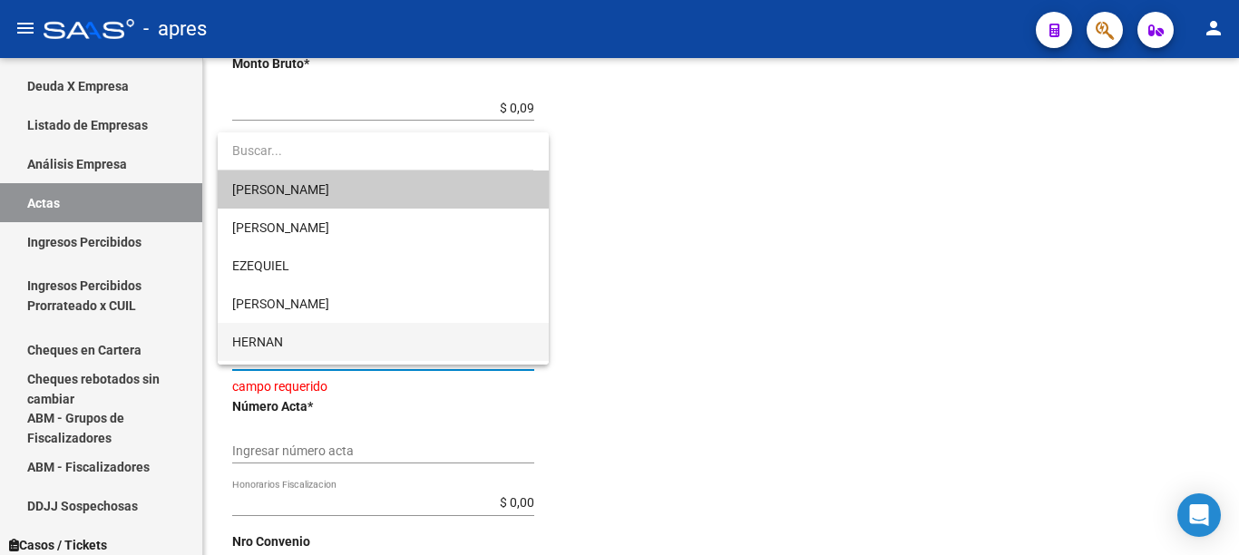
click at [301, 340] on span "HERNAN" at bounding box center [383, 342] width 302 height 38
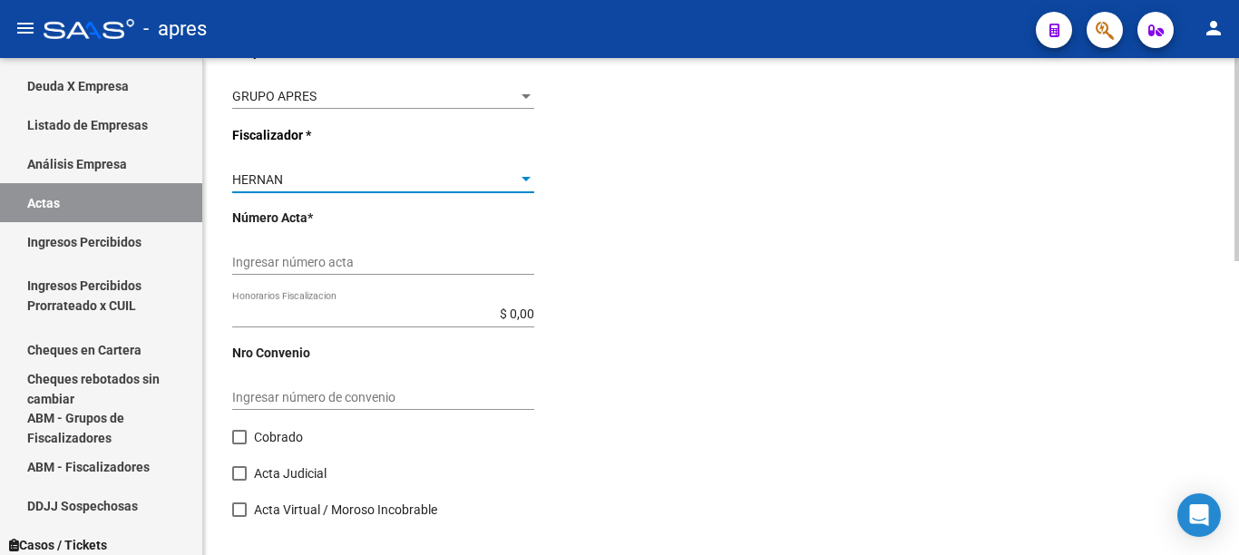
click at [1238, 261] on div at bounding box center [1237, 159] width 5 height 203
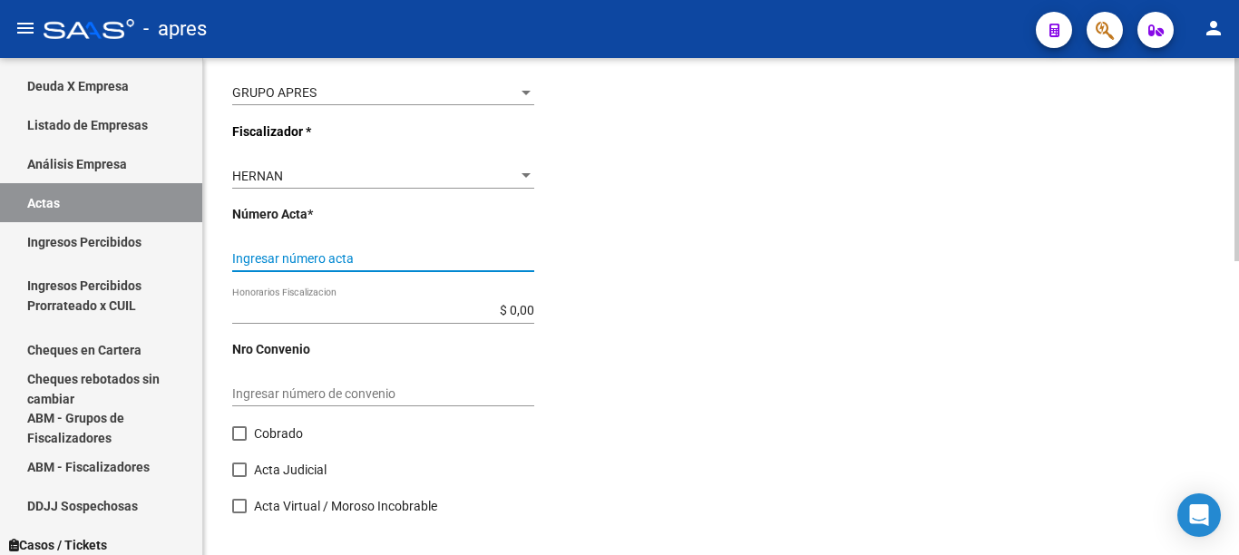
click at [348, 245] on div "Ingresar número acta" at bounding box center [383, 253] width 302 height 36
type input "777"
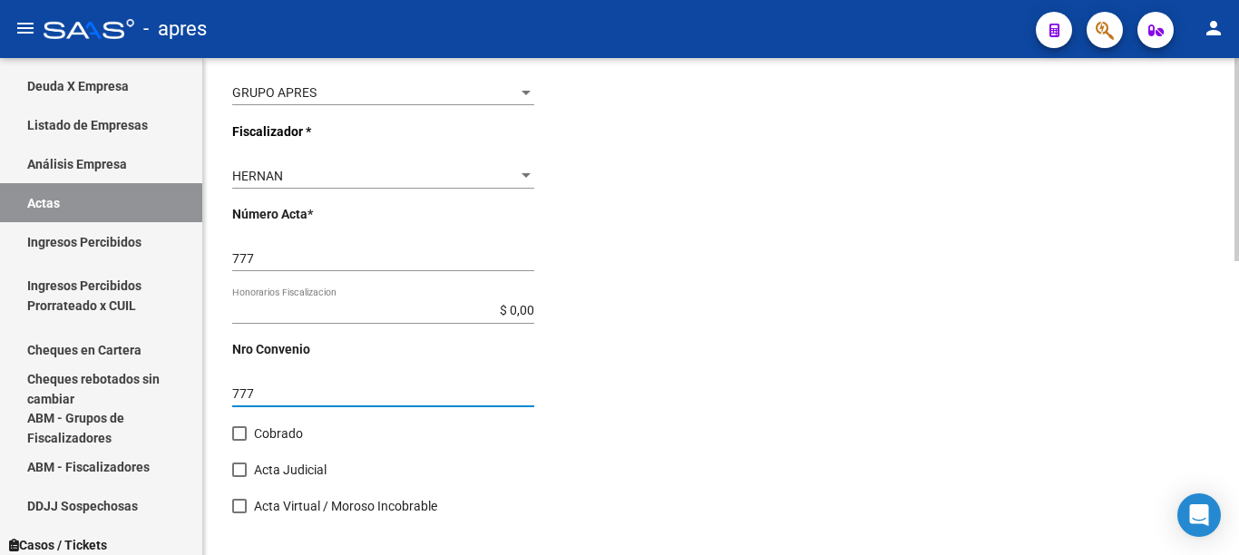
type input "777"
click at [239, 438] on span at bounding box center [239, 433] width 15 height 15
click at [239, 441] on input "Cobrado" at bounding box center [239, 441] width 1 height 1
checkbox input "true"
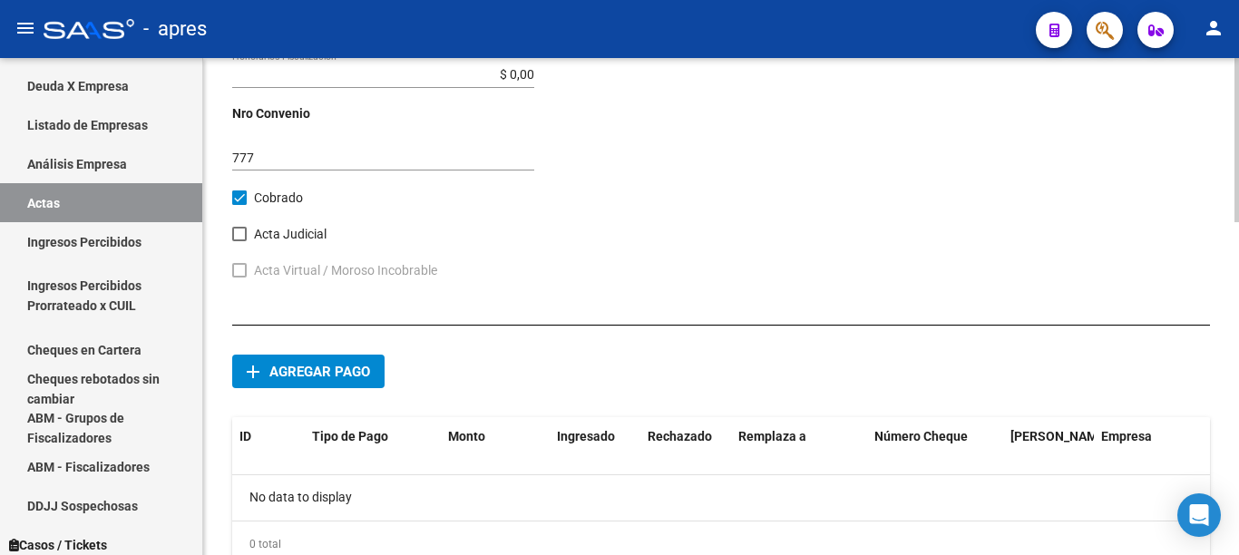
scroll to position [1007, 0]
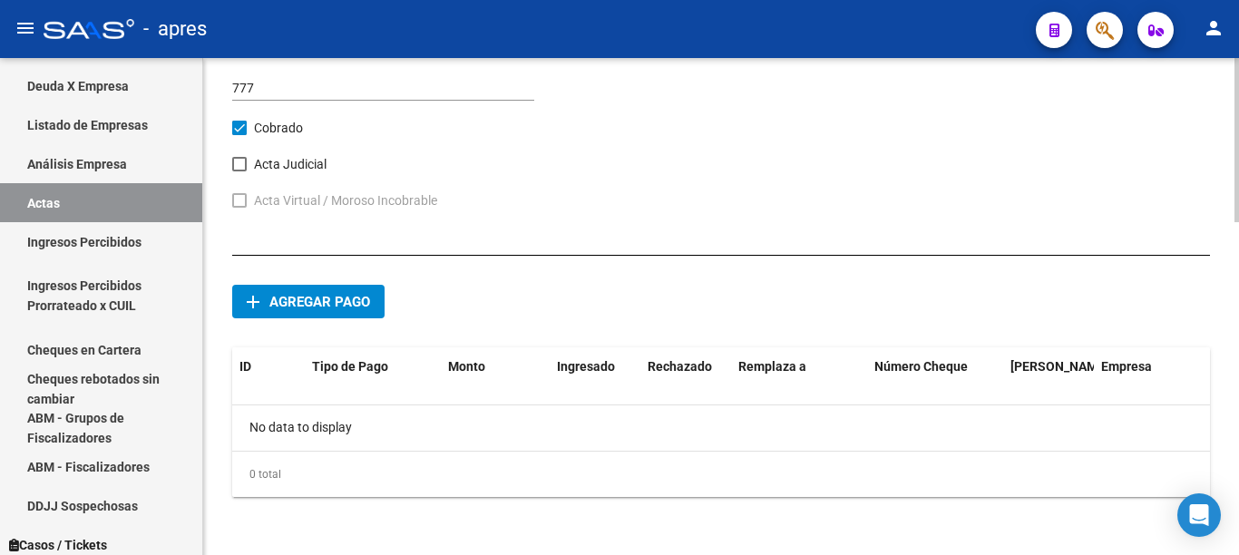
click at [285, 296] on span "Agregar pago" at bounding box center [319, 302] width 101 height 16
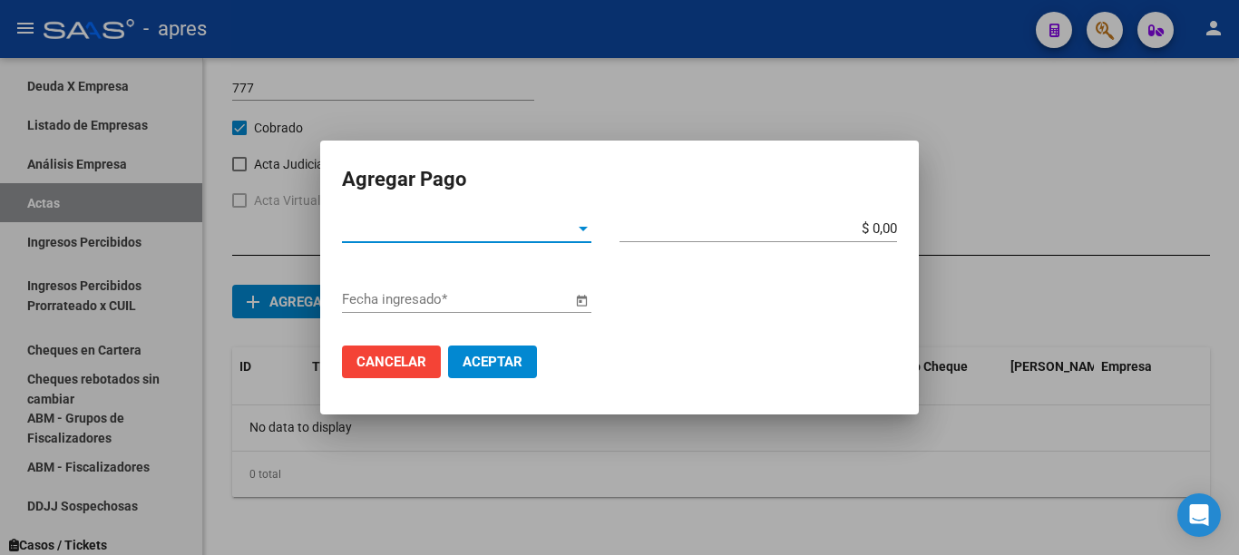
click at [581, 235] on div at bounding box center [583, 228] width 16 height 15
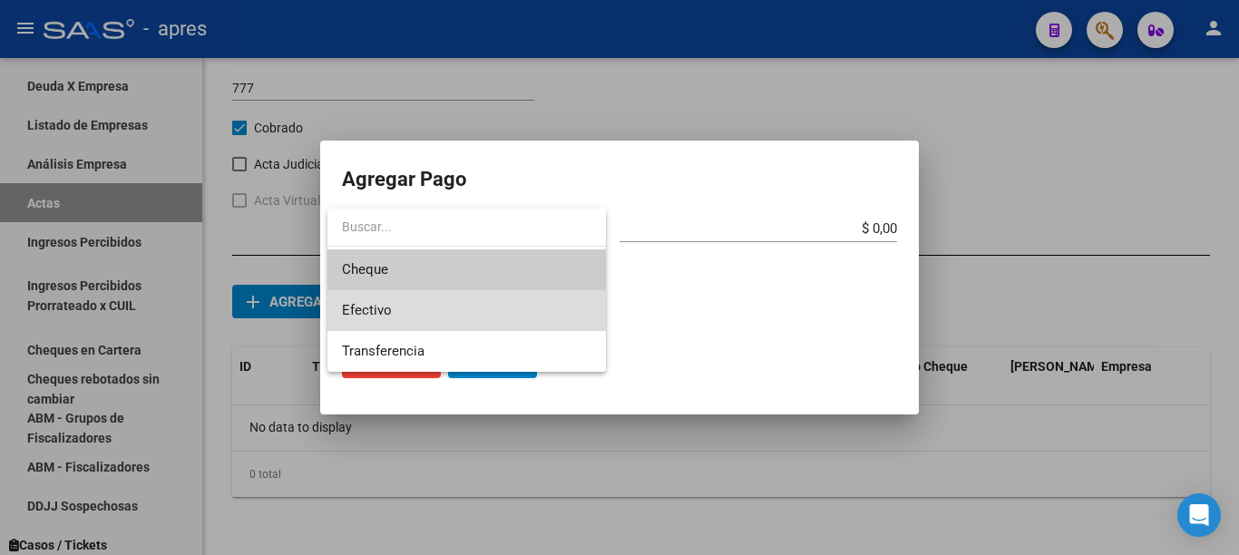
click at [395, 310] on span "Efectivo" at bounding box center [466, 310] width 249 height 41
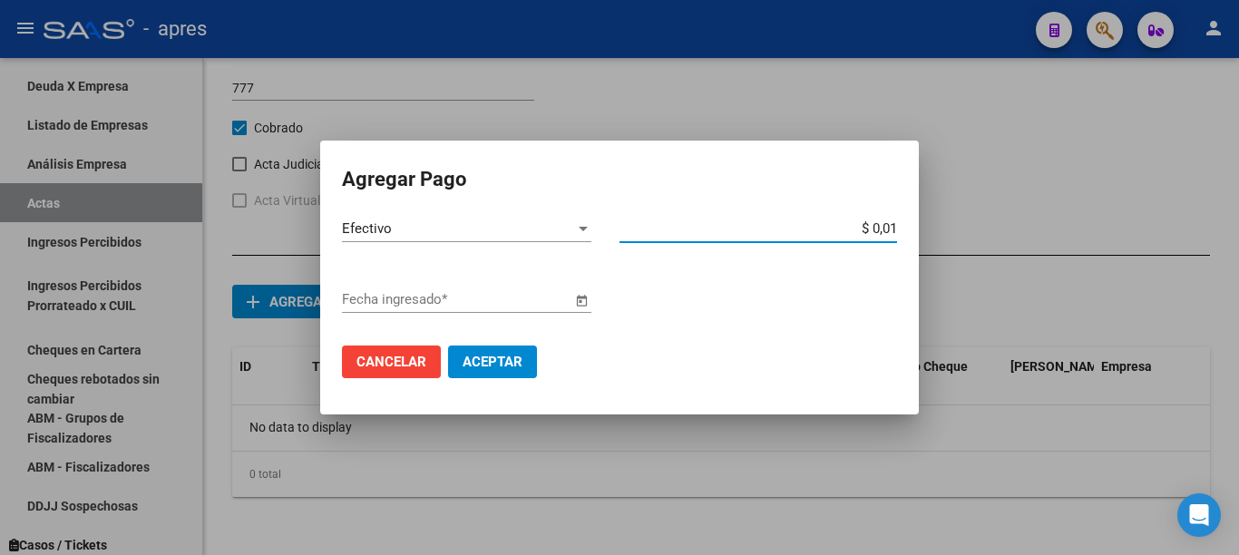
type input "$ 0,10"
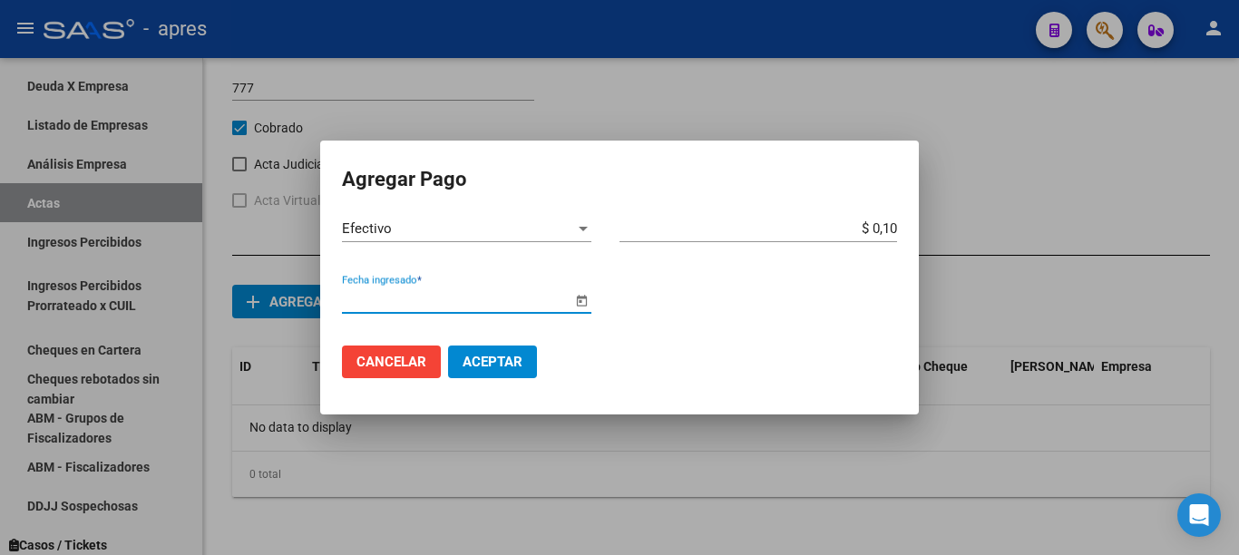
click at [583, 302] on span "Open calendar" at bounding box center [582, 300] width 44 height 44
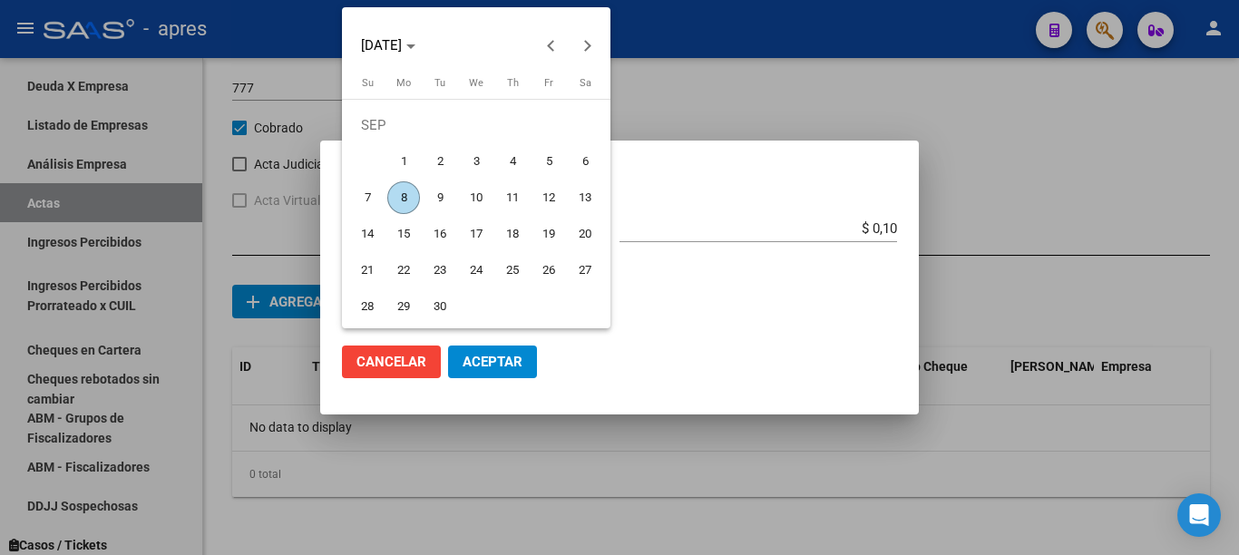
click at [405, 195] on span "8" at bounding box center [403, 197] width 33 height 33
type input "[DATE]"
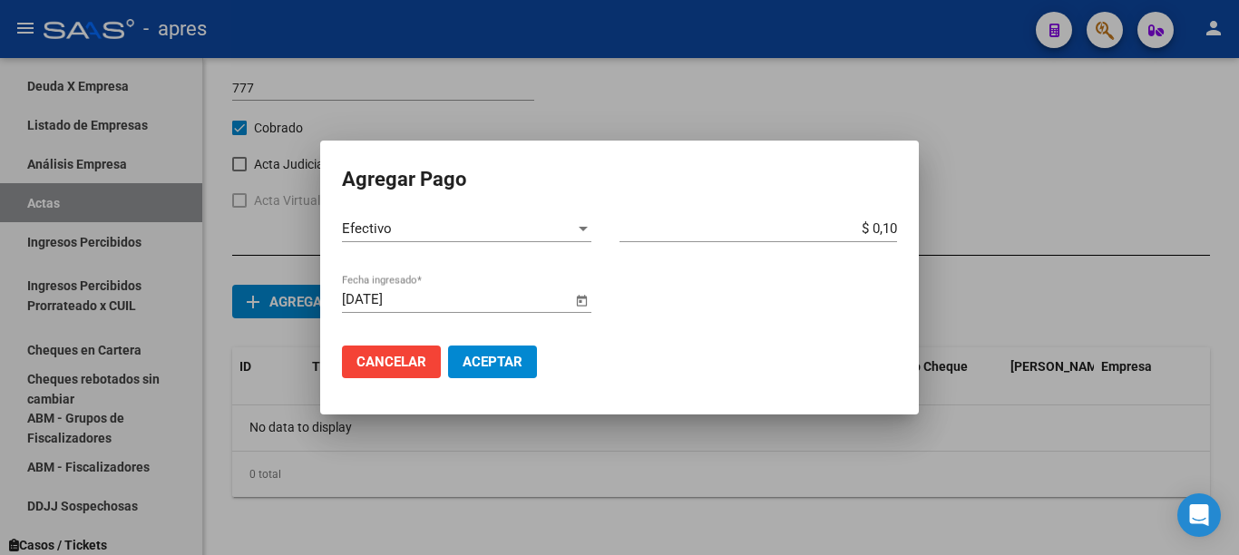
click at [501, 355] on span "Aceptar" at bounding box center [493, 362] width 60 height 16
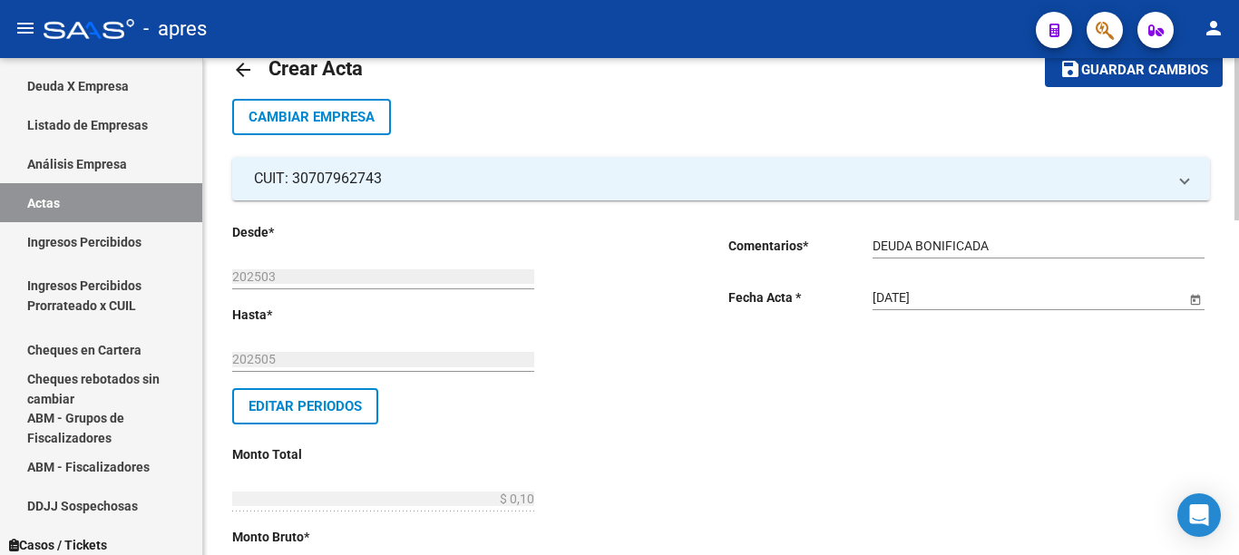
scroll to position [0, 0]
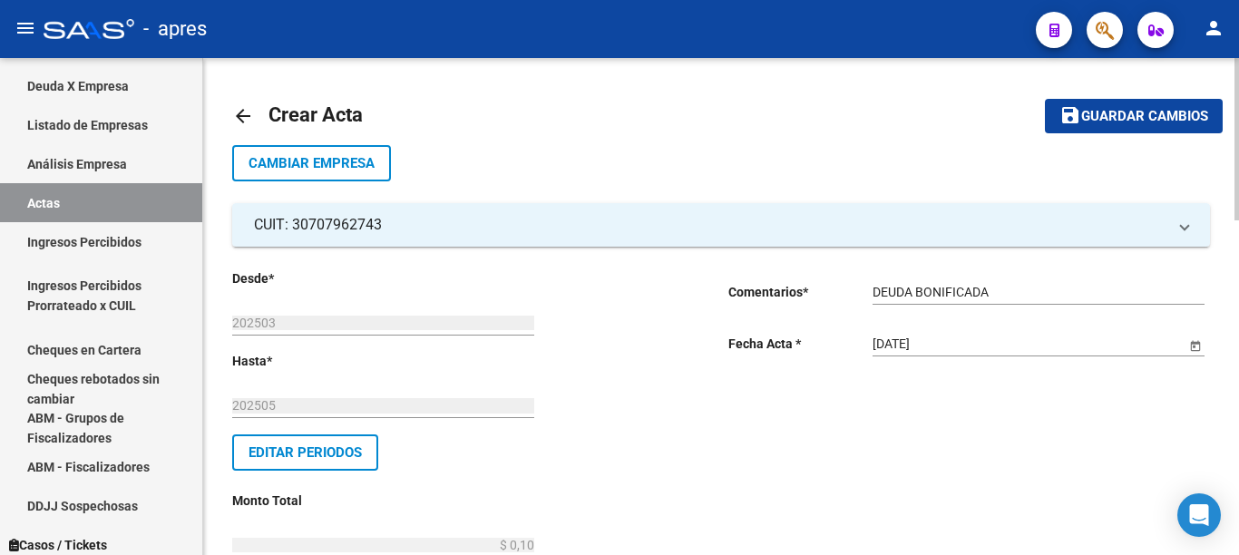
click at [1238, 53] on div "menu - apres person Firma Express Inicio Instructivos Contacto OS Reportes Ingr…" at bounding box center [619, 277] width 1239 height 555
click at [1118, 117] on span "Guardar cambios" at bounding box center [1144, 117] width 127 height 16
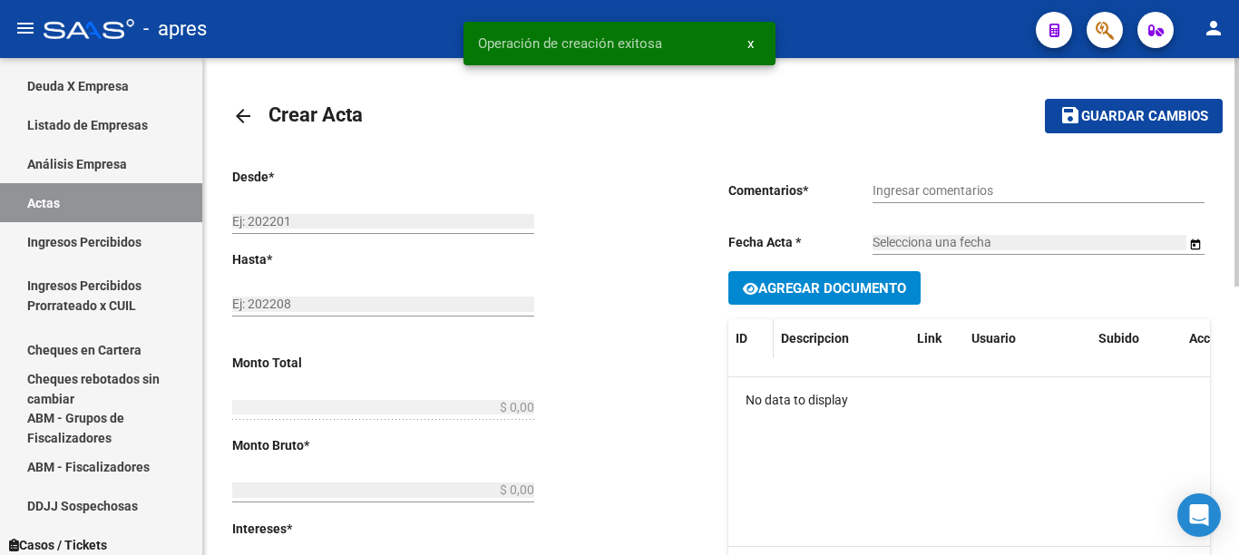
type input "202503"
type input "202505"
type input "$ 0,10"
type input "$ 0,09"
type input "$ 0,01"
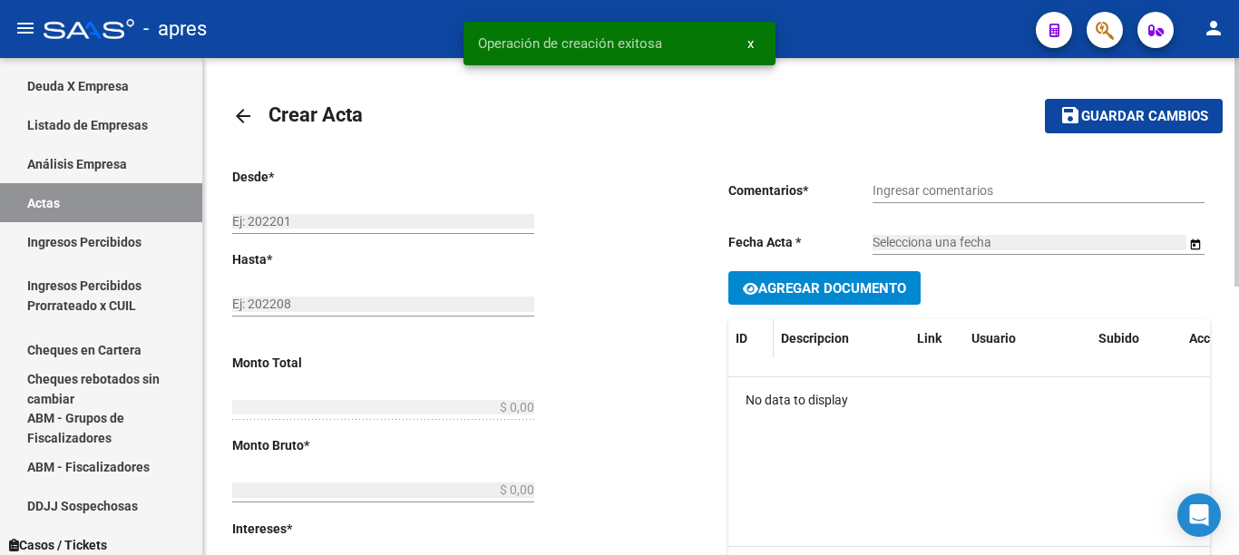
type input "777"
checkbox input "true"
type input "DEUDA BONIFICADA"
type input "[DATE]"
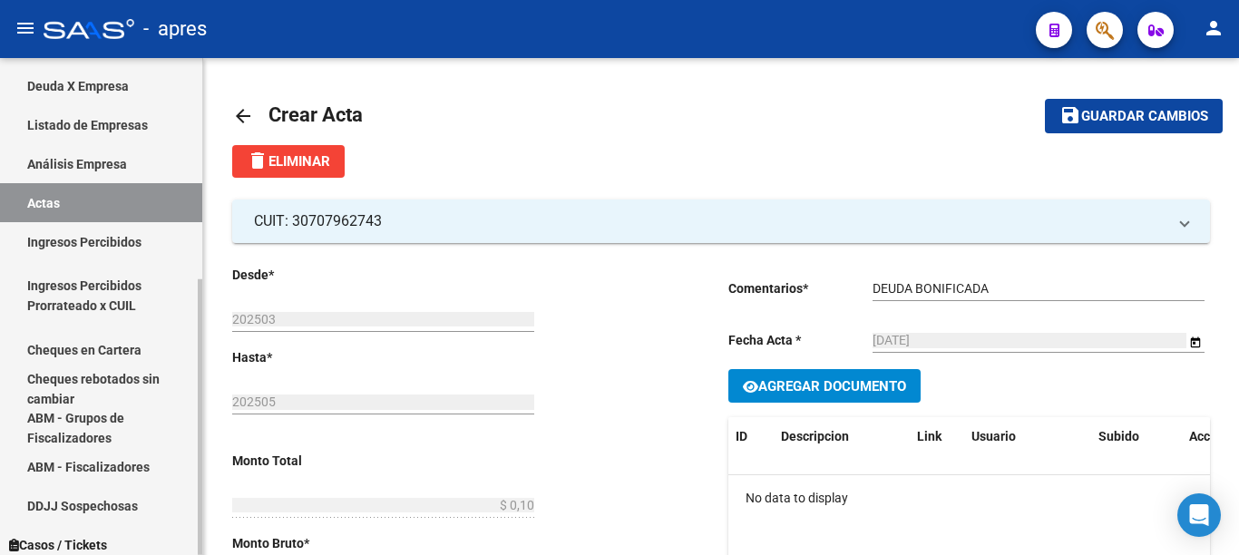
click at [24, 205] on link "Actas" at bounding box center [101, 202] width 202 height 39
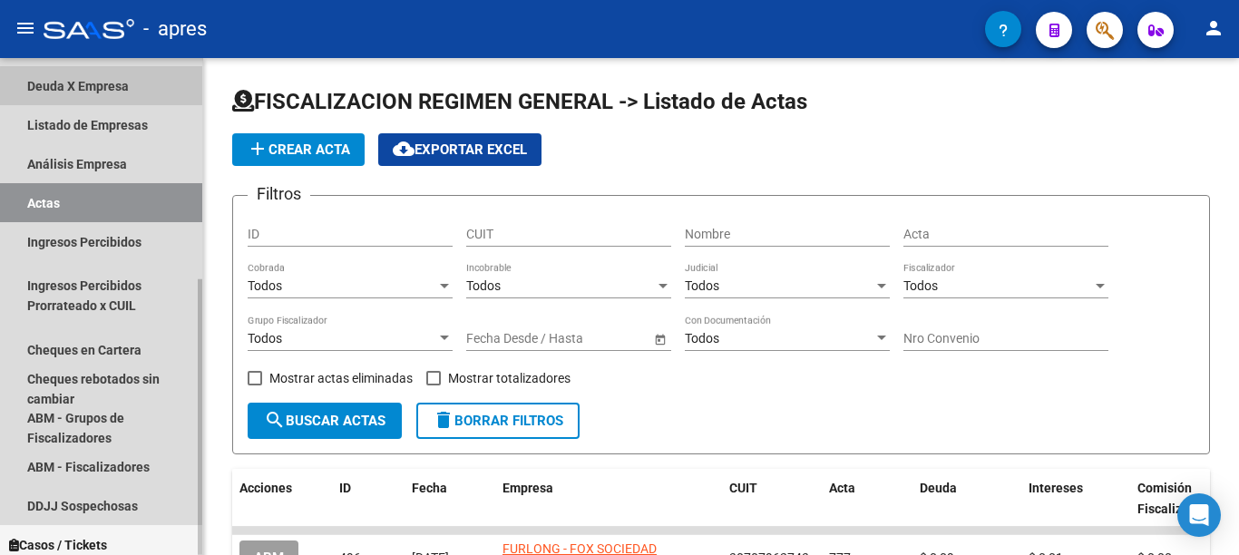
click at [83, 73] on link "Deuda X Empresa" at bounding box center [101, 85] width 202 height 39
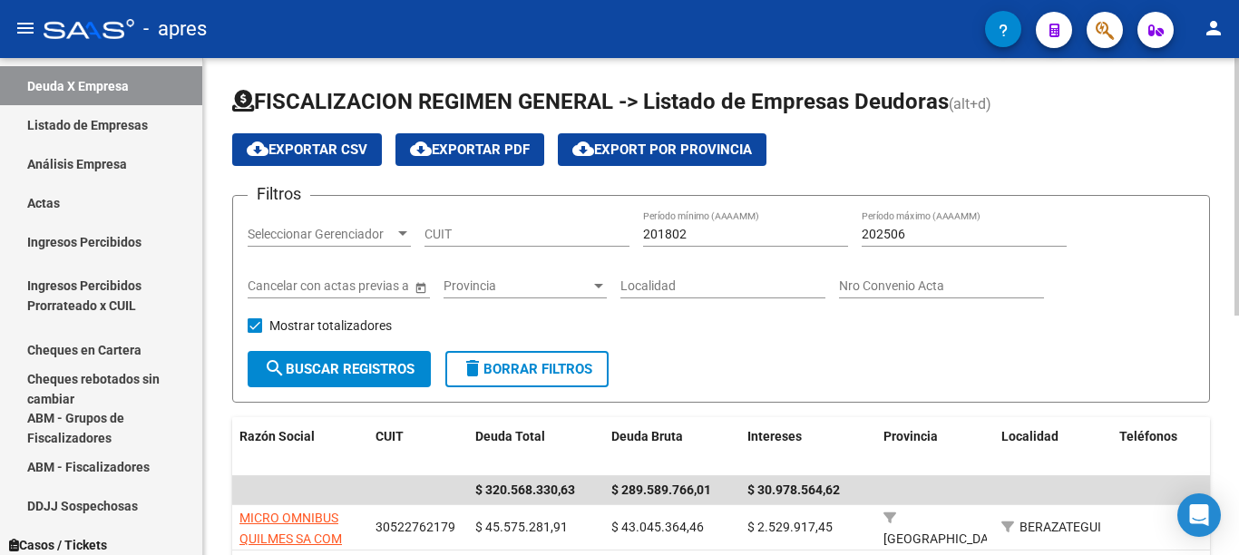
click at [536, 229] on input "CUIT" at bounding box center [527, 234] width 205 height 15
drag, startPoint x: 528, startPoint y: 230, endPoint x: 342, endPoint y: 241, distance: 186.3
click at [342, 241] on div "Filtros Seleccionar Gerenciador Seleccionar Gerenciador 30-70721568-9 CUIT 2018…" at bounding box center [721, 280] width 947 height 141
paste input "910712-3"
type input "30-70910712-3"
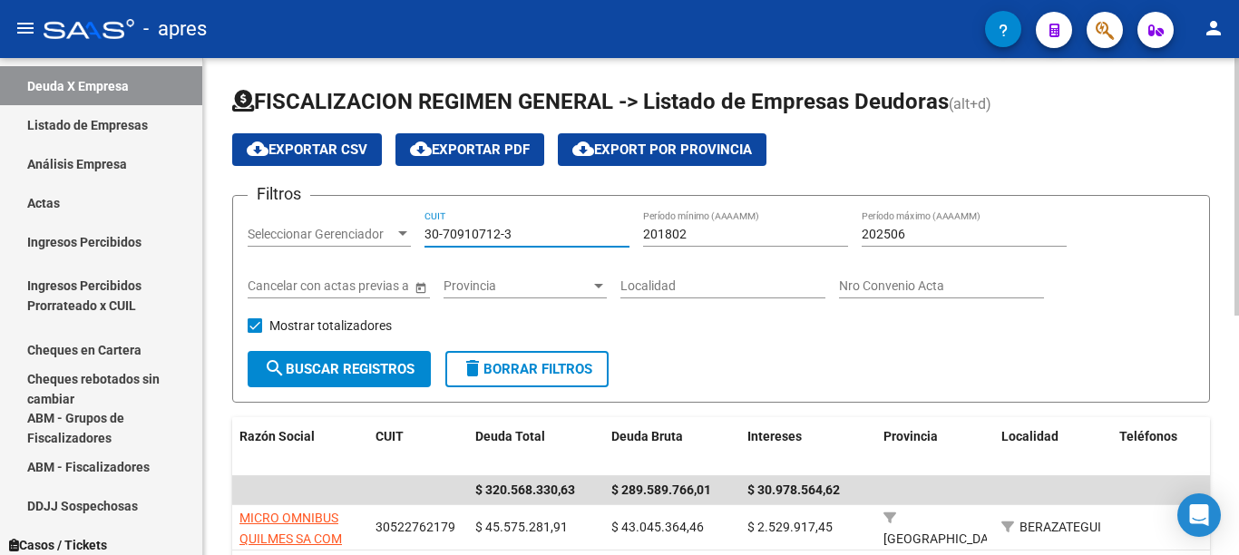
click at [366, 373] on span "search Buscar Registros" at bounding box center [339, 369] width 151 height 16
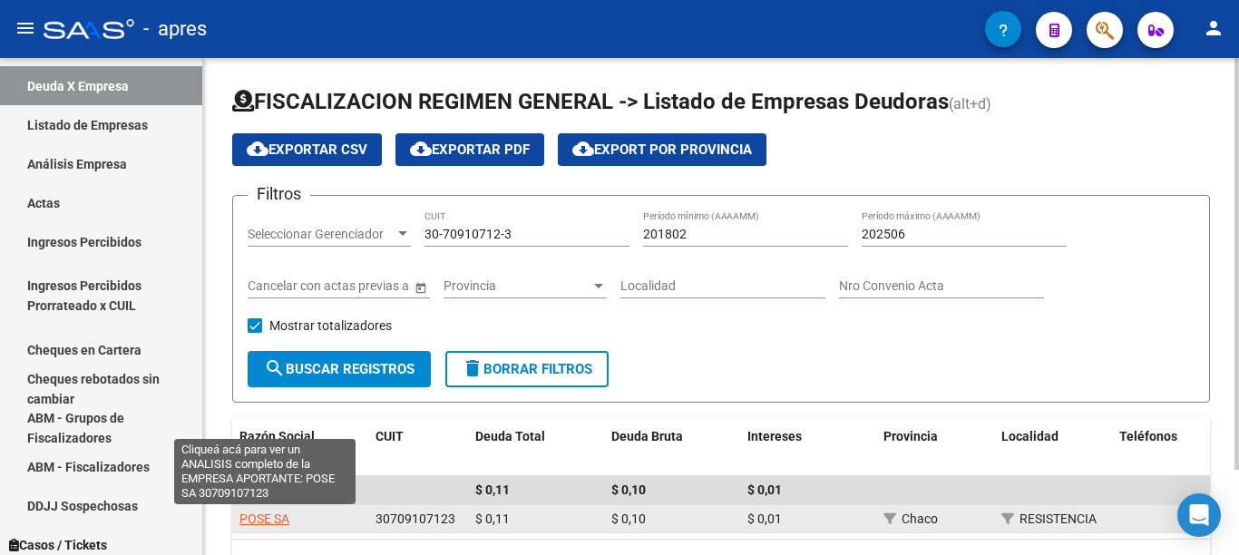
click at [268, 519] on span "POSE SA" at bounding box center [264, 519] width 50 height 15
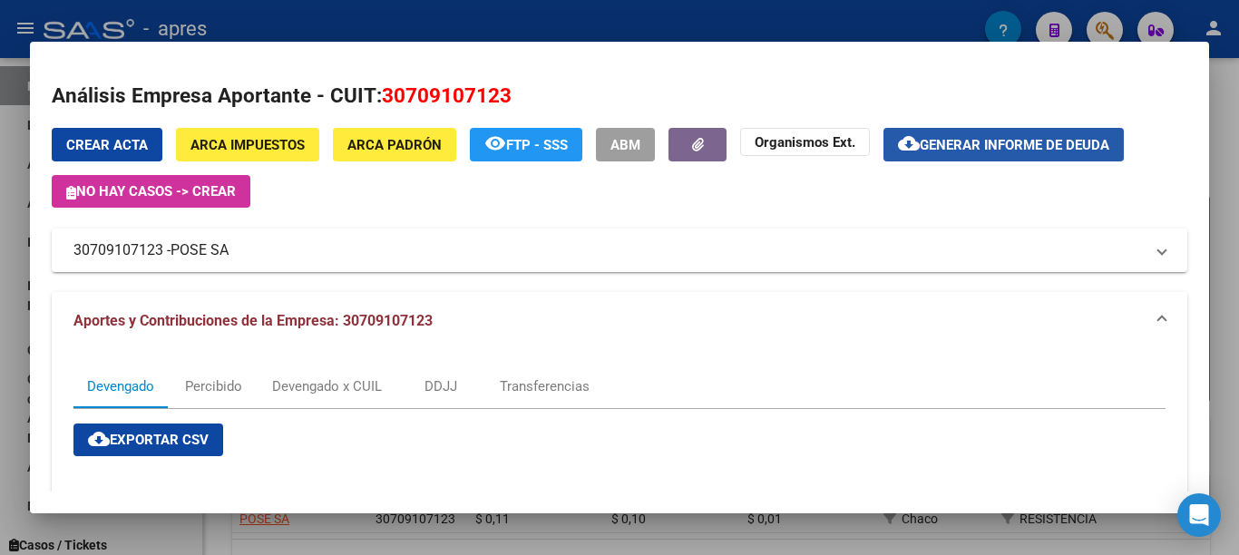
click at [1057, 142] on span "Generar informe de deuda" at bounding box center [1015, 145] width 190 height 16
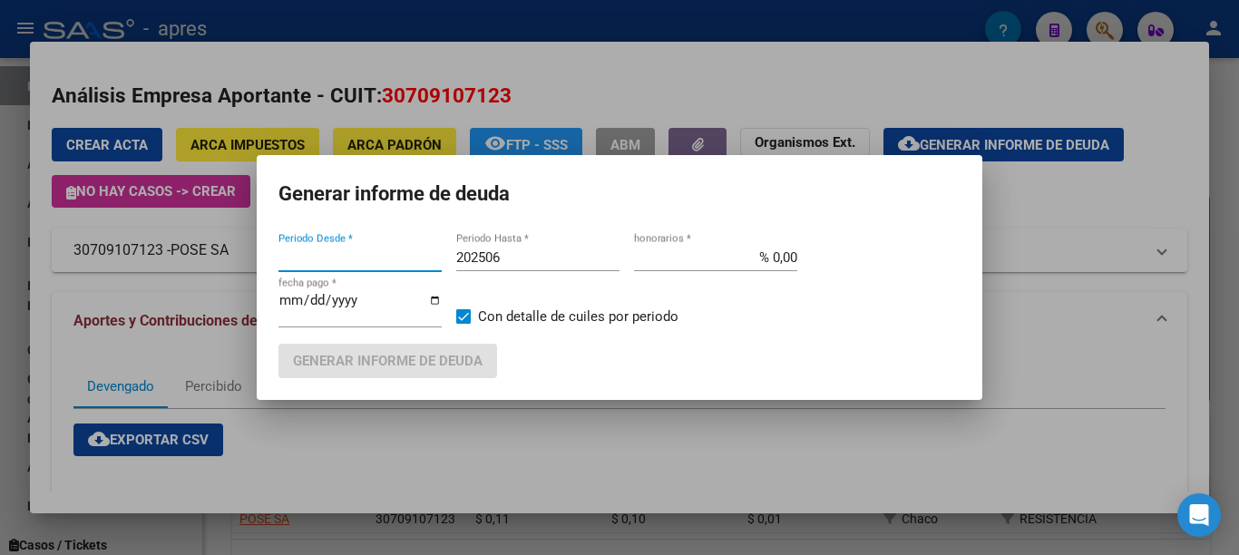
type input "201802"
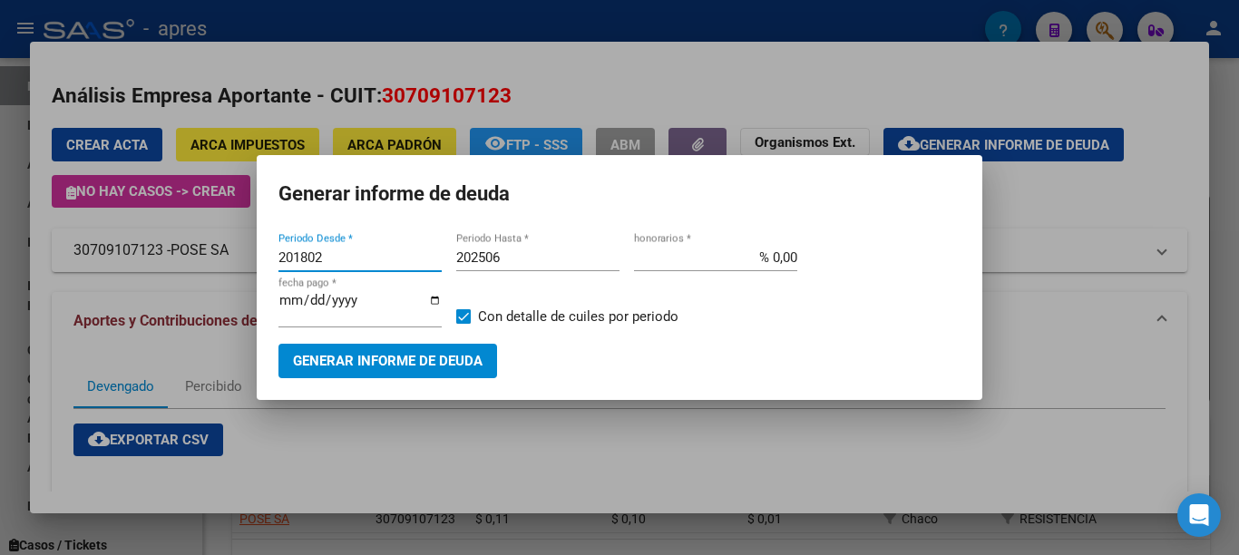
click at [429, 363] on span "Generar informe de deuda" at bounding box center [388, 362] width 190 height 16
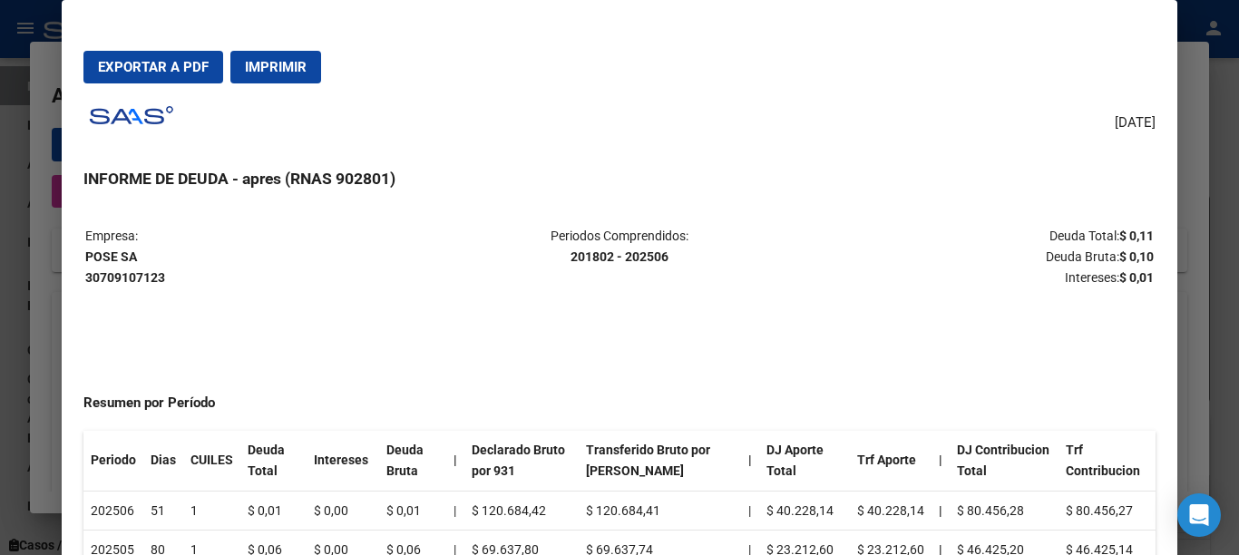
click at [265, 73] on span "Imprimir" at bounding box center [276, 67] width 62 height 16
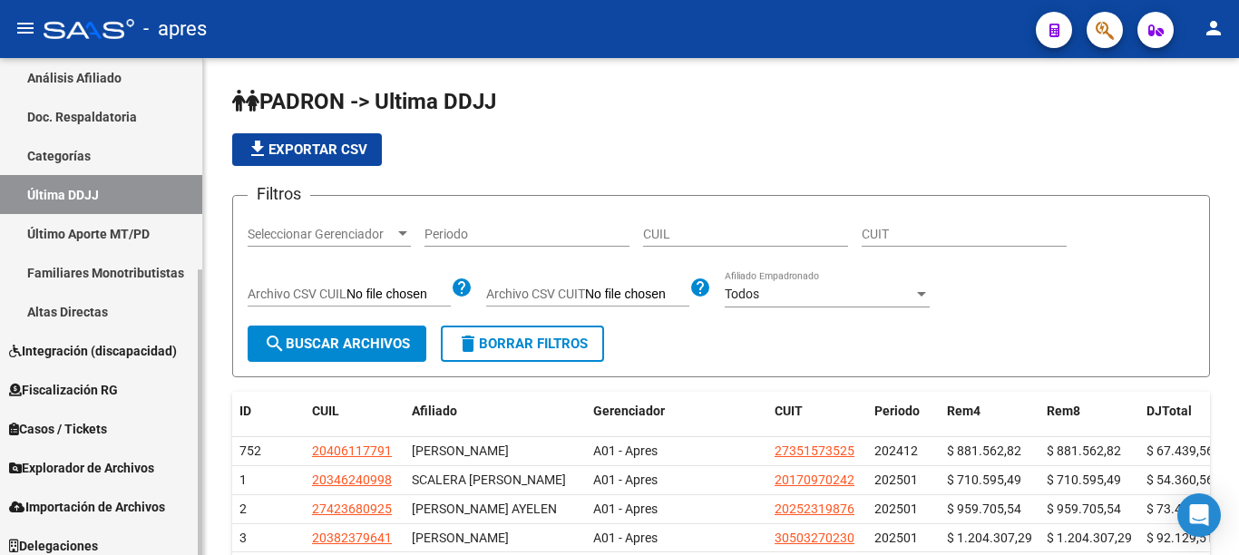
scroll to position [368, 0]
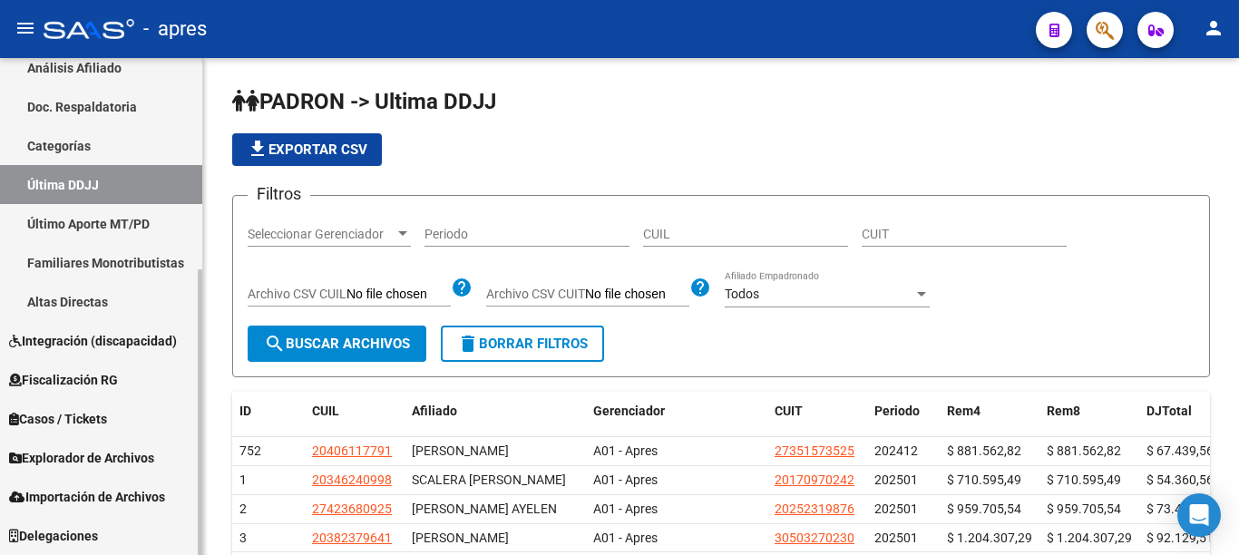
click at [196, 554] on html "menu - apres person Firma Express Inicio Instructivos Contacto OS Reportes Ingr…" at bounding box center [619, 277] width 1239 height 555
click at [68, 377] on span "Fiscalización RG" at bounding box center [63, 380] width 109 height 20
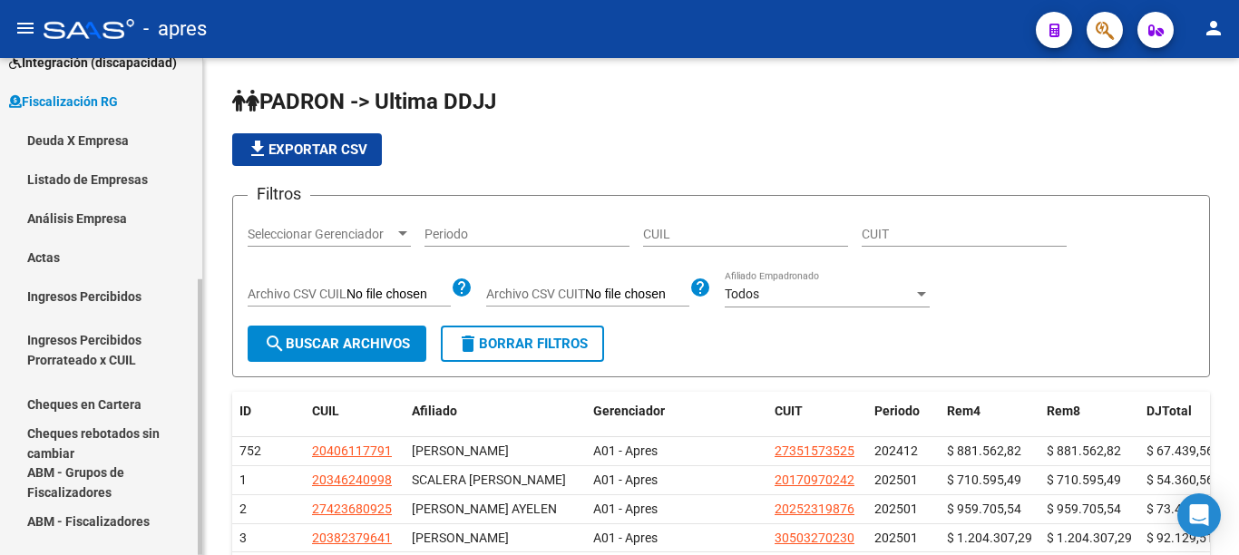
scroll to position [214, 0]
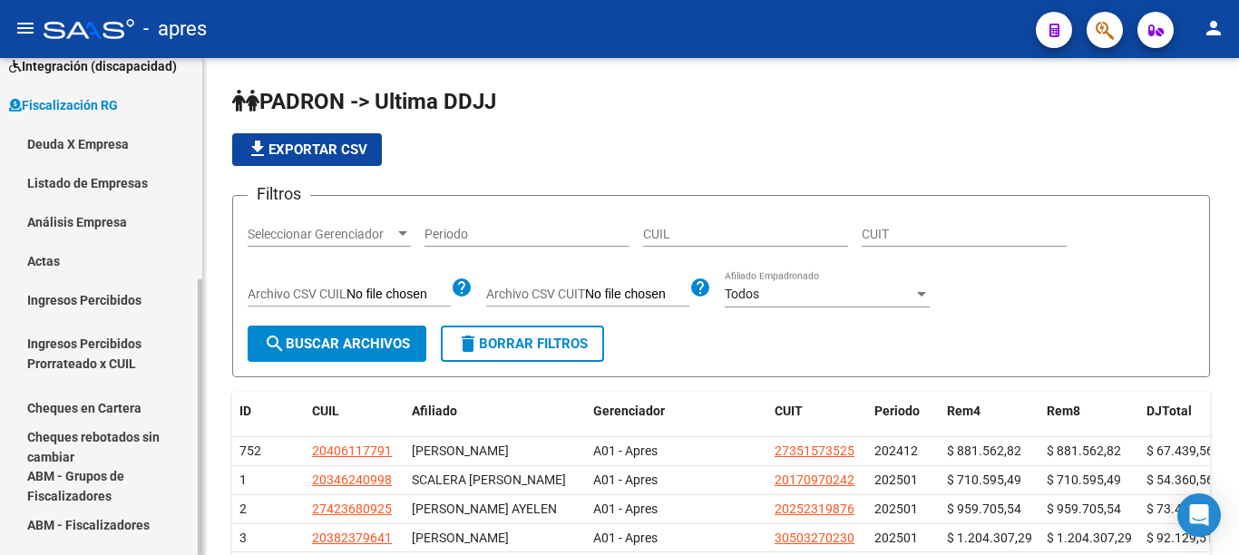
click at [205, 245] on mat-sidenav-container "Firma Express Inicio Instructivos Contacto OS Reportes Ingresos Percibidos Anál…" at bounding box center [619, 306] width 1239 height 497
click at [88, 140] on link "Deuda X Empresa" at bounding box center [101, 143] width 202 height 39
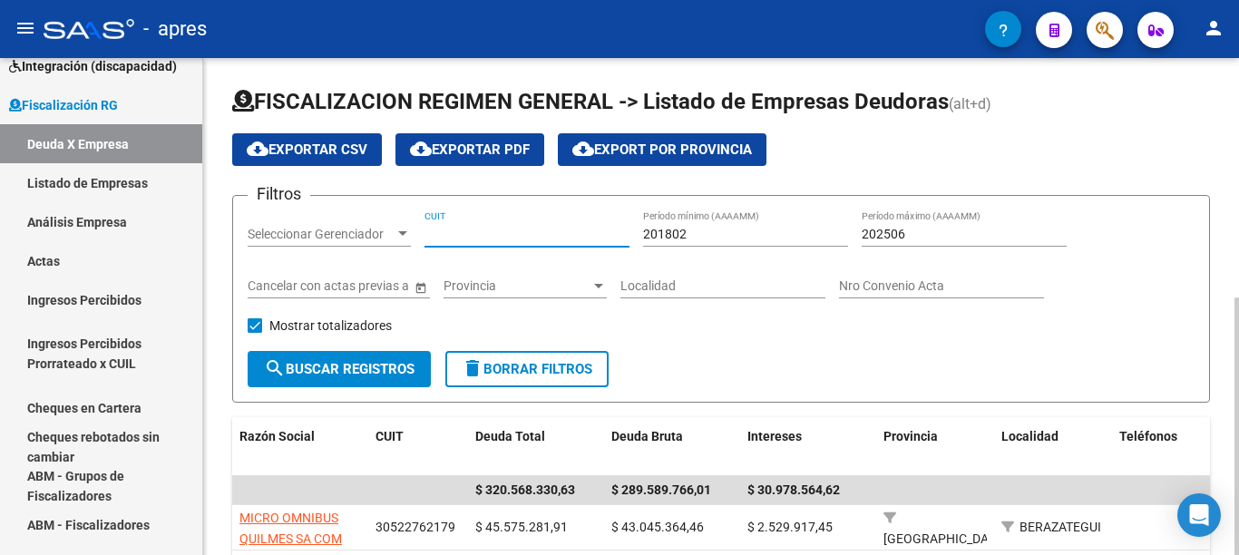
click at [462, 228] on input "CUIT" at bounding box center [527, 234] width 205 height 15
paste input "30-58603251-4"
type input "30-58603251-4"
click at [357, 368] on span "search Buscar Registros" at bounding box center [339, 369] width 151 height 16
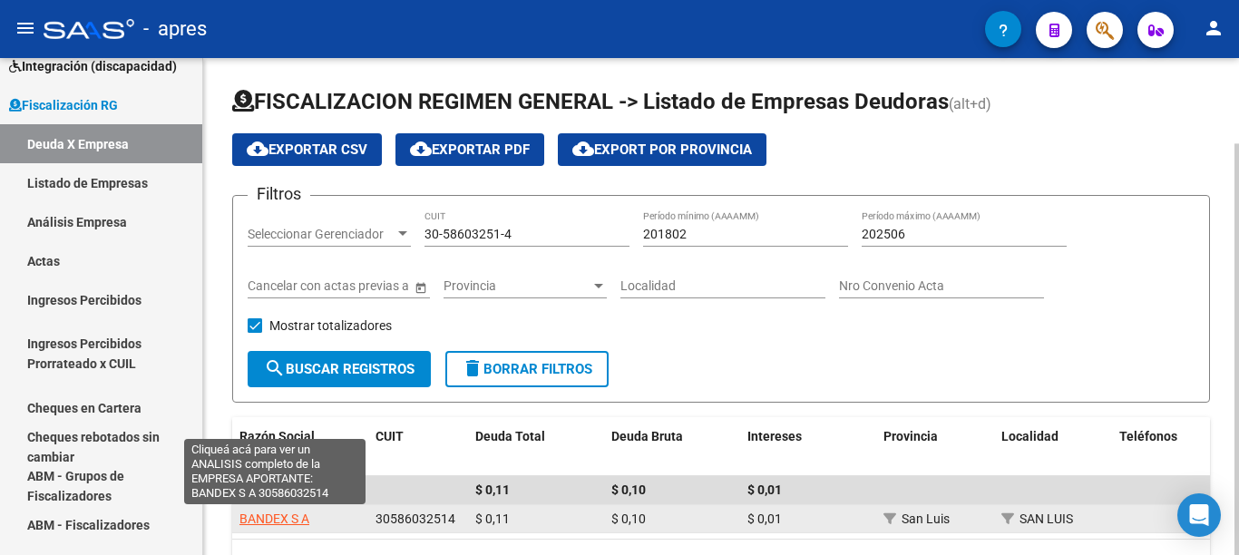
click at [291, 520] on span "BANDEX S A" at bounding box center [274, 519] width 70 height 15
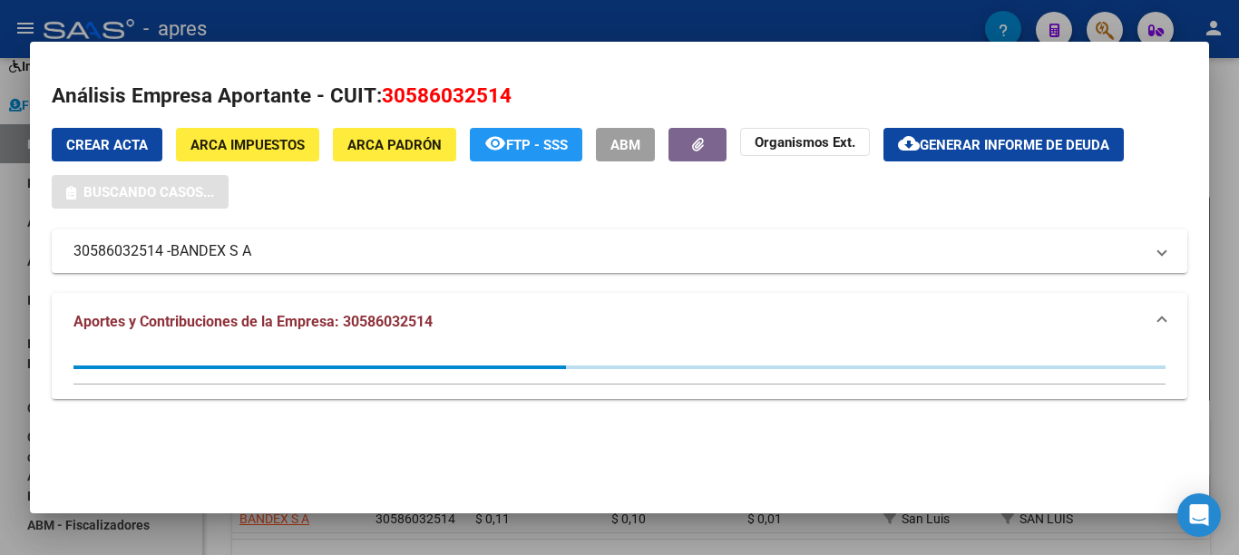
click at [1028, 147] on span "Generar informe de deuda" at bounding box center [1015, 145] width 190 height 16
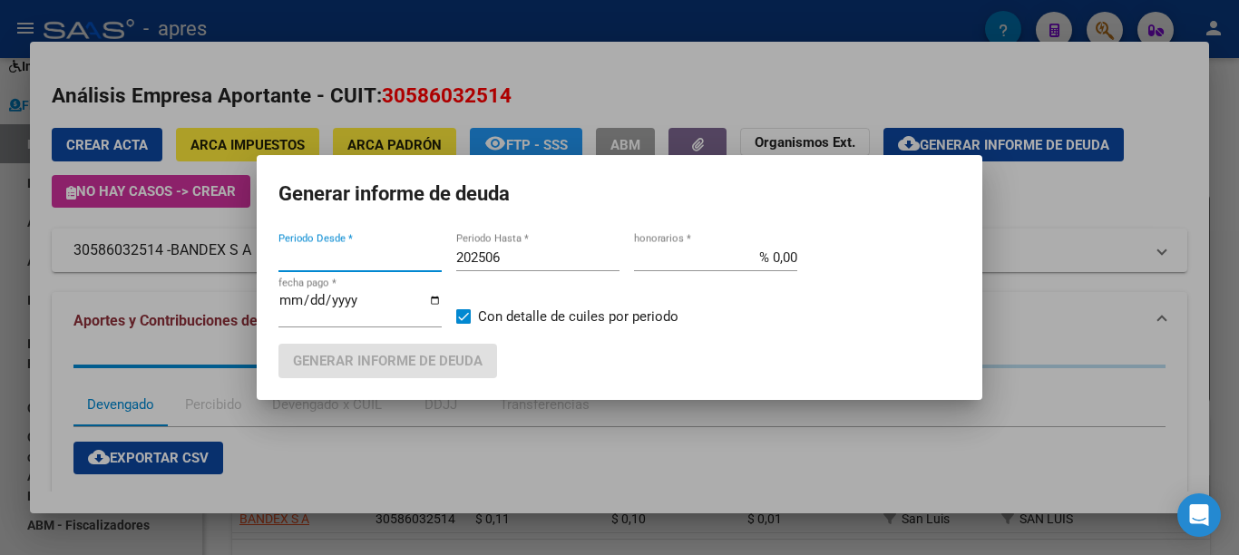
type input "201802"
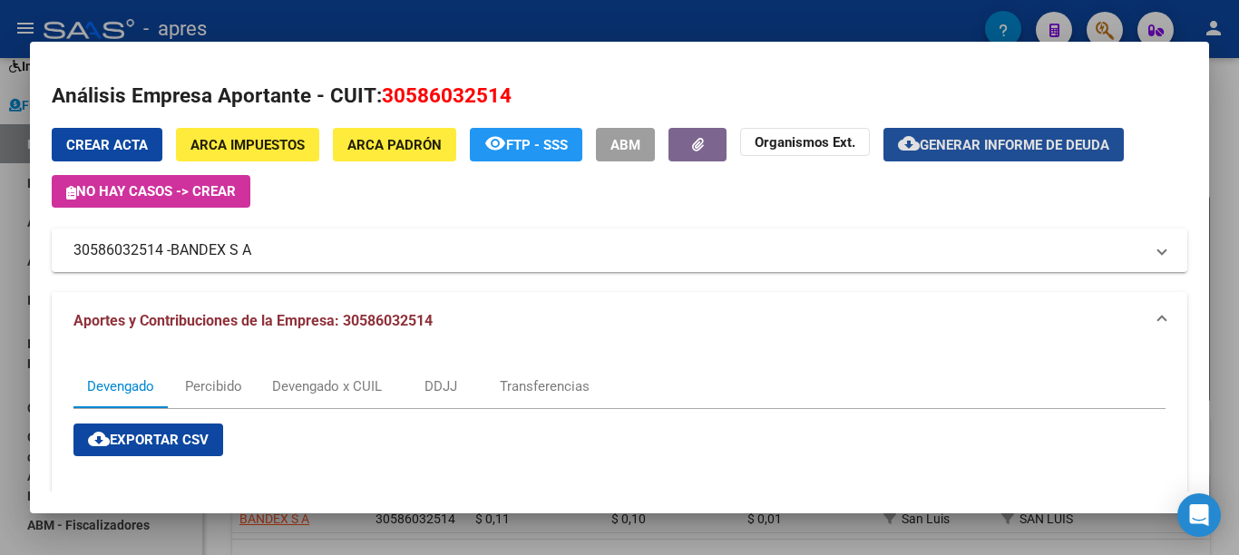
click at [983, 153] on span "Generar informe de deuda" at bounding box center [1015, 145] width 190 height 16
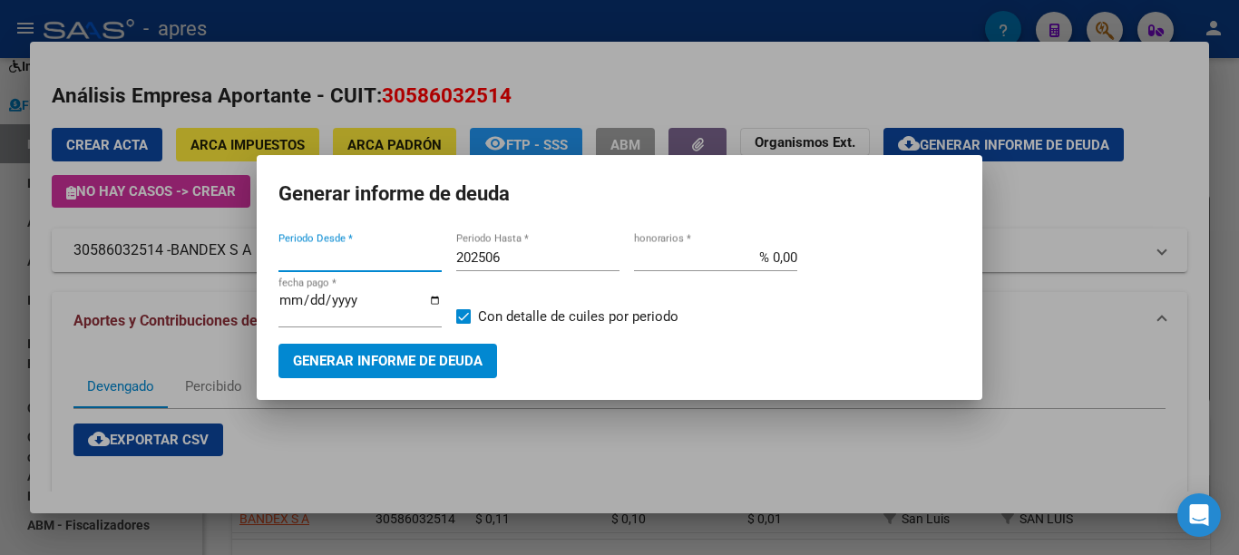
type input "201802"
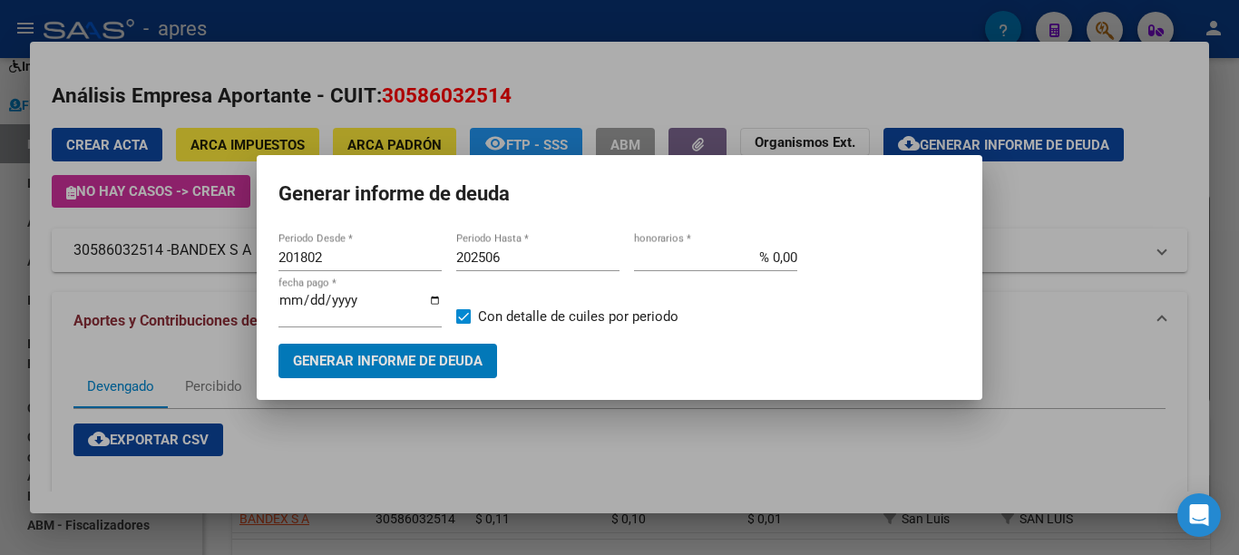
click at [424, 362] on span "Generar informe de deuda" at bounding box center [388, 362] width 190 height 16
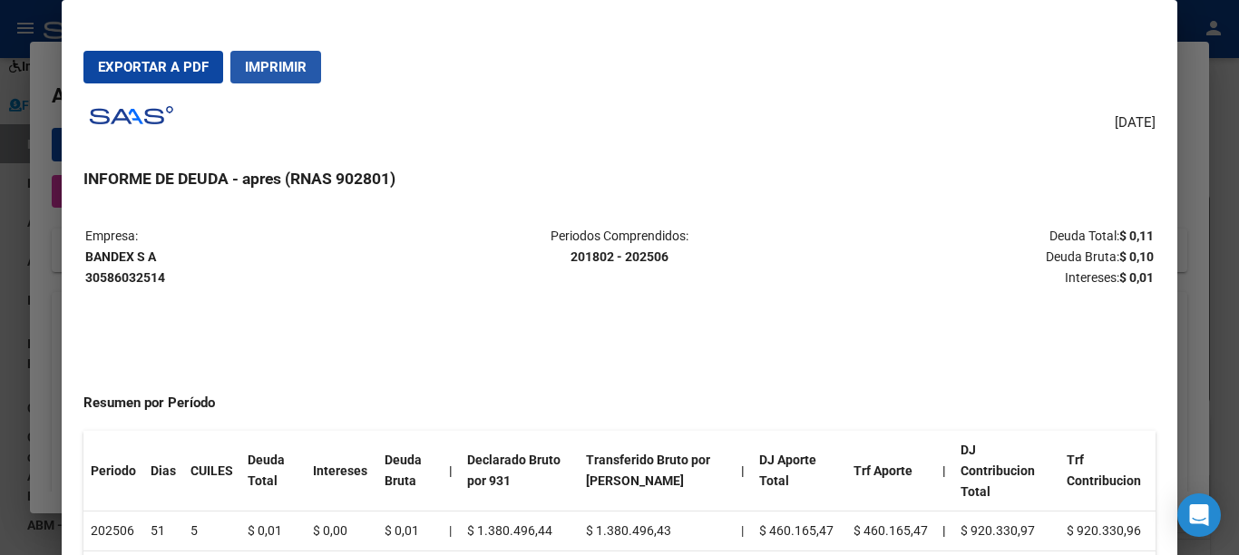
click at [282, 70] on span "Imprimir" at bounding box center [276, 67] width 62 height 16
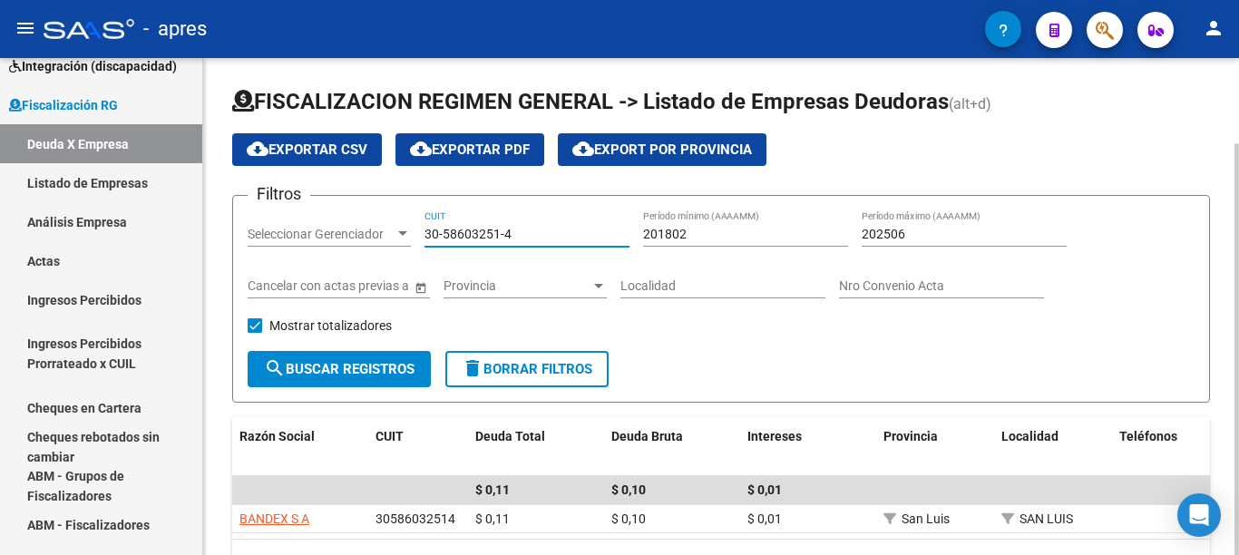
drag, startPoint x: 559, startPoint y: 231, endPoint x: 428, endPoint y: 230, distance: 130.6
click at [435, 230] on input "30-58603251-4" at bounding box center [527, 234] width 205 height 15
paste input "3-07107003-5"
drag, startPoint x: 535, startPoint y: 233, endPoint x: 320, endPoint y: 259, distance: 216.5
click at [304, 243] on div "Filtros Seleccionar Gerenciador Seleccionar Gerenciador 33-07107003-5 CUIT 2018…" at bounding box center [721, 280] width 947 height 141
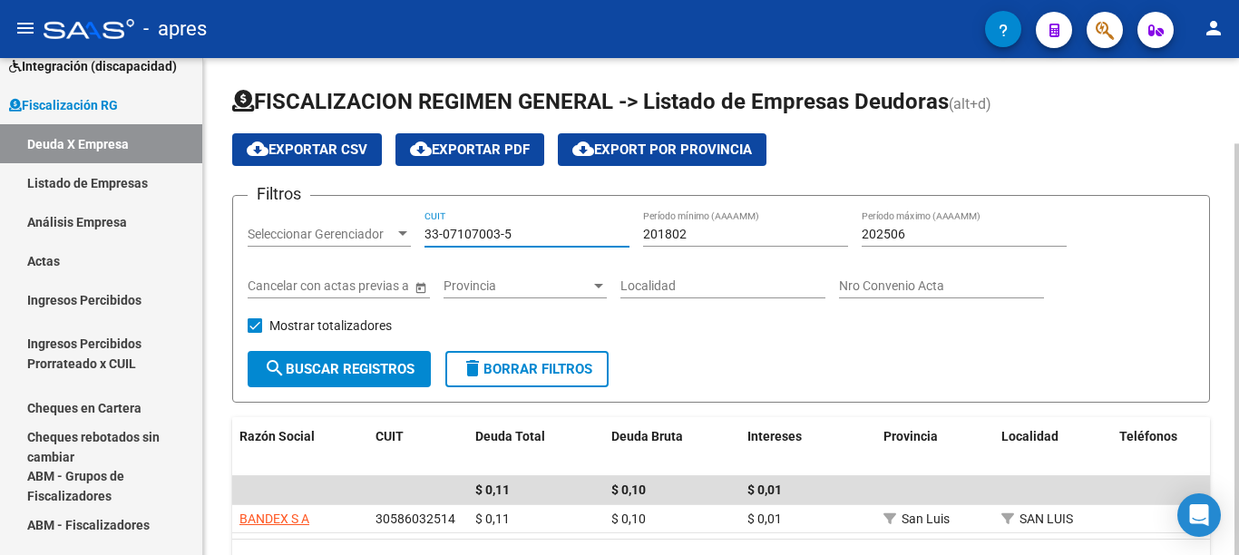
paste input "0-71070035-0"
type input "30-71070035-0"
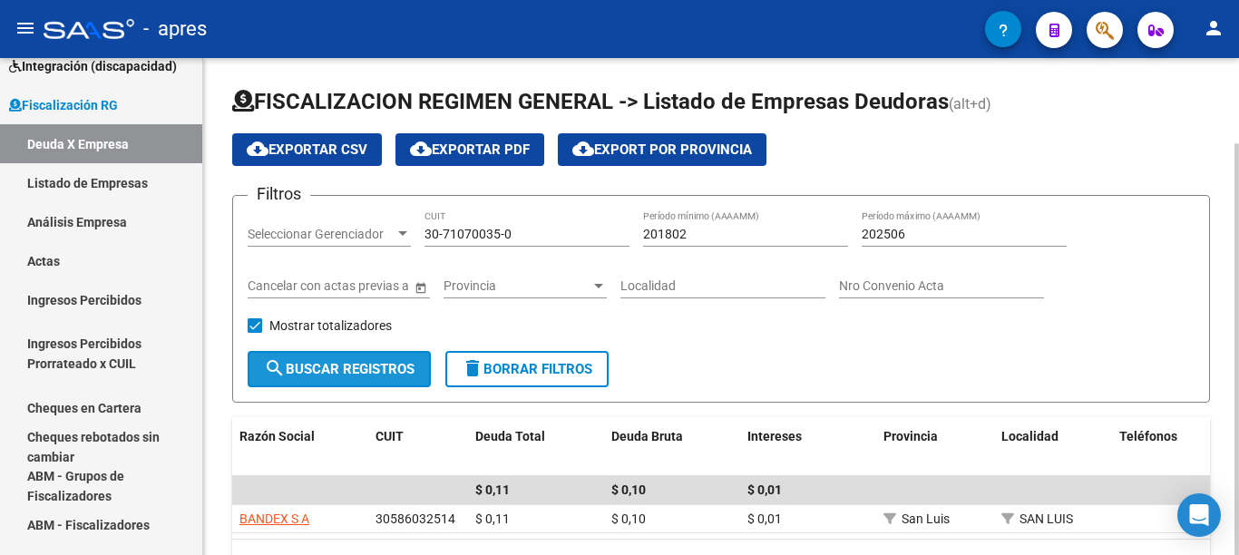
click at [376, 375] on span "search Buscar Registros" at bounding box center [339, 369] width 151 height 16
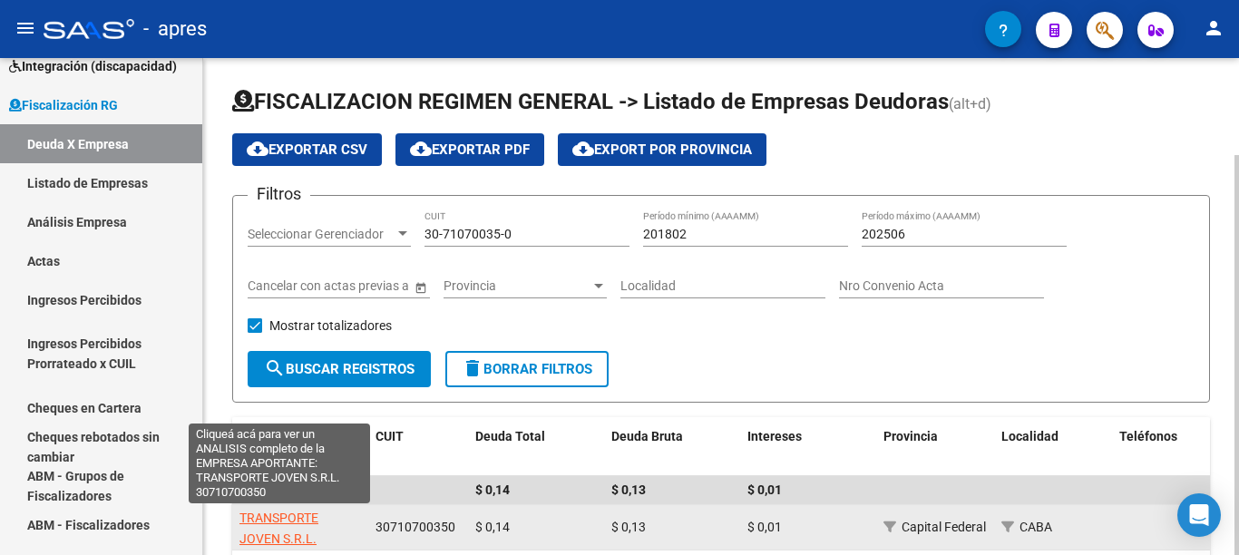
click at [293, 516] on span "TRANSPORTE JOVEN S.R.L." at bounding box center [278, 528] width 79 height 35
type textarea "30710700350"
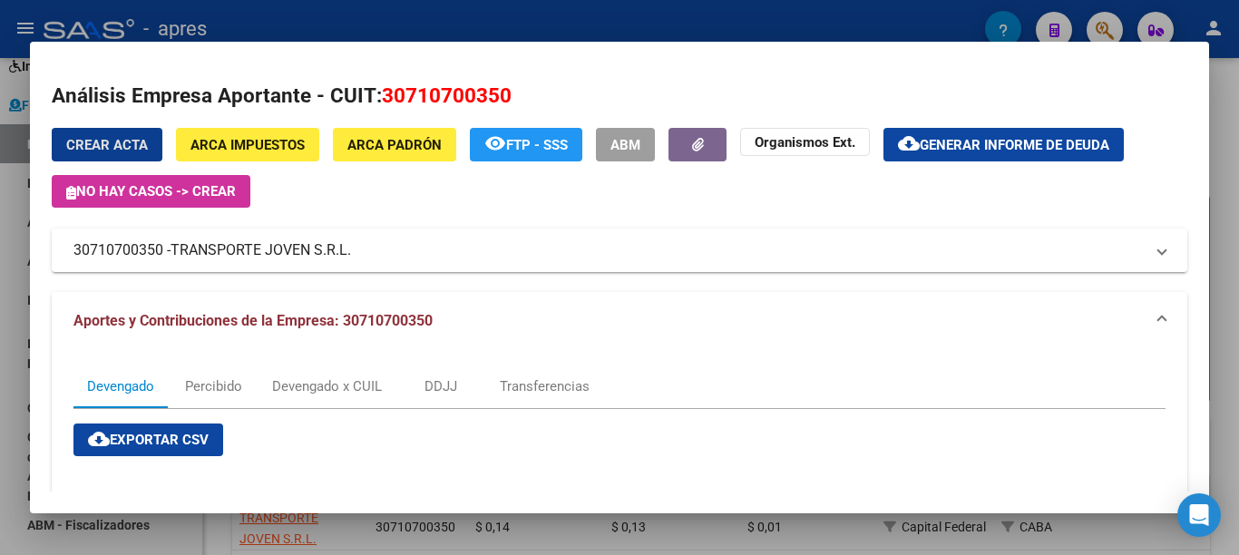
click at [1004, 144] on span "Generar informe de deuda" at bounding box center [1015, 145] width 190 height 16
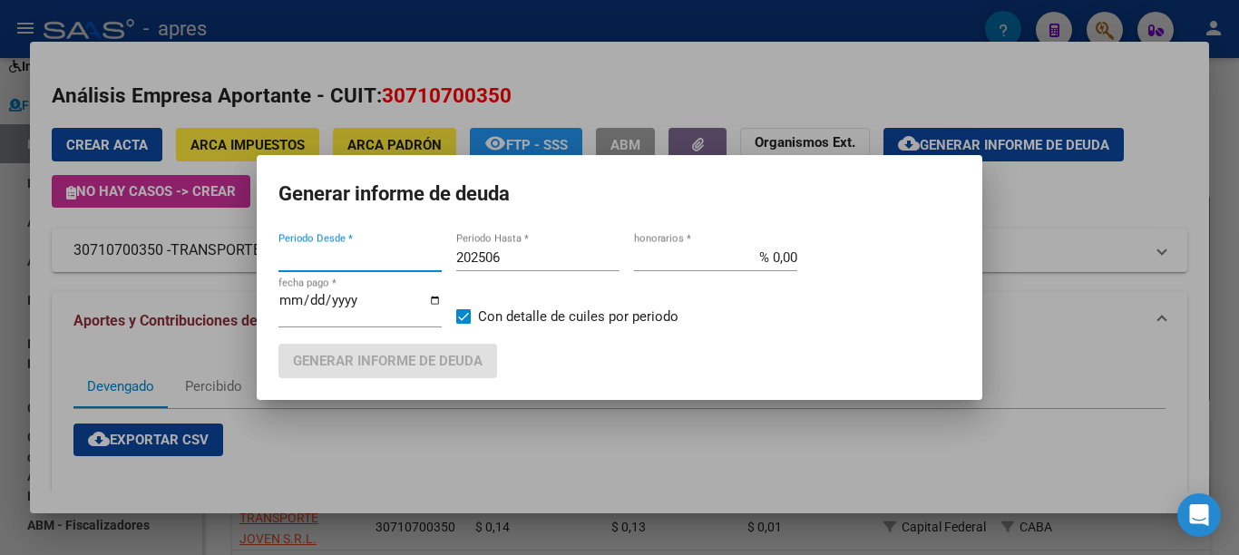
type input "201802"
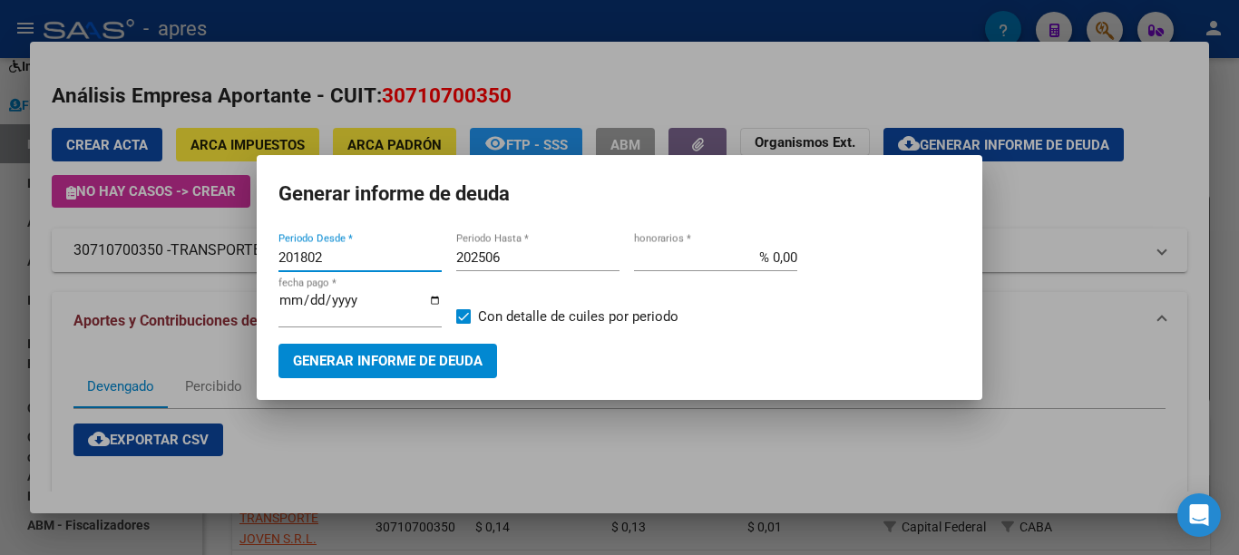
click at [420, 357] on span "Generar informe de deuda" at bounding box center [388, 362] width 190 height 16
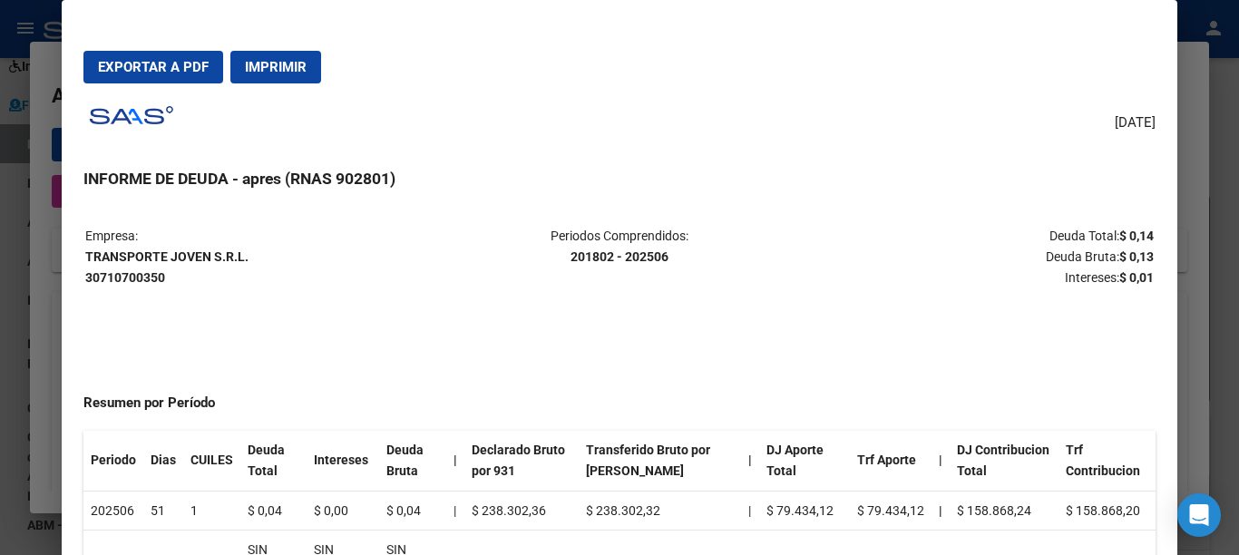
click at [301, 64] on span "Imprimir" at bounding box center [276, 67] width 62 height 16
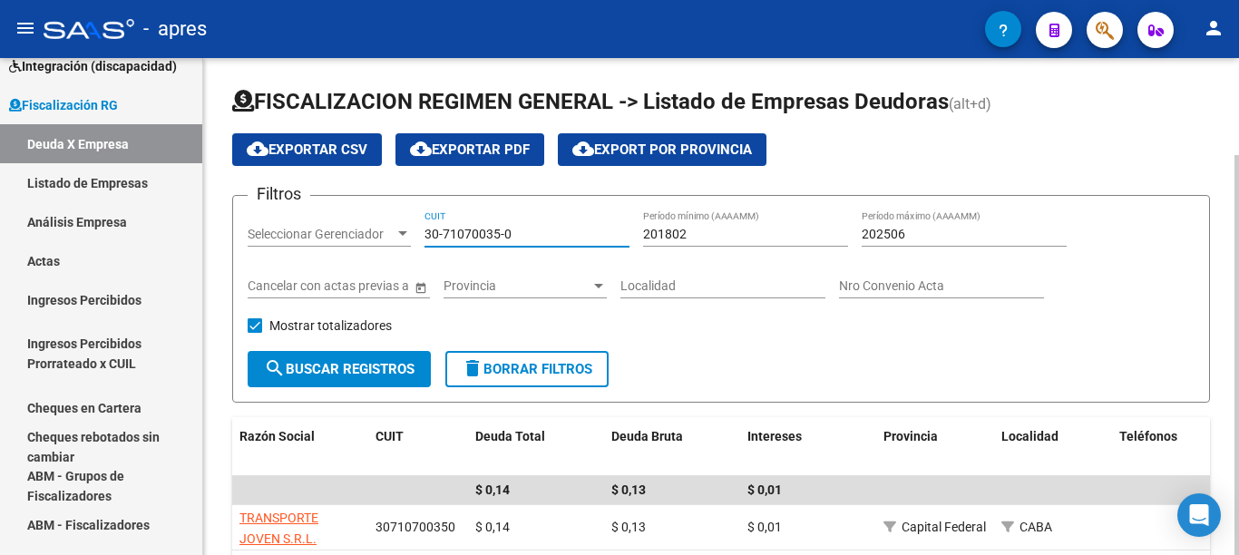
drag, startPoint x: 542, startPoint y: 232, endPoint x: 286, endPoint y: 308, distance: 266.7
click at [231, 239] on div "FISCALIZACION REGIMEN GENERAL -> Listado de Empresas Deudoras (alt+d) cloud_dow…" at bounding box center [721, 359] width 1036 height 602
paste input "64343350-4"
type input "30-64343350-4"
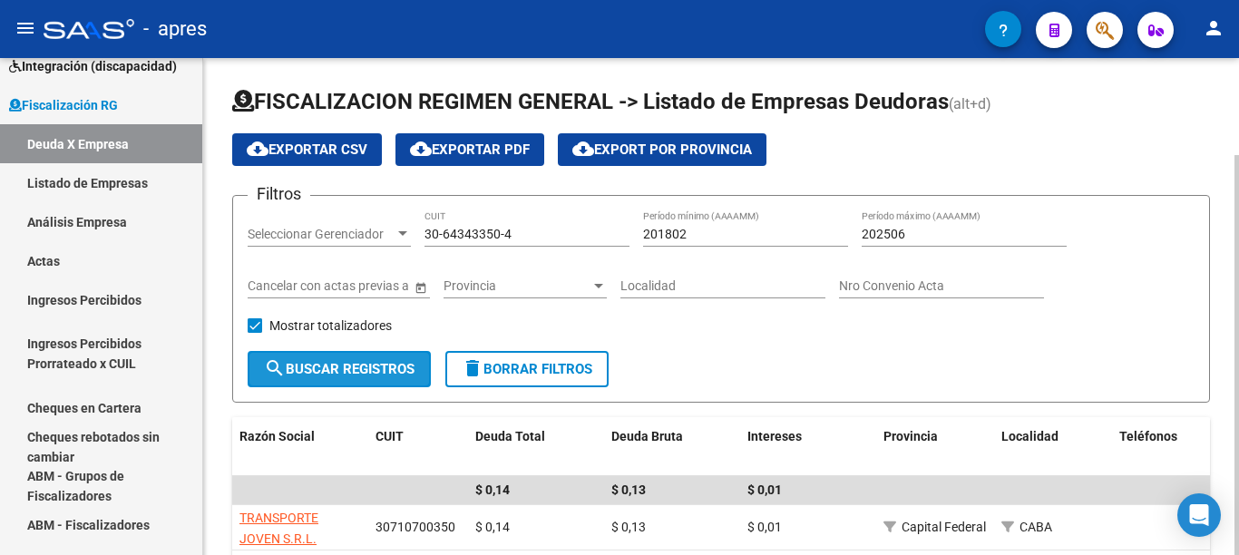
click at [340, 375] on span "search Buscar Registros" at bounding box center [339, 369] width 151 height 16
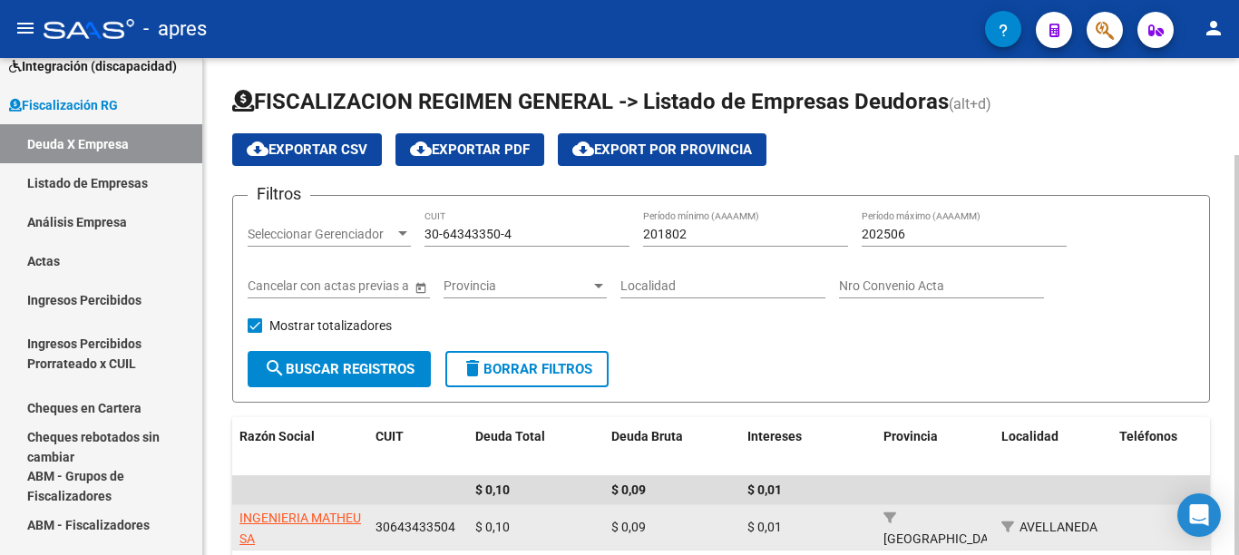
click at [275, 520] on span "INGENIERIA MATHEU SA" at bounding box center [300, 528] width 122 height 35
type textarea "30643433504"
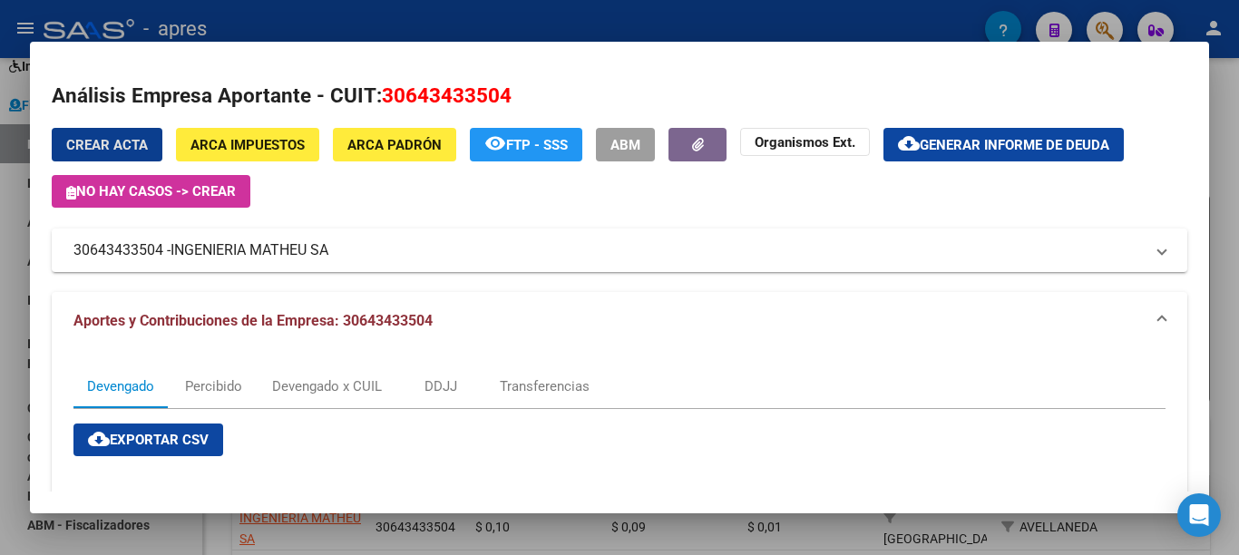
click at [994, 151] on span "Generar informe de deuda" at bounding box center [1015, 145] width 190 height 16
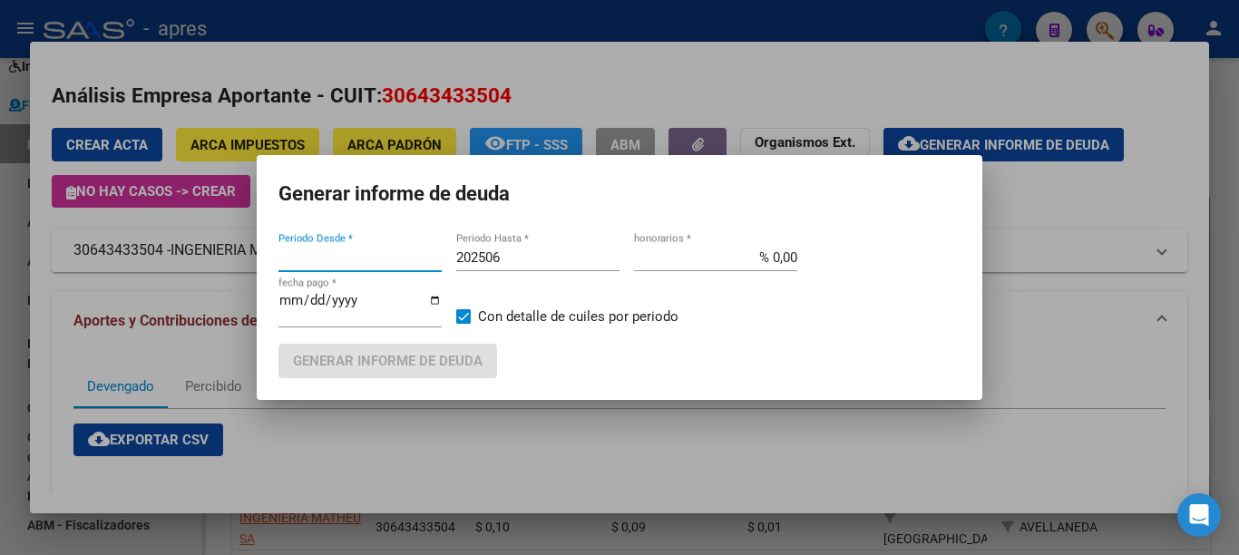
type input "201802"
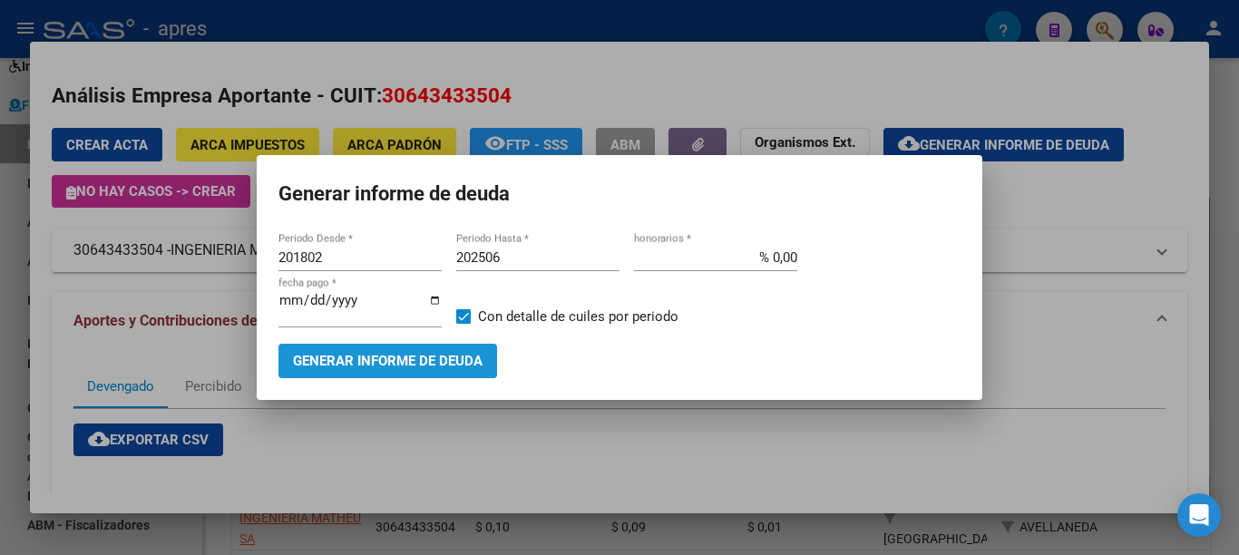
click at [405, 357] on span "Generar informe de deuda" at bounding box center [388, 362] width 190 height 16
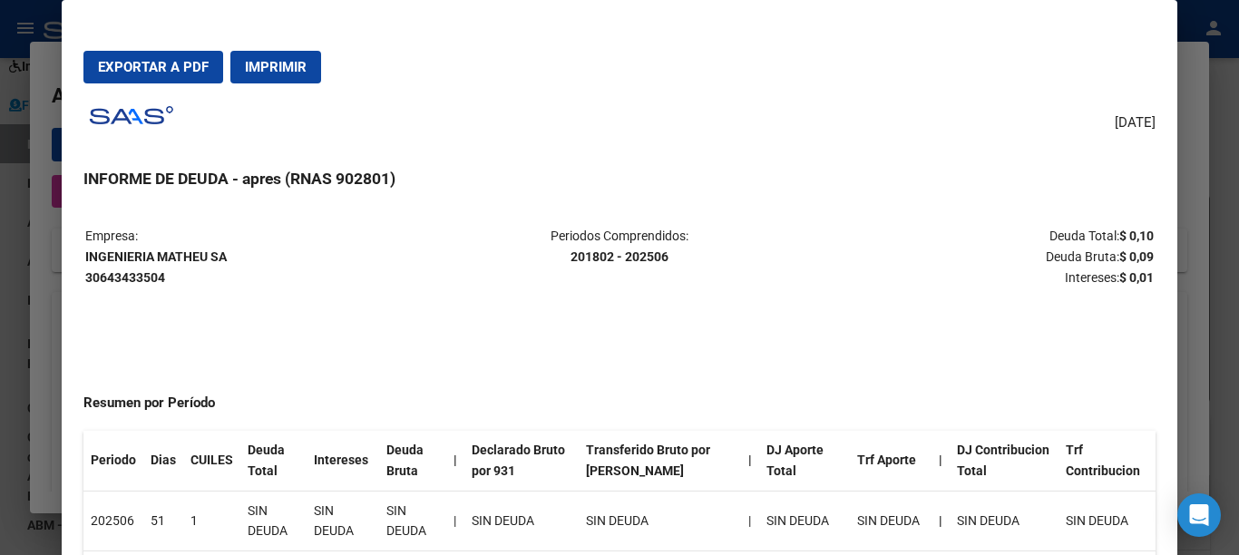
click at [296, 69] on span "Imprimir" at bounding box center [276, 67] width 62 height 16
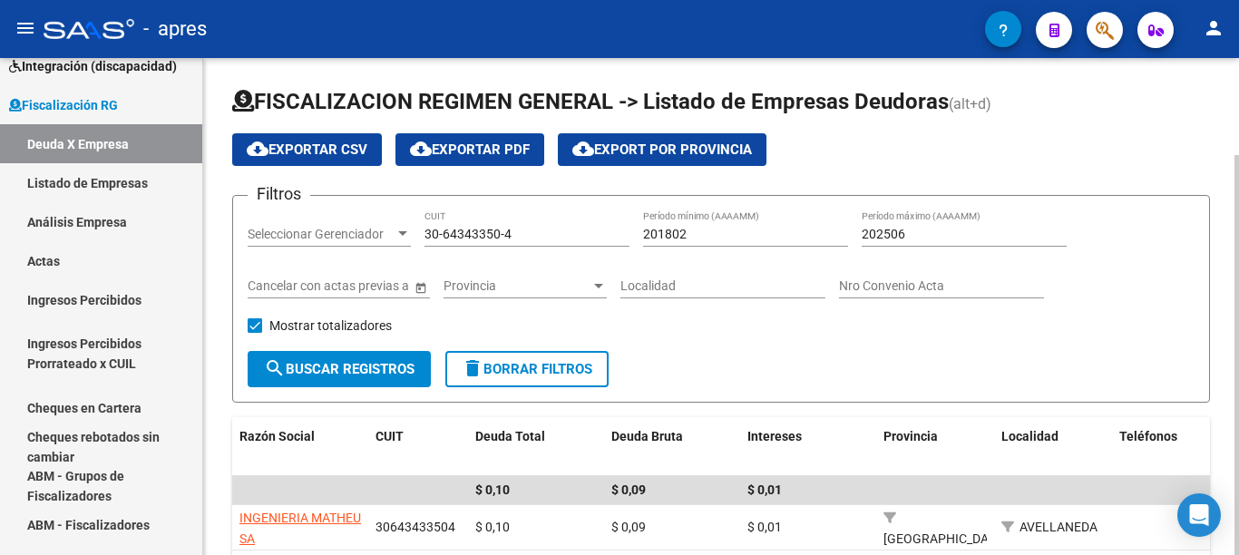
drag, startPoint x: 290, startPoint y: 253, endPoint x: 278, endPoint y: 257, distance: 12.3
click at [279, 255] on div "Filtros Seleccionar Gerenciador Seleccionar Gerenciador 30-64343350-4 CUIT 2018…" at bounding box center [721, 280] width 947 height 141
paste input "5538449-5"
type input "30-65538449-5"
click at [374, 375] on span "search Buscar Registros" at bounding box center [339, 369] width 151 height 16
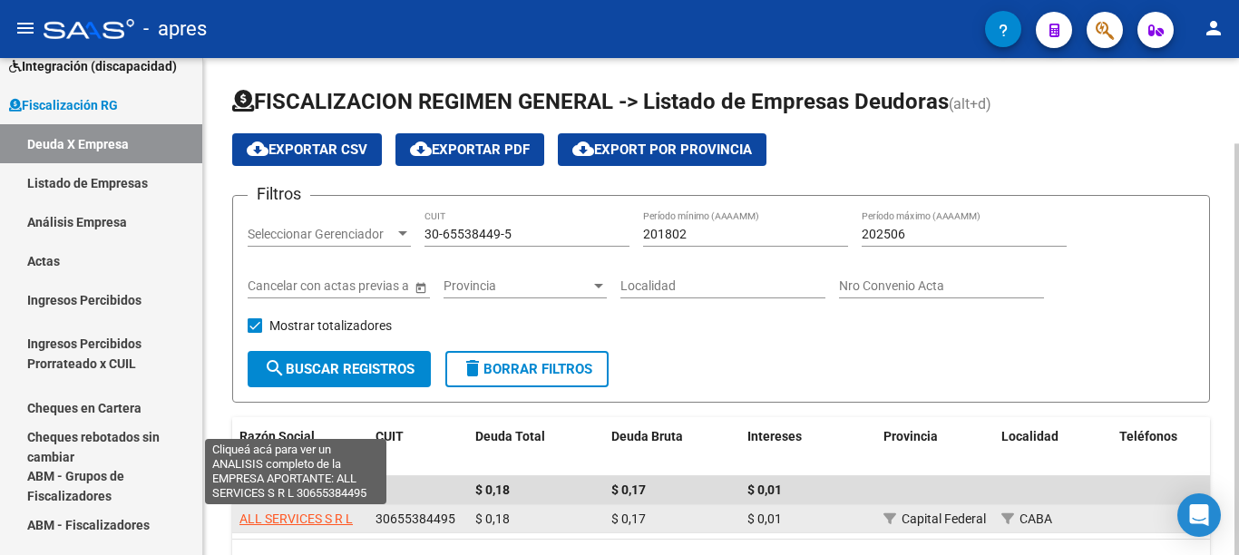
click at [296, 519] on span "ALL SERVICES S R L" at bounding box center [295, 519] width 113 height 15
type textarea "30655384495"
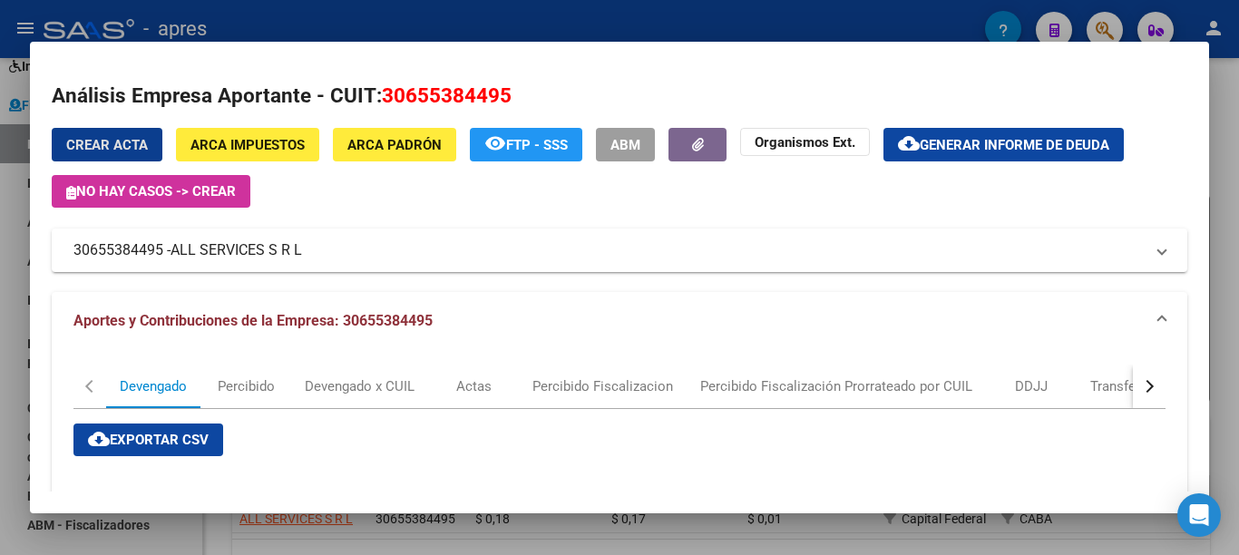
click at [985, 150] on span "Generar informe de deuda" at bounding box center [1015, 145] width 190 height 16
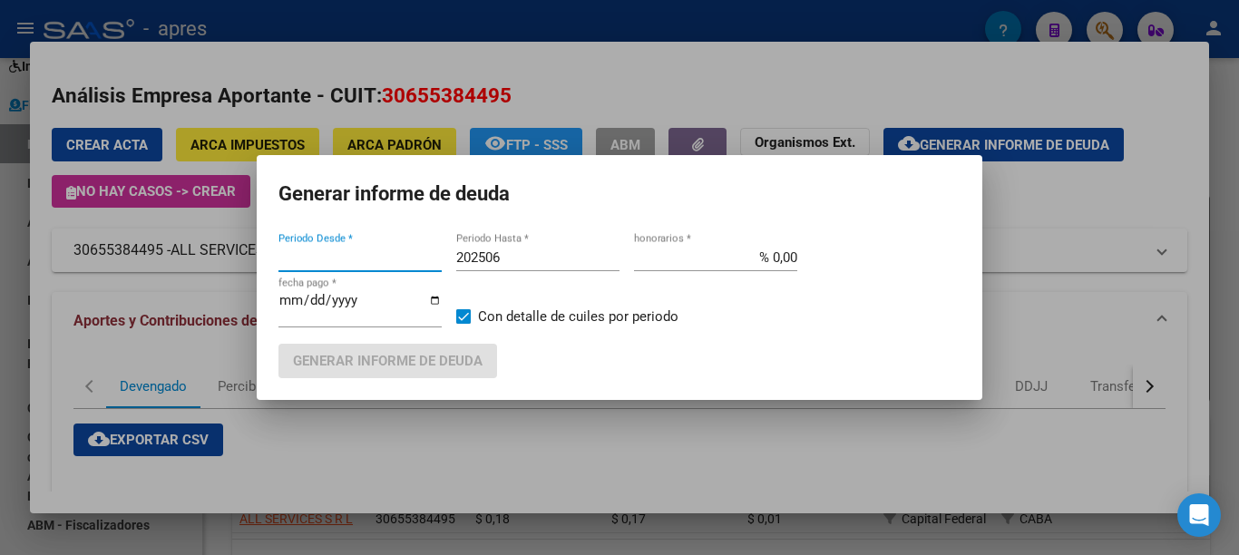
type input "202506"
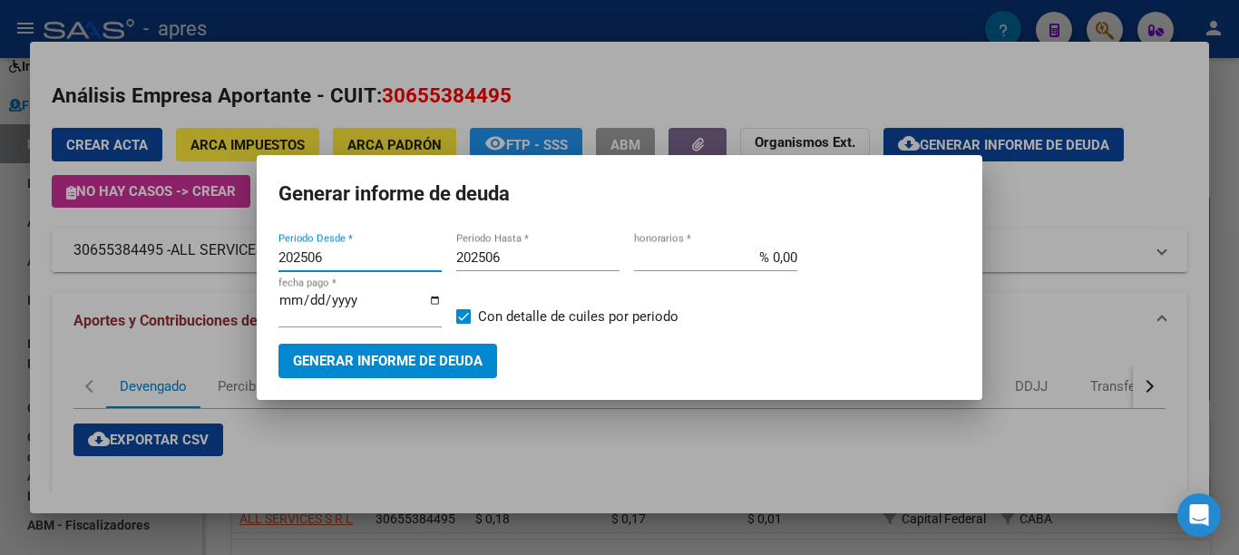
click at [399, 354] on span "Generar informe de deuda" at bounding box center [388, 362] width 190 height 16
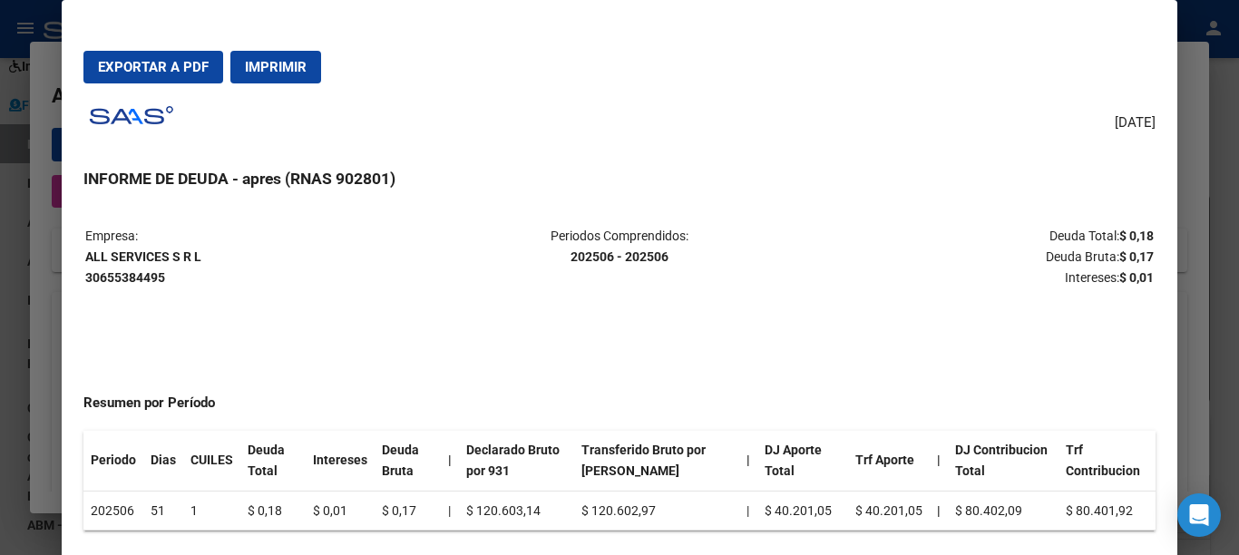
click at [301, 70] on span "Imprimir" at bounding box center [276, 67] width 62 height 16
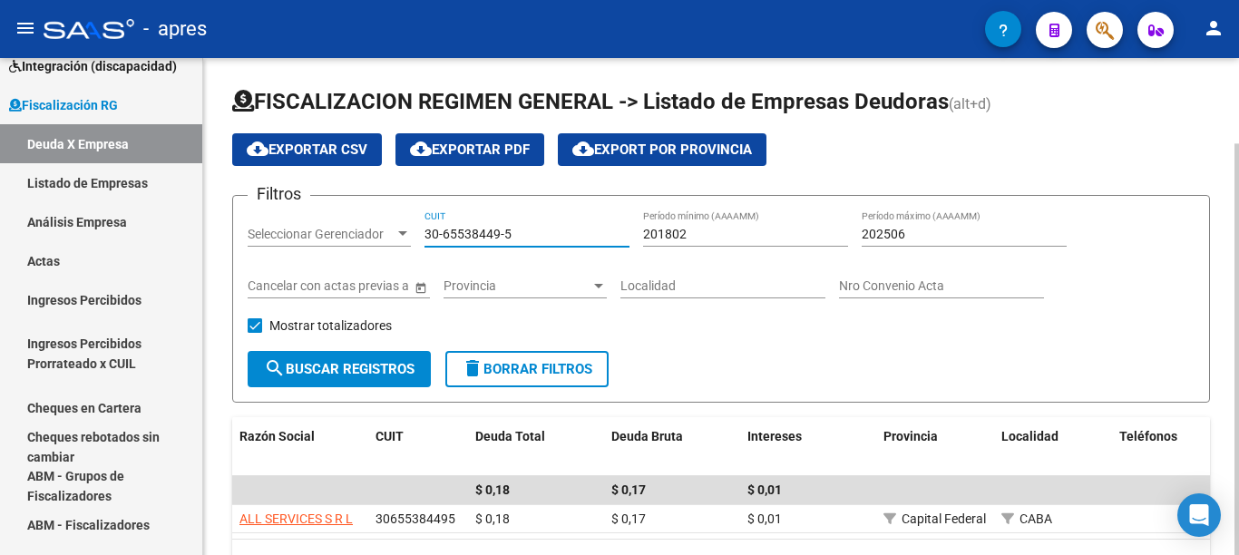
drag, startPoint x: 535, startPoint y: 234, endPoint x: 376, endPoint y: 279, distance: 166.0
click at [377, 233] on div "Filtros Seleccionar Gerenciador Seleccionar Gerenciador 30-65538449-5 CUIT 2018…" at bounding box center [721, 280] width 947 height 141
paste input "9373969-8"
type input "30-69373969-8"
click at [400, 365] on span "search Buscar Registros" at bounding box center [339, 369] width 151 height 16
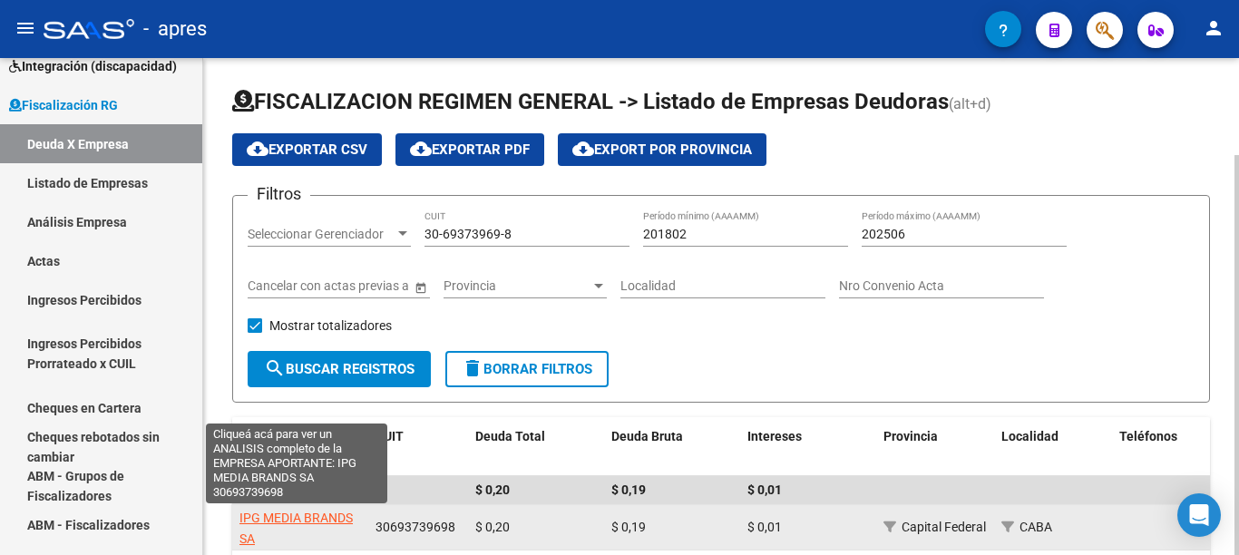
click at [315, 519] on span "IPG MEDIA BRANDS SA" at bounding box center [295, 528] width 113 height 35
type textarea "30693739698"
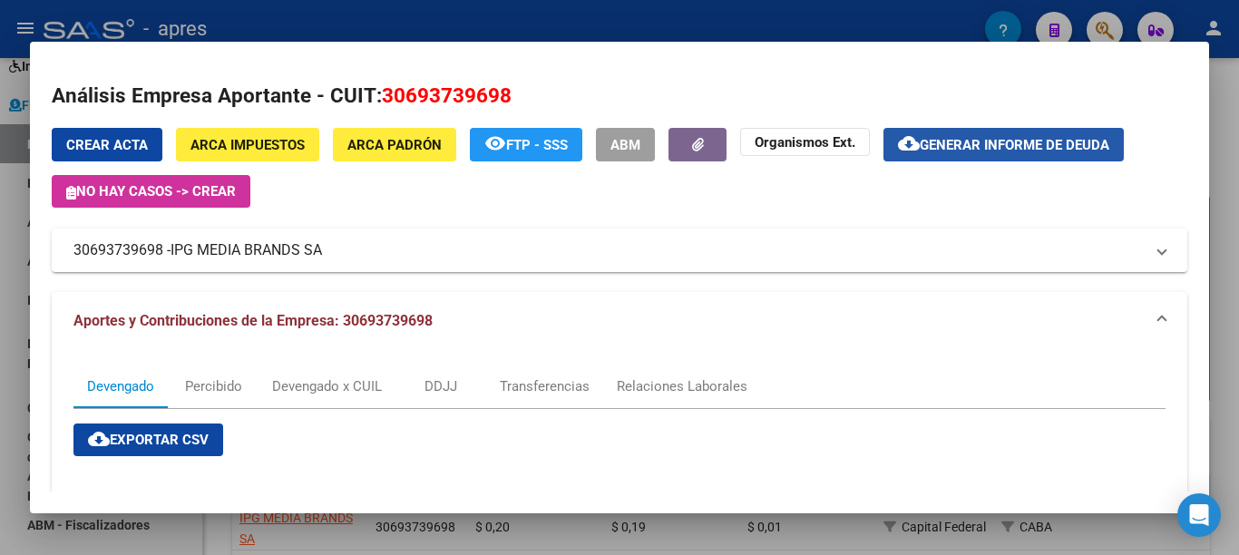
click at [957, 144] on span "Generar informe de deuda" at bounding box center [1015, 145] width 190 height 16
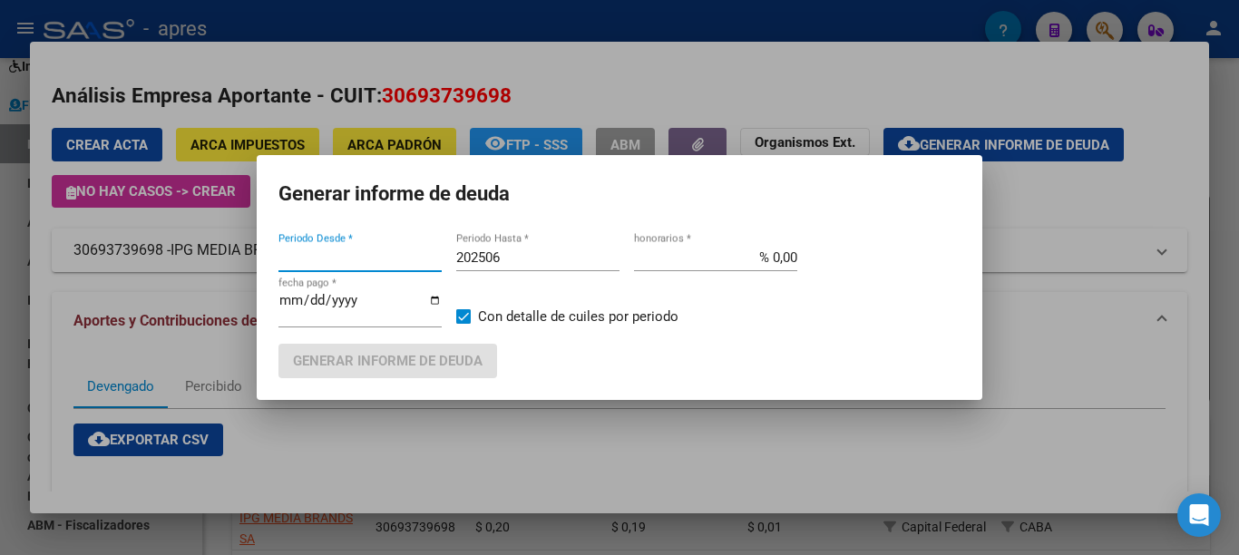
type input "201802"
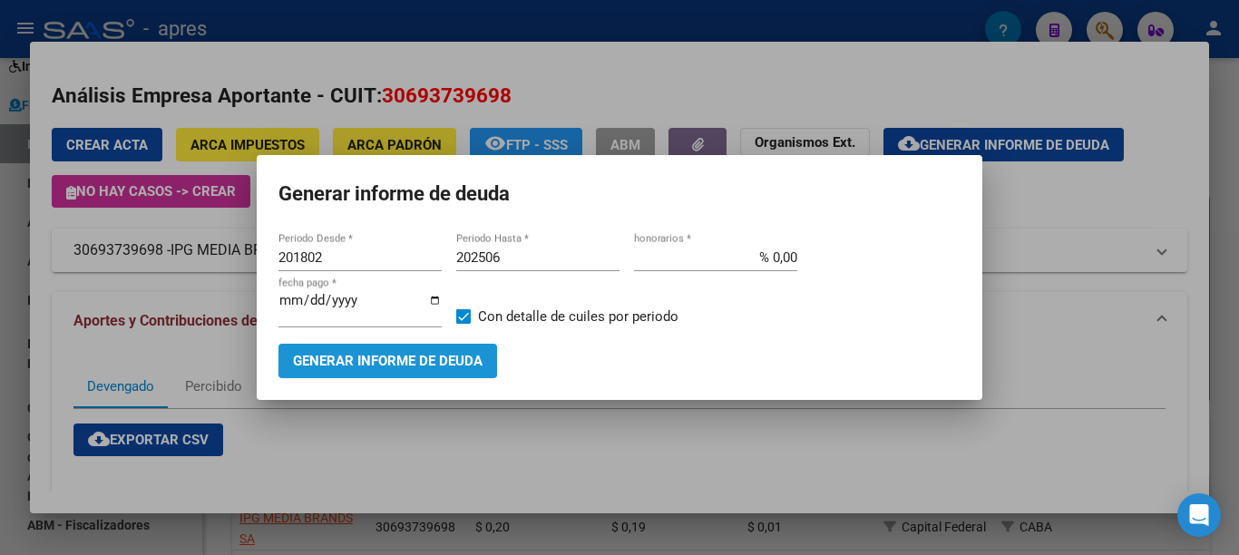
click at [406, 354] on span "Generar informe de deuda" at bounding box center [388, 362] width 190 height 16
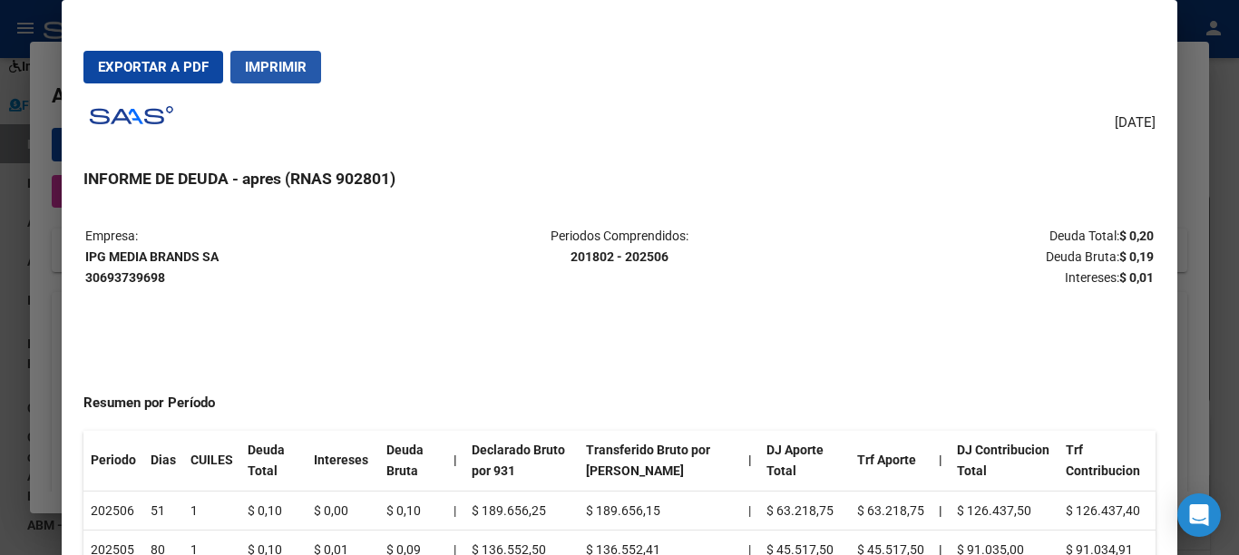
click at [290, 60] on span "Imprimir" at bounding box center [276, 67] width 62 height 16
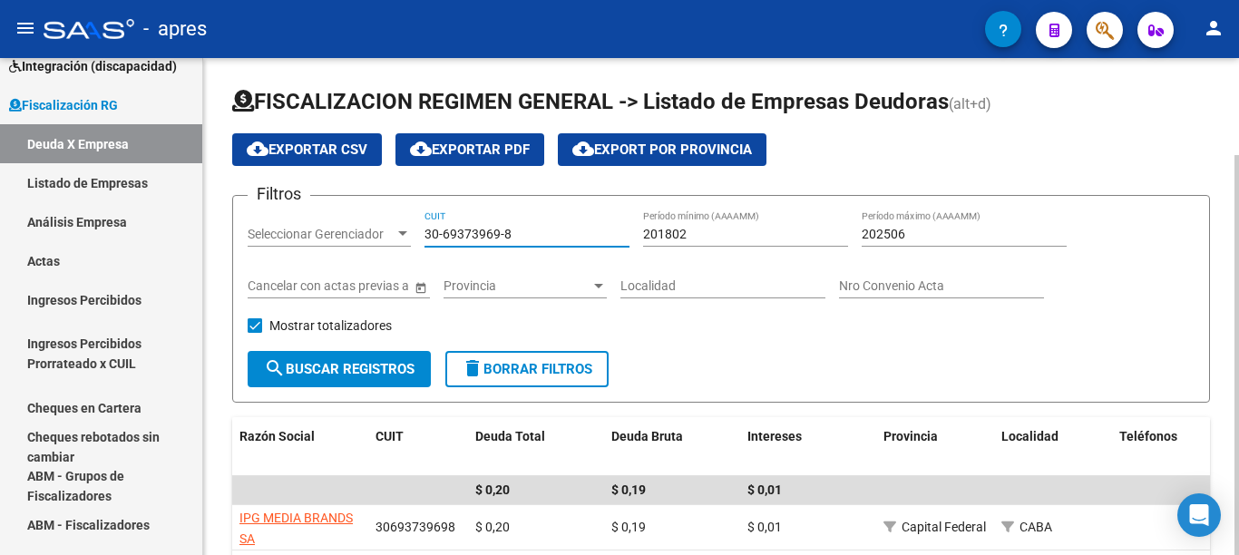
drag, startPoint x: 519, startPoint y: 237, endPoint x: 347, endPoint y: 242, distance: 171.5
click at [357, 239] on div "Filtros Seleccionar Gerenciador Seleccionar Gerenciador 30-69373969-8 CUIT 2018…" at bounding box center [721, 280] width 947 height 141
paste input "52115181"
drag, startPoint x: 529, startPoint y: 226, endPoint x: 365, endPoint y: 249, distance: 165.8
click at [368, 248] on div "Filtros Seleccionar Gerenciador Seleccionar Gerenciador 30-52115181-8 CUIT 2018…" at bounding box center [721, 280] width 947 height 141
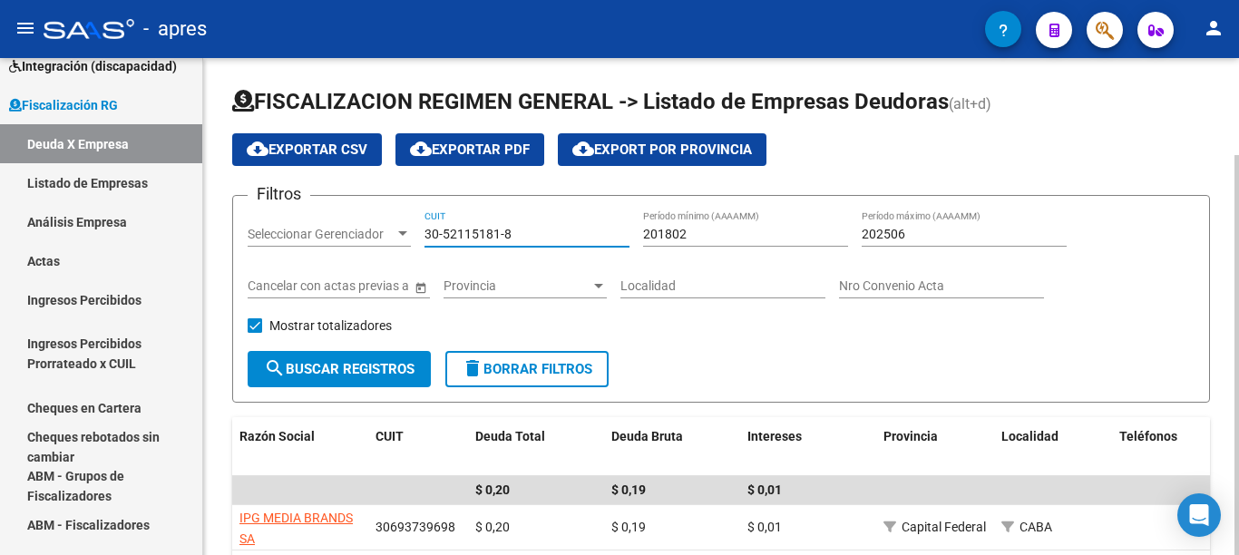
drag, startPoint x: 524, startPoint y: 227, endPoint x: 349, endPoint y: 231, distance: 175.1
click at [351, 231] on div "Filtros Seleccionar Gerenciador Seleccionar Gerenciador 30-52115181-8 CUIT 2018…" at bounding box center [721, 280] width 947 height 141
paste input
type input "30-52115181-8"
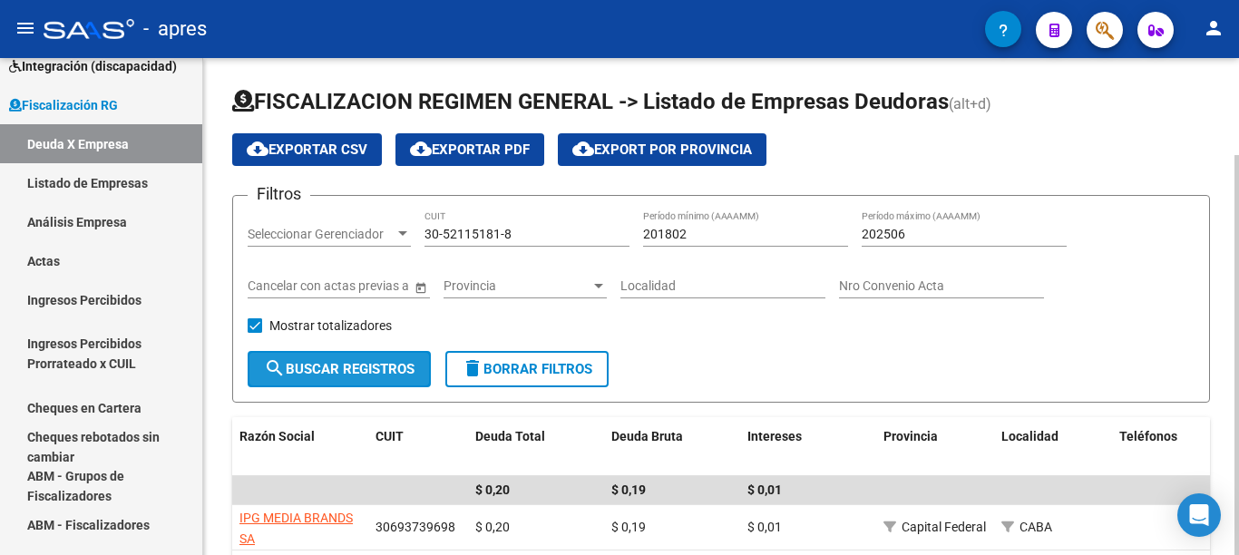
click at [381, 365] on span "search Buscar Registros" at bounding box center [339, 369] width 151 height 16
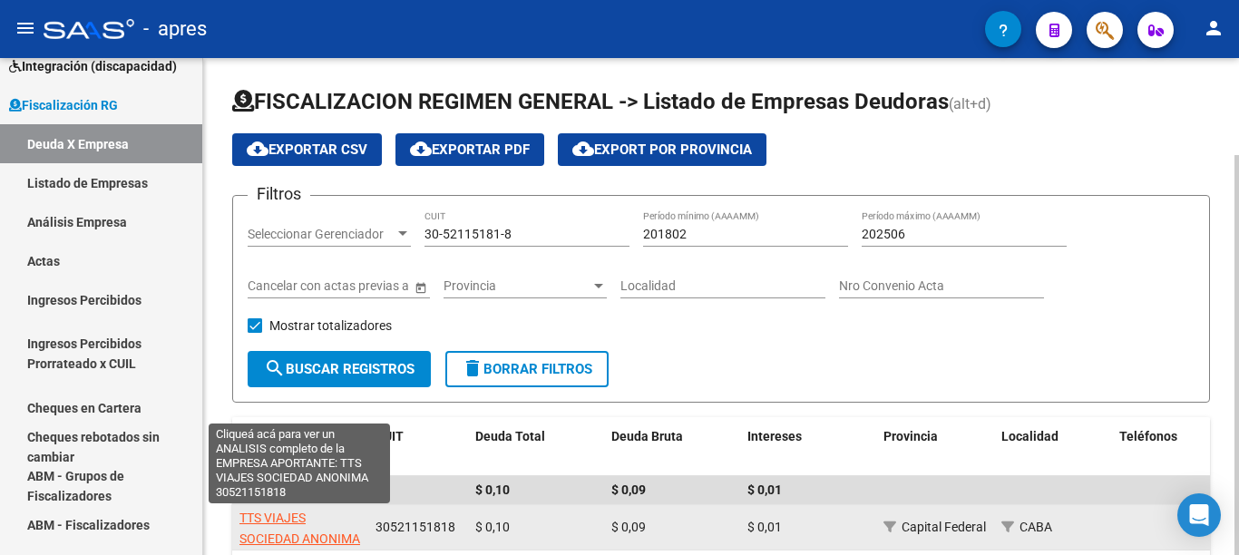
click at [287, 519] on span "TTS VIAJES SOCIEDAD ANONIMA" at bounding box center [299, 528] width 121 height 35
type textarea "30521151818"
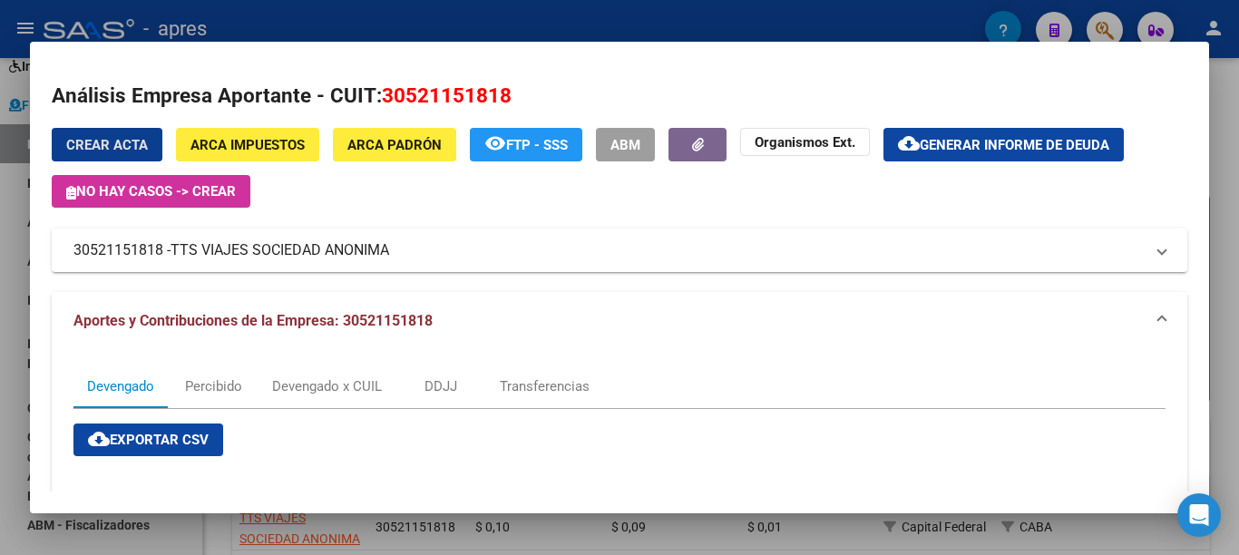
click at [964, 149] on span "Generar informe de deuda" at bounding box center [1015, 145] width 190 height 16
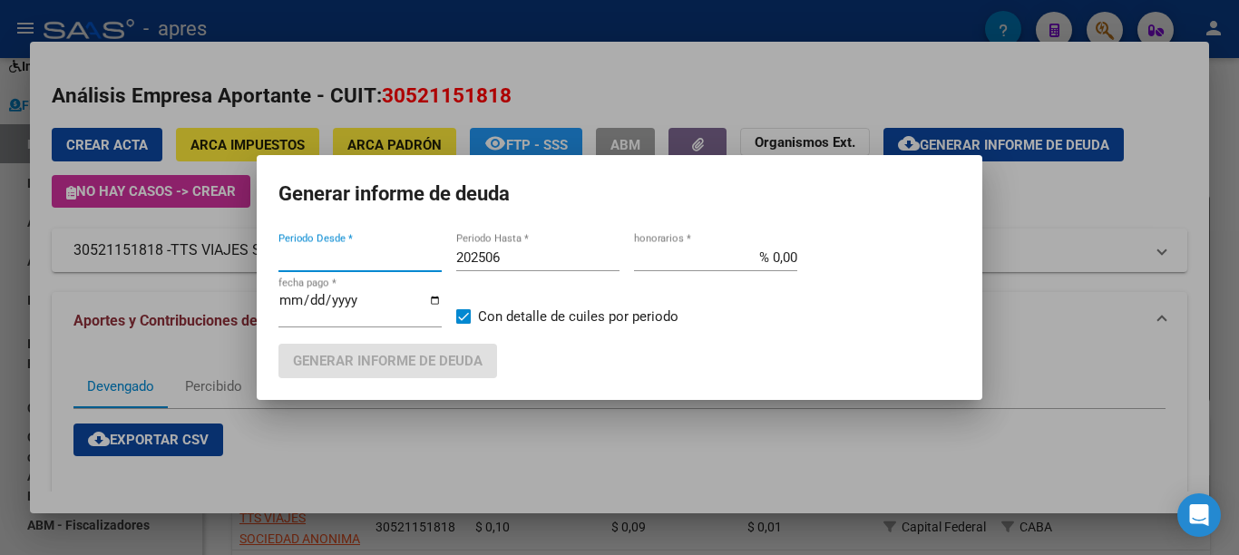
type input "201802"
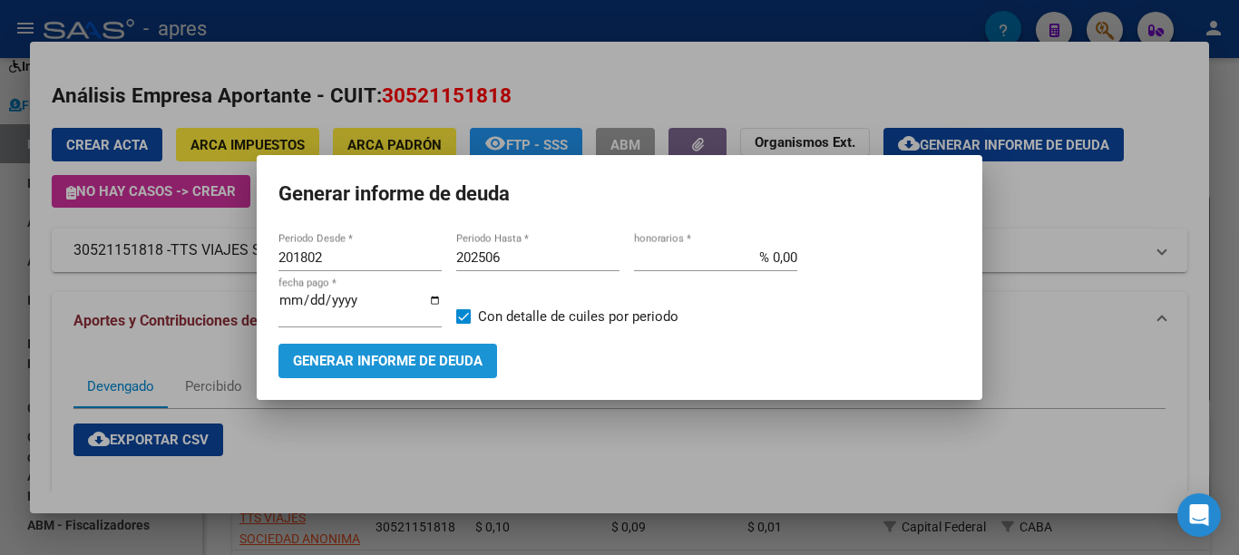
click at [370, 358] on span "Generar informe de deuda" at bounding box center [388, 362] width 190 height 16
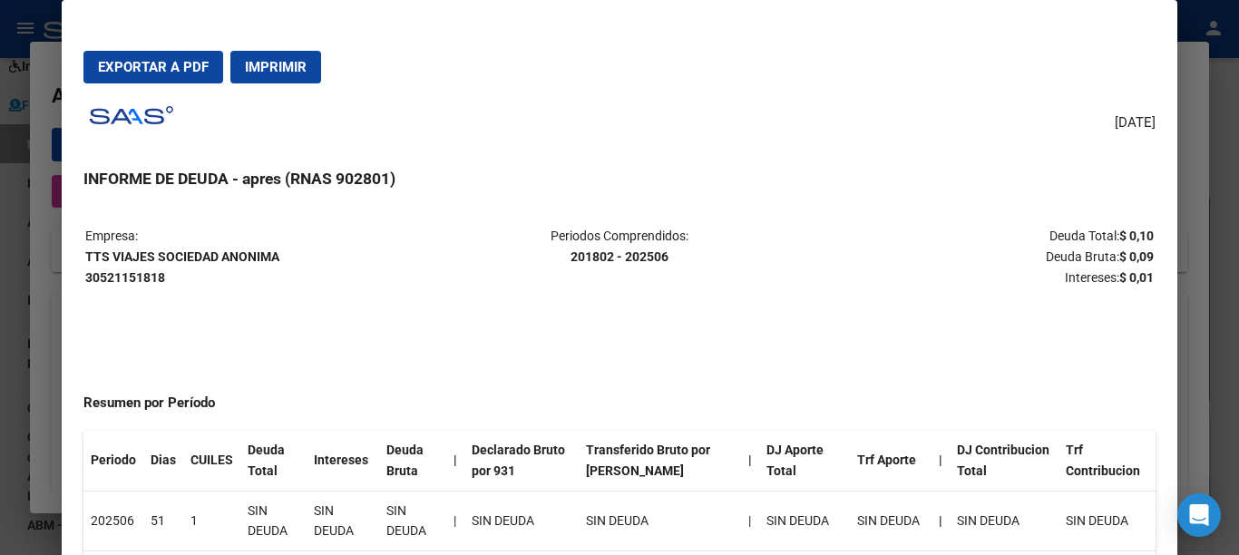
click at [292, 74] on span "Imprimir" at bounding box center [276, 67] width 62 height 16
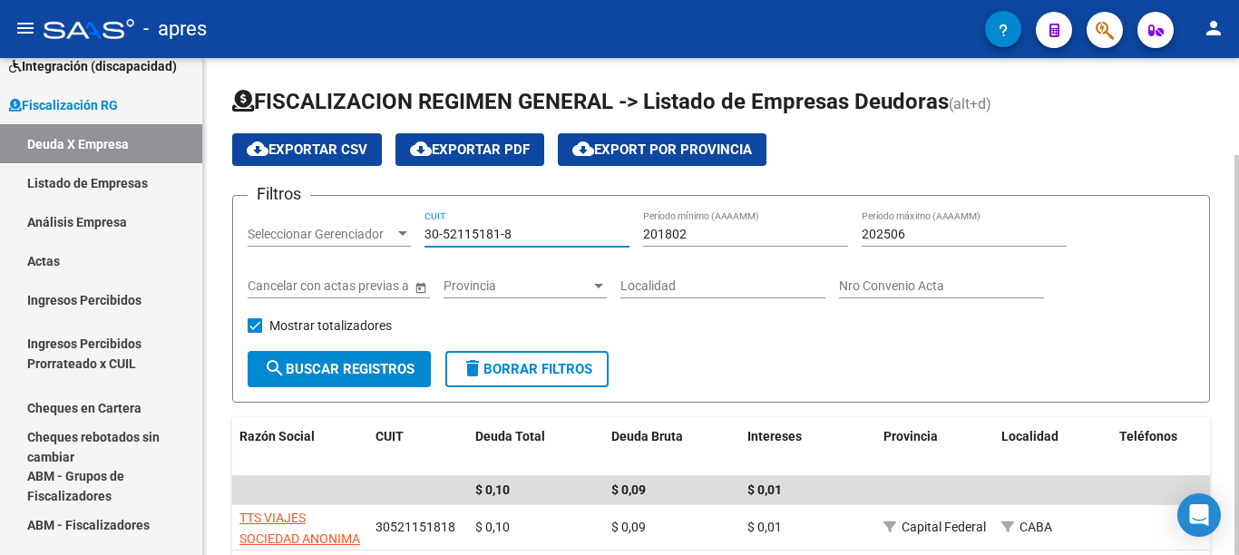
drag, startPoint x: 534, startPoint y: 233, endPoint x: 348, endPoint y: 262, distance: 188.2
click at [352, 234] on div "Filtros Seleccionar Gerenciador Seleccionar Gerenciador 30-52115181-8 CUIT 2018…" at bounding box center [721, 280] width 947 height 141
paste input "71591719-6"
type input "30-71591719-6"
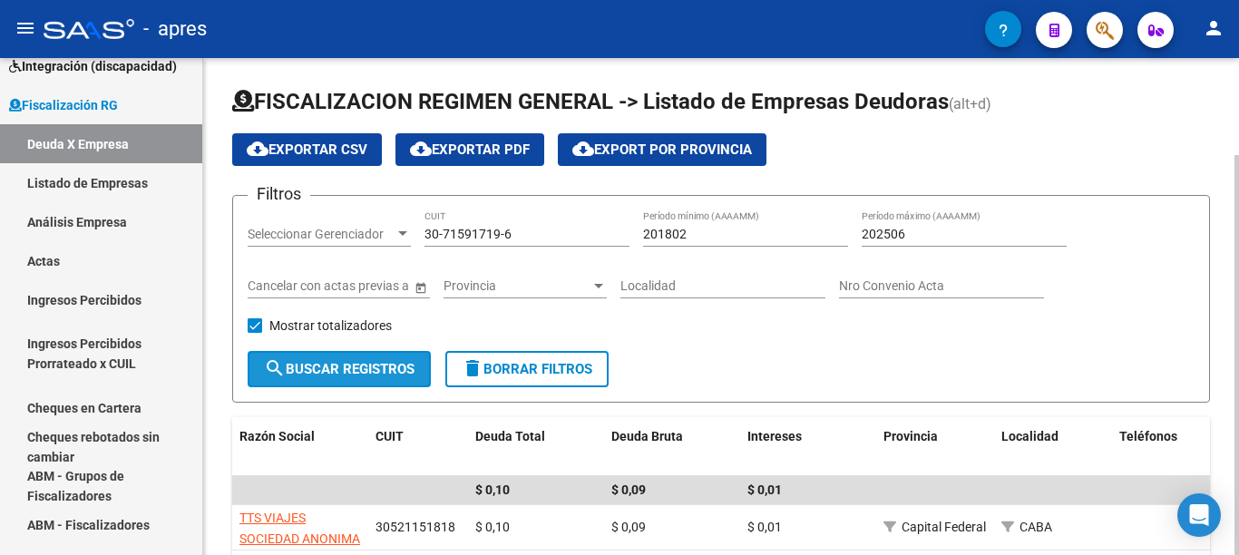
click at [321, 362] on span "search Buscar Registros" at bounding box center [339, 369] width 151 height 16
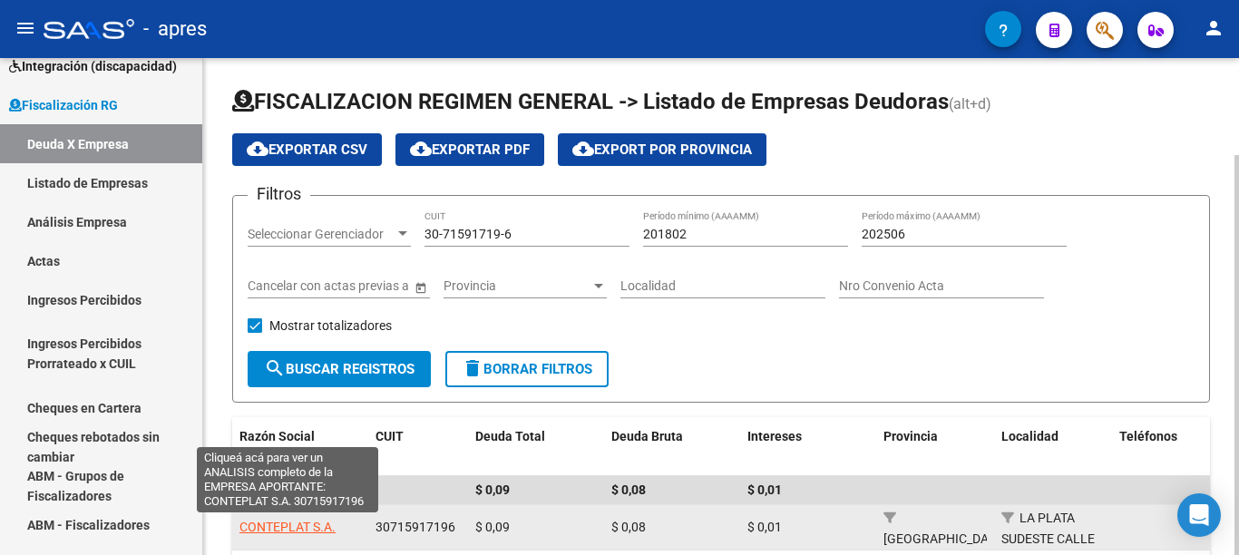
click at [290, 531] on span "CONTEPLAT S.A." at bounding box center [287, 527] width 96 height 15
type textarea "30715917196"
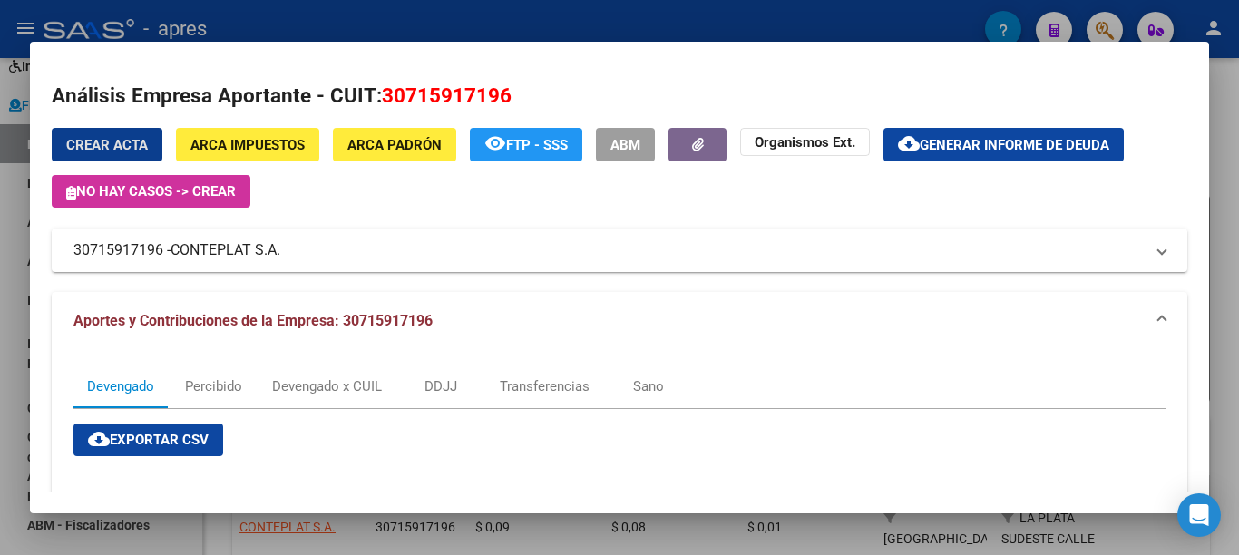
click at [988, 150] on span "Generar informe de deuda" at bounding box center [1015, 145] width 190 height 16
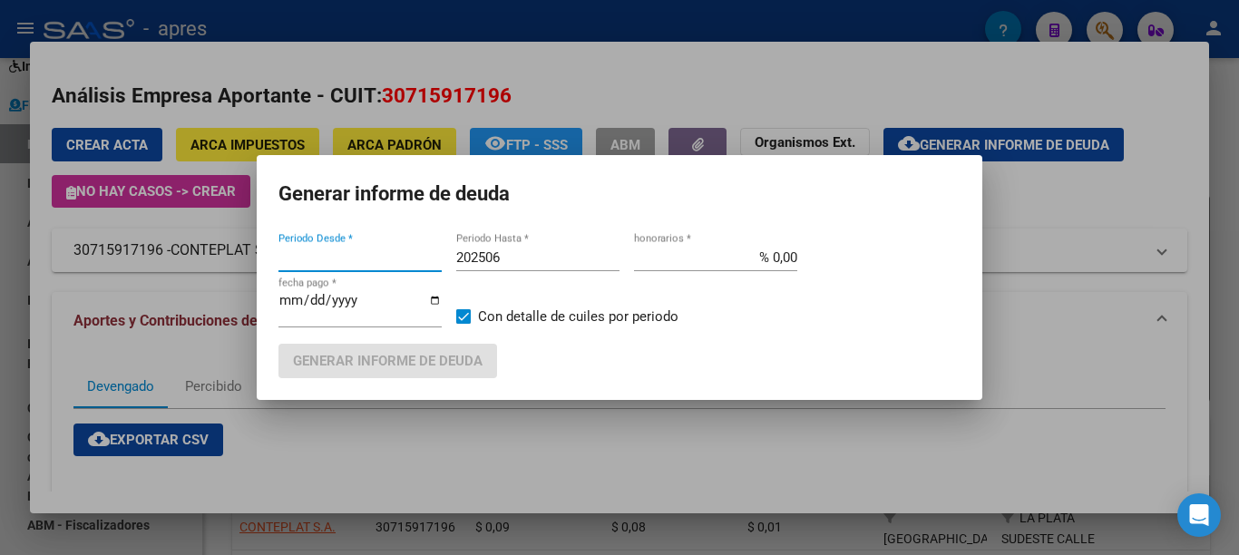
type input "201802"
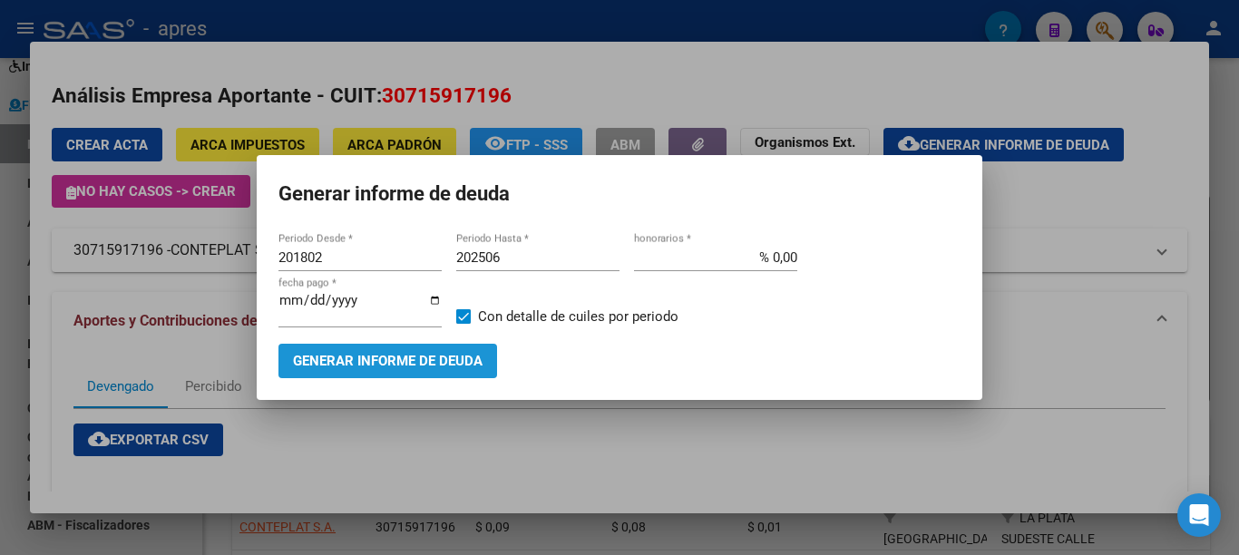
click at [432, 357] on span "Generar informe de deuda" at bounding box center [388, 362] width 190 height 16
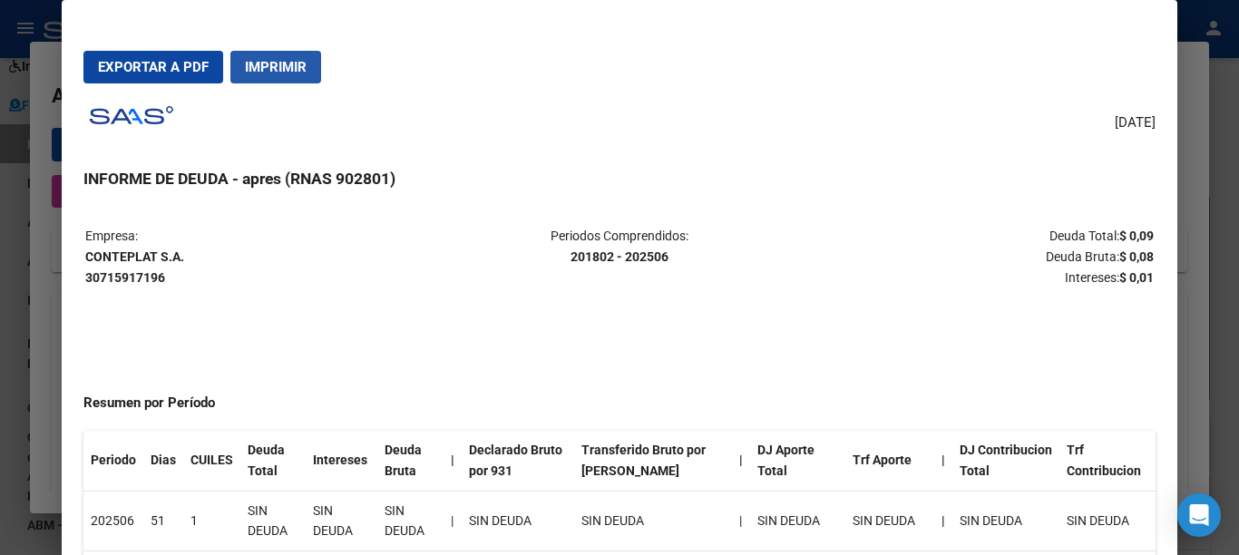
click at [300, 71] on span "Imprimir" at bounding box center [276, 67] width 62 height 16
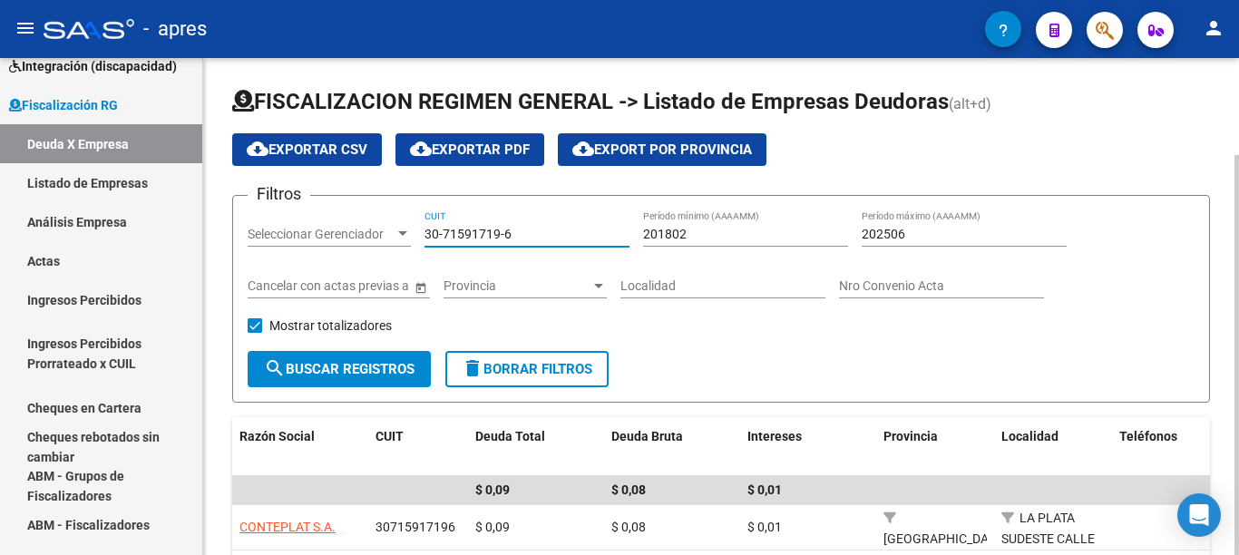
drag, startPoint x: 530, startPoint y: 226, endPoint x: 347, endPoint y: 251, distance: 185.0
click at [366, 248] on div "Filtros Seleccionar Gerenciador Seleccionar Gerenciador 30-71591719-6 CUIT 2018…" at bounding box center [721, 280] width 947 height 141
paste input
type input "30-71591719-6"
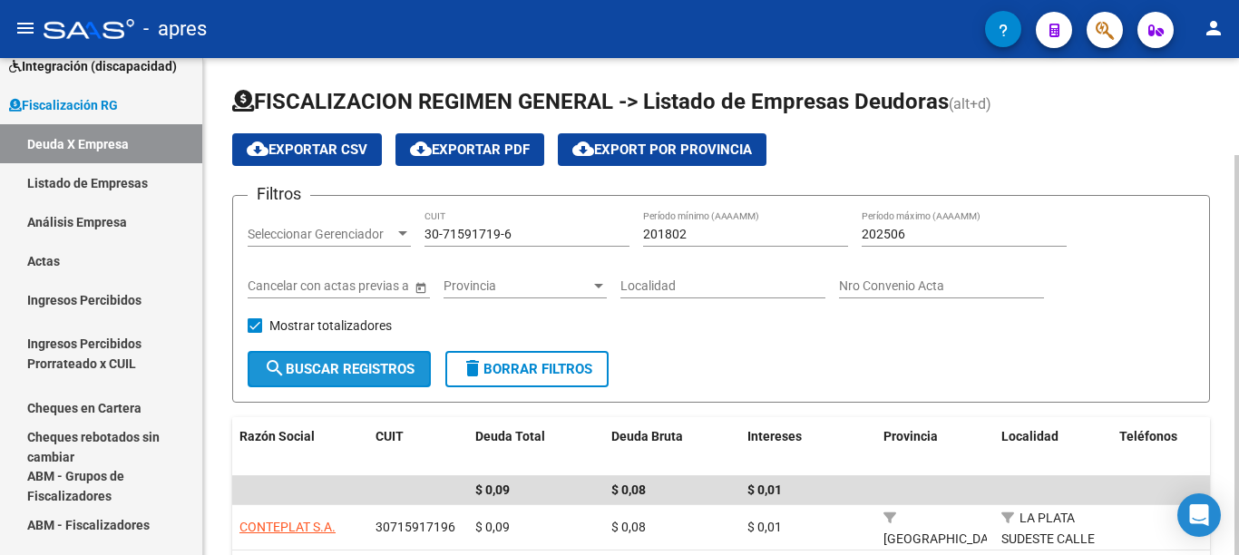
click at [379, 380] on button "search Buscar Registros" at bounding box center [339, 369] width 183 height 36
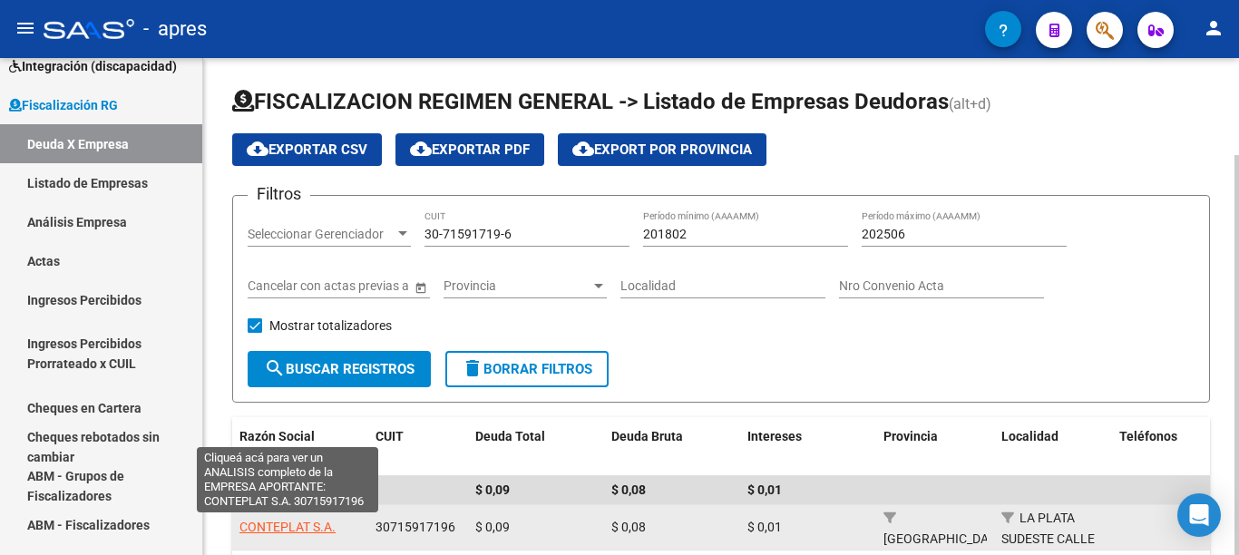
click at [306, 530] on span "CONTEPLAT S.A." at bounding box center [287, 527] width 96 height 15
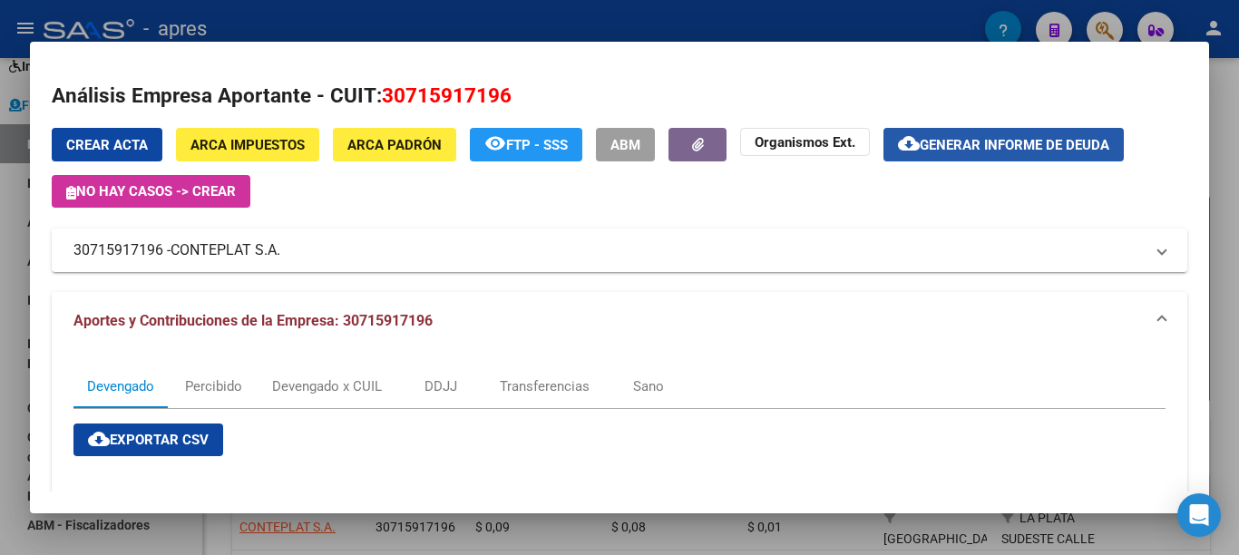
click at [1003, 150] on span "Generar informe de deuda" at bounding box center [1015, 145] width 190 height 16
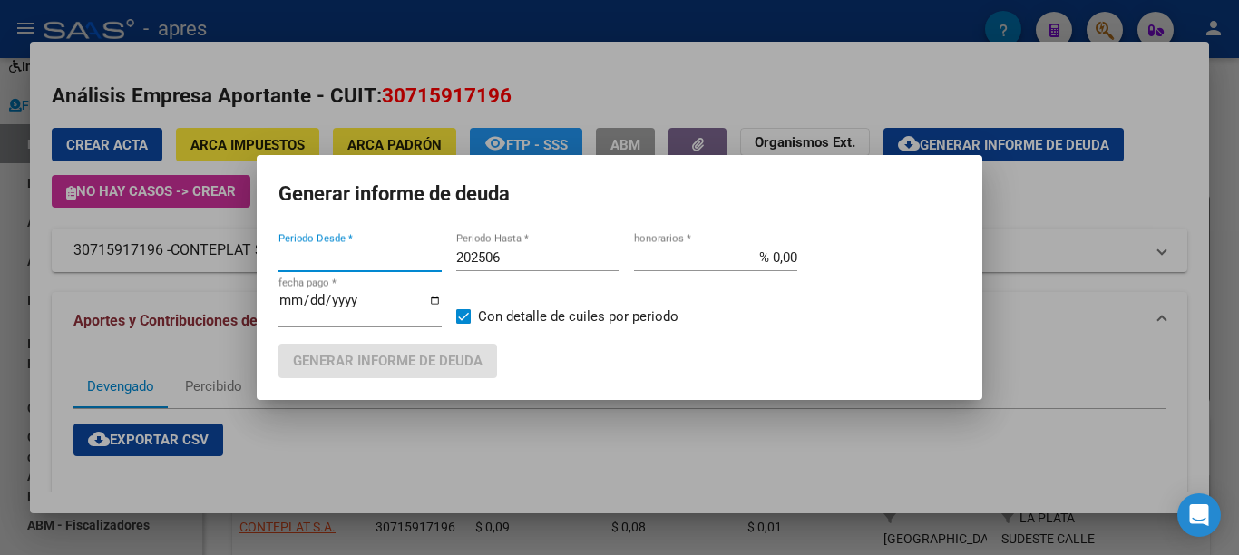
type input "201802"
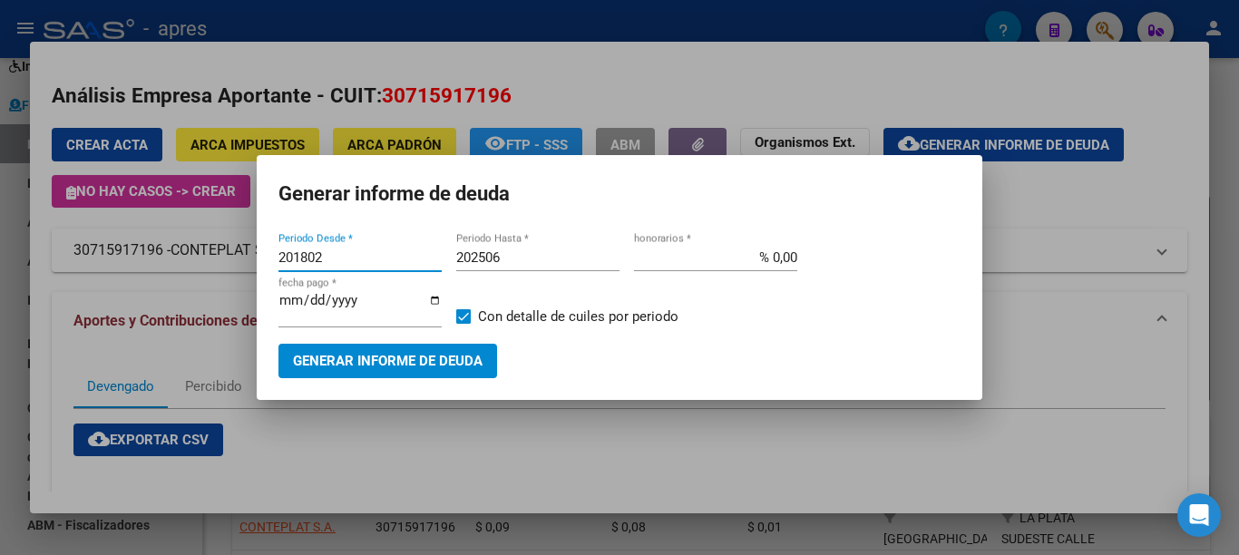
click at [400, 357] on span "Generar informe de deuda" at bounding box center [388, 362] width 190 height 16
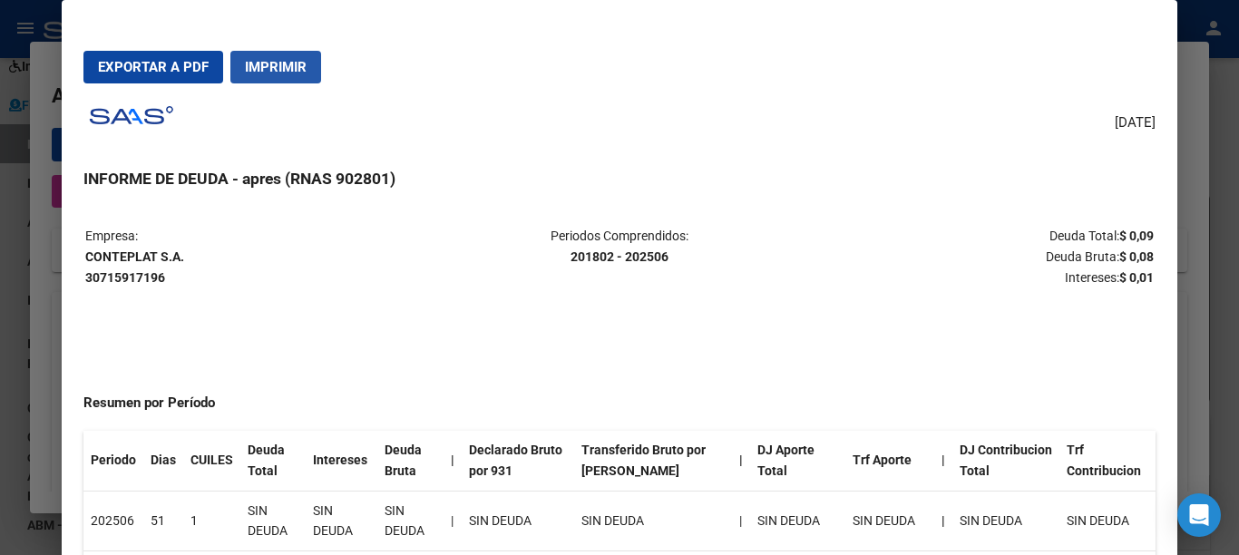
click at [281, 73] on span "Imprimir" at bounding box center [276, 67] width 62 height 16
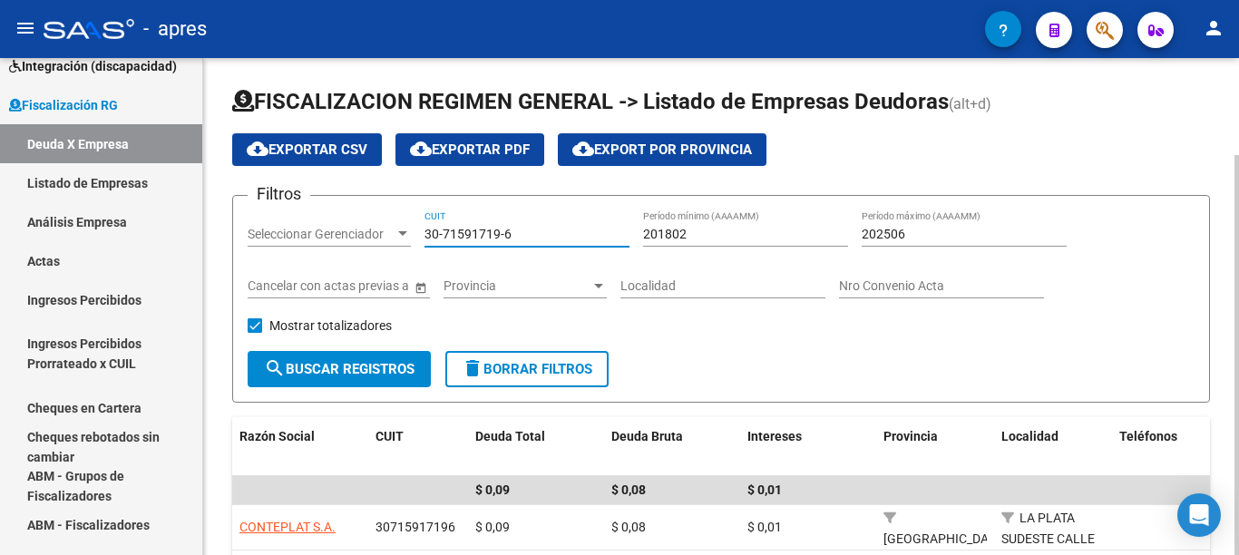
drag, startPoint x: 522, startPoint y: 237, endPoint x: 362, endPoint y: 303, distance: 172.8
click at [344, 233] on div "Filtros Seleccionar Gerenciador Seleccionar Gerenciador 30-71591719-6 CUIT 2018…" at bounding box center [721, 280] width 947 height 141
paste input "3-71357240-9"
type input "33-71357240-9"
click at [360, 371] on span "search Buscar Registros" at bounding box center [339, 369] width 151 height 16
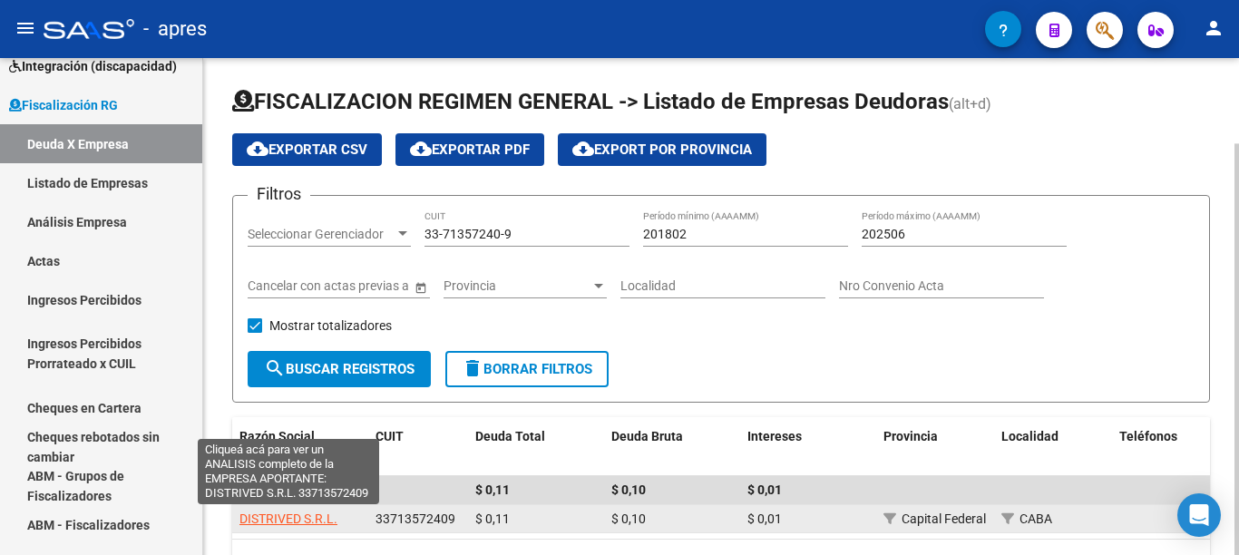
click at [302, 519] on span "DISTRIVED S.R.L." at bounding box center [288, 519] width 98 height 15
type textarea "33713572409"
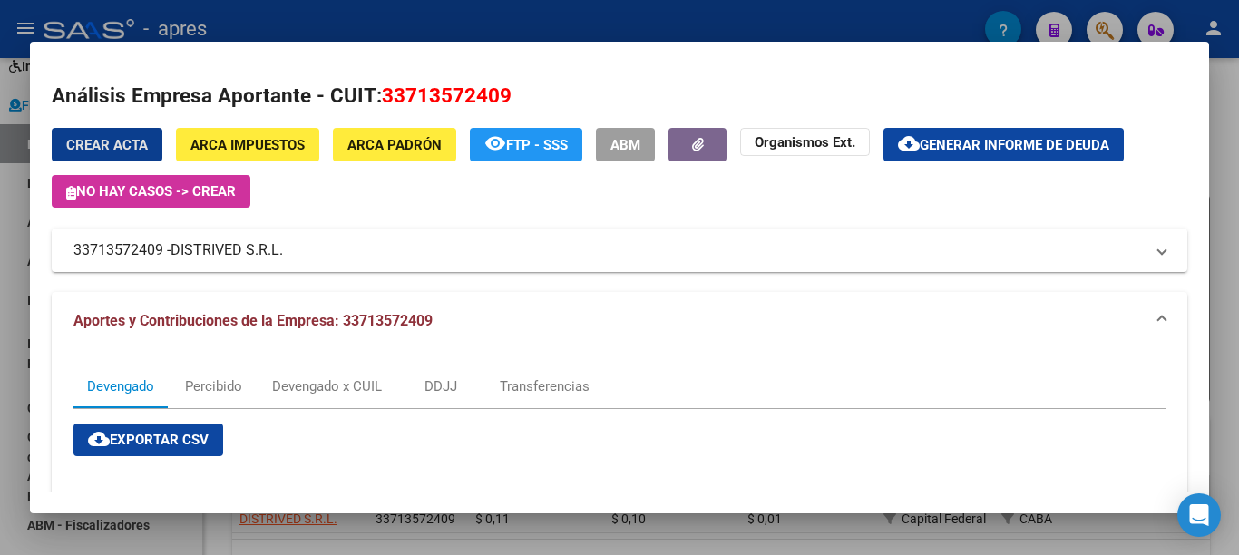
click at [991, 152] on span "Generar informe de deuda" at bounding box center [1015, 145] width 190 height 16
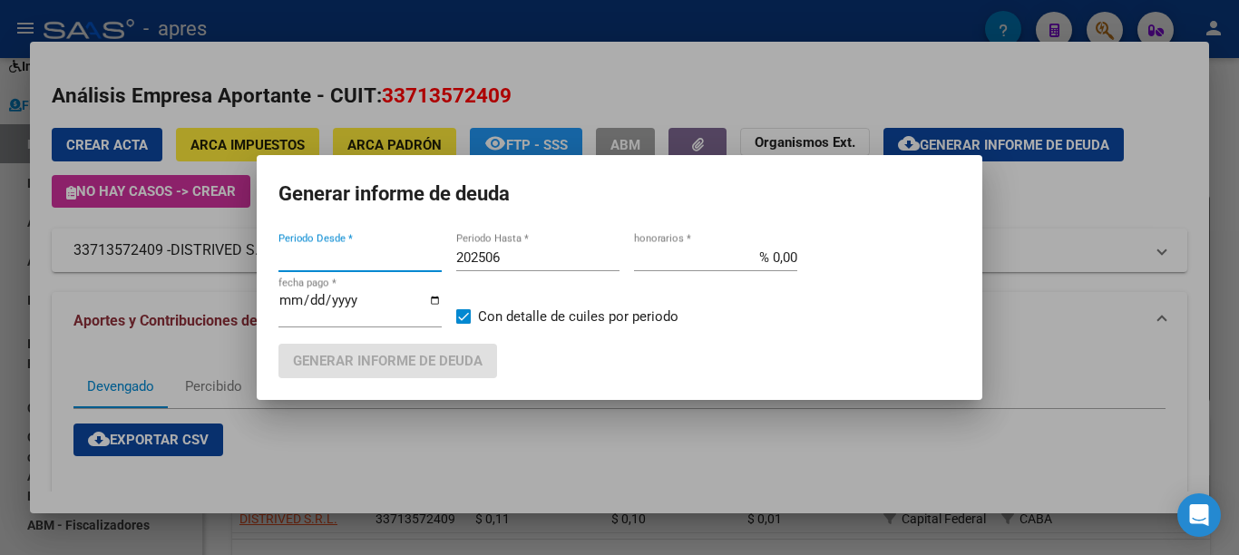
type input "201802"
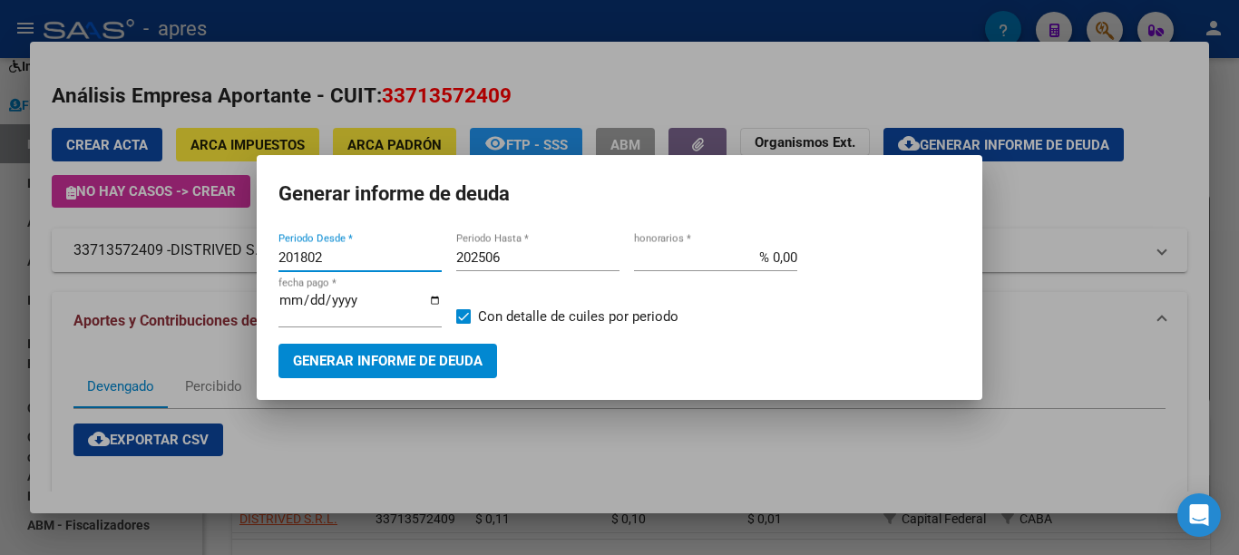
click at [400, 354] on span "Generar informe de deuda" at bounding box center [388, 362] width 190 height 16
